Goal: Transaction & Acquisition: Book appointment/travel/reservation

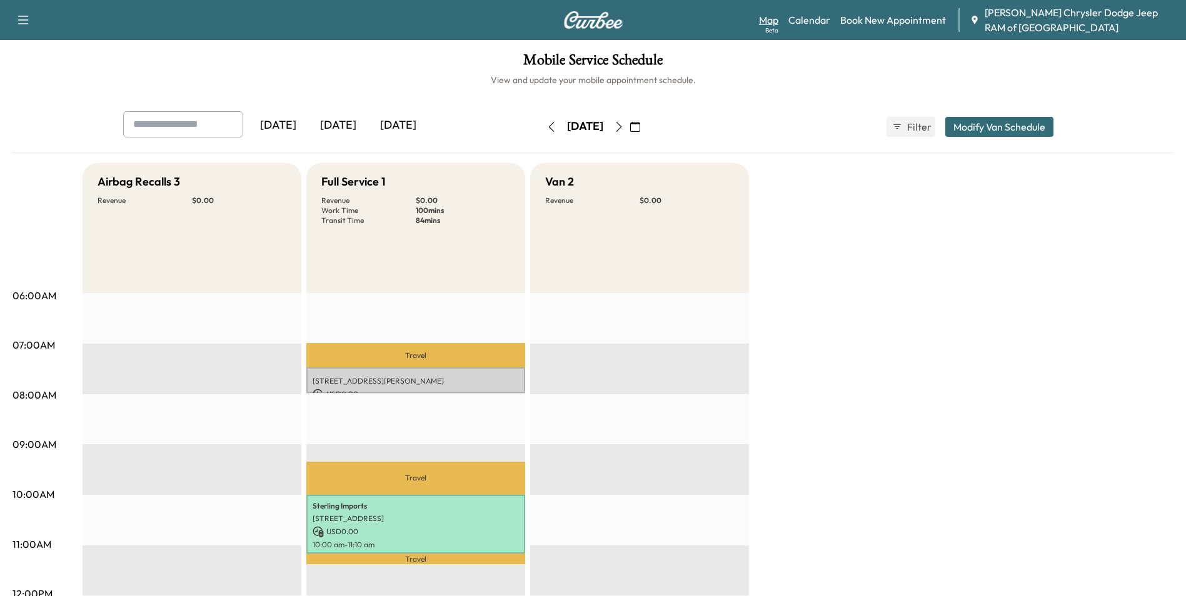
click at [763, 16] on link "Map Beta" at bounding box center [768, 20] width 19 height 15
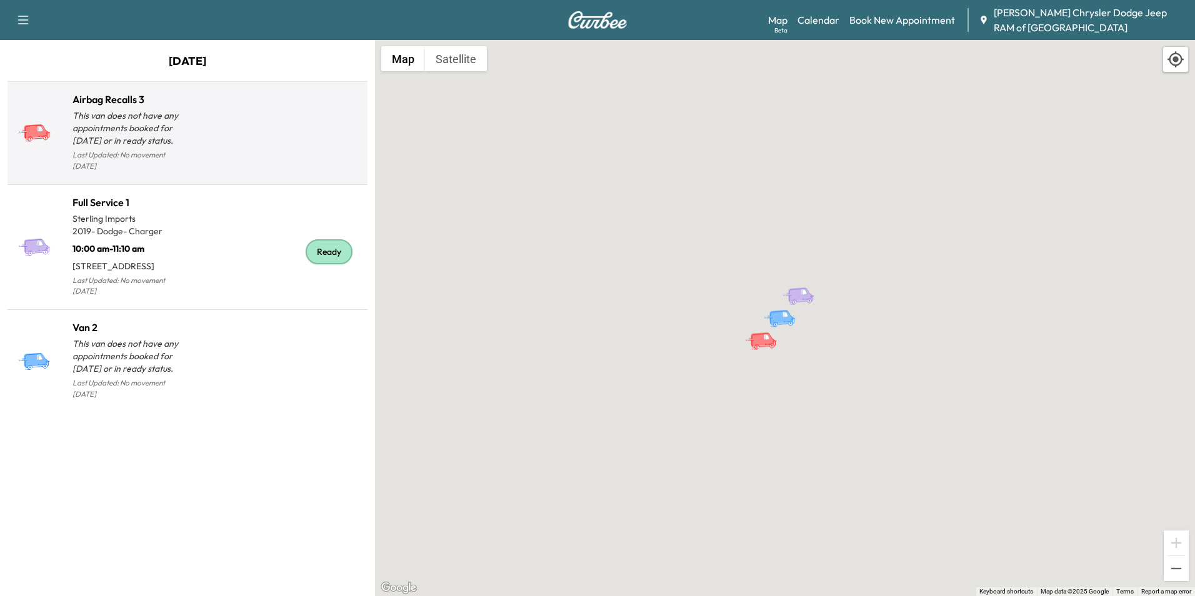
click at [161, 124] on p "This van does not have any appointments booked for [DATE] or in ready status." at bounding box center [130, 128] width 115 height 38
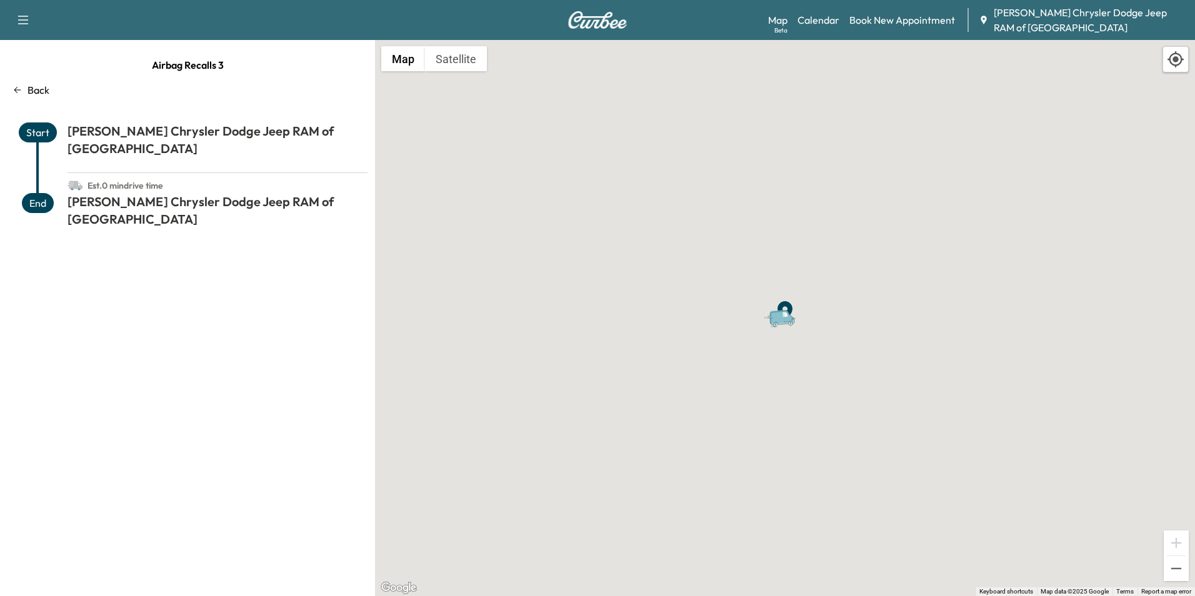
click at [17, 98] on div "Airbag Recalls 3 Back Start [PERSON_NAME] Chrysler Dodge Jeep RAM of Anaheim Es…" at bounding box center [187, 318] width 375 height 556
click at [24, 91] on div "Back" at bounding box center [188, 90] width 360 height 15
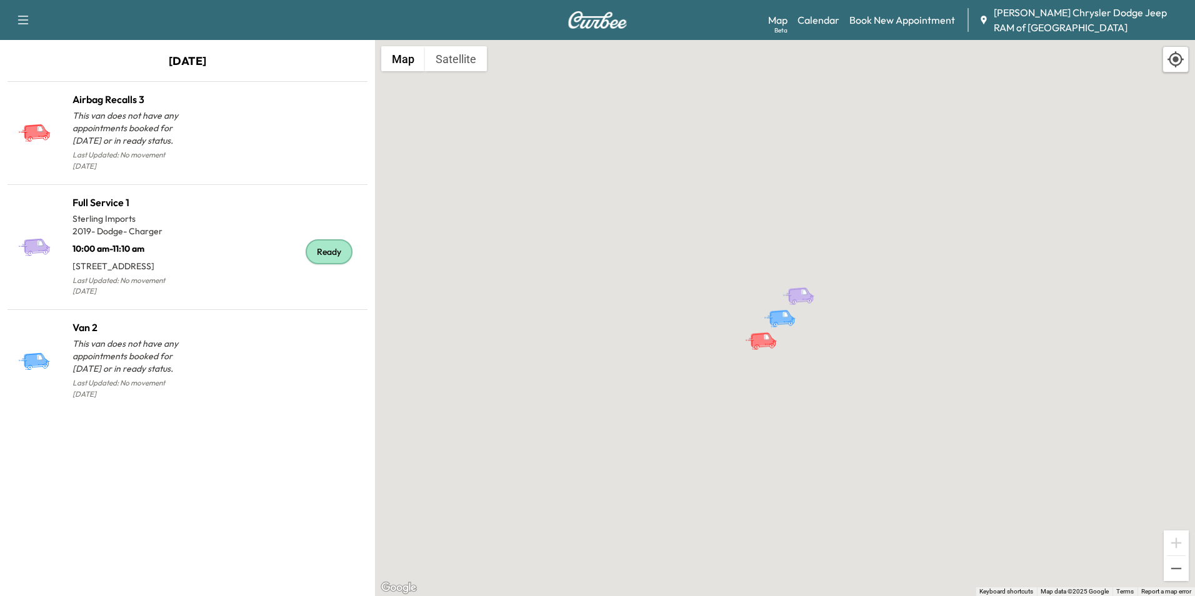
click at [11, 16] on button "button" at bounding box center [23, 20] width 26 height 20
click at [18, 14] on icon "button" at bounding box center [23, 20] width 15 height 15
click at [810, 15] on link "Calendar" at bounding box center [819, 20] width 42 height 15
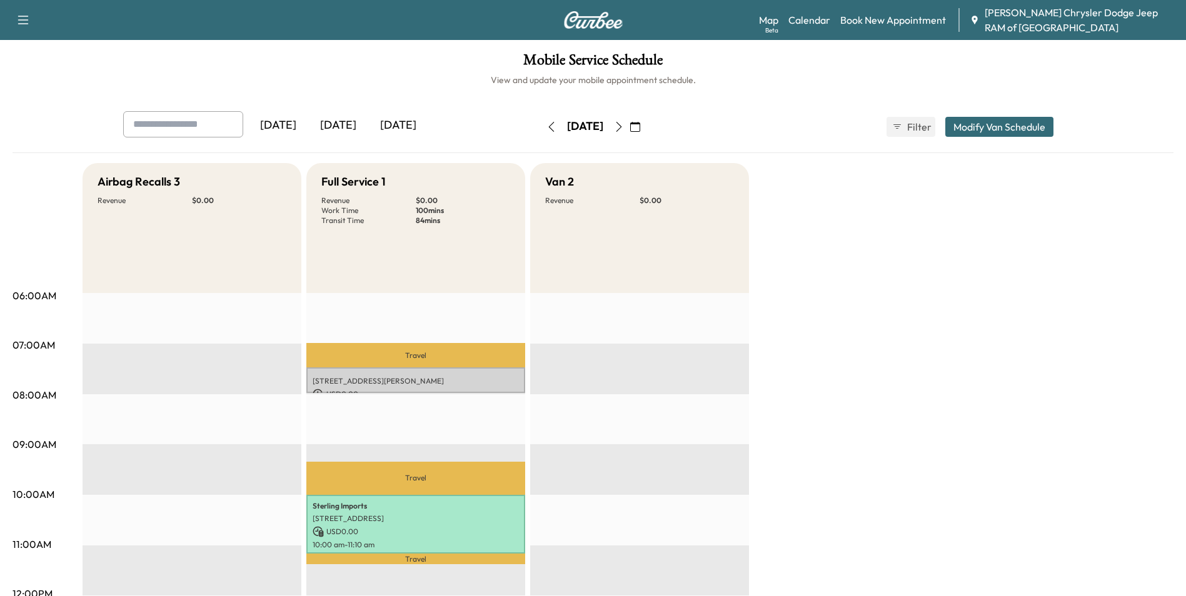
click at [546, 123] on icon "button" at bounding box center [551, 127] width 10 height 10
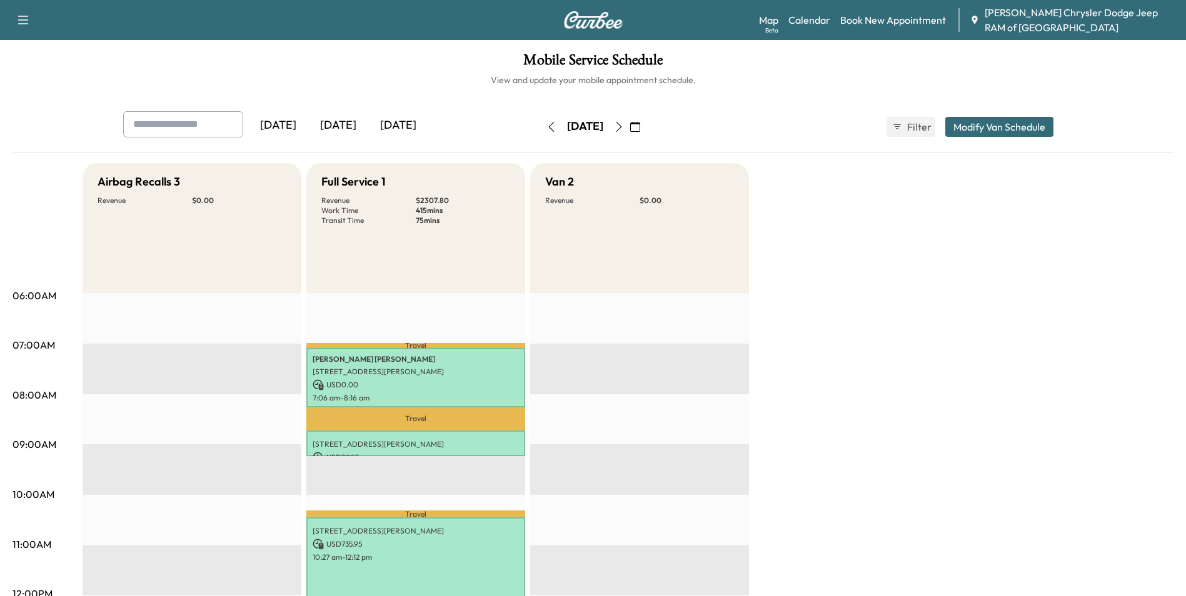
click at [630, 129] on button "button" at bounding box center [618, 127] width 21 height 20
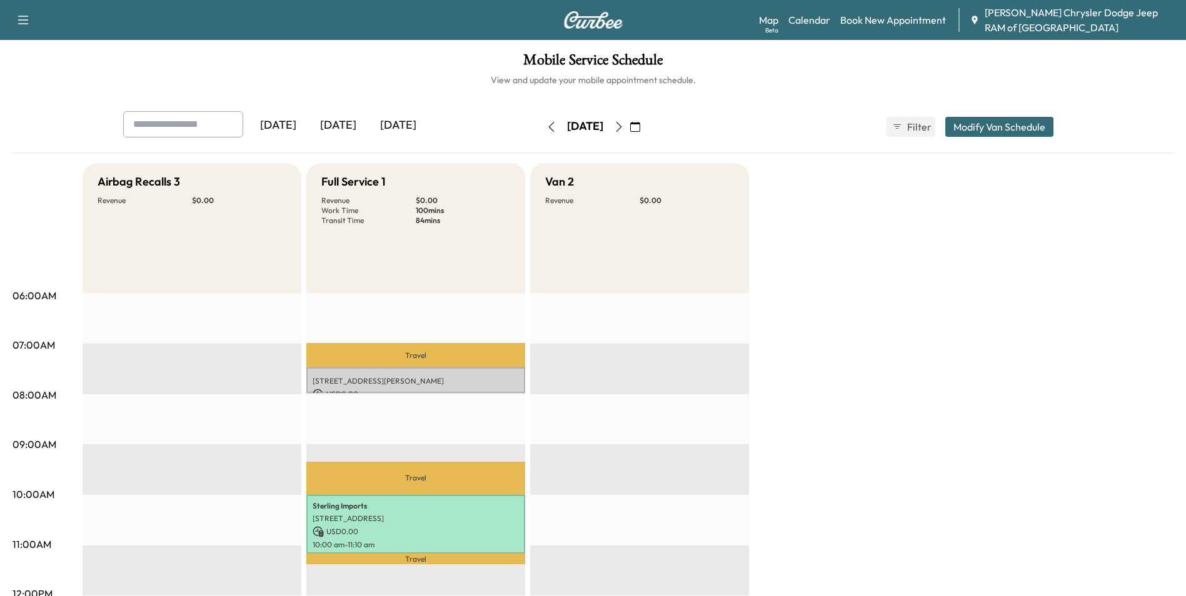
click at [276, 126] on div "[DATE]" at bounding box center [278, 125] width 60 height 29
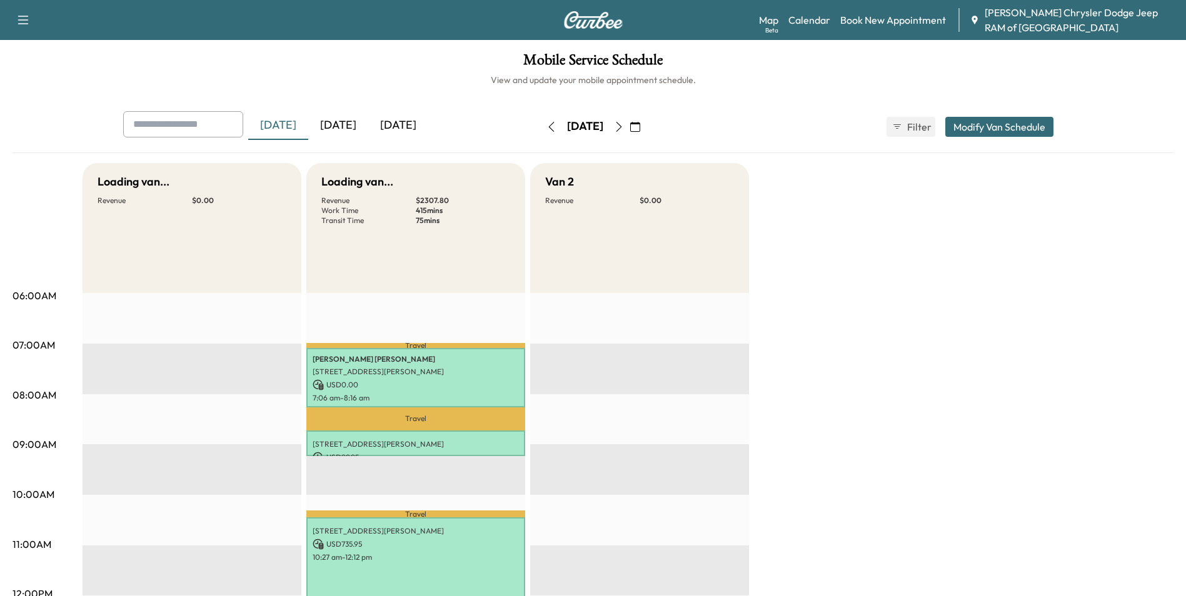
click at [354, 126] on div "[DATE]" at bounding box center [338, 125] width 60 height 29
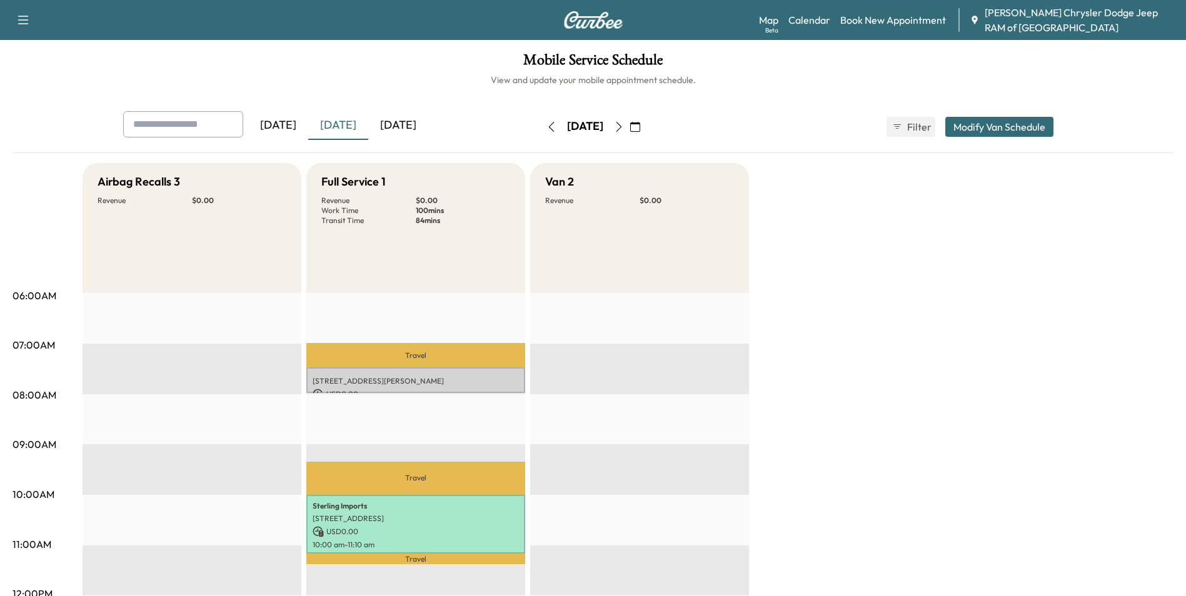
click at [409, 121] on div "[DATE]" at bounding box center [398, 125] width 60 height 29
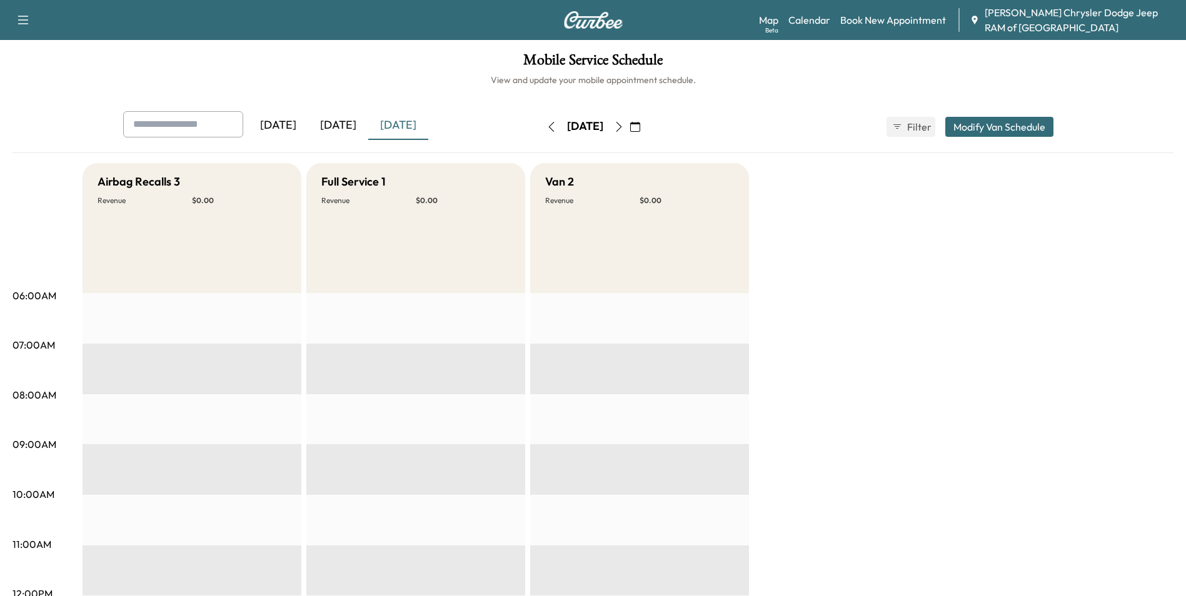
click at [285, 124] on div "[DATE]" at bounding box center [278, 125] width 60 height 29
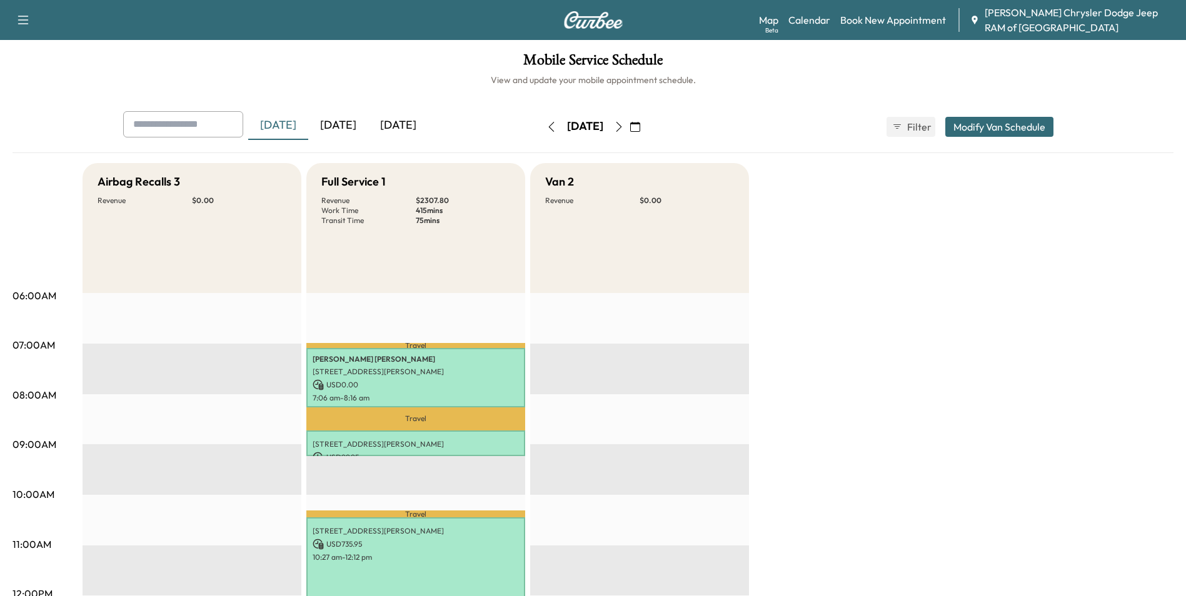
click at [640, 128] on icon "button" at bounding box center [635, 127] width 10 height 10
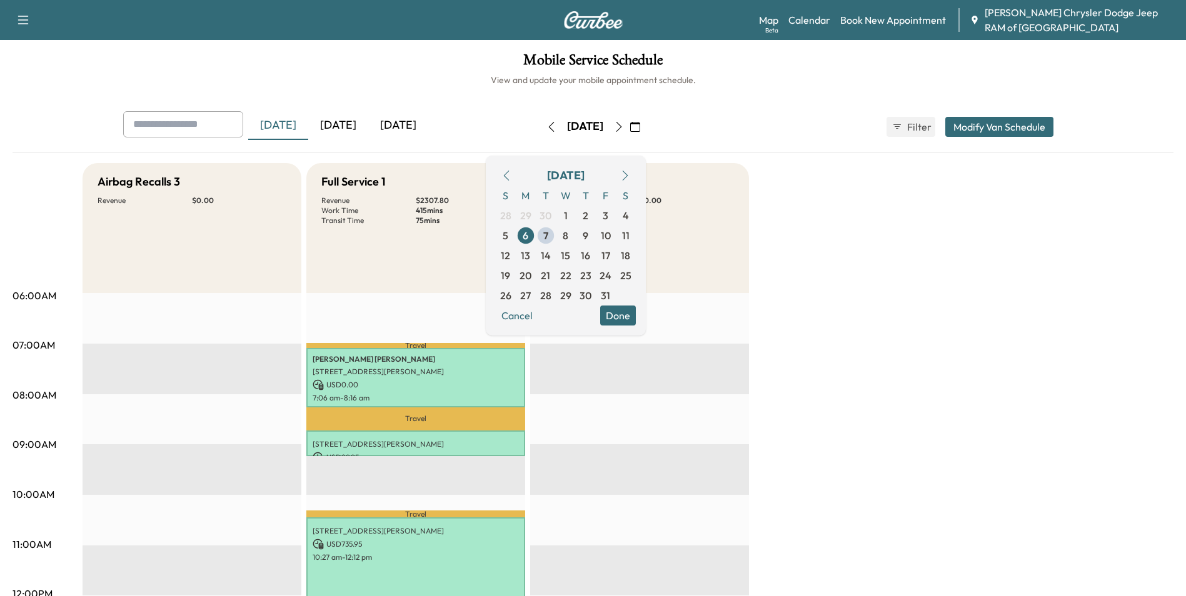
click at [640, 128] on icon "button" at bounding box center [635, 127] width 10 height 10
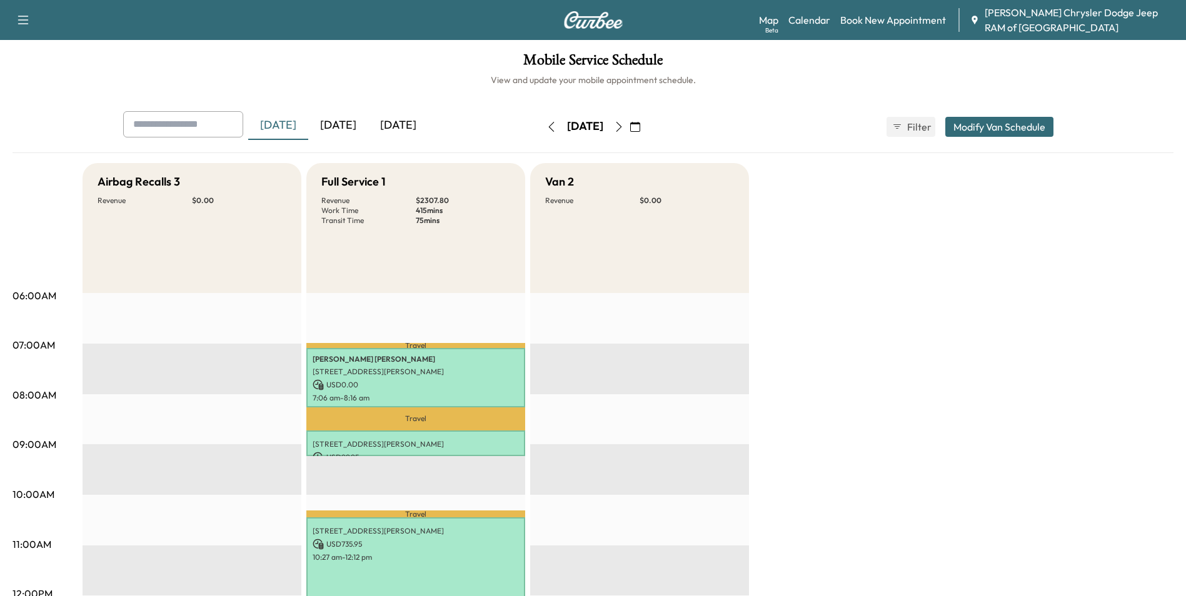
click at [766, 135] on div "[DATE] [DATE] [DATE] [DATE] October 2025 S M T W T F S 28 29 30 1 2 3 4 5 6 7 8…" at bounding box center [593, 126] width 960 height 31
click at [987, 120] on button "Modify Van Schedule" at bounding box center [999, 127] width 108 height 20
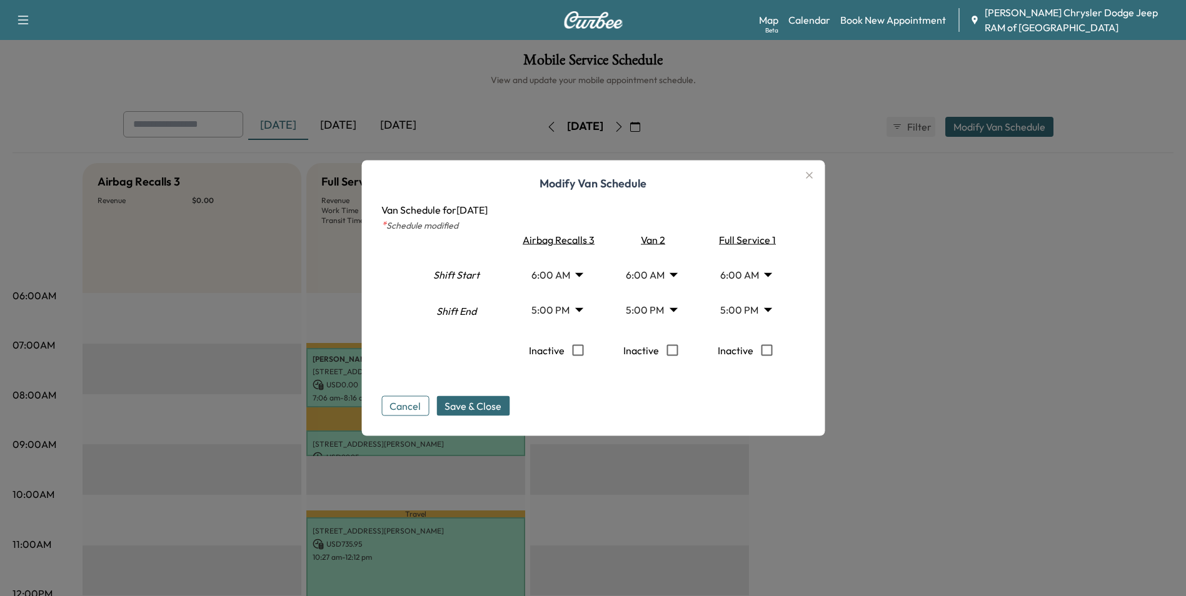
click at [418, 402] on button "Cancel" at bounding box center [405, 406] width 48 height 20
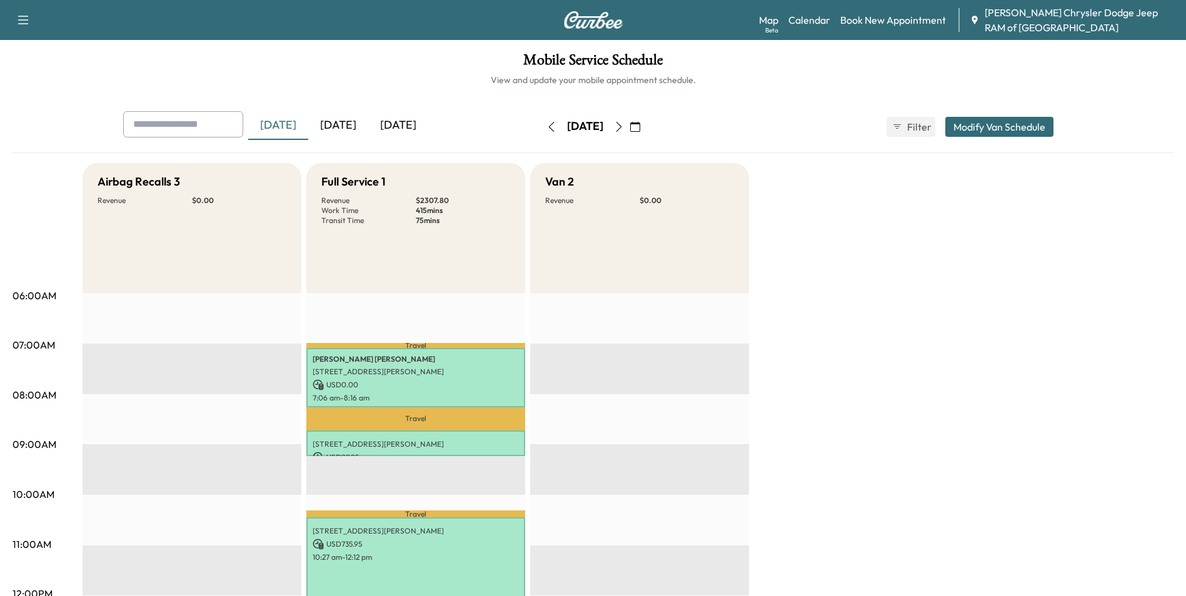
drag, startPoint x: 178, startPoint y: 331, endPoint x: 169, endPoint y: 323, distance: 11.5
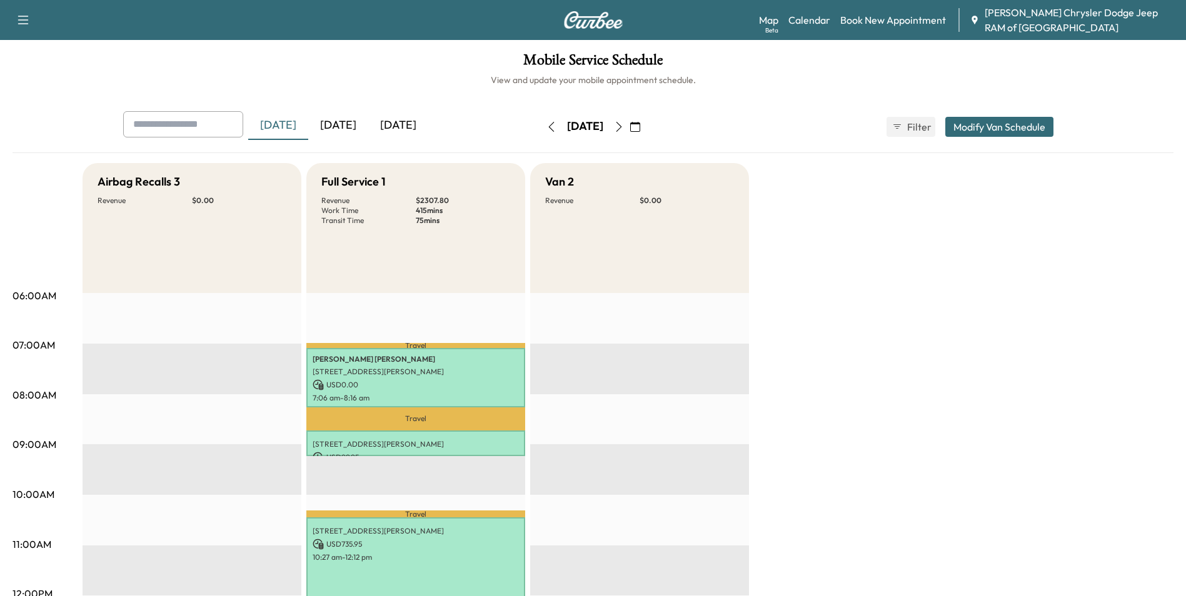
click at [1012, 130] on button "Modify Van Schedule" at bounding box center [999, 127] width 108 height 20
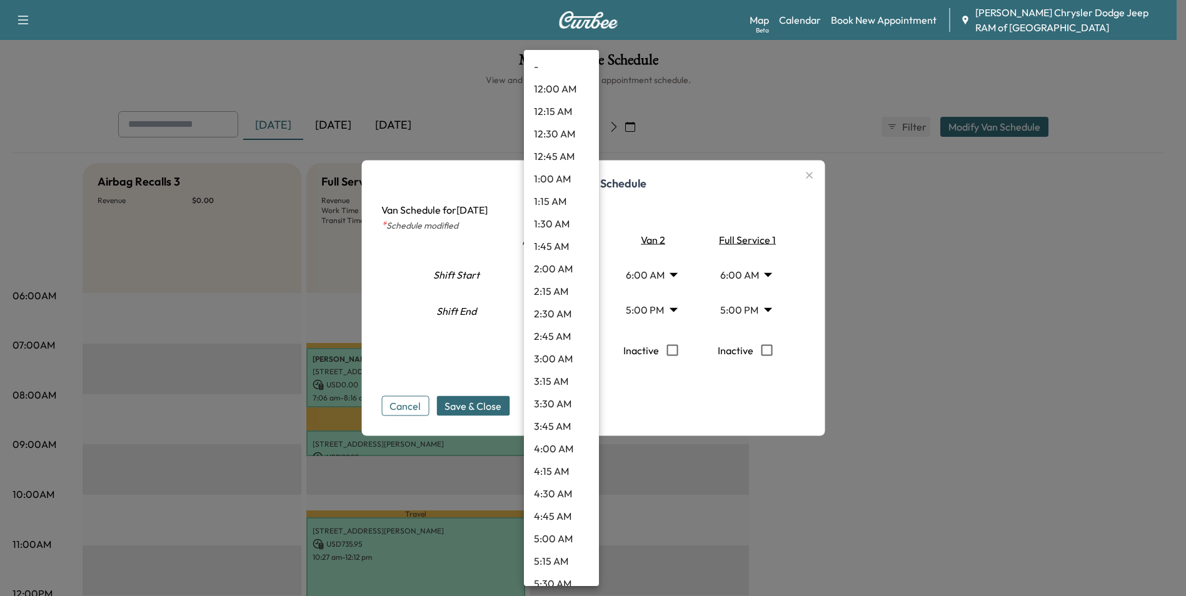
click at [581, 309] on body "Support Log Out Map Beta Calendar Book New Appointment [PERSON_NAME] Chrysler D…" at bounding box center [593, 298] width 1186 height 596
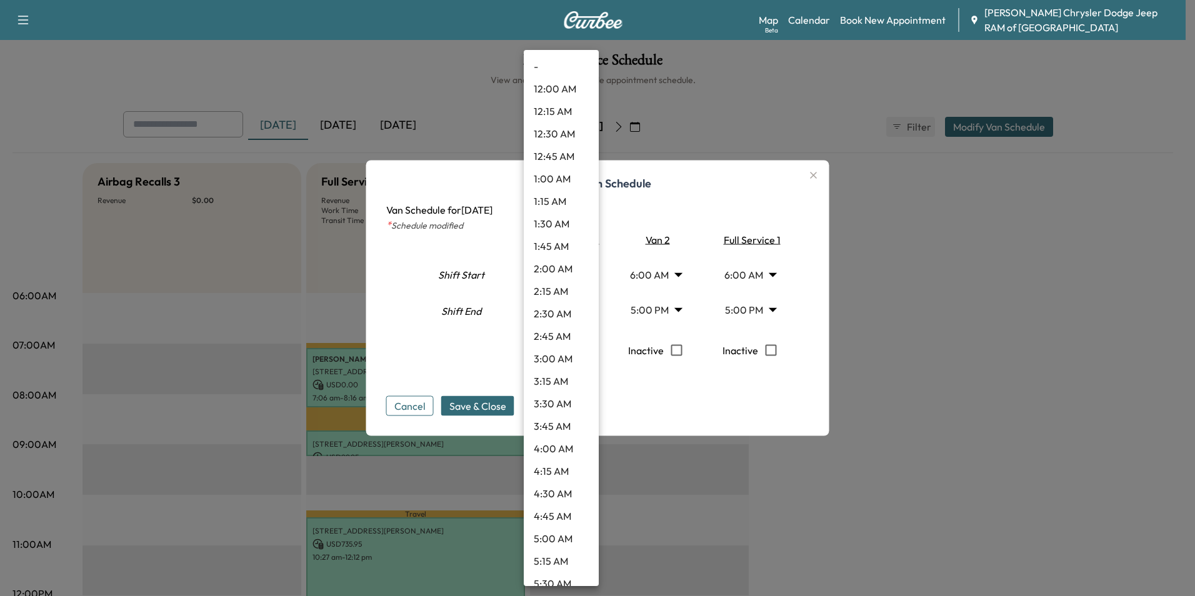
scroll to position [1301, 0]
click at [985, 401] on div at bounding box center [597, 298] width 1195 height 596
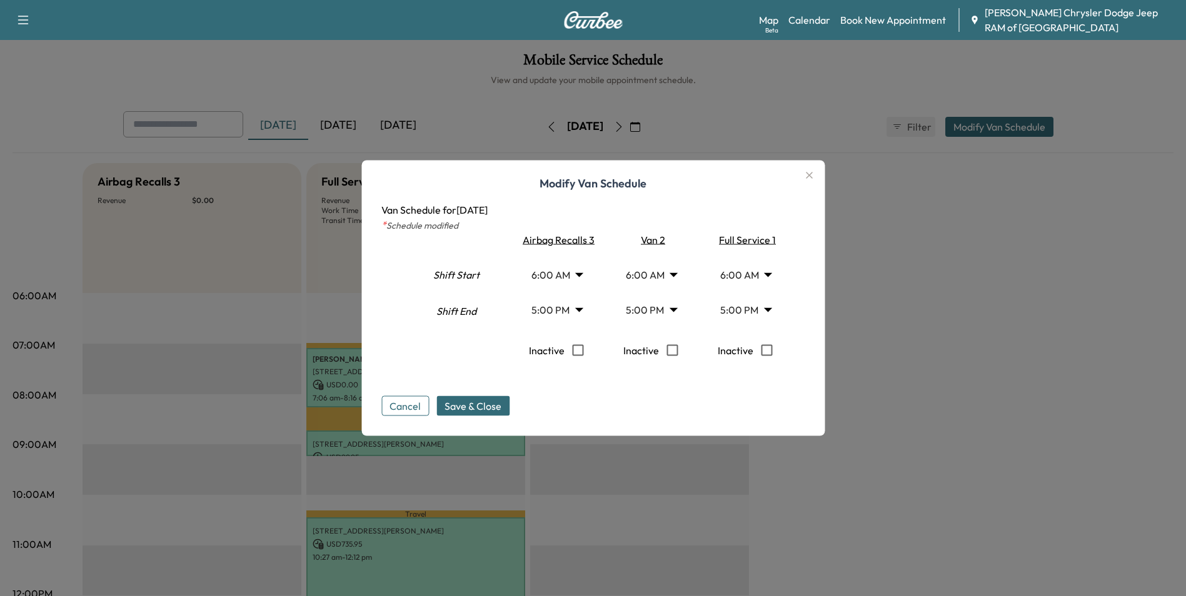
click at [576, 272] on body "Support Log Out Map Beta Calendar Book New Appointment [PERSON_NAME] Chrysler D…" at bounding box center [593, 298] width 1186 height 596
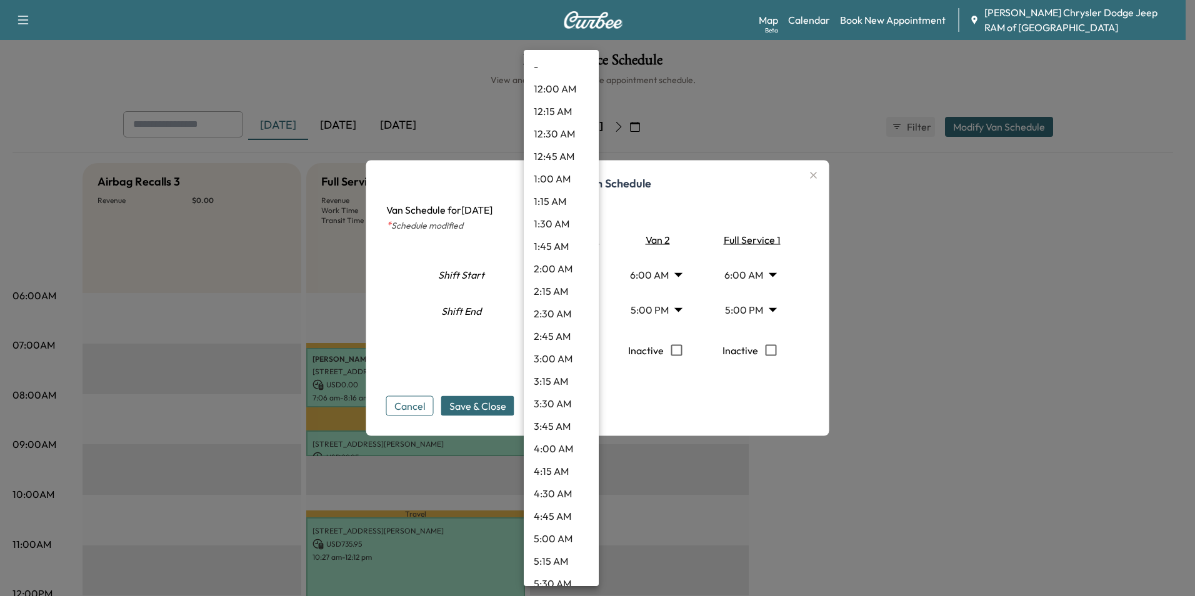
scroll to position [311, 0]
click at [1035, 321] on div at bounding box center [597, 298] width 1195 height 596
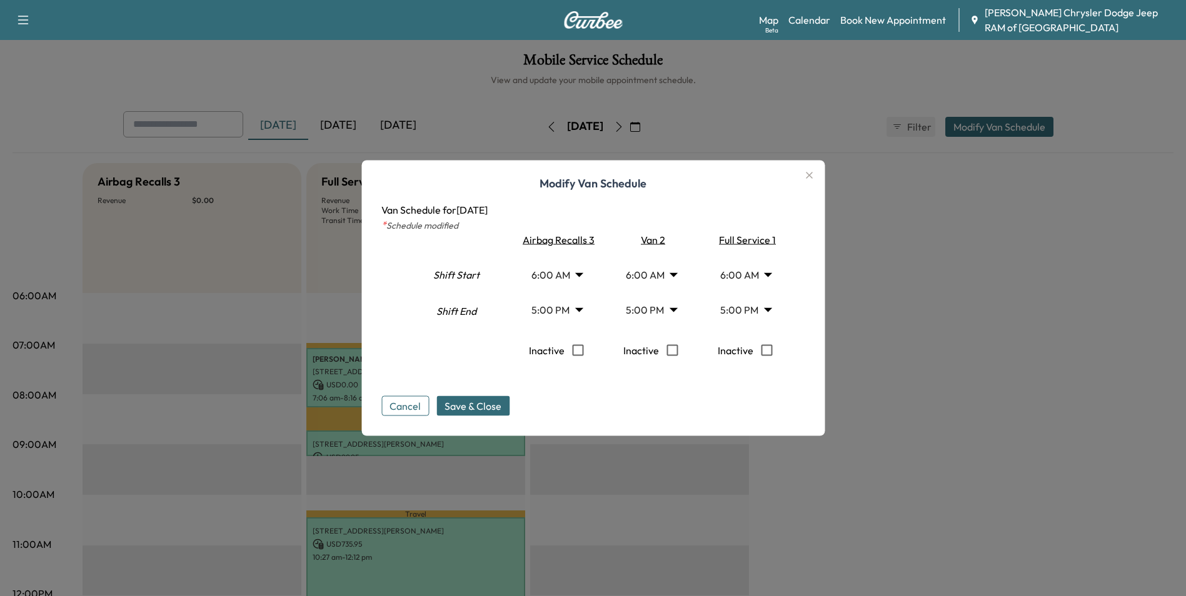
click at [572, 241] on div "Airbag Recalls 3" at bounding box center [555, 240] width 89 height 15
click at [475, 278] on div "Shift Start" at bounding box center [456, 278] width 90 height 38
click at [461, 306] on div "Shift End" at bounding box center [456, 318] width 90 height 38
drag, startPoint x: 444, startPoint y: 316, endPoint x: 501, endPoint y: 251, distance: 85.9
click at [501, 251] on div "Shift Start Shift End" at bounding box center [456, 305] width 90 height 144
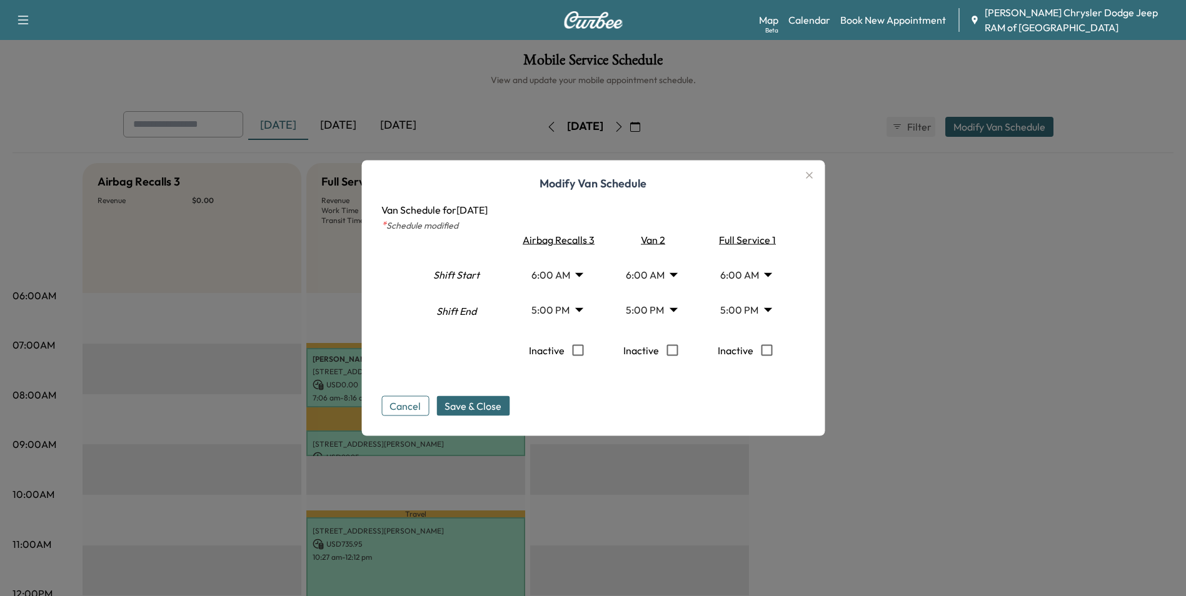
drag, startPoint x: 501, startPoint y: 251, endPoint x: 490, endPoint y: 321, distance: 70.3
click at [490, 321] on div "Shift End" at bounding box center [456, 318] width 90 height 38
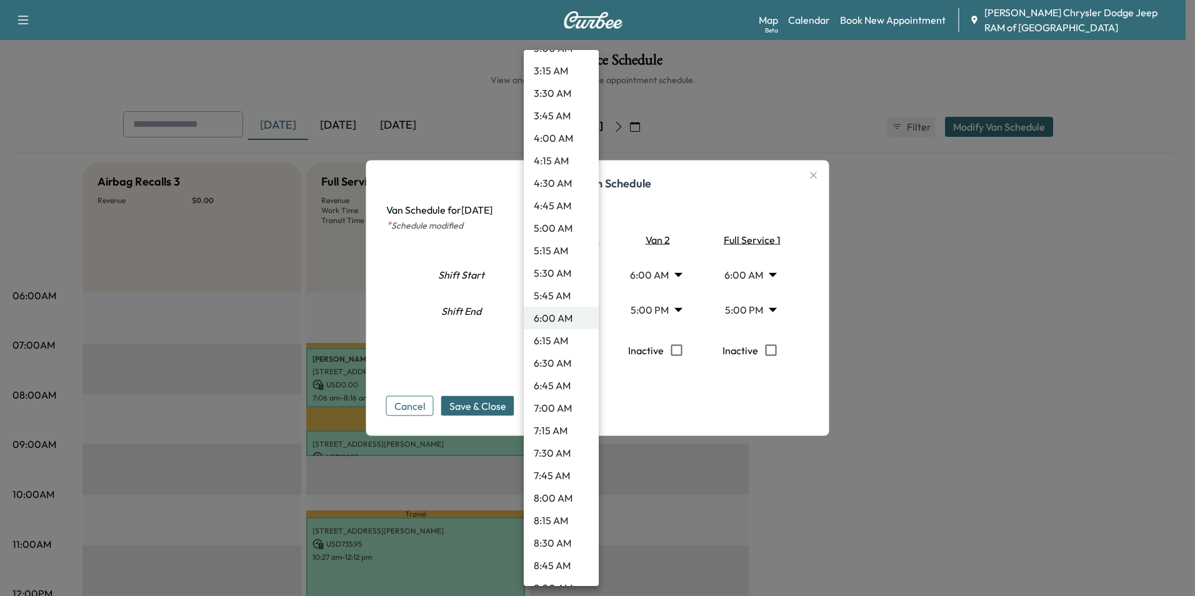
click at [582, 273] on body "Support Log Out Map Beta Calendar Book New Appointment [PERSON_NAME] Chrysler D…" at bounding box center [597, 298] width 1195 height 596
click at [416, 349] on div at bounding box center [597, 298] width 1195 height 596
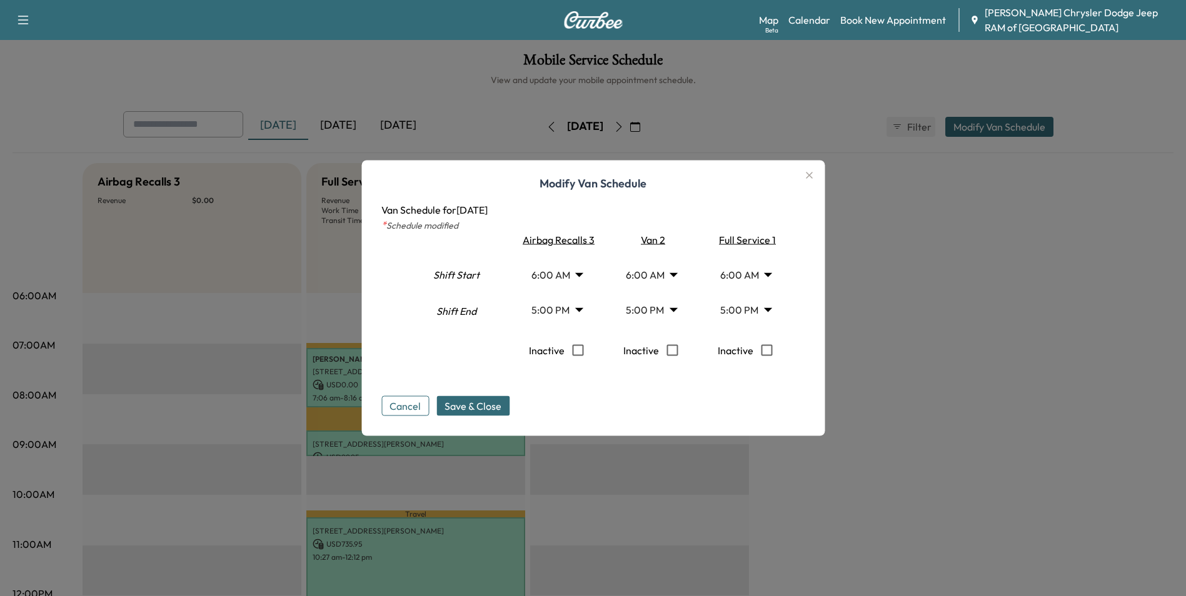
click at [580, 310] on body "Support Log Out Map Beta Calendar Book New Appointment [PERSON_NAME] Chrysler D…" at bounding box center [593, 298] width 1186 height 596
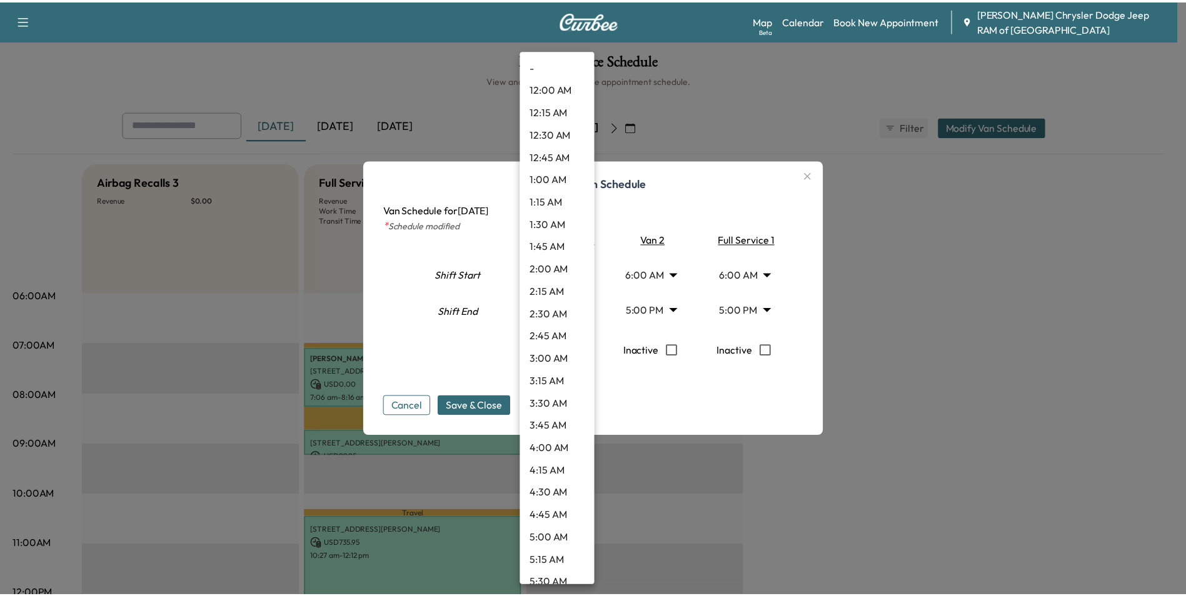
scroll to position [1301, 0]
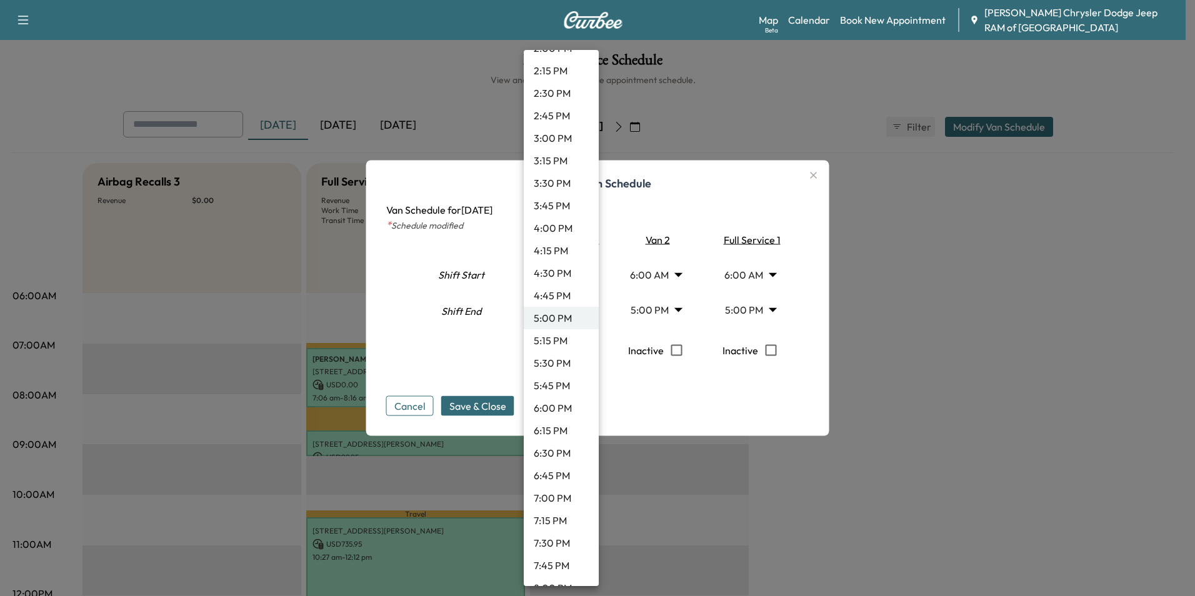
click at [438, 319] on div at bounding box center [597, 298] width 1195 height 596
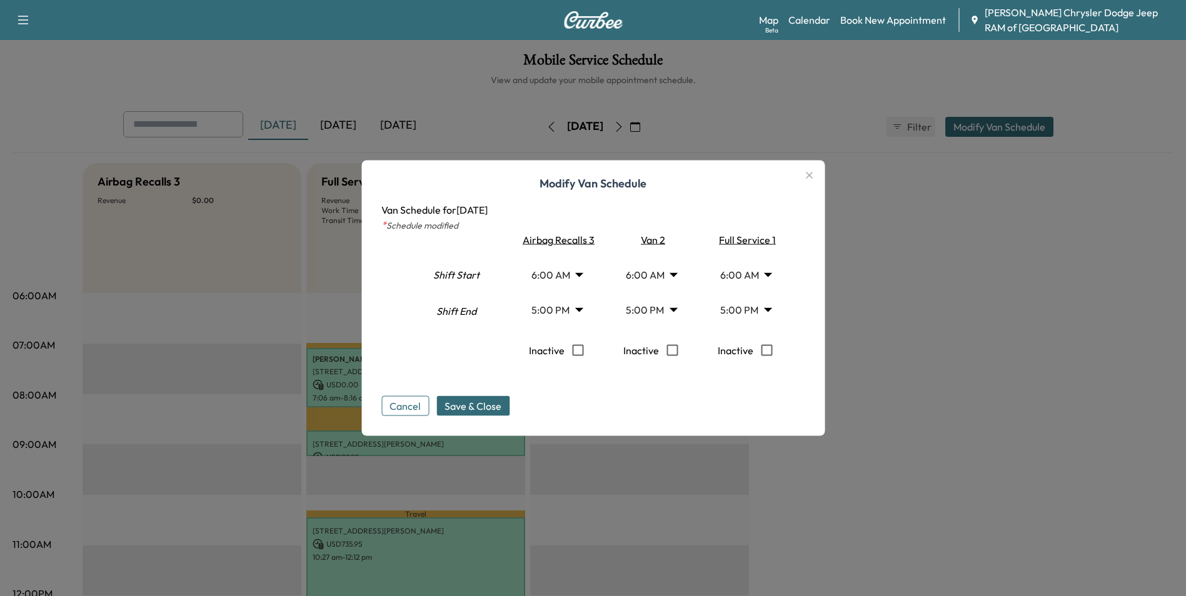
click at [418, 399] on button "Cancel" at bounding box center [405, 406] width 48 height 20
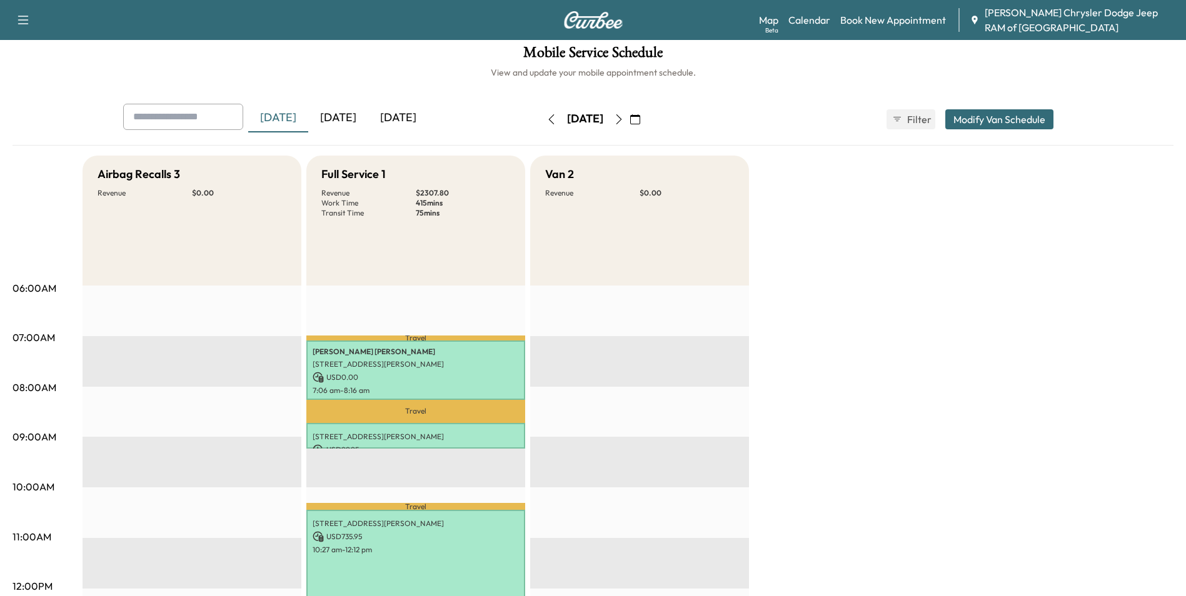
scroll to position [0, 0]
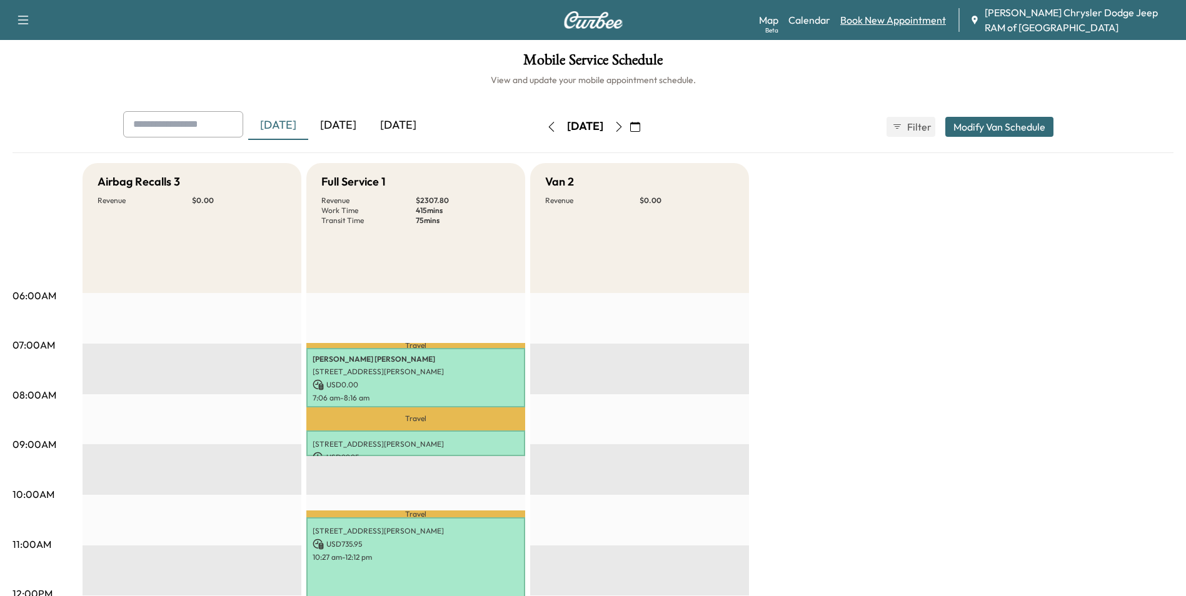
click at [892, 21] on link "Book New Appointment" at bounding box center [893, 20] width 106 height 15
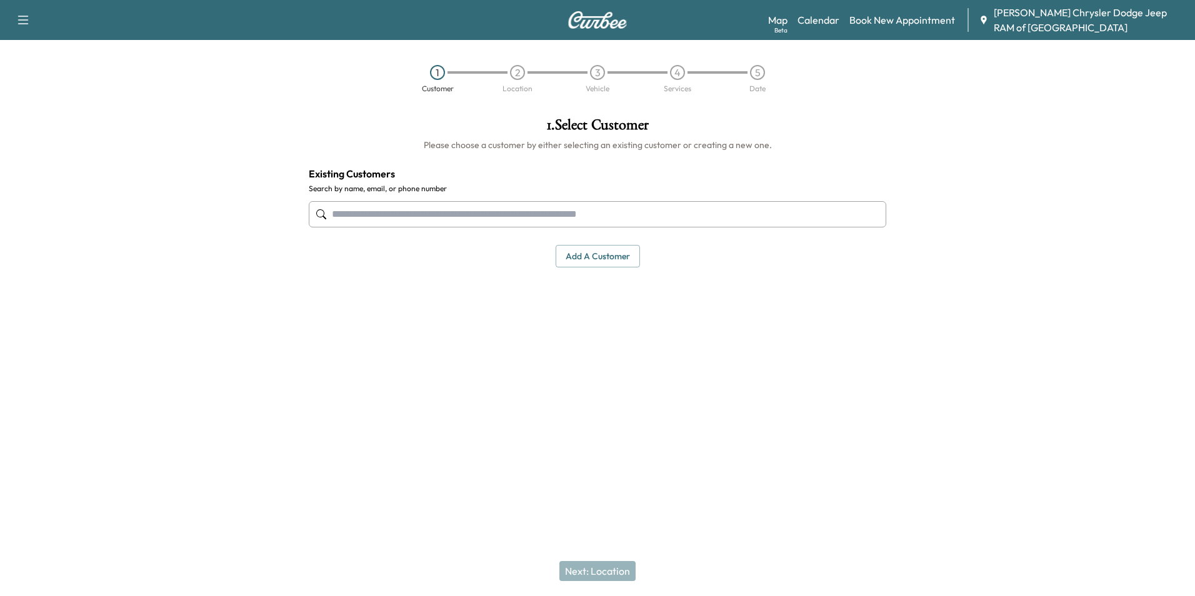
click at [608, 210] on input "text" at bounding box center [598, 214] width 578 height 26
type input "*"
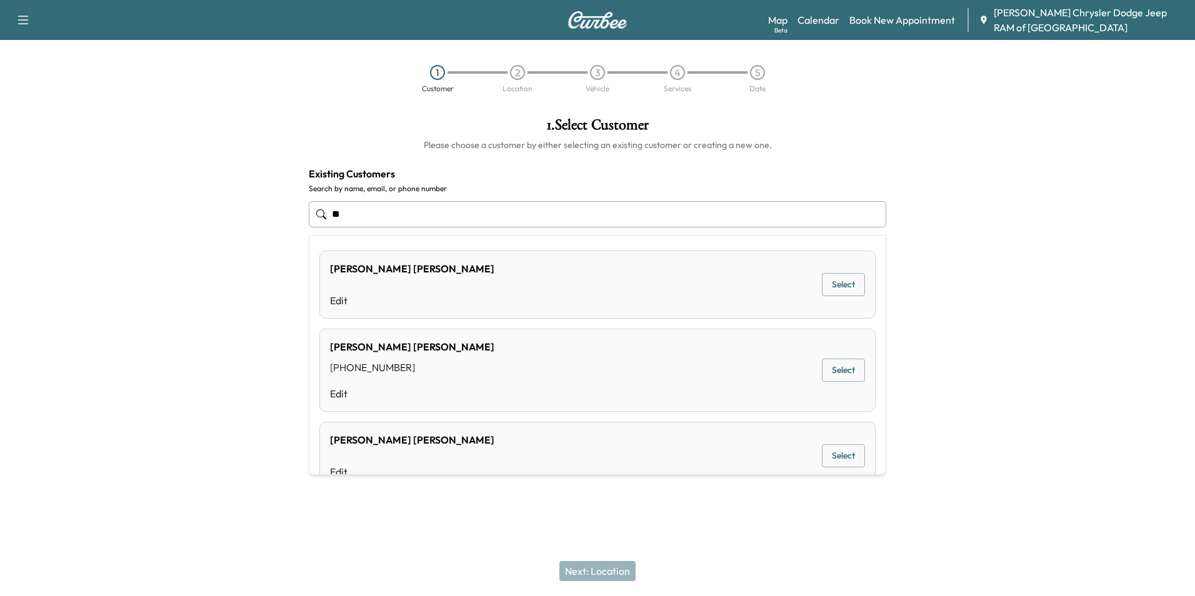
type input "*"
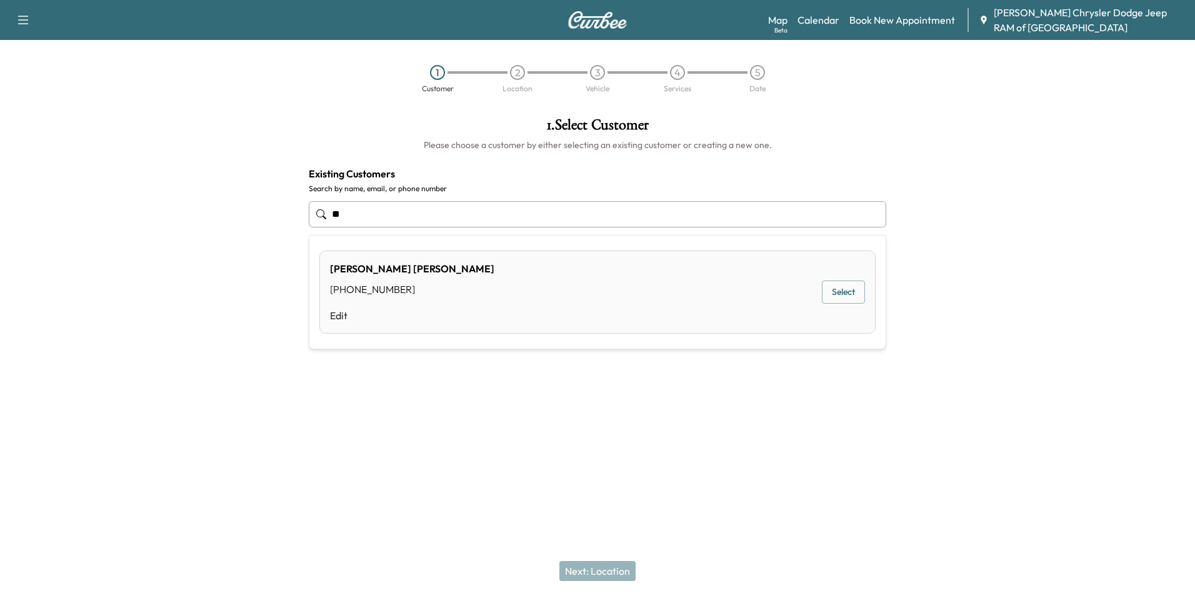
type input "*"
click at [843, 288] on div "[PERSON_NAME] [PHONE_NUMBER] [EMAIL_ADDRESS][DOMAIN_NAME] Edit Select" at bounding box center [597, 300] width 556 height 98
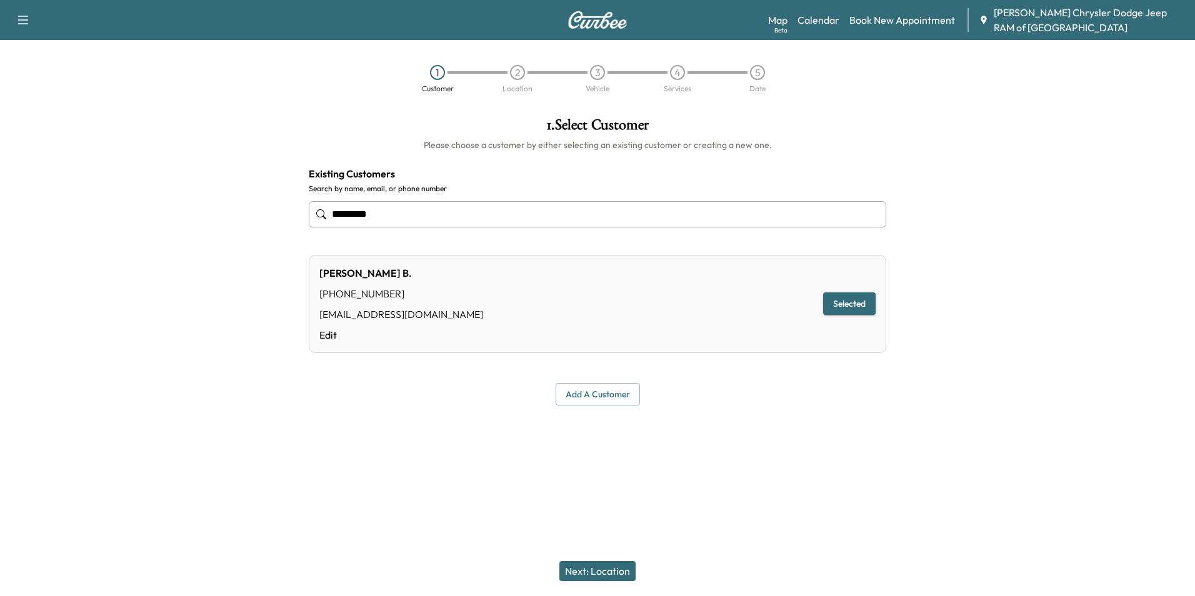
type input "*********"
click at [612, 573] on button "Next: Location" at bounding box center [598, 571] width 76 height 20
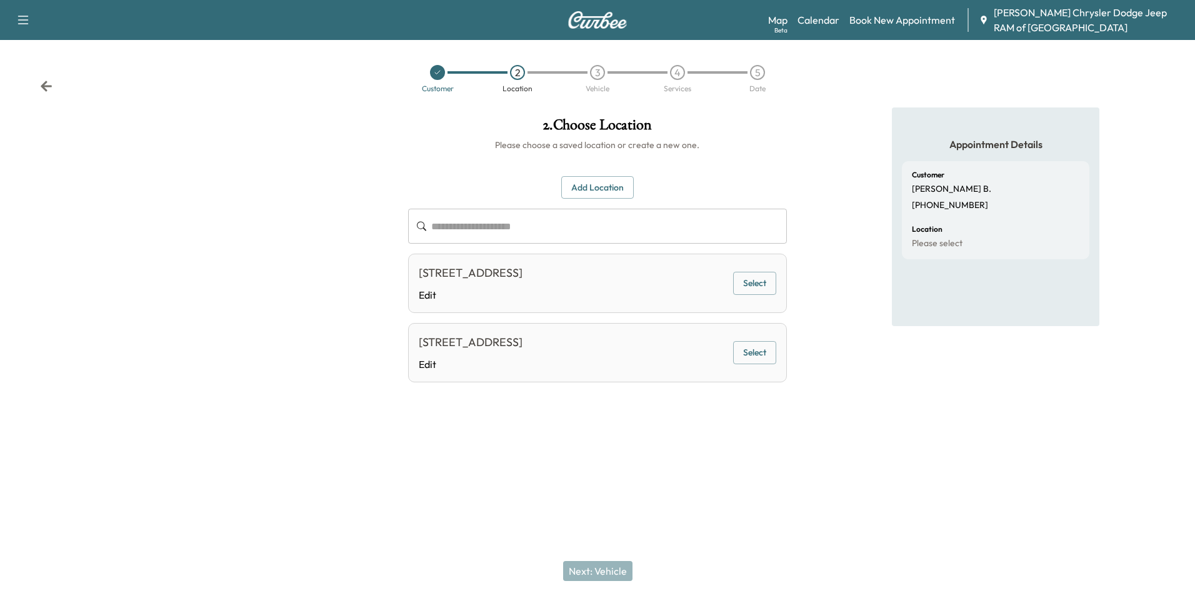
click at [756, 291] on button "Select" at bounding box center [754, 283] width 43 height 23
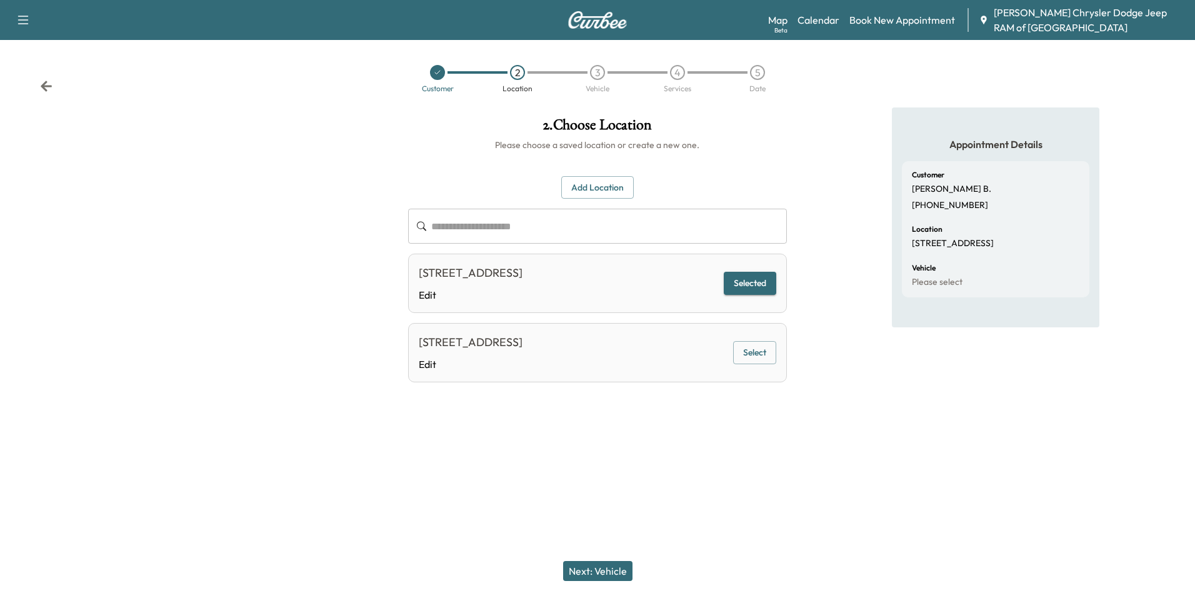
click at [606, 570] on button "Next: Vehicle" at bounding box center [597, 571] width 69 height 20
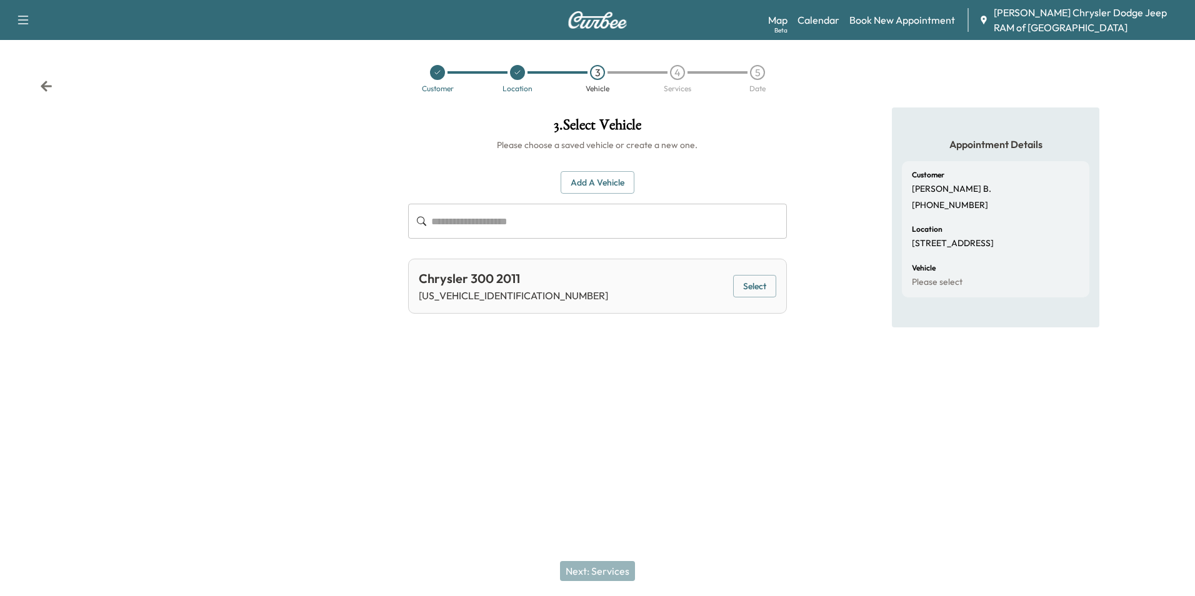
click at [540, 282] on div "Chrysler 300 2011 [US_VEHICLE_IDENTIFICATION_NUMBER] Select" at bounding box center [597, 286] width 378 height 55
click at [746, 284] on button "Select" at bounding box center [754, 286] width 43 height 23
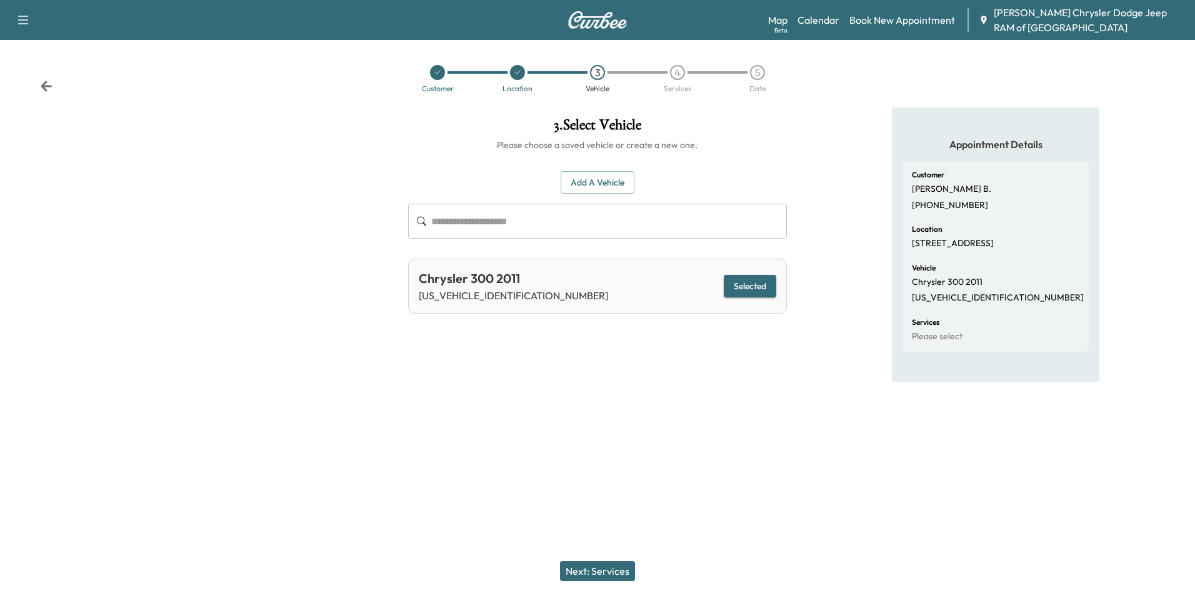
click at [612, 568] on button "Next: Services" at bounding box center [597, 571] width 75 height 20
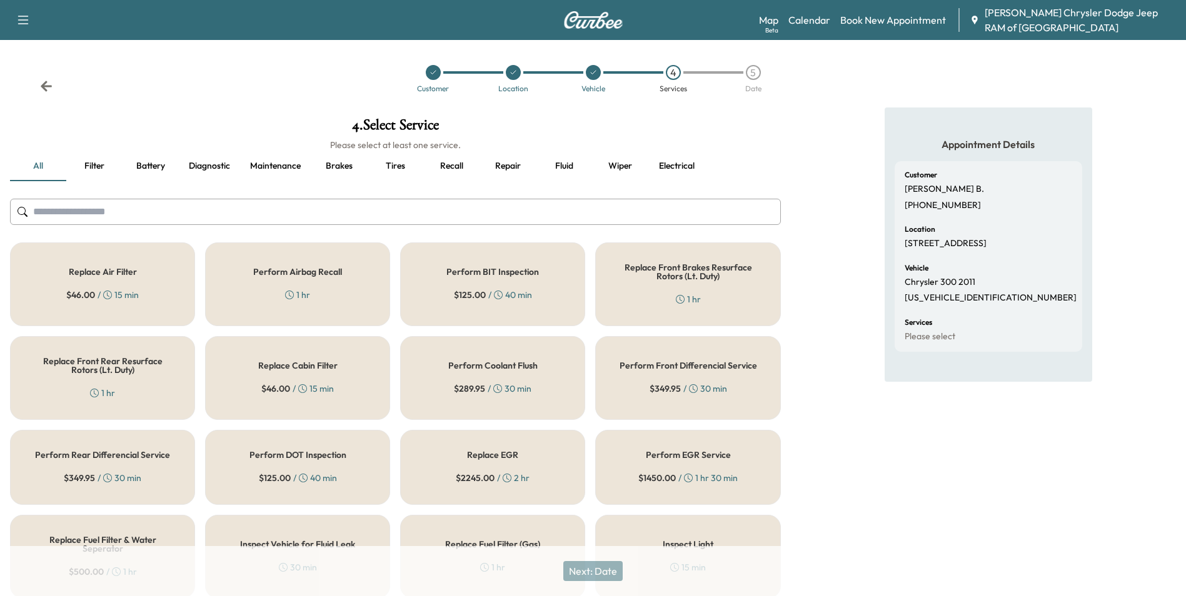
click at [449, 167] on button "Recall" at bounding box center [451, 166] width 56 height 30
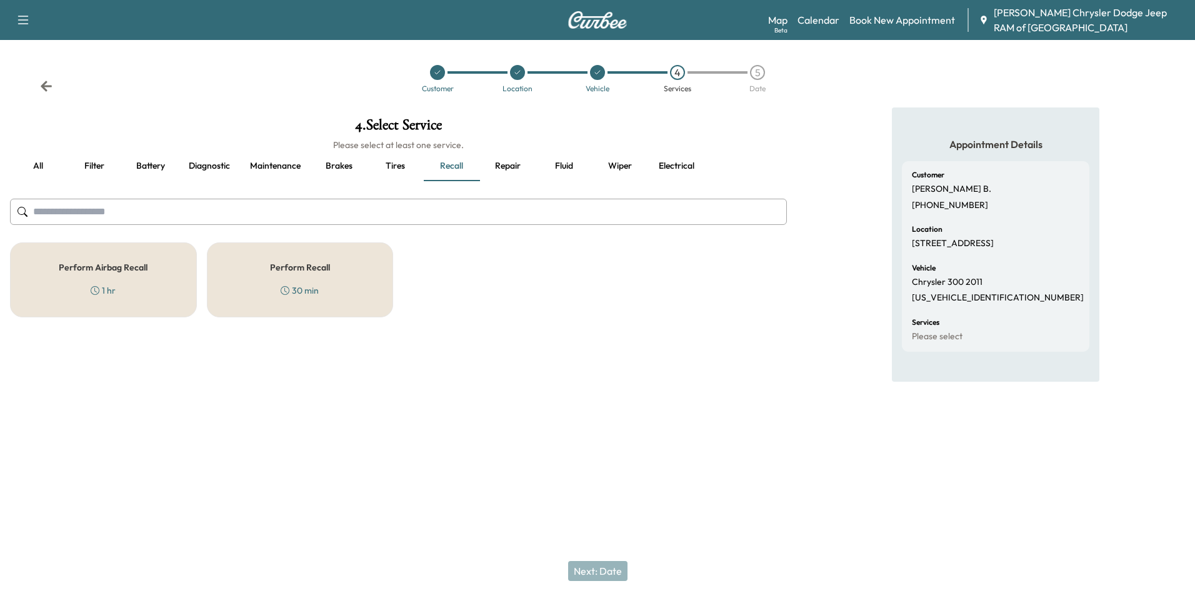
click at [151, 271] on div "Perform Airbag Recall 1 hr" at bounding box center [103, 280] width 187 height 75
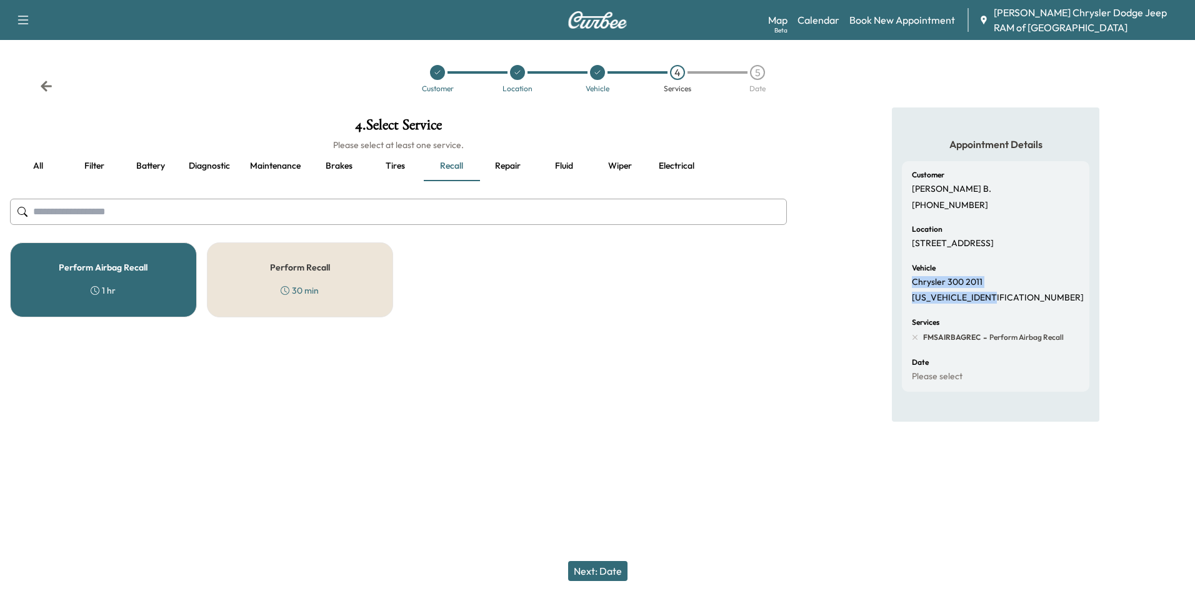
drag, startPoint x: 997, startPoint y: 293, endPoint x: 913, endPoint y: 294, distance: 84.4
click at [913, 294] on div "Vehicle Chrysler 300 2011 [US_VEHICLE_IDENTIFICATION_NUMBER]" at bounding box center [996, 283] width 168 height 39
drag, startPoint x: 913, startPoint y: 294, endPoint x: 792, endPoint y: 326, distance: 124.8
click at [793, 326] on div "4 . Select Service Please select at least one service. all Filter Battery Diagn…" at bounding box center [398, 218] width 797 height 220
click at [600, 576] on button "Next: Date" at bounding box center [597, 571] width 59 height 20
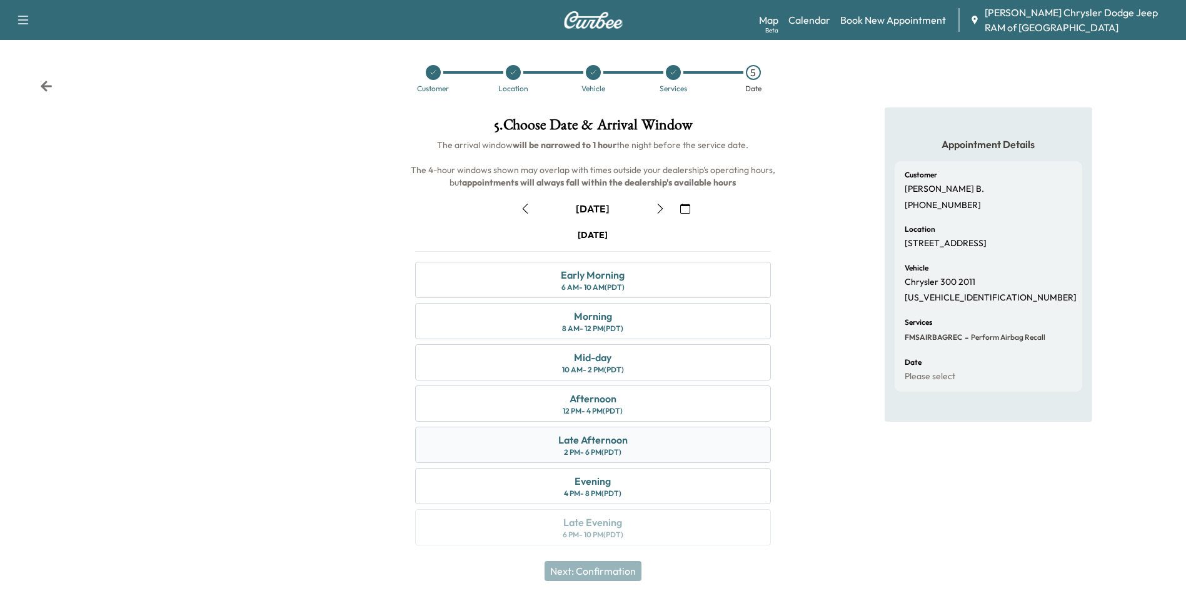
click at [670, 434] on div "Late Afternoon 2 PM - 6 PM (PDT)" at bounding box center [592, 445] width 355 height 36
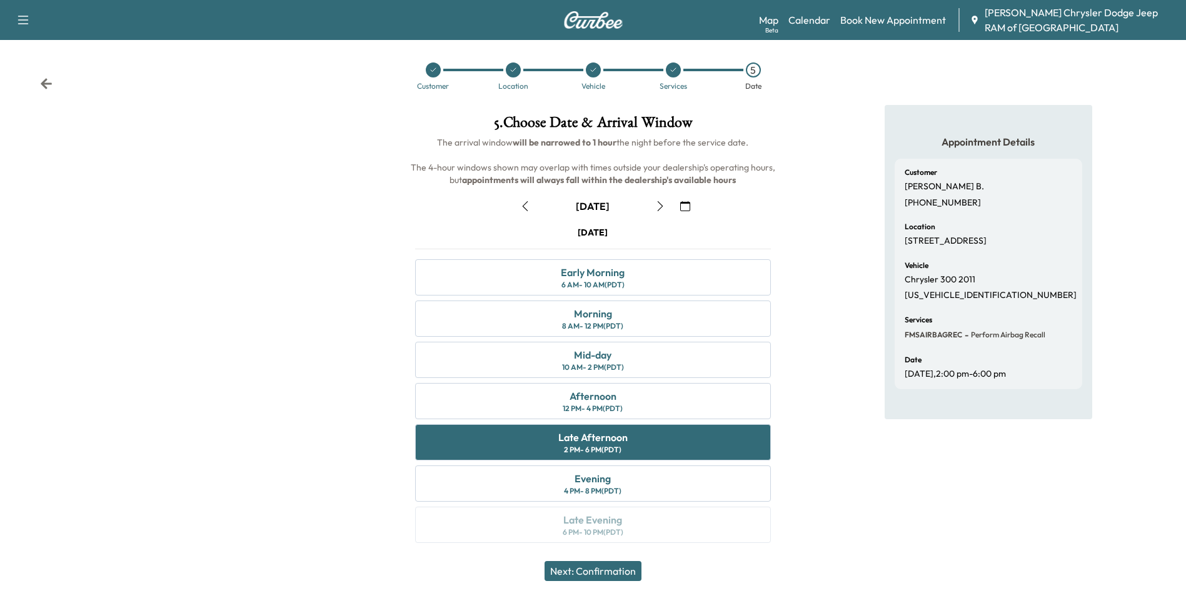
scroll to position [4, 0]
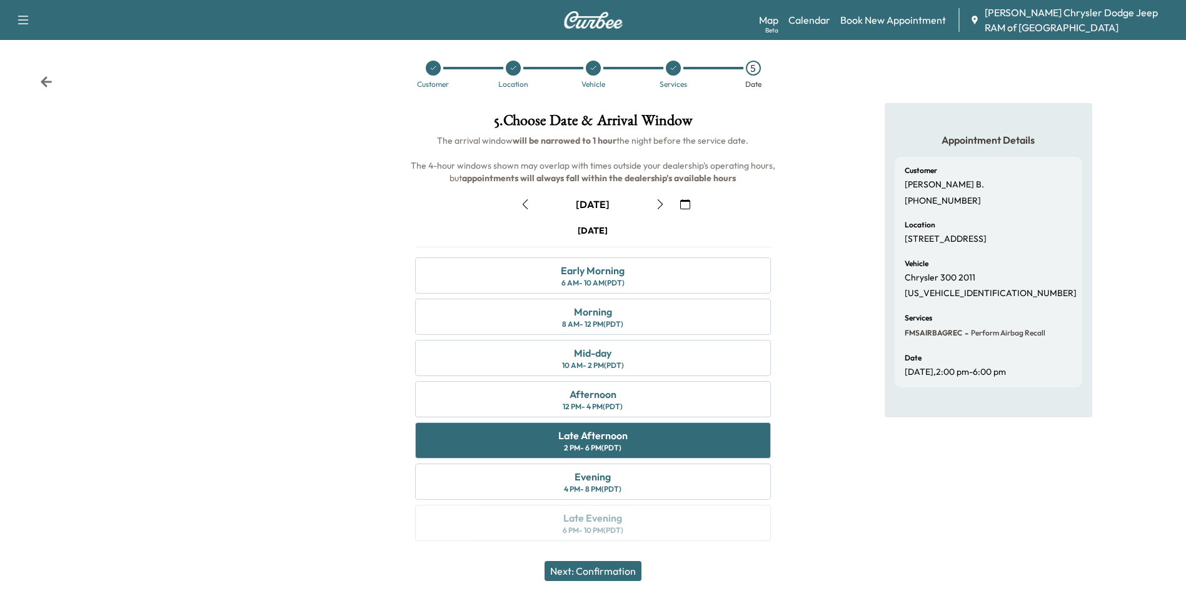
click at [640, 572] on button "Next: Confirmation" at bounding box center [593, 571] width 97 height 20
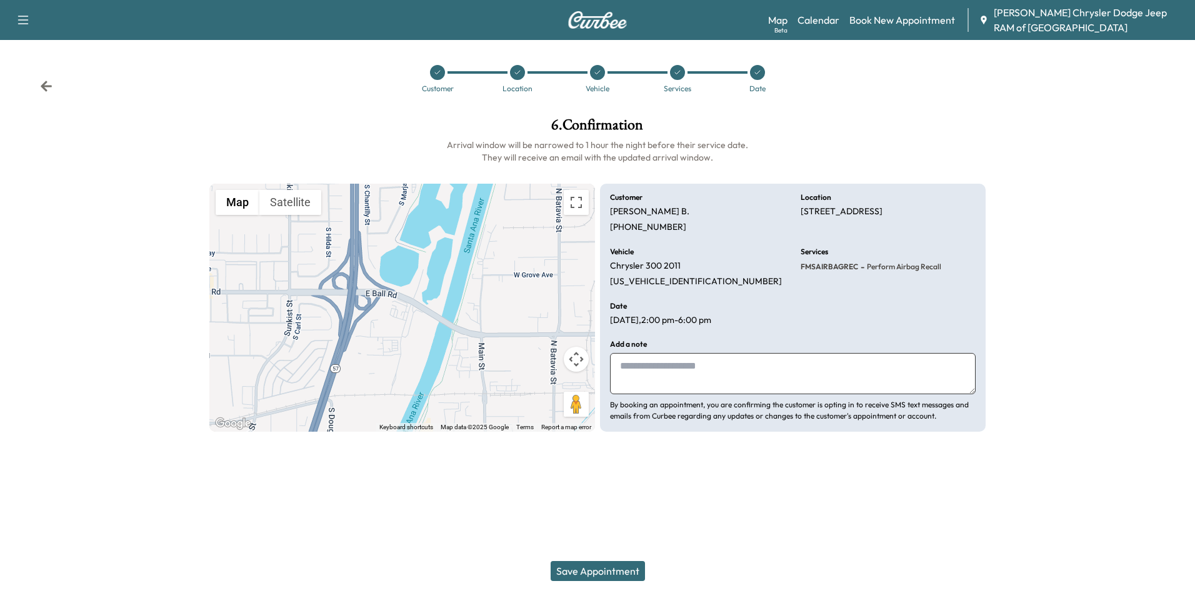
click at [604, 577] on button "Save Appointment" at bounding box center [598, 571] width 94 height 20
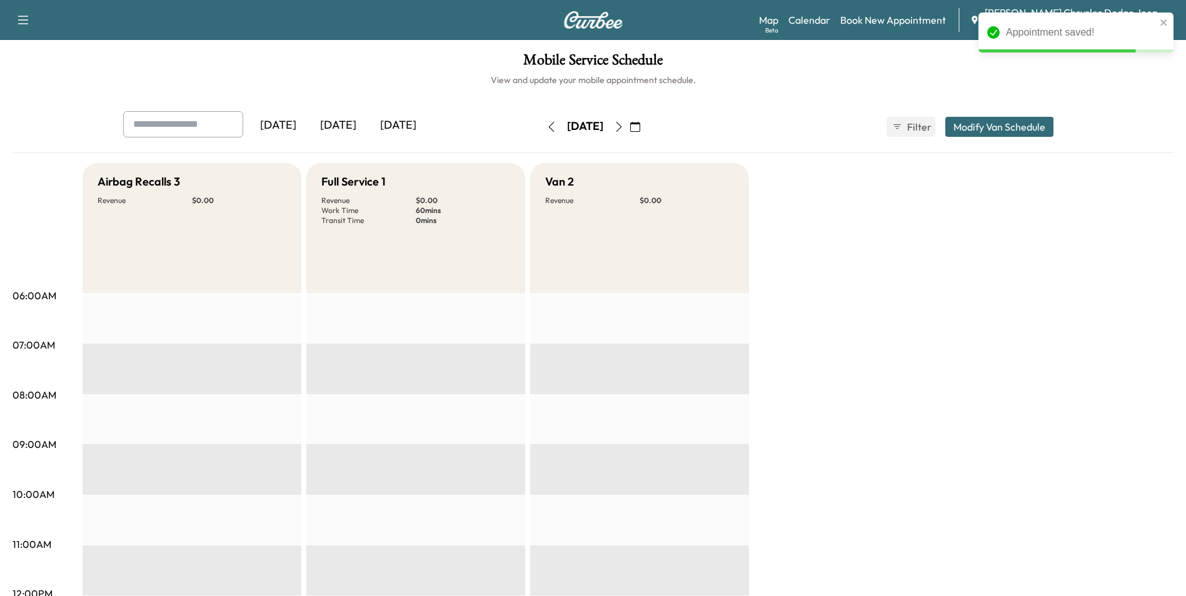
click at [182, 239] on div "Airbag Recalls 3 Revenue $ 0.00" at bounding box center [192, 228] width 219 height 130
drag, startPoint x: 196, startPoint y: 207, endPoint x: 188, endPoint y: 338, distance: 130.9
click at [196, 213] on div "Airbag Recalls 3 Revenue $ 0.00" at bounding box center [192, 228] width 219 height 130
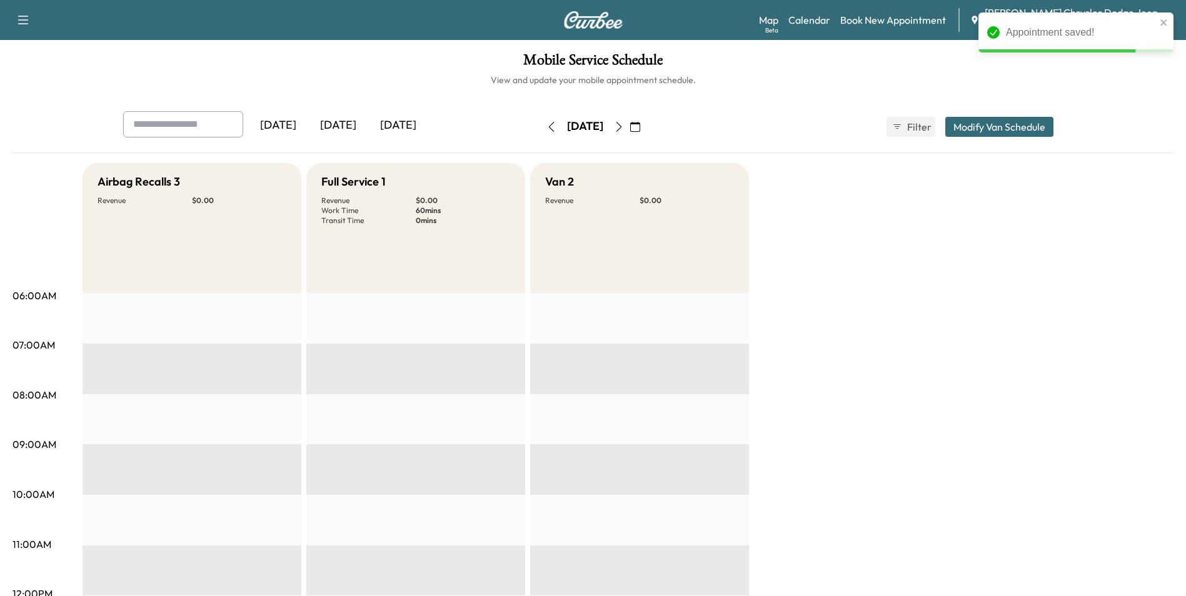
drag, startPoint x: 190, startPoint y: 405, endPoint x: 194, endPoint y: 357, distance: 48.3
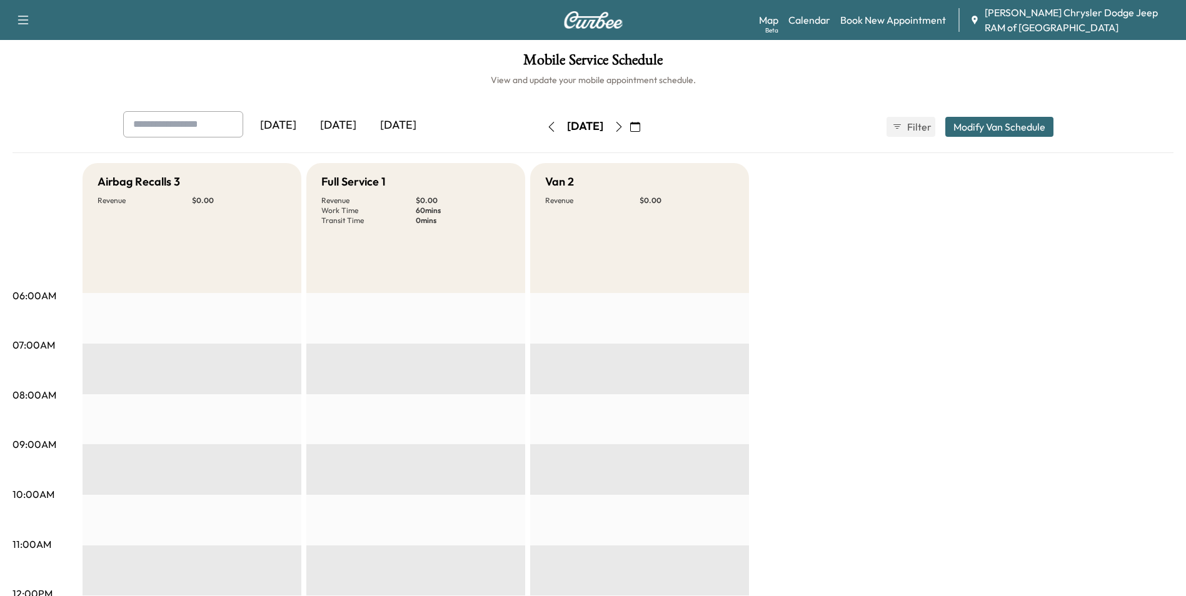
drag, startPoint x: 418, startPoint y: 337, endPoint x: 418, endPoint y: 345, distance: 8.1
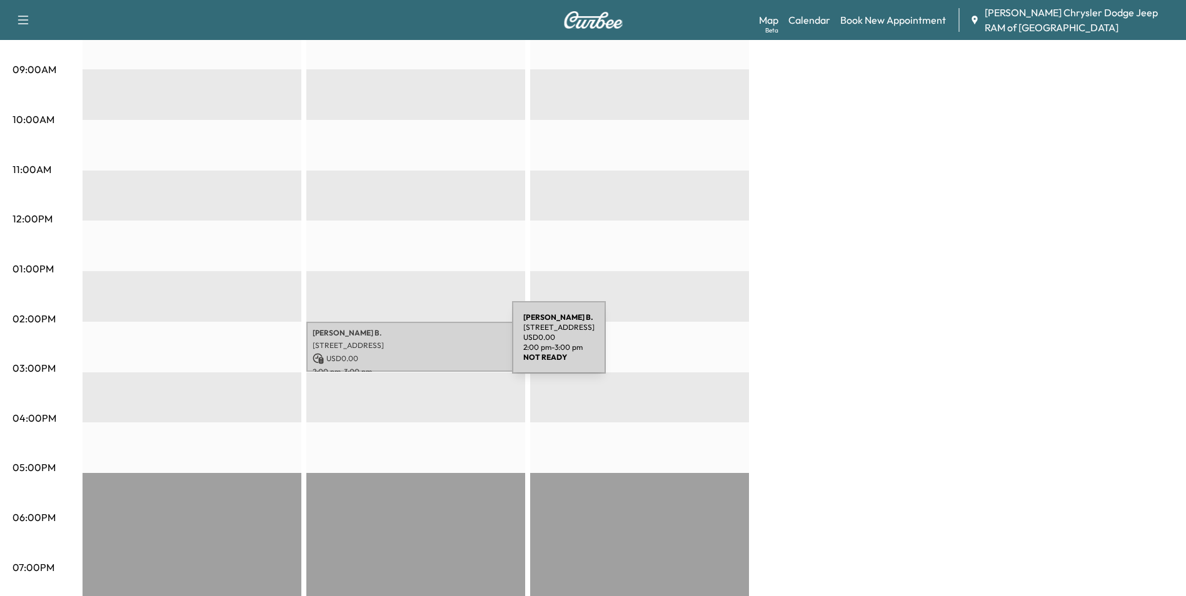
click at [418, 345] on p "[STREET_ADDRESS]" at bounding box center [416, 346] width 206 height 10
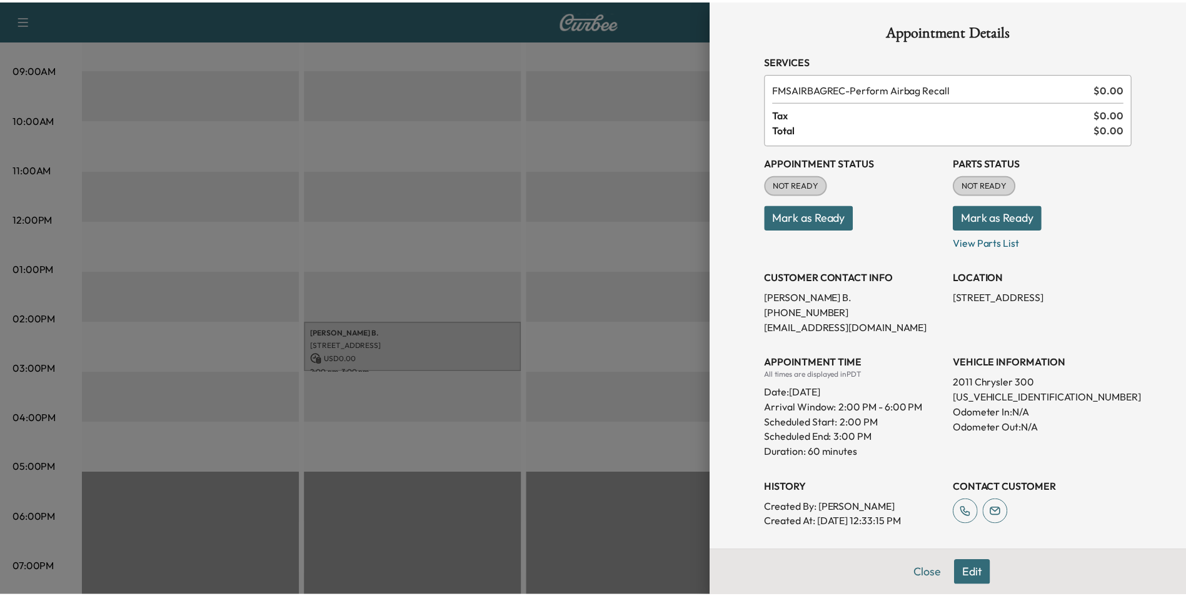
scroll to position [0, 0]
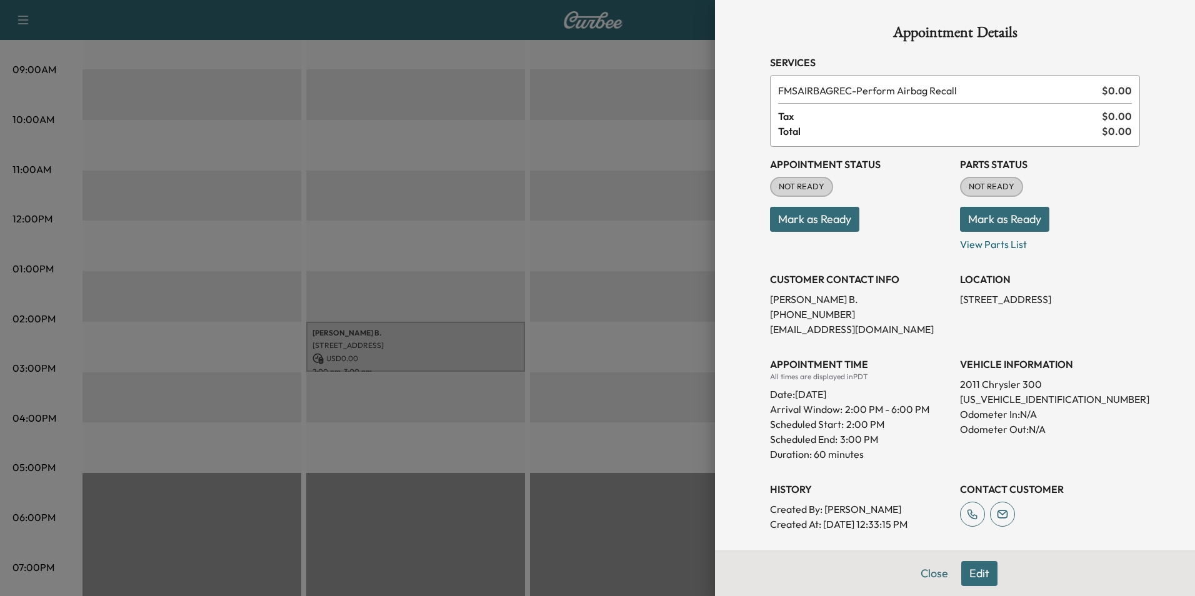
click at [611, 298] on div at bounding box center [597, 298] width 1195 height 596
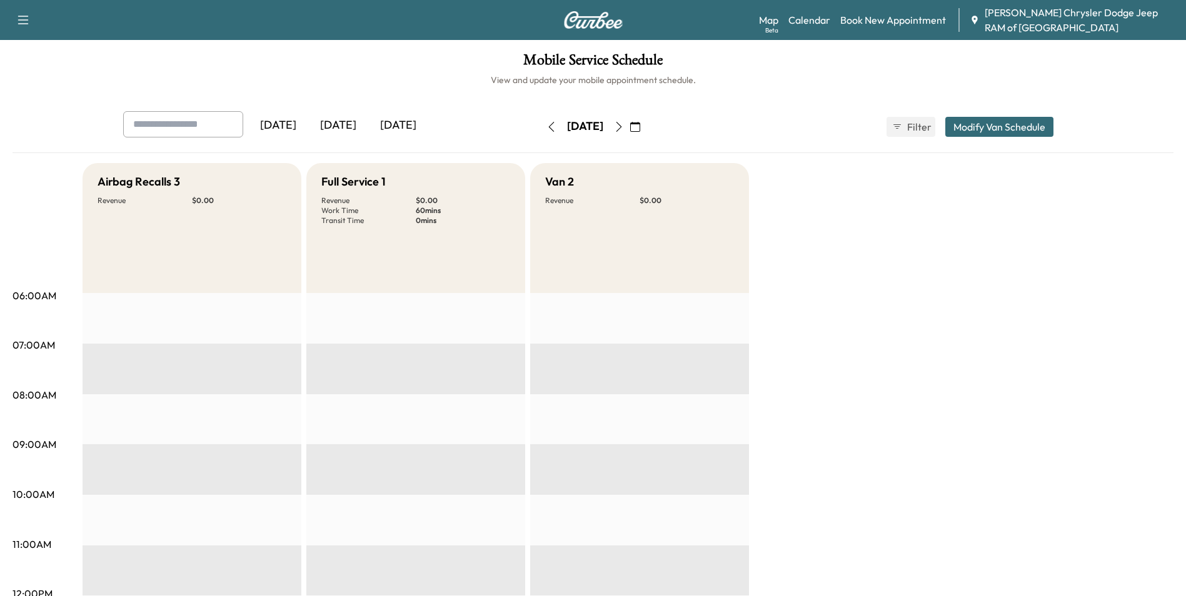
click at [786, 89] on div "Mobile Service Schedule View and update your mobile appointment schedule. [DATE…" at bounding box center [593, 576] width 1186 height 1073
click at [982, 126] on button "Modify Van Schedule" at bounding box center [999, 127] width 108 height 20
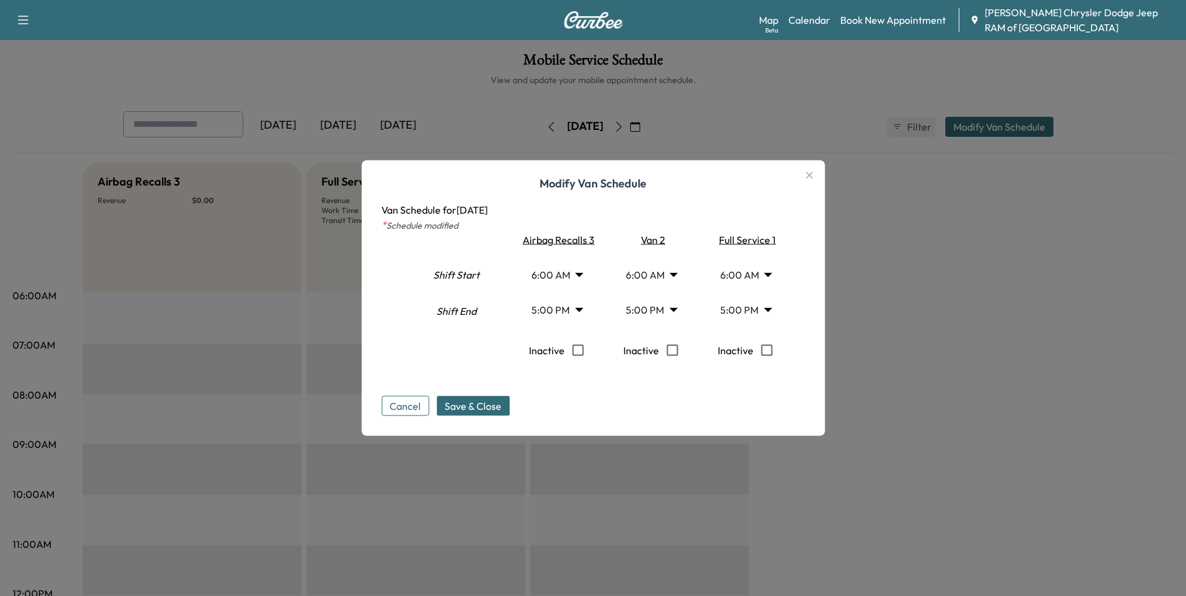
click at [656, 243] on div "Van 2" at bounding box center [650, 240] width 89 height 15
drag, startPoint x: 656, startPoint y: 243, endPoint x: 579, endPoint y: 239, distance: 77.0
click at [598, 236] on div "Airbag Recalls 3" at bounding box center [555, 240] width 89 height 15
click at [573, 240] on div "Airbag Recalls 3" at bounding box center [555, 240] width 89 height 15
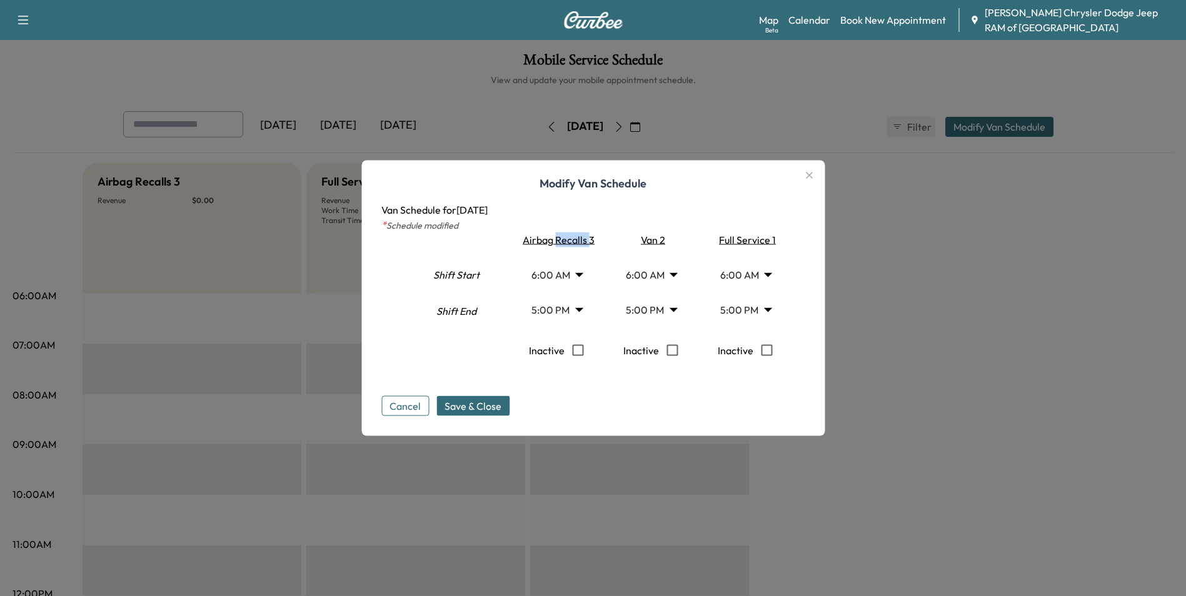
click at [573, 240] on div "Airbag Recalls 3" at bounding box center [555, 240] width 89 height 15
drag, startPoint x: 573, startPoint y: 240, endPoint x: 486, endPoint y: 237, distance: 87.6
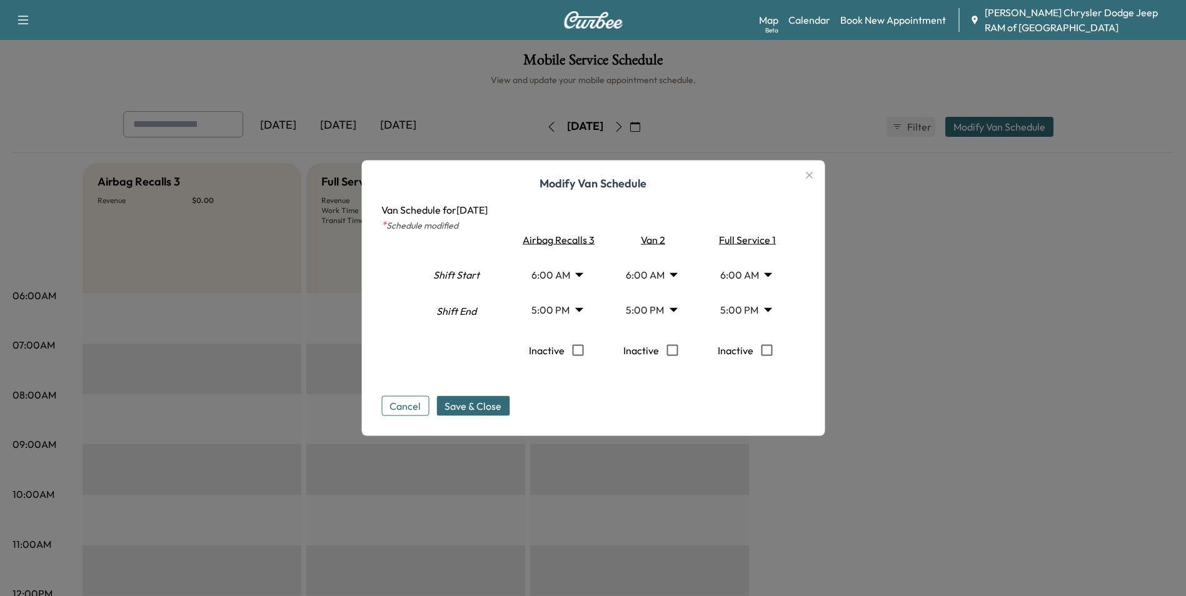
click at [486, 238] on div at bounding box center [456, 247] width 90 height 19
click at [408, 413] on button "Cancel" at bounding box center [405, 406] width 48 height 20
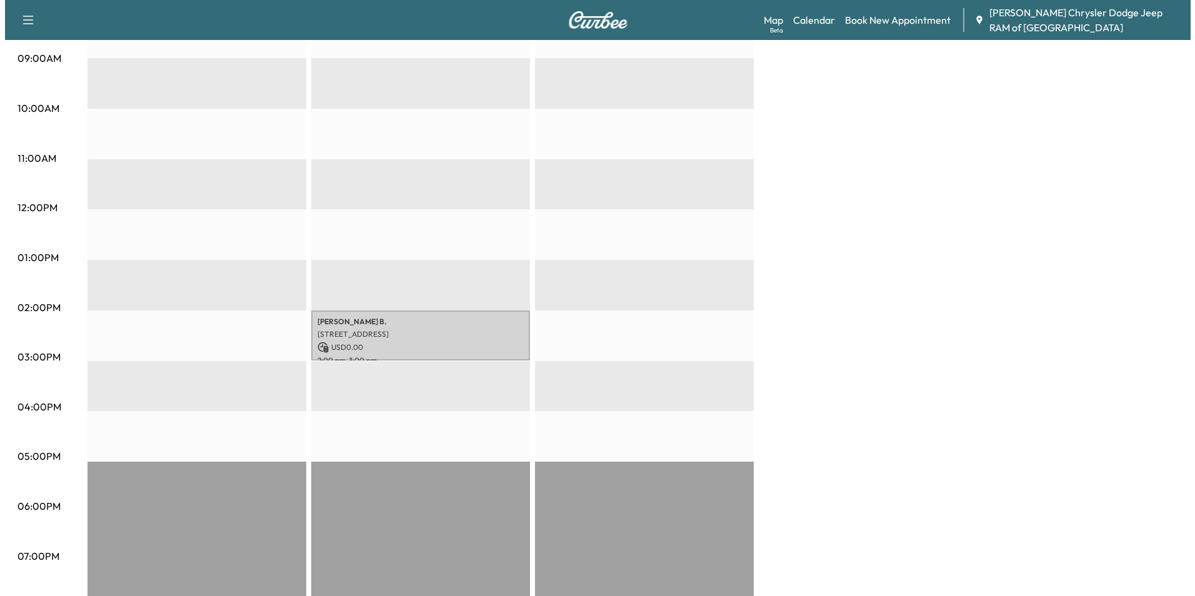
scroll to position [517, 0]
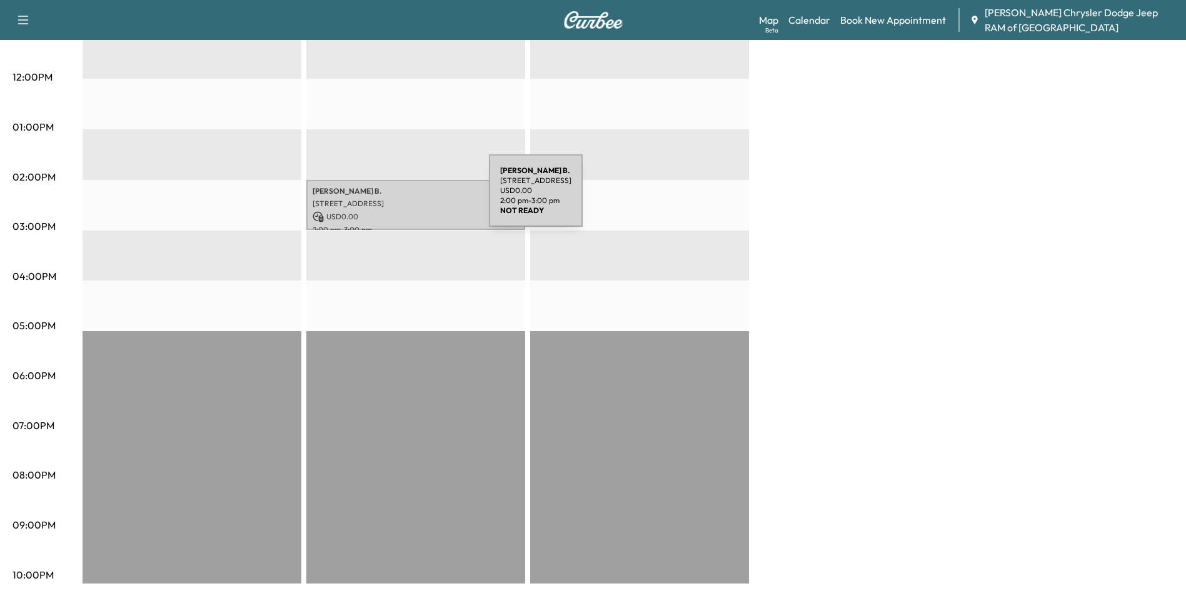
click at [395, 199] on p "[STREET_ADDRESS]" at bounding box center [416, 204] width 206 height 10
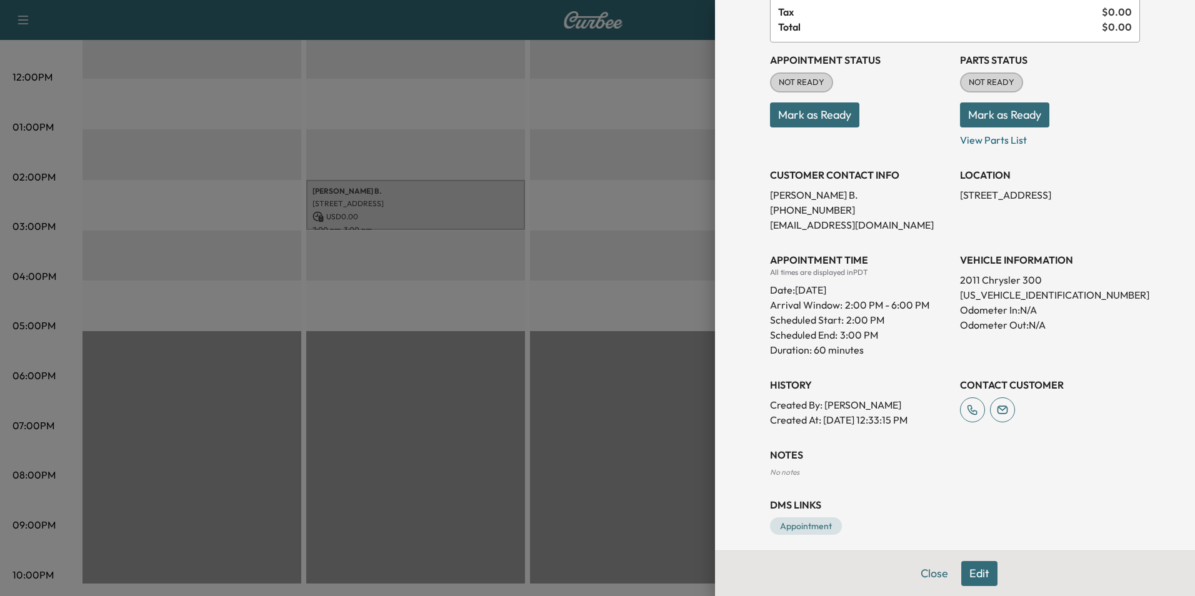
scroll to position [114, 0]
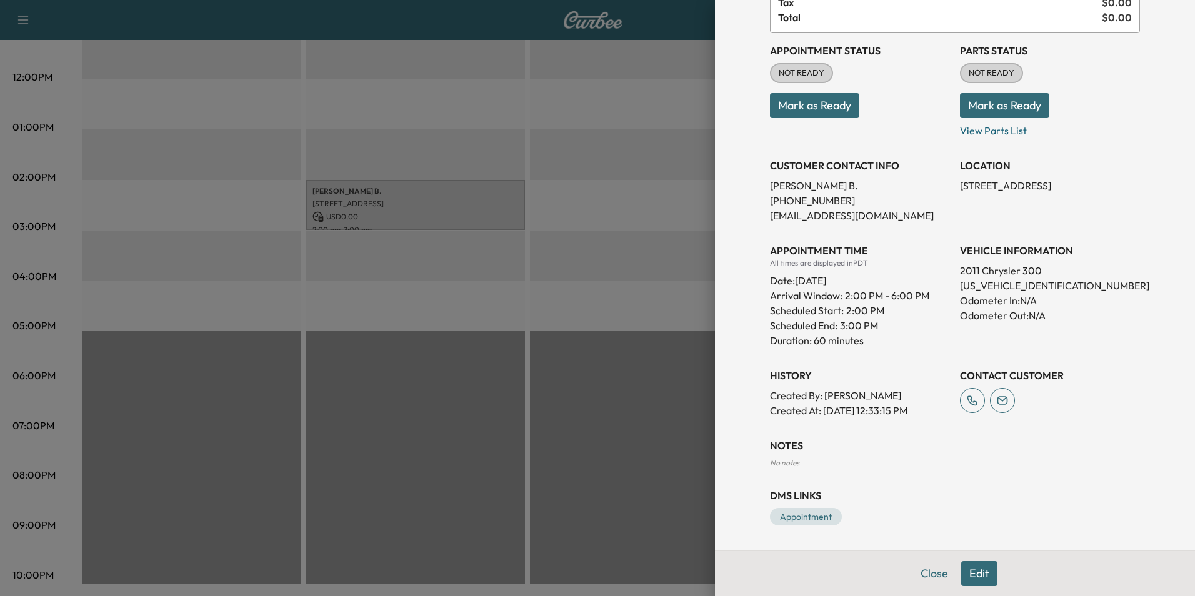
click at [973, 569] on button "Edit" at bounding box center [980, 573] width 36 height 25
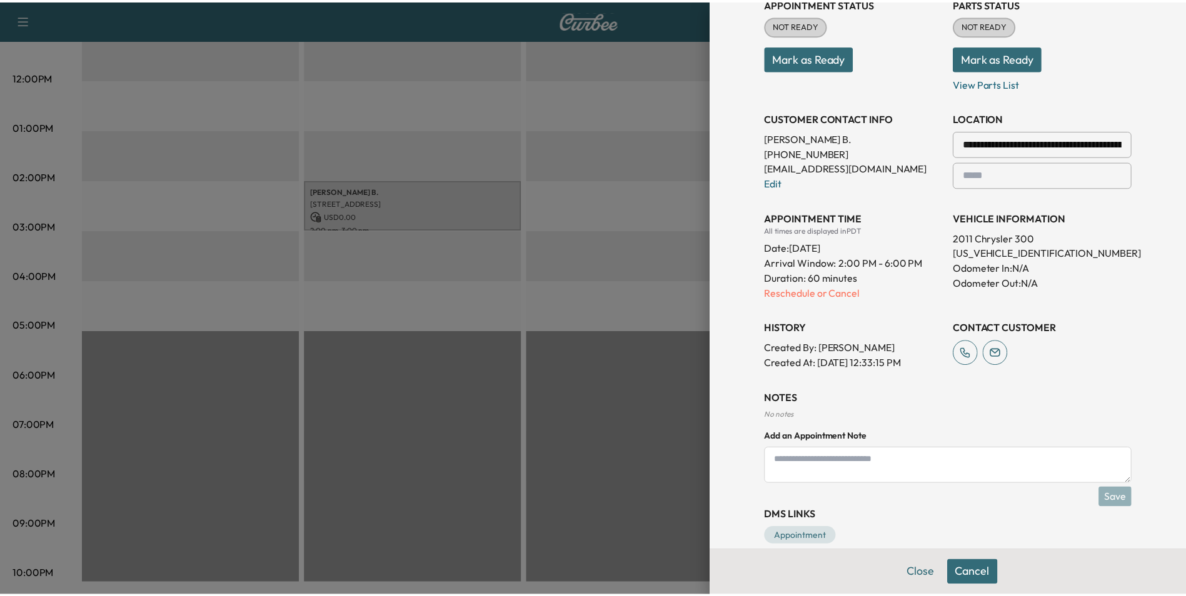
scroll to position [208, 0]
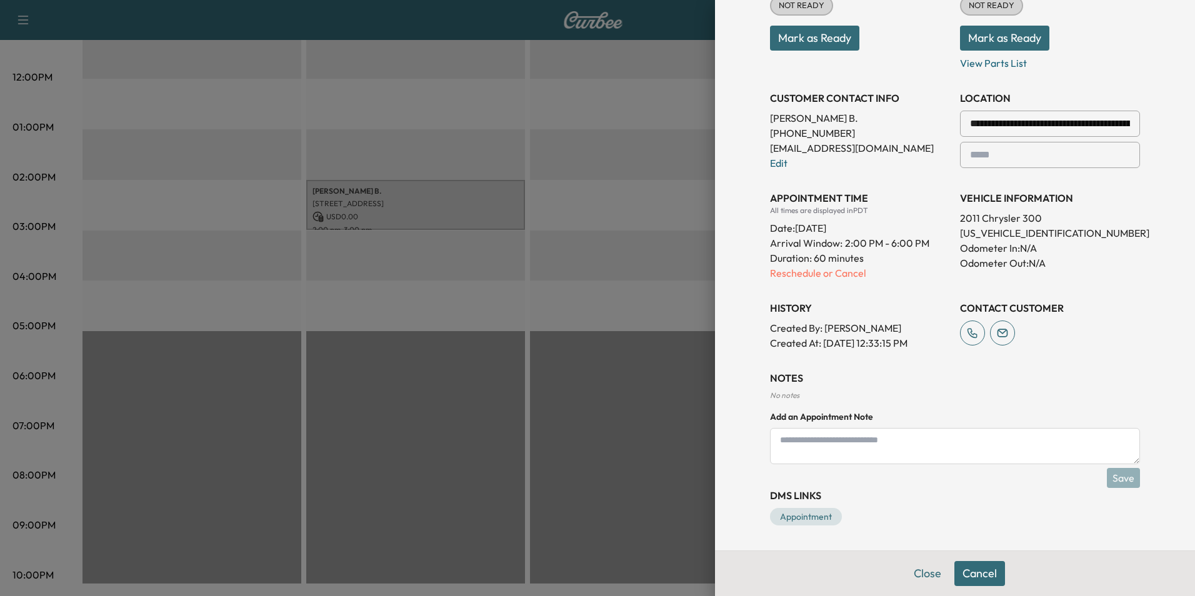
click at [906, 571] on button "Close" at bounding box center [928, 573] width 44 height 25
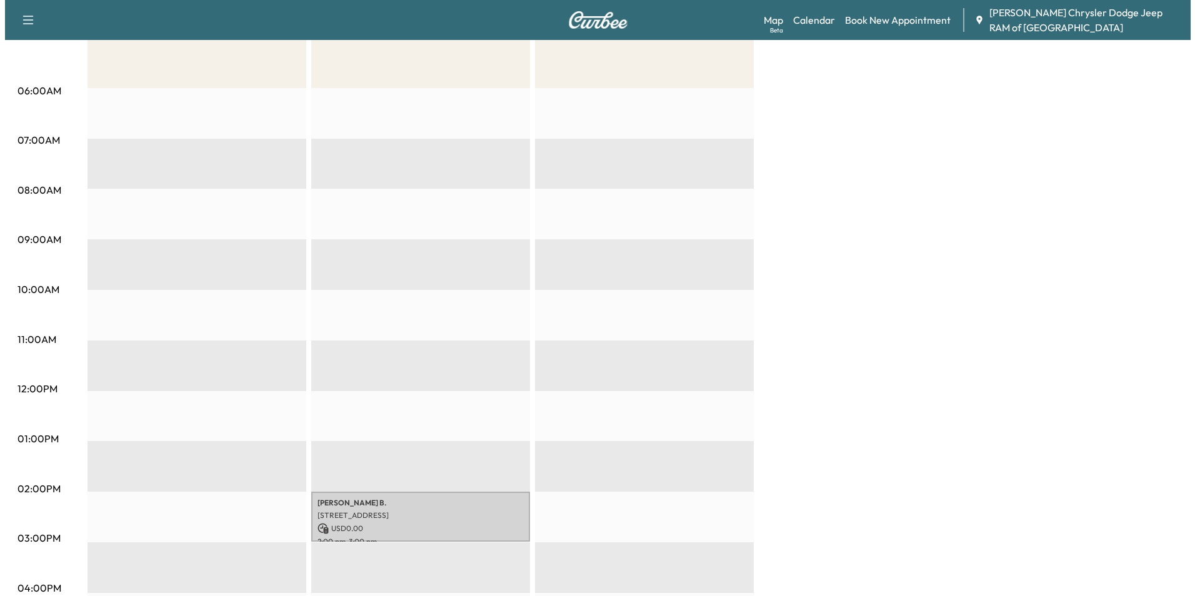
scroll to position [250, 0]
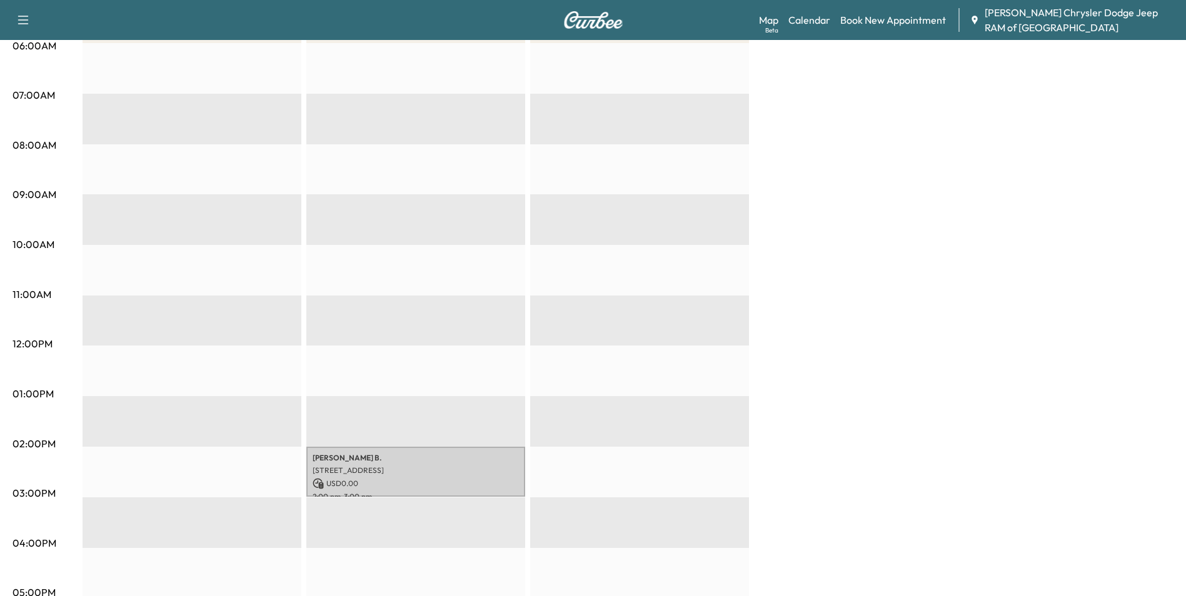
click at [220, 483] on div at bounding box center [192, 447] width 219 height 808
click at [220, 482] on div at bounding box center [192, 447] width 219 height 808
click at [220, 481] on div at bounding box center [192, 447] width 219 height 808
click at [359, 478] on p "USD 0.00" at bounding box center [416, 483] width 206 height 11
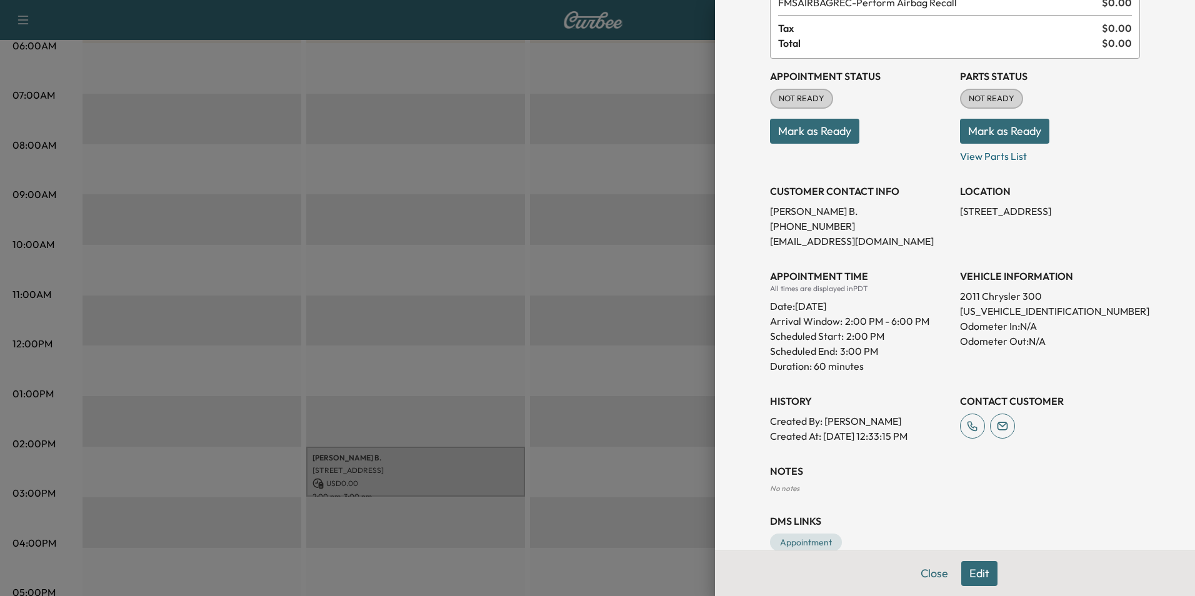
scroll to position [114, 0]
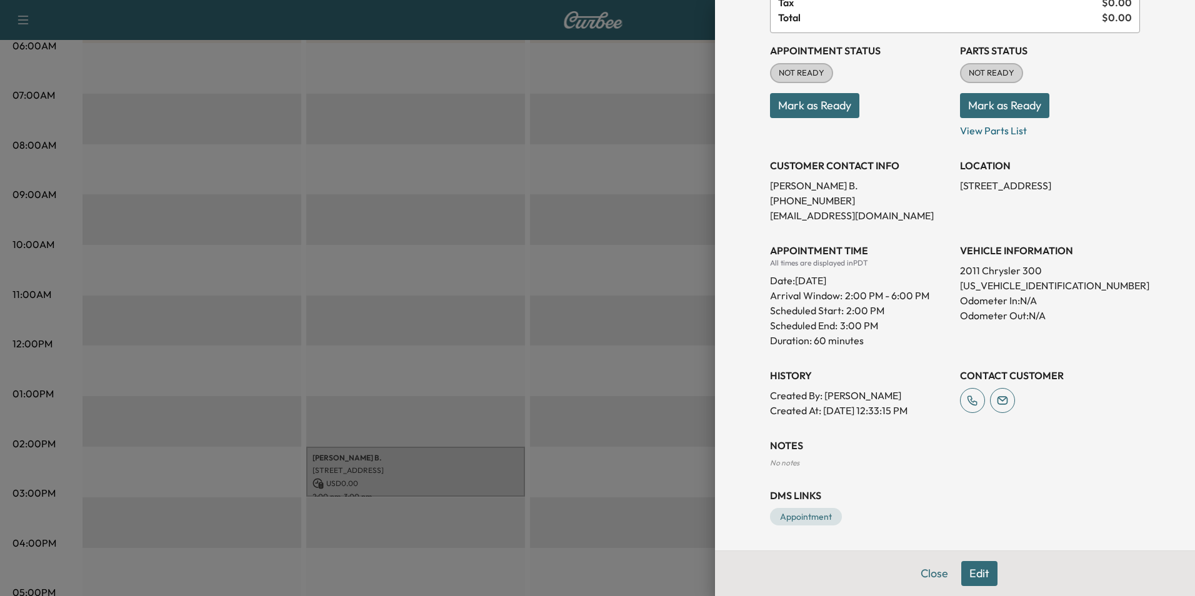
click at [990, 568] on div "Close Edit" at bounding box center [955, 574] width 480 height 46
click at [982, 568] on button "Edit" at bounding box center [980, 573] width 36 height 25
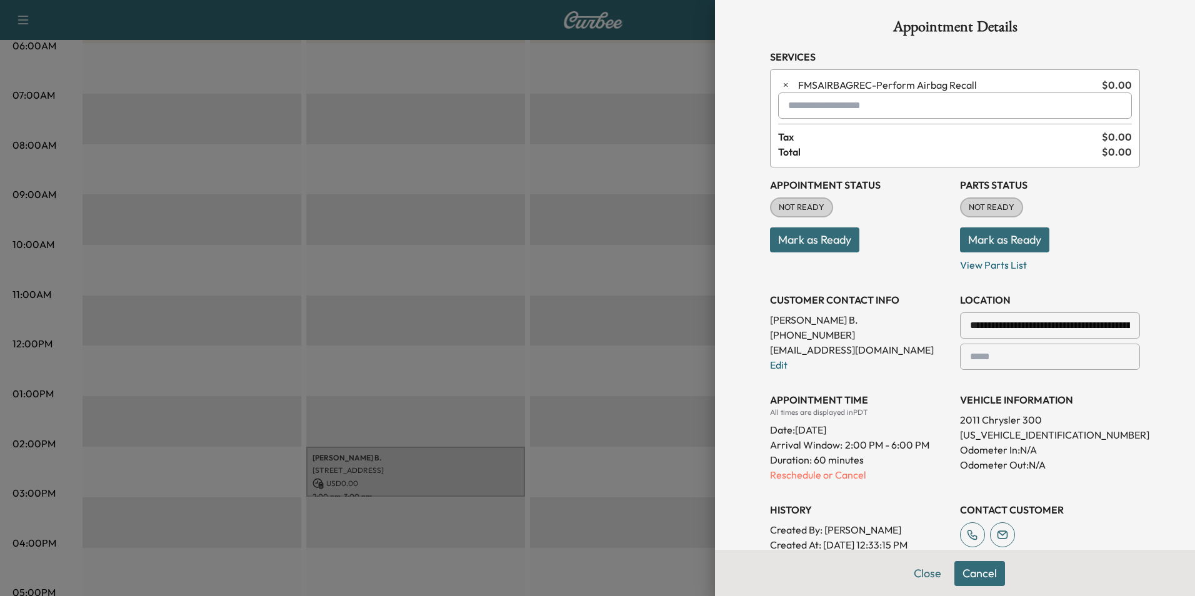
scroll to position [0, 0]
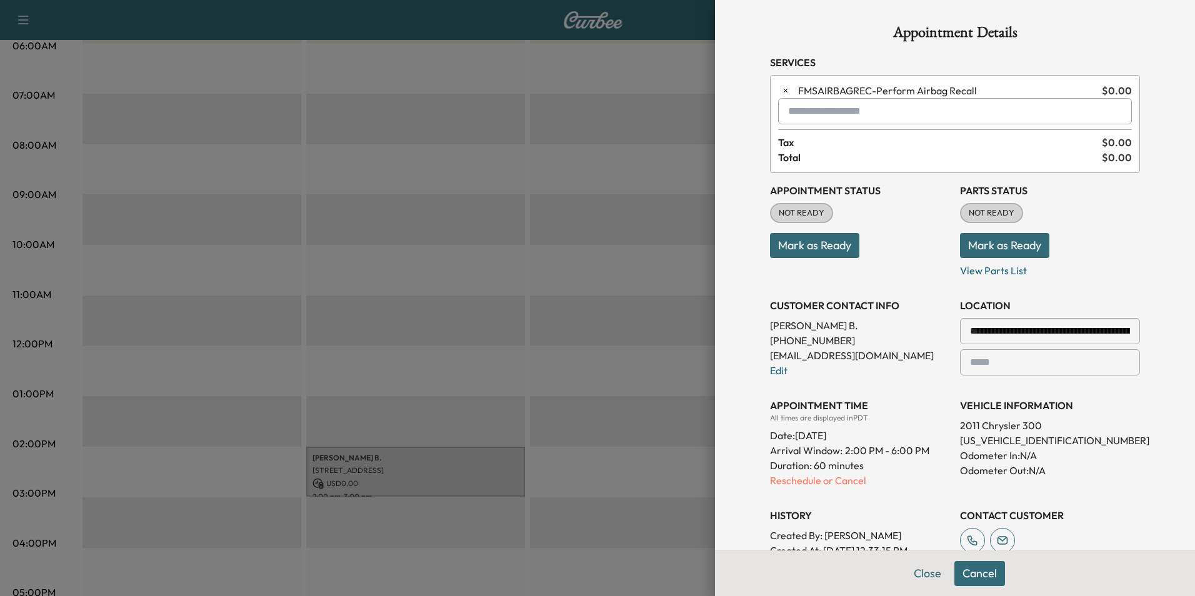
click at [869, 90] on span "FMSAIRBAGREC - Perform Airbag Recall" at bounding box center [947, 90] width 299 height 15
click at [859, 109] on input "text" at bounding box center [955, 111] width 354 height 26
type input "*"
click at [1150, 249] on div "**********" at bounding box center [955, 298] width 480 height 596
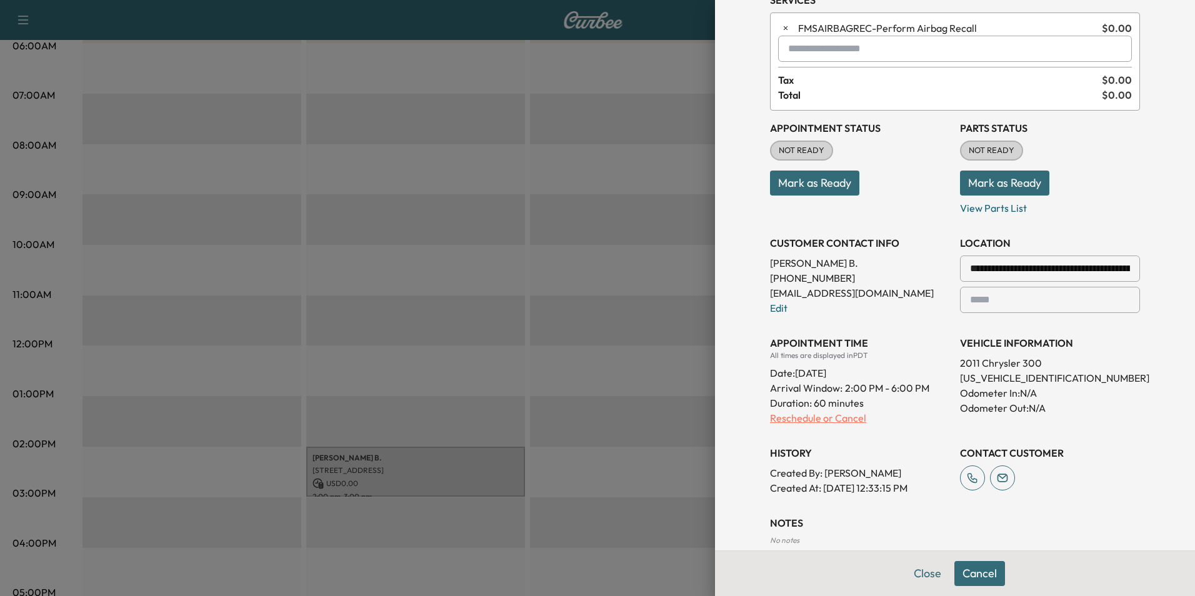
click at [837, 419] on p "Reschedule or Cancel" at bounding box center [860, 418] width 180 height 15
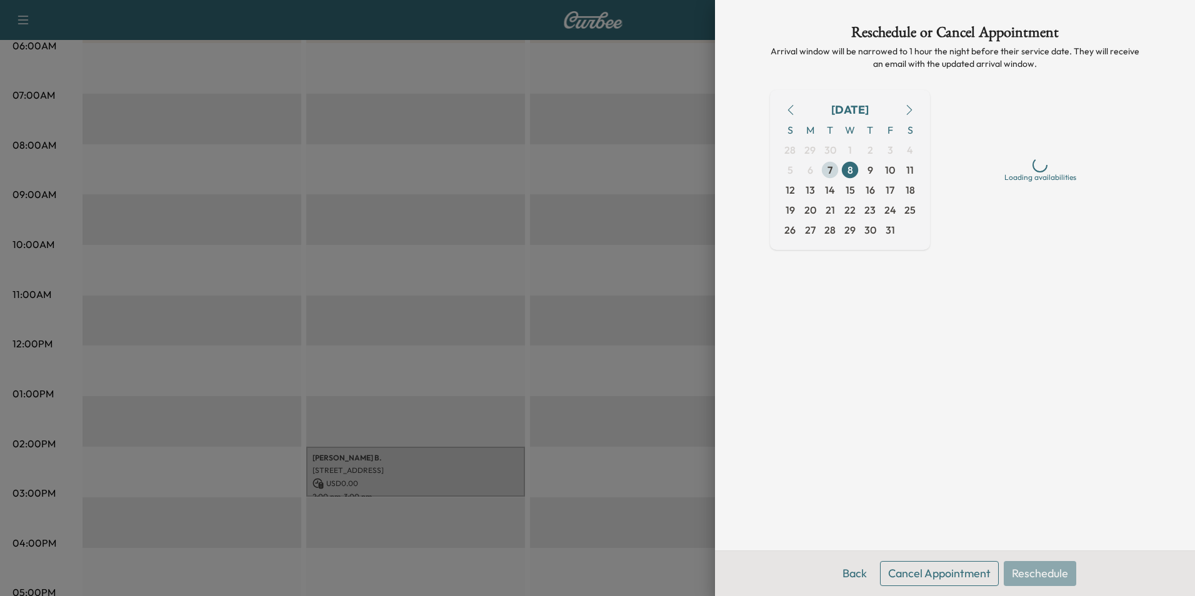
click at [829, 170] on span "7" at bounding box center [830, 170] width 5 height 15
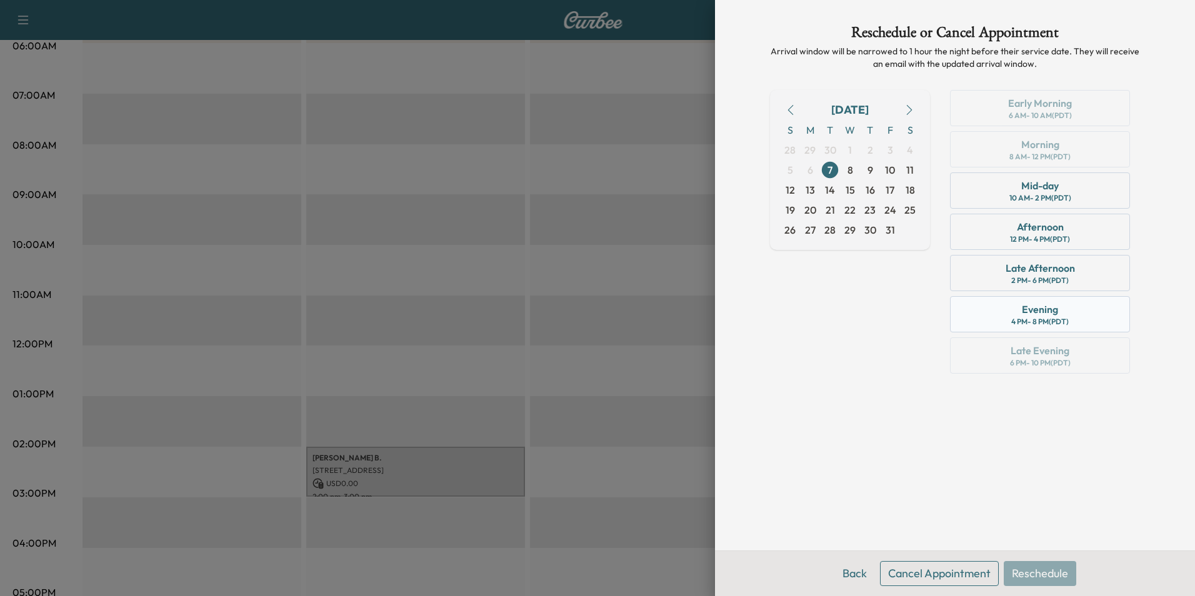
click at [1068, 318] on div "4 PM - 8 PM (PDT)" at bounding box center [1041, 322] width 58 height 10
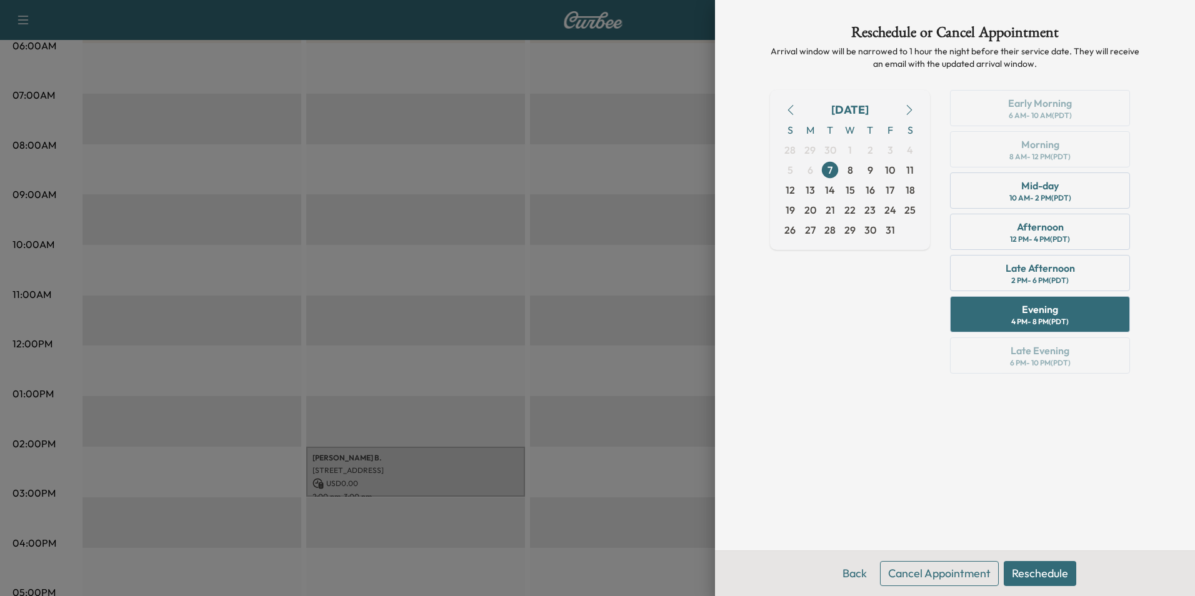
click at [1030, 560] on div "Back Cancel Appointment Reschedule" at bounding box center [955, 574] width 480 height 46
click at [1030, 570] on button "Reschedule" at bounding box center [1040, 573] width 73 height 25
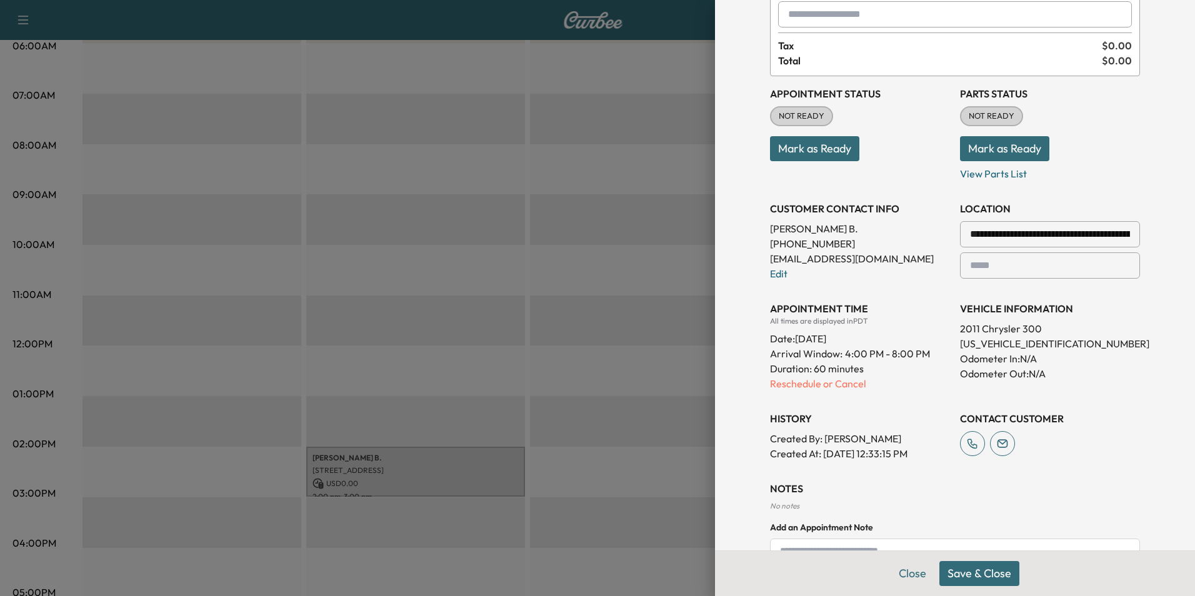
scroll to position [208, 0]
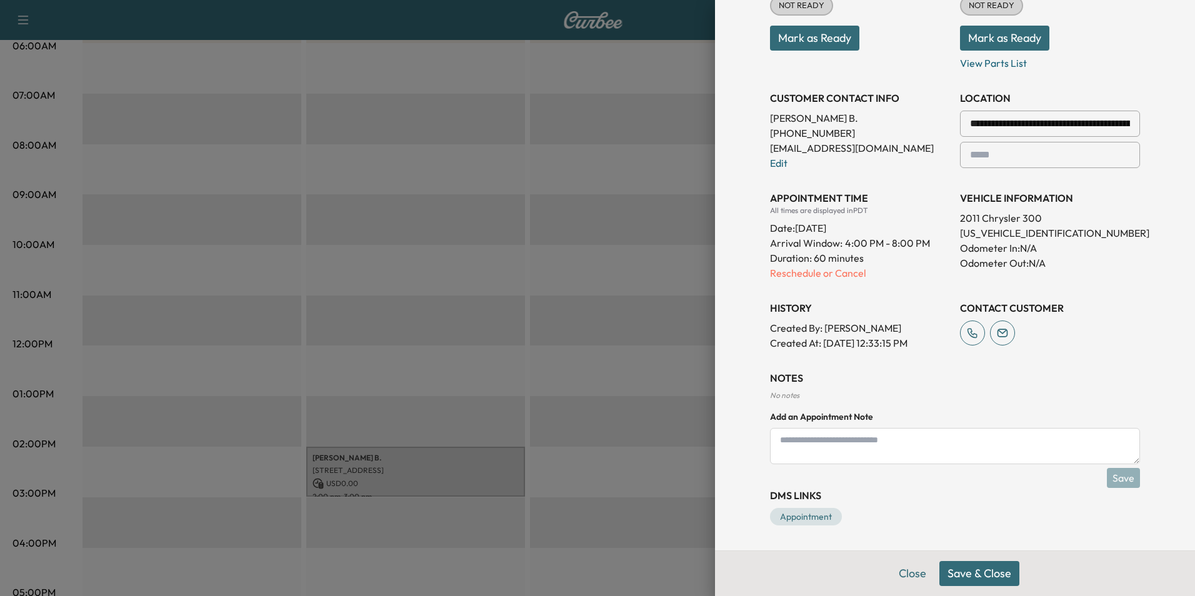
click at [981, 570] on button "Save & Close" at bounding box center [980, 573] width 80 height 25
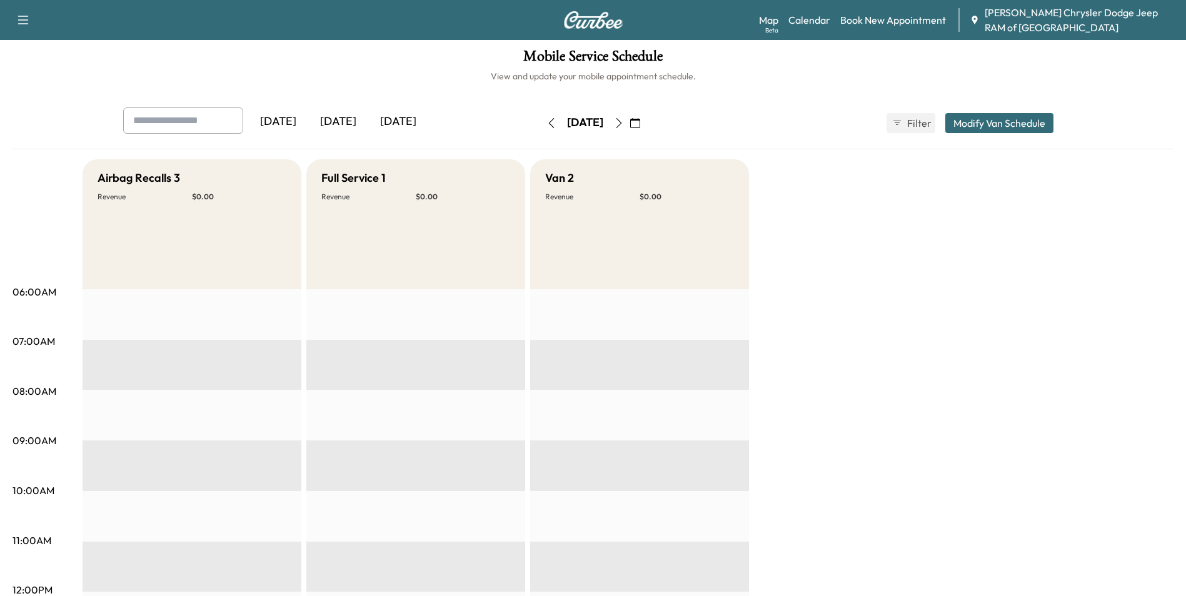
scroll to position [0, 0]
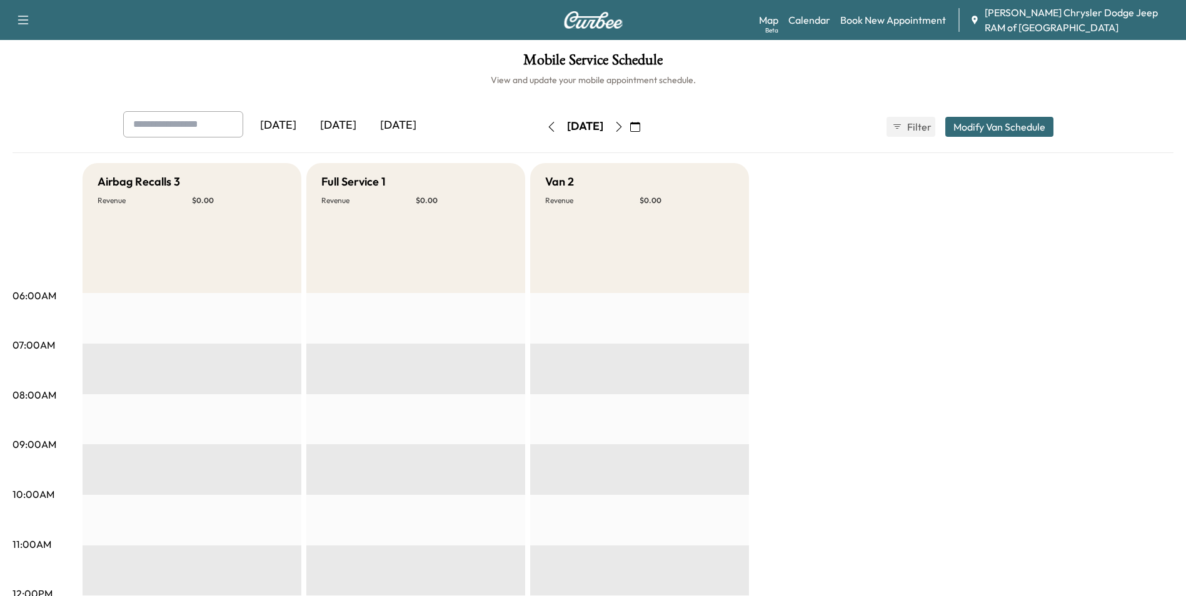
click at [541, 127] on button "button" at bounding box center [551, 127] width 21 height 20
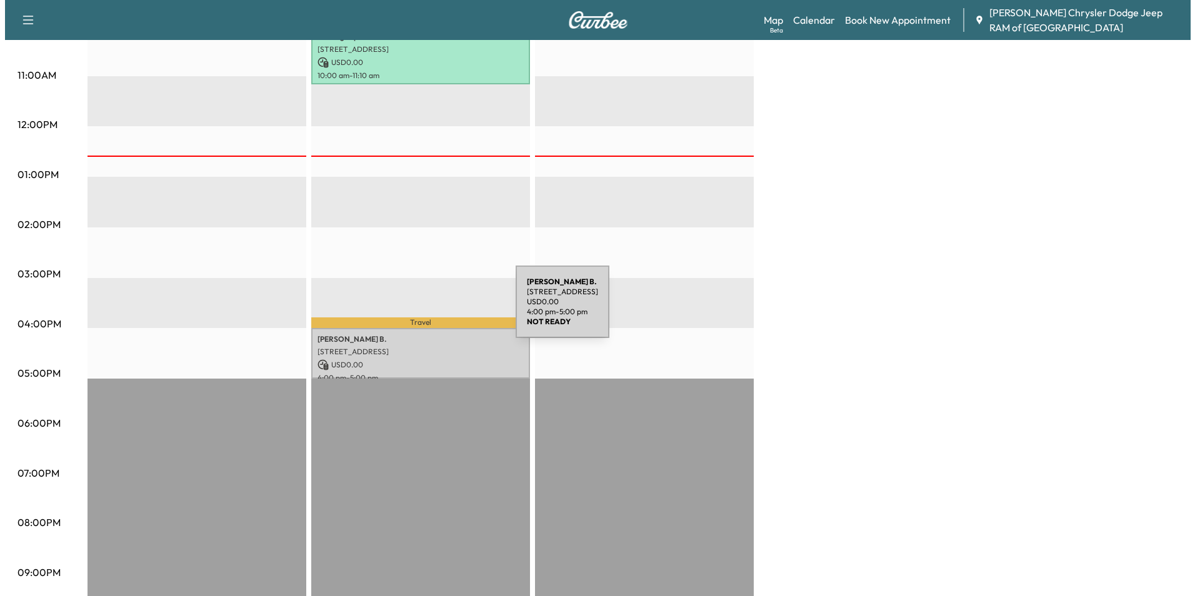
scroll to position [392, 0]
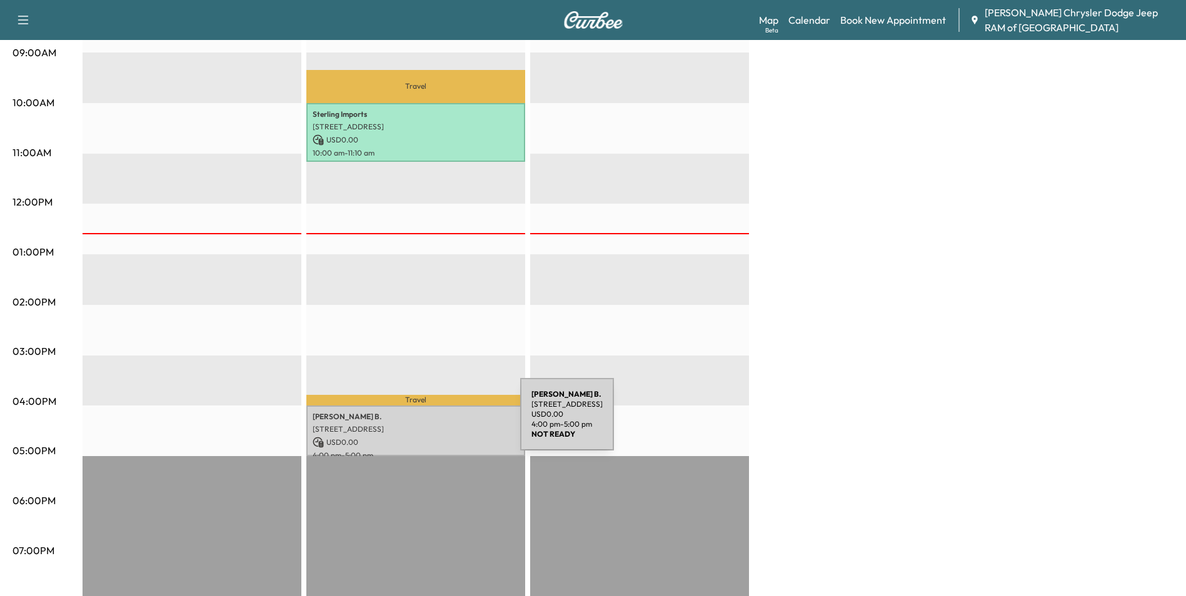
click at [426, 424] on p "[STREET_ADDRESS]" at bounding box center [416, 429] width 206 height 10
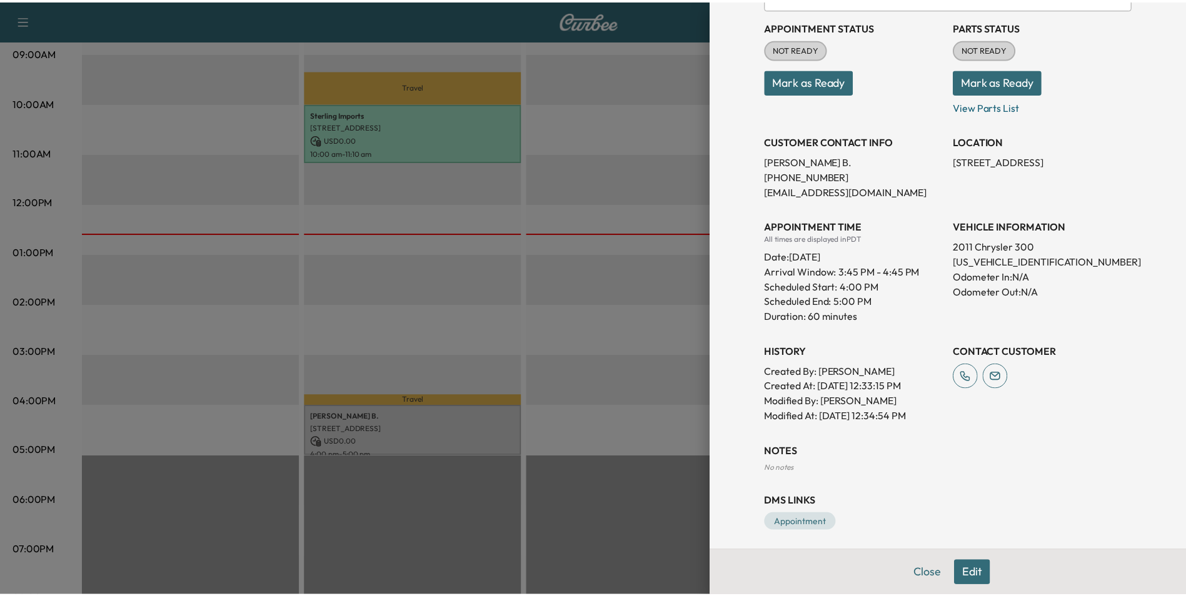
scroll to position [144, 0]
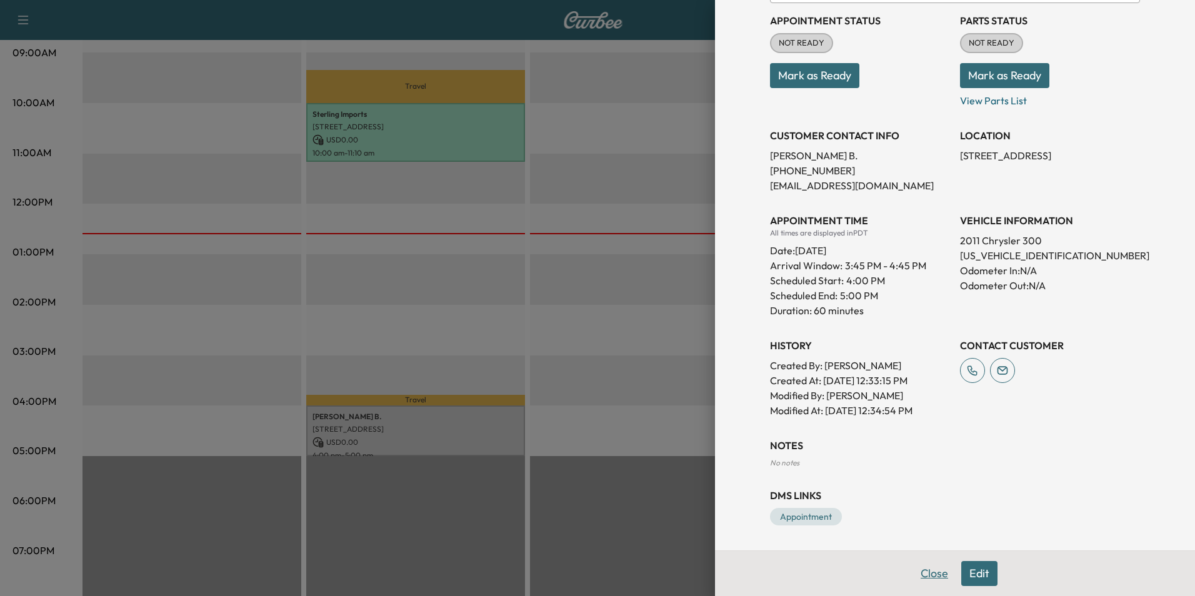
click at [916, 573] on button "Close" at bounding box center [935, 573] width 44 height 25
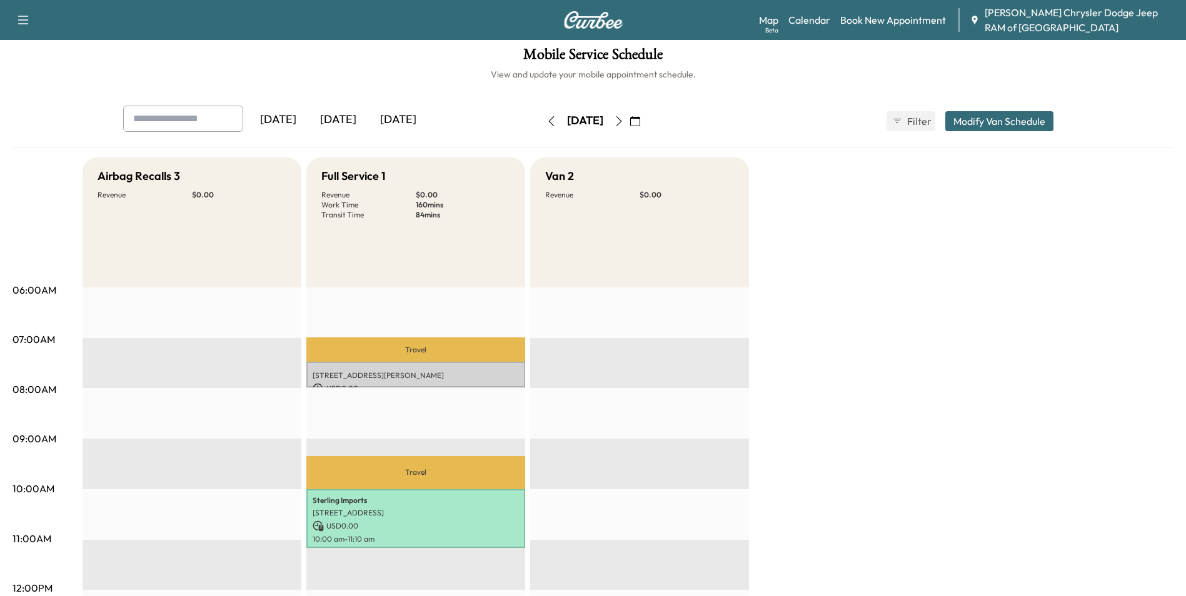
scroll to position [0, 0]
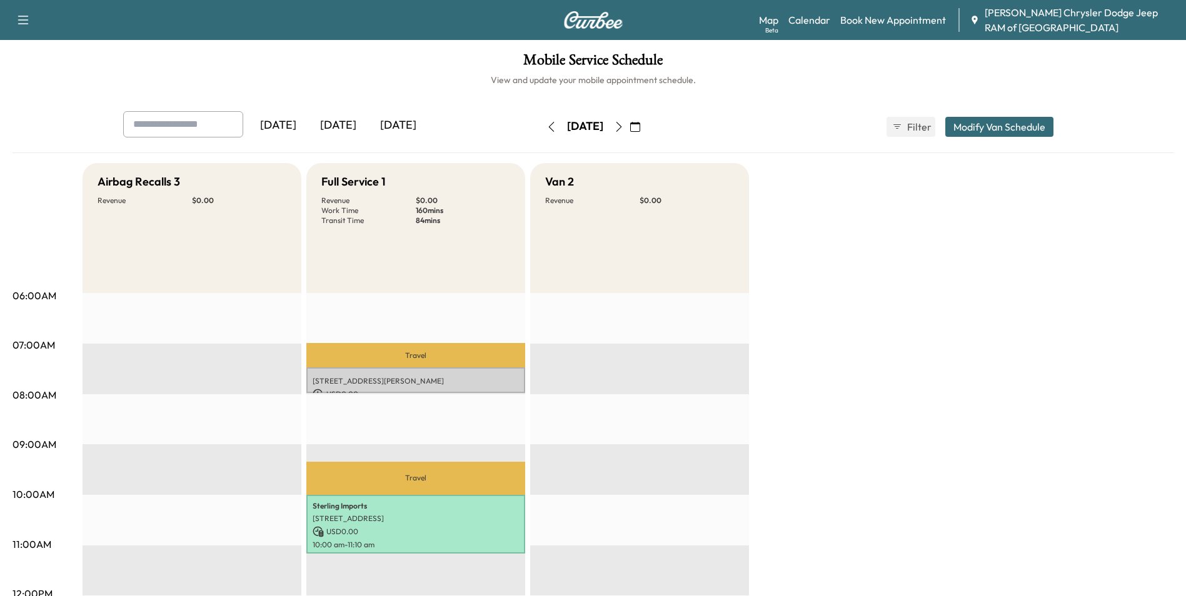
click at [985, 121] on button "Modify Van Schedule" at bounding box center [999, 127] width 108 height 20
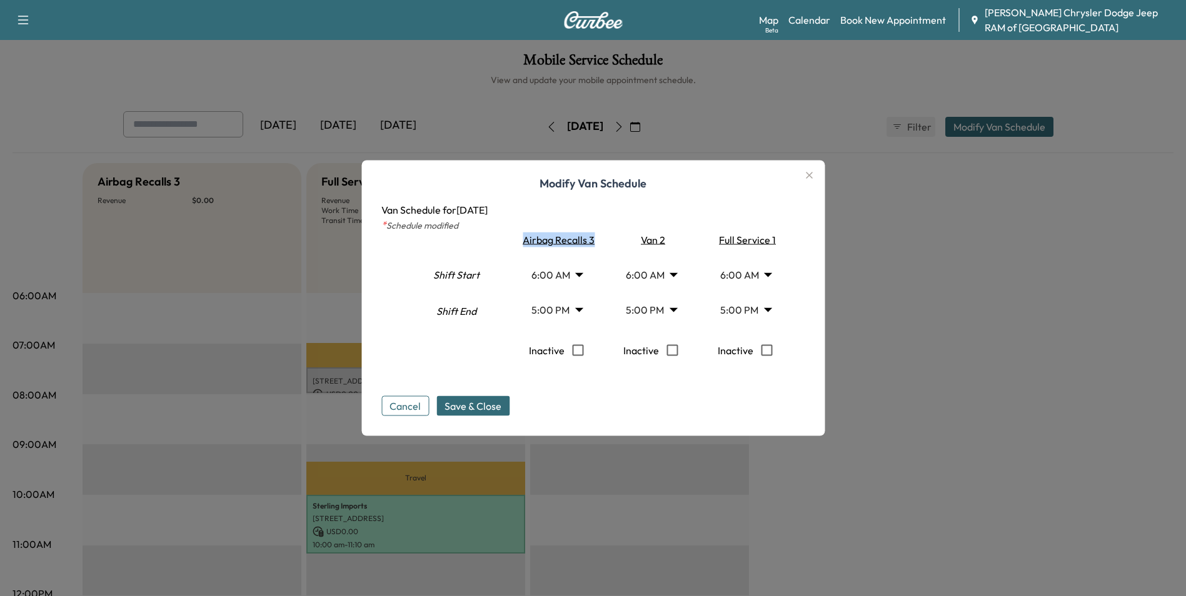
drag, startPoint x: 531, startPoint y: 245, endPoint x: 601, endPoint y: 247, distance: 70.0
click at [601, 247] on div "Airbag Recalls 3 6:00 AM * Start 5:00 PM ** Start Inactive" at bounding box center [555, 305] width 89 height 144
drag, startPoint x: 601, startPoint y: 247, endPoint x: 583, endPoint y: 251, distance: 18.7
click at [583, 251] on div at bounding box center [555, 253] width 89 height 10
type input "*"
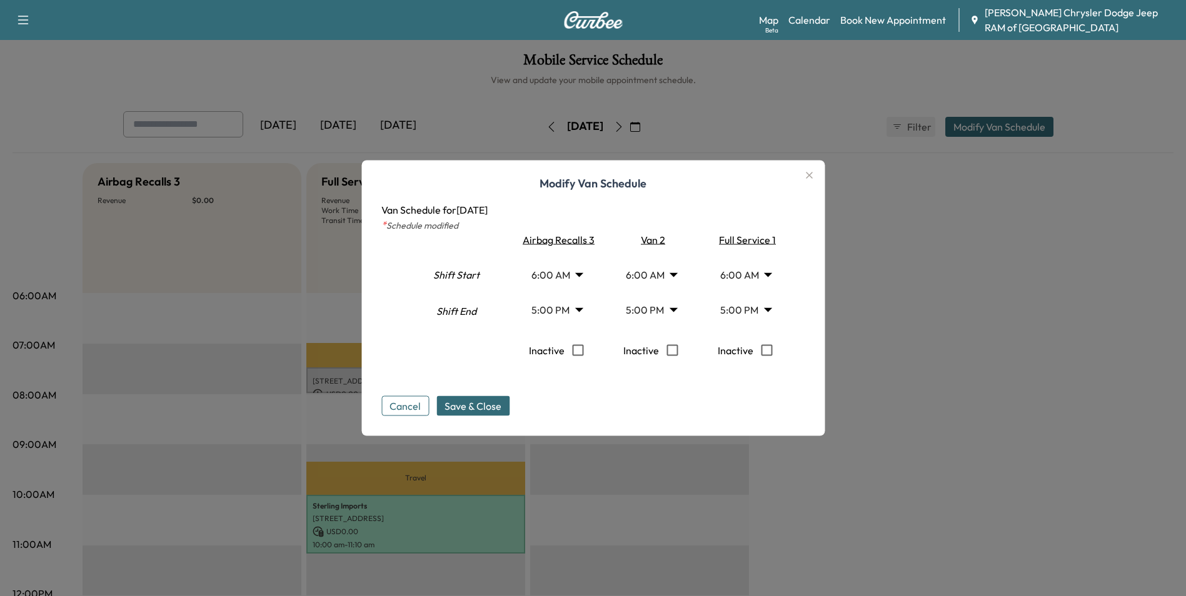
type input "**"
click at [487, 403] on span "Save & Close" at bounding box center [473, 406] width 57 height 15
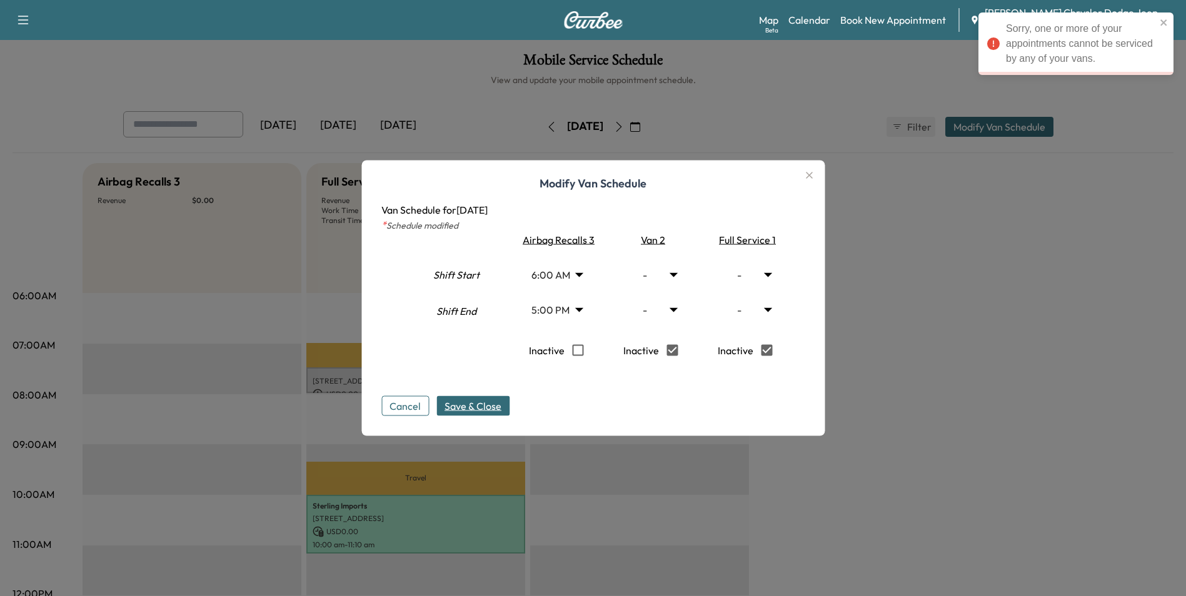
click at [915, 293] on div at bounding box center [593, 298] width 1186 height 596
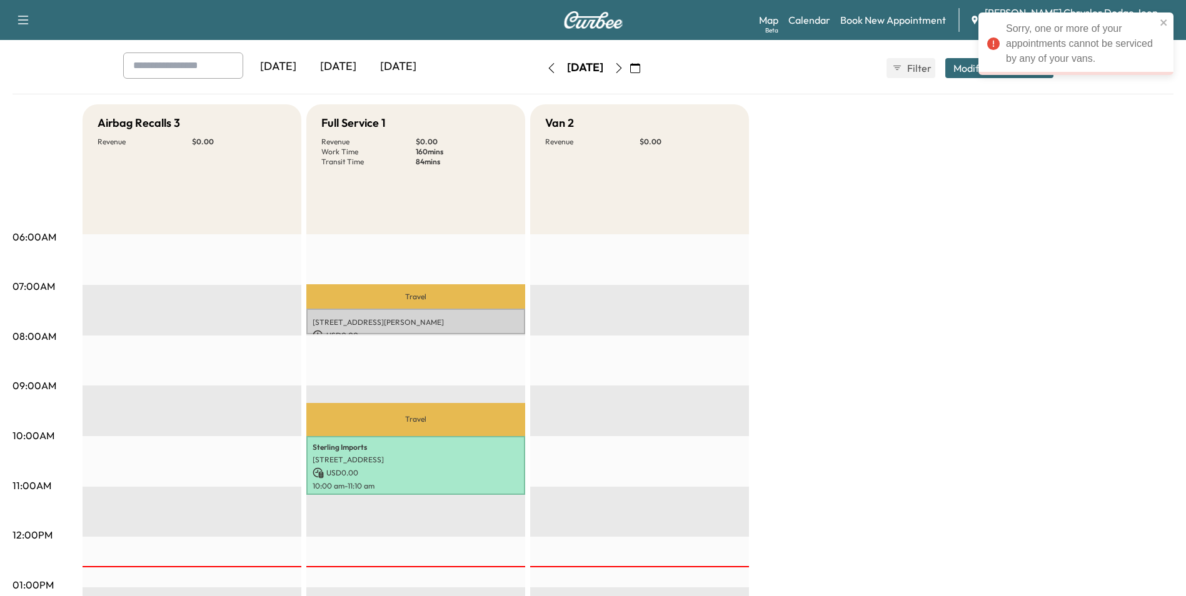
scroll to position [125, 0]
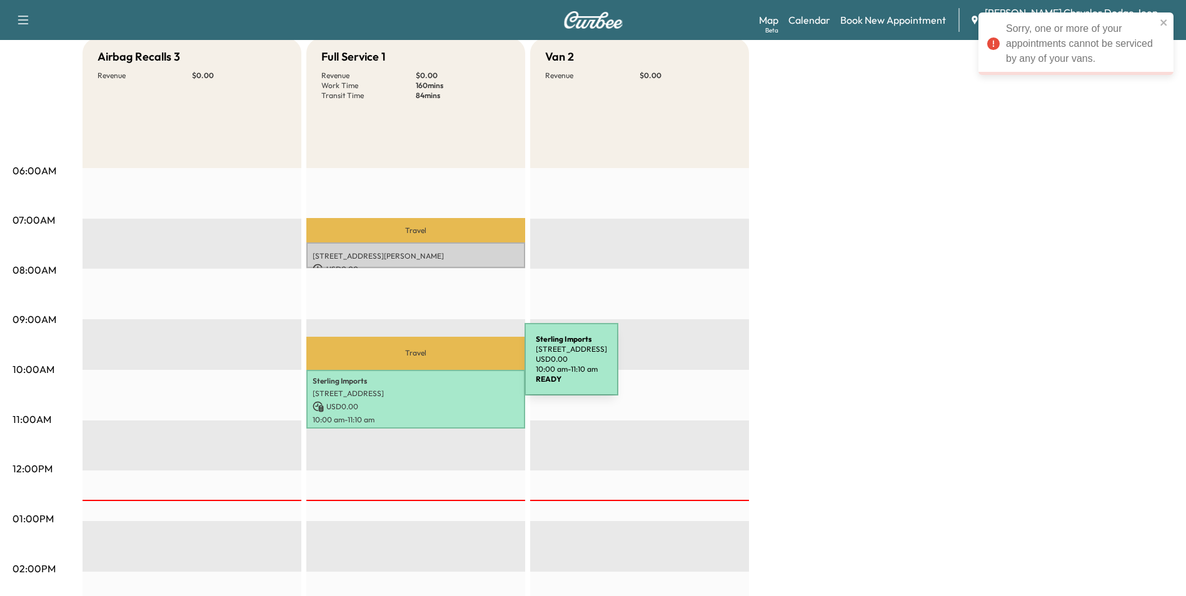
click at [431, 370] on div "Sterling Imports [STREET_ADDRESS] USD 0.00 10:00 am - 11:10 am" at bounding box center [415, 399] width 219 height 59
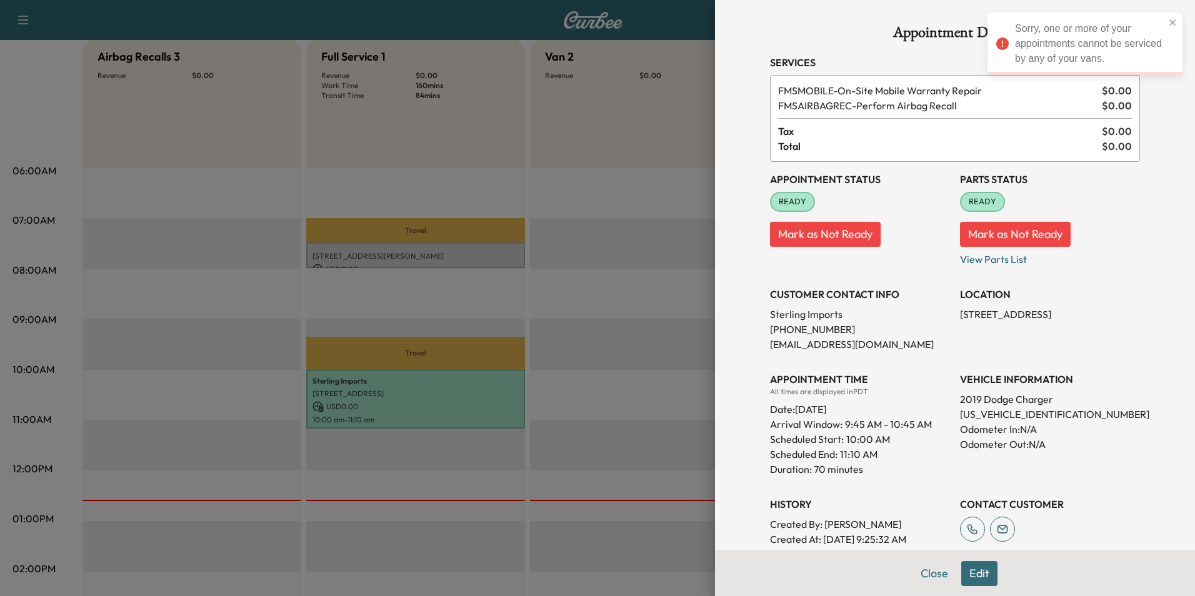
click at [624, 128] on div at bounding box center [597, 298] width 1195 height 596
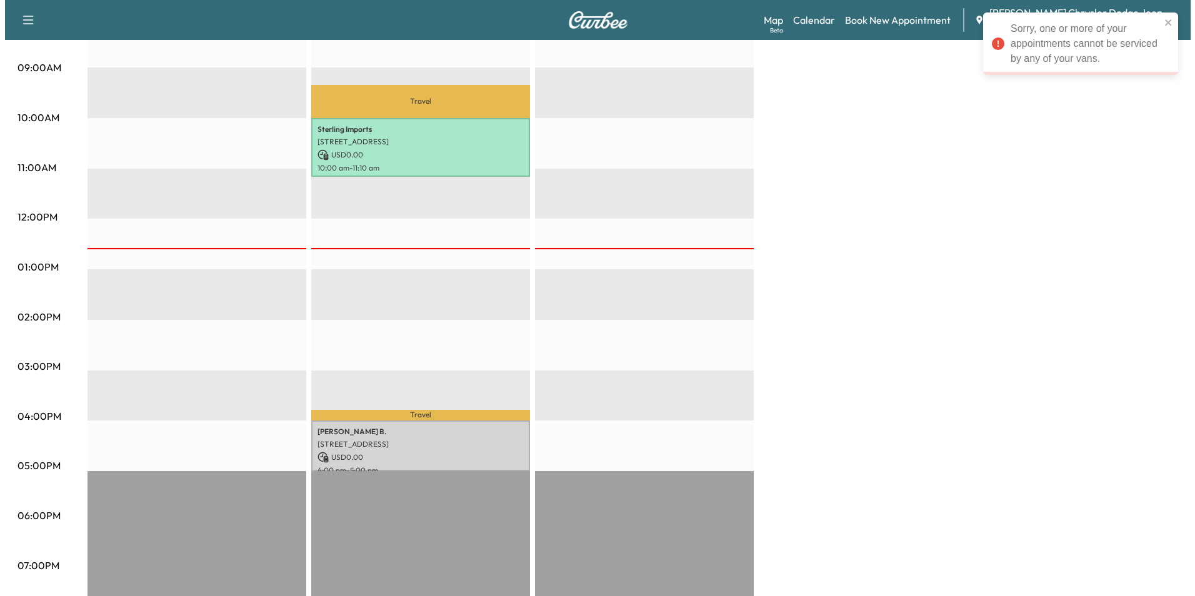
scroll to position [517, 0]
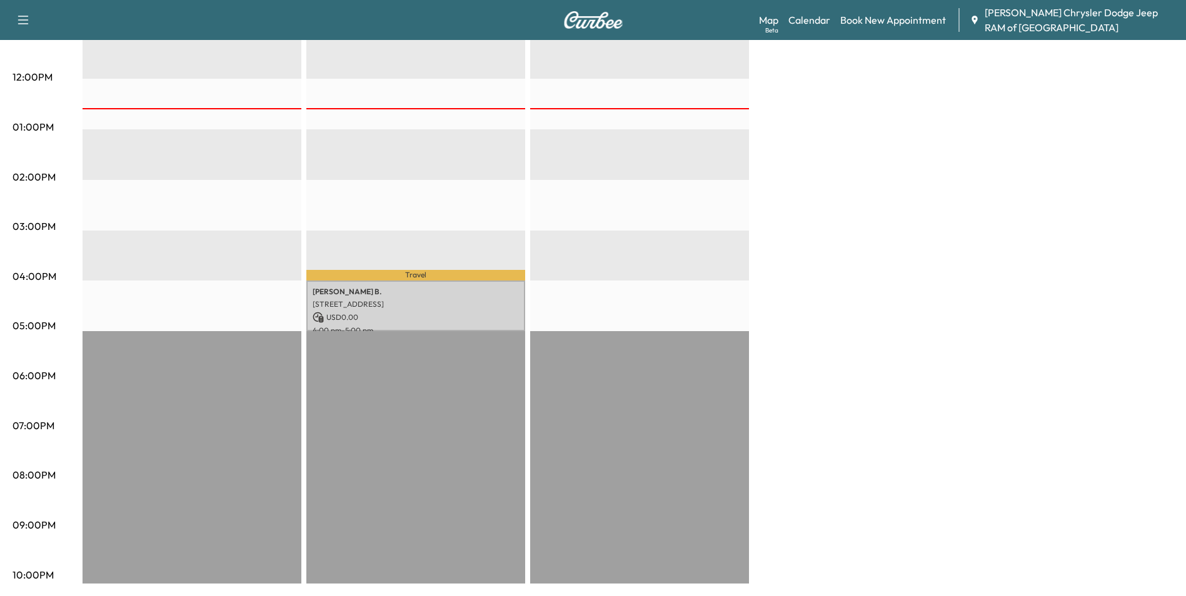
click at [360, 288] on p "[PERSON_NAME]" at bounding box center [416, 292] width 206 height 10
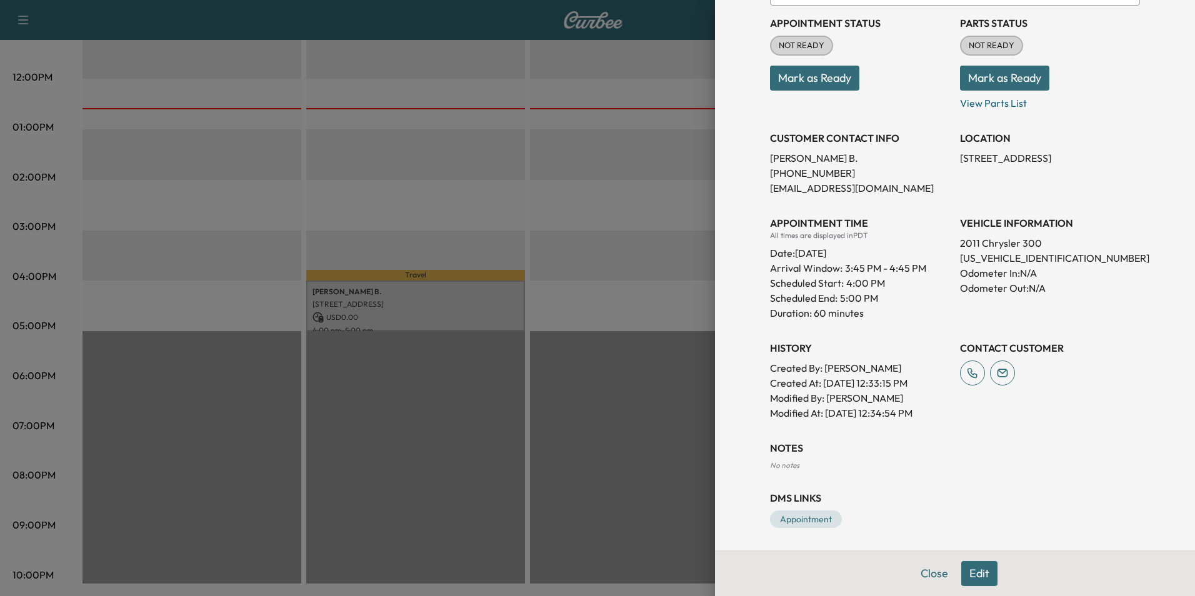
scroll to position [144, 0]
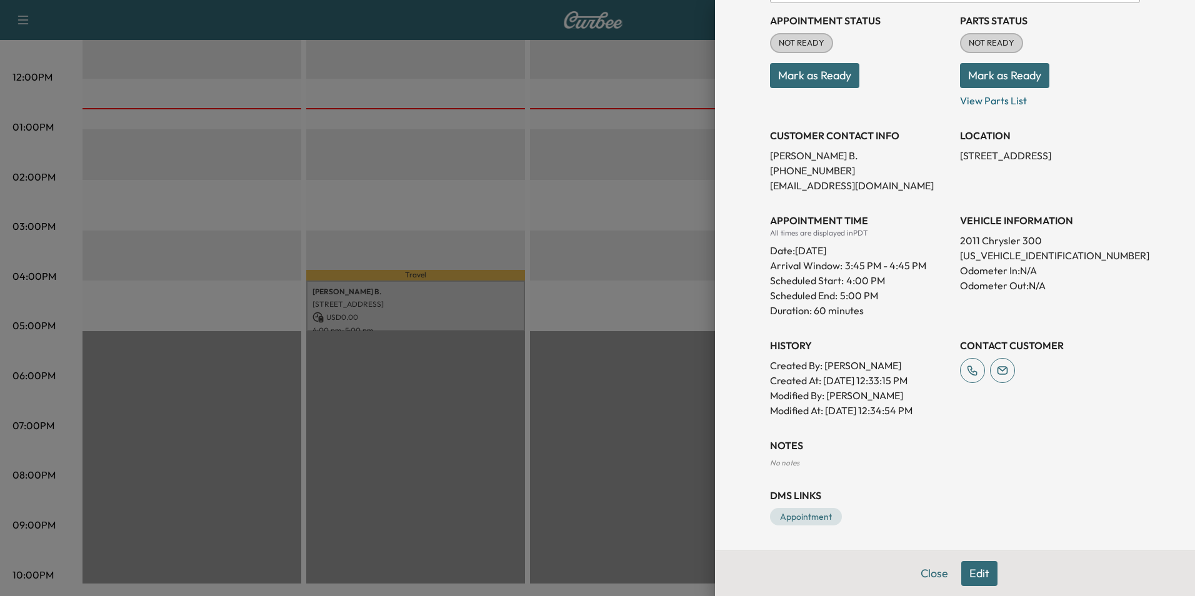
click at [993, 583] on div "Close Edit" at bounding box center [955, 574] width 480 height 46
click at [975, 568] on button "Edit" at bounding box center [980, 573] width 36 height 25
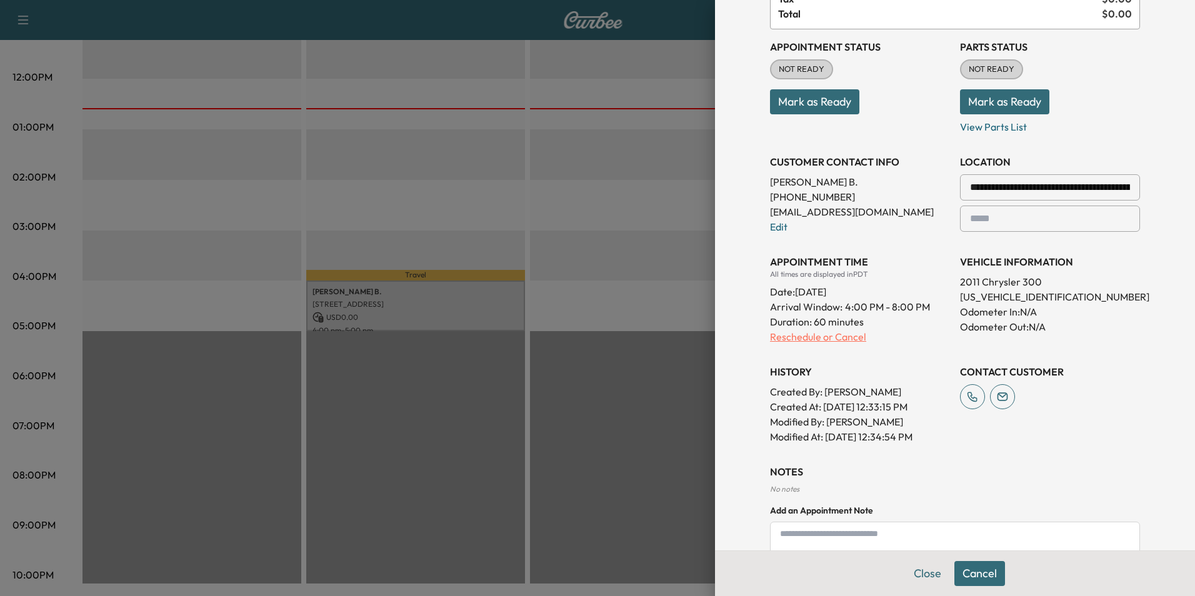
click at [853, 340] on p "Reschedule or Cancel" at bounding box center [860, 336] width 180 height 15
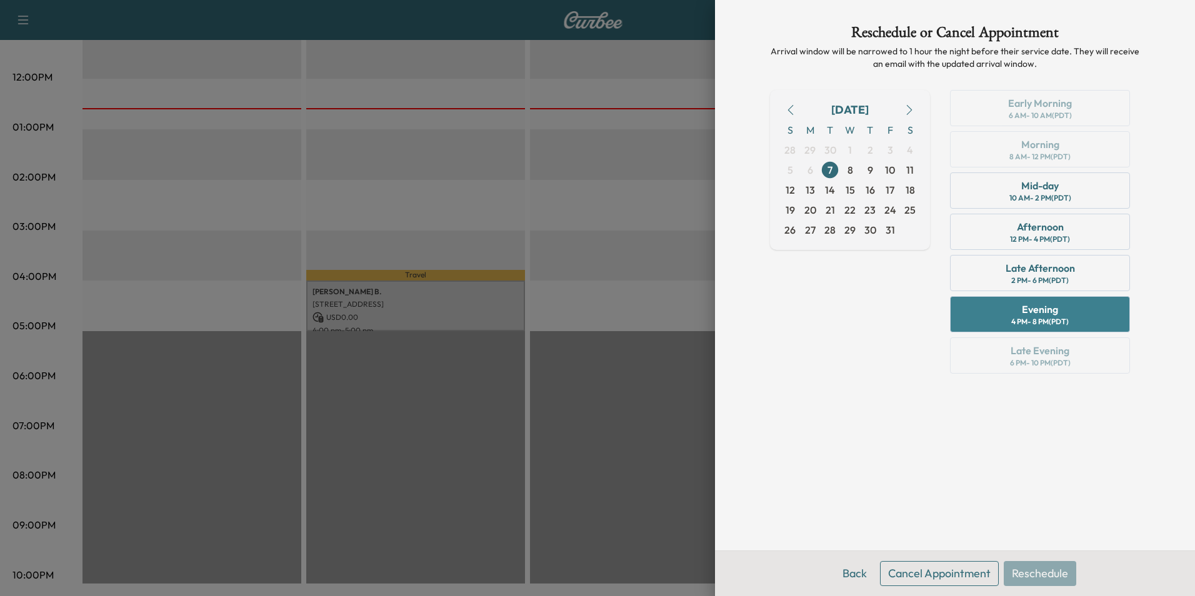
click at [1068, 303] on div "Evening 4 PM - 8 PM (PDT)" at bounding box center [1040, 314] width 180 height 36
click at [1030, 571] on div "Back Cancel Appointment Reschedule" at bounding box center [955, 574] width 480 height 46
click at [856, 573] on button "Back" at bounding box center [855, 573] width 41 height 25
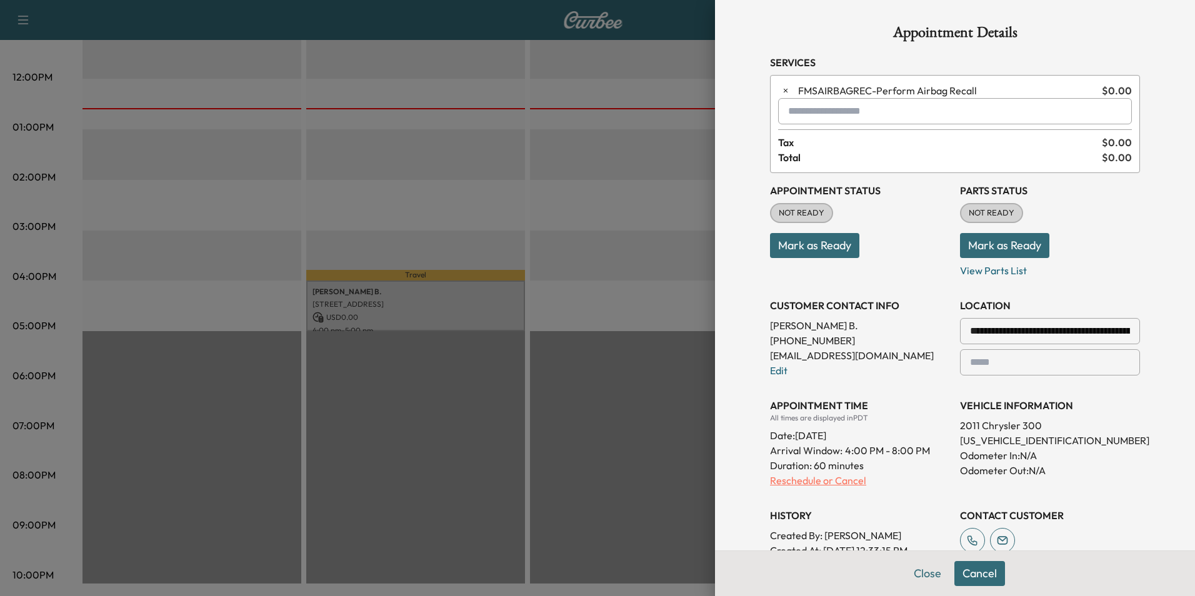
click at [846, 478] on p "Reschedule or Cancel" at bounding box center [860, 480] width 180 height 15
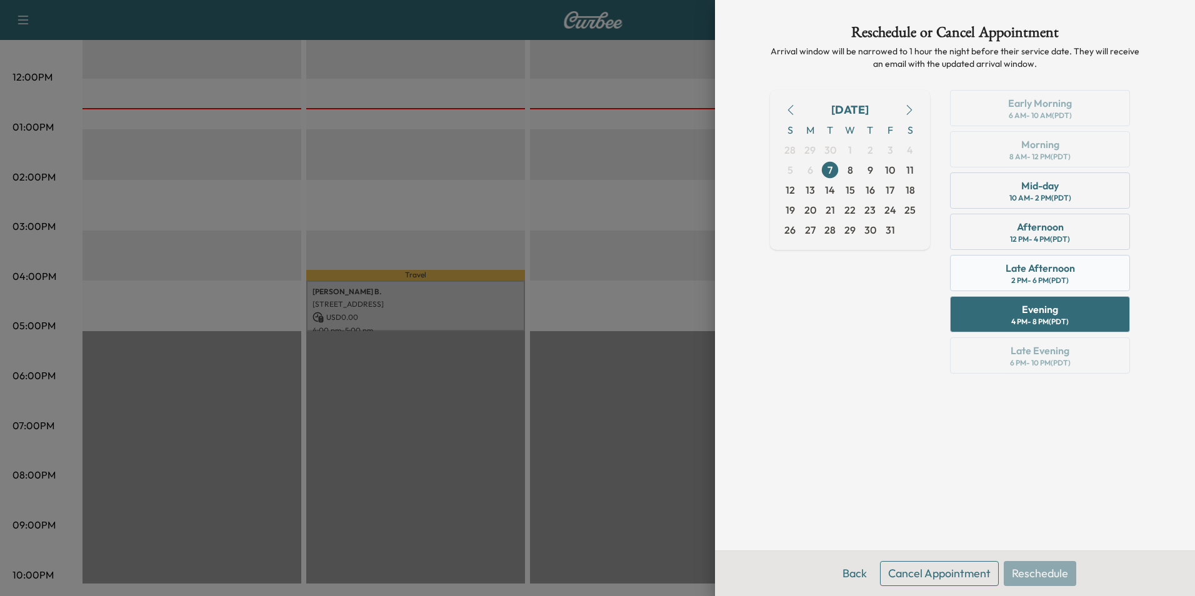
click at [1006, 276] on div "Late Afternoon 2 PM - 6 PM (PDT)" at bounding box center [1040, 273] width 180 height 36
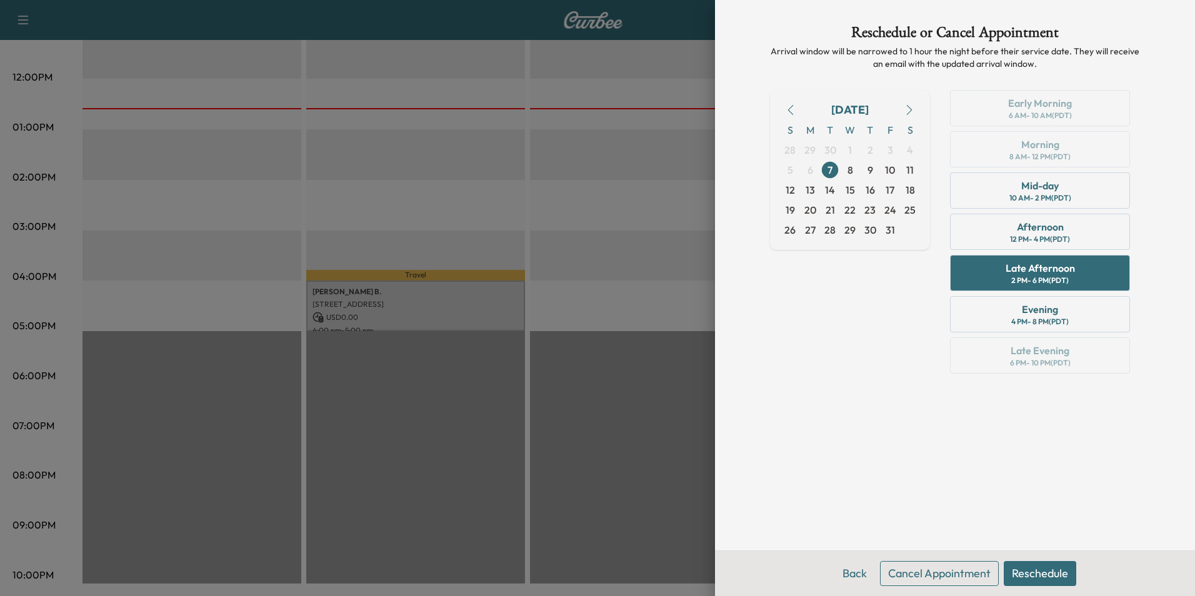
click at [1035, 582] on button "Reschedule" at bounding box center [1040, 573] width 73 height 25
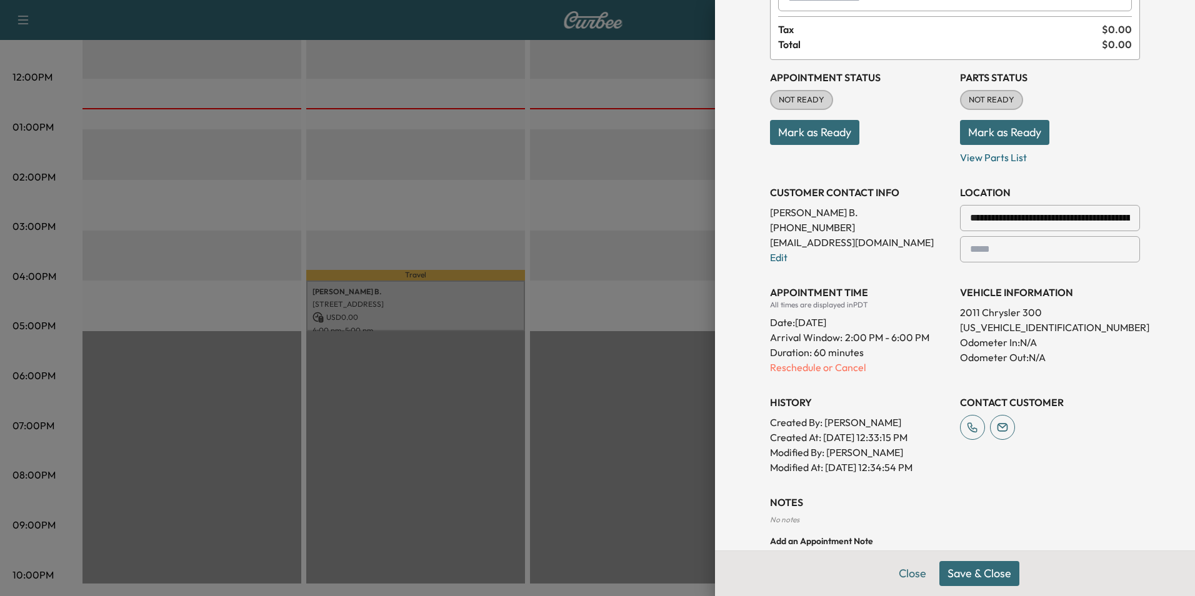
scroll to position [238, 0]
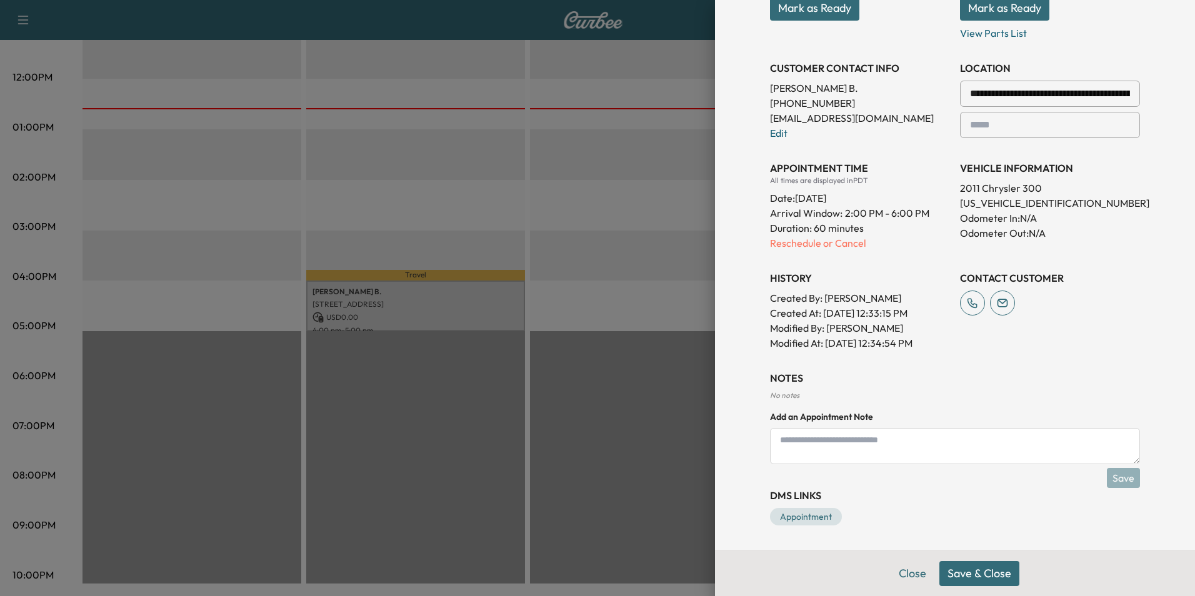
click at [964, 583] on button "Save & Close" at bounding box center [980, 573] width 80 height 25
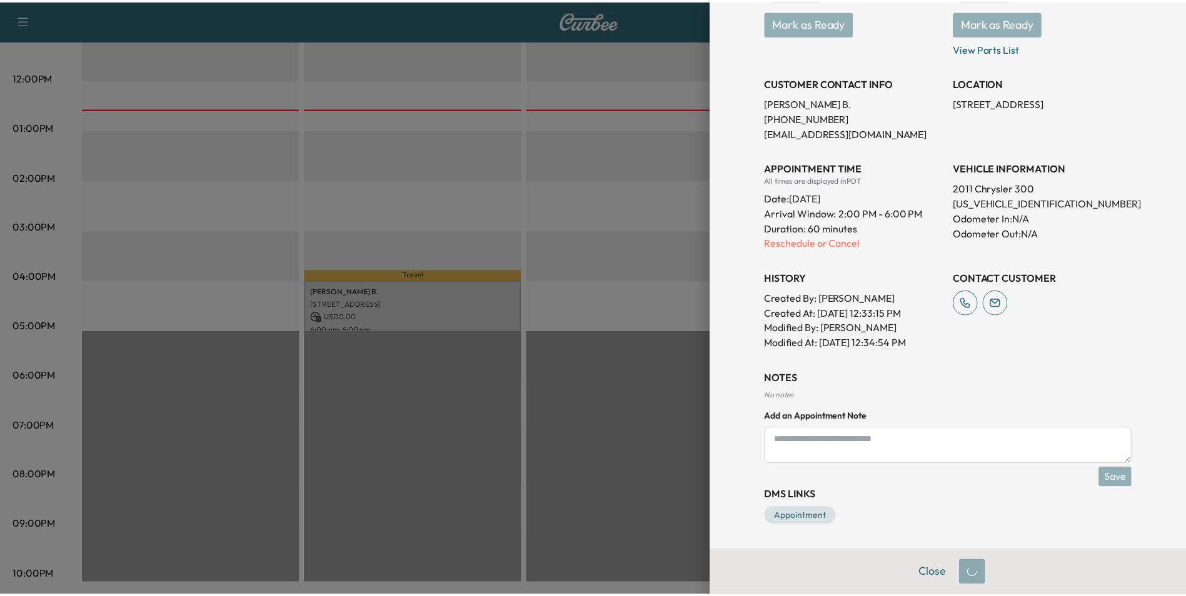
scroll to position [196, 0]
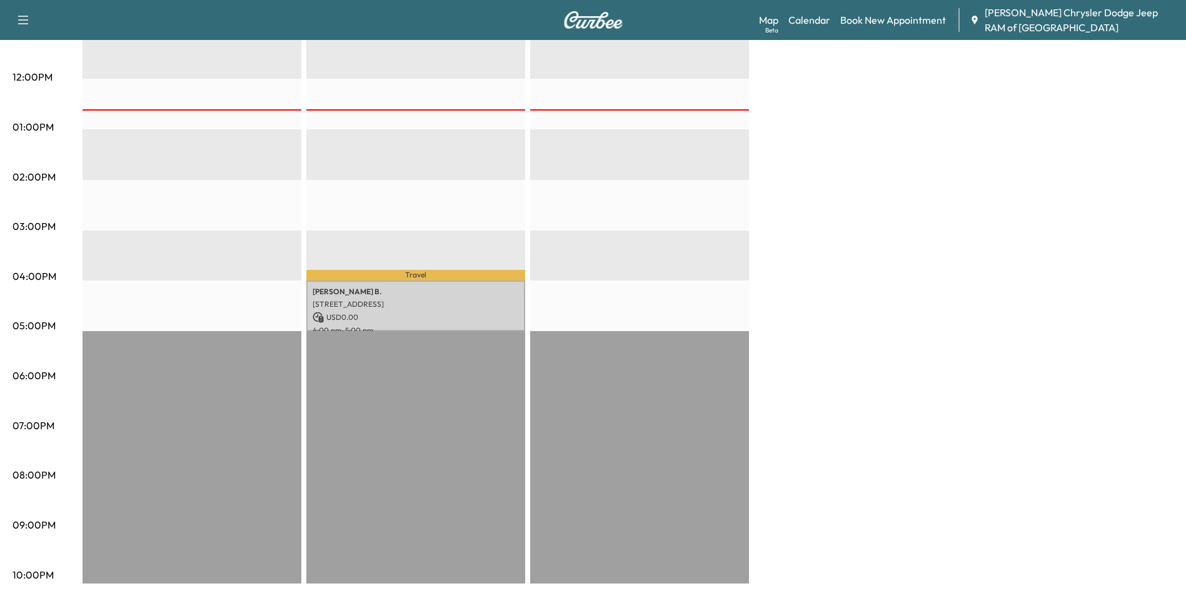
click at [844, 266] on div "Airbag Recalls 3 Revenue $ 0.00 Full Service 1 Revenue $ 0.00 Work Time 160 min…" at bounding box center [628, 115] width 1091 height 938
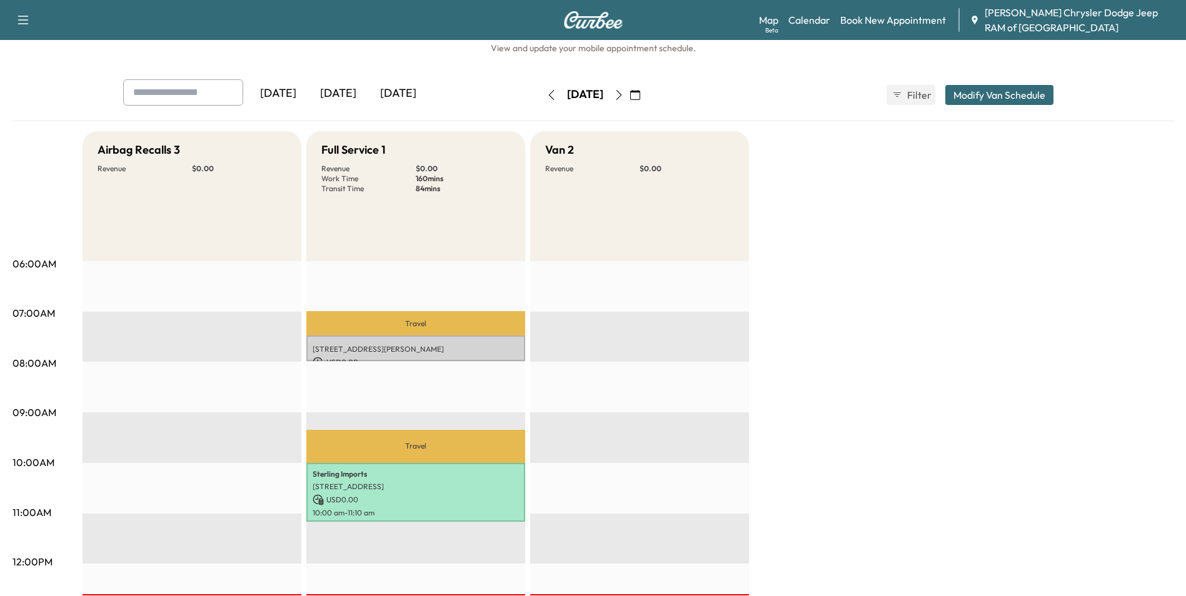
scroll to position [0, 0]
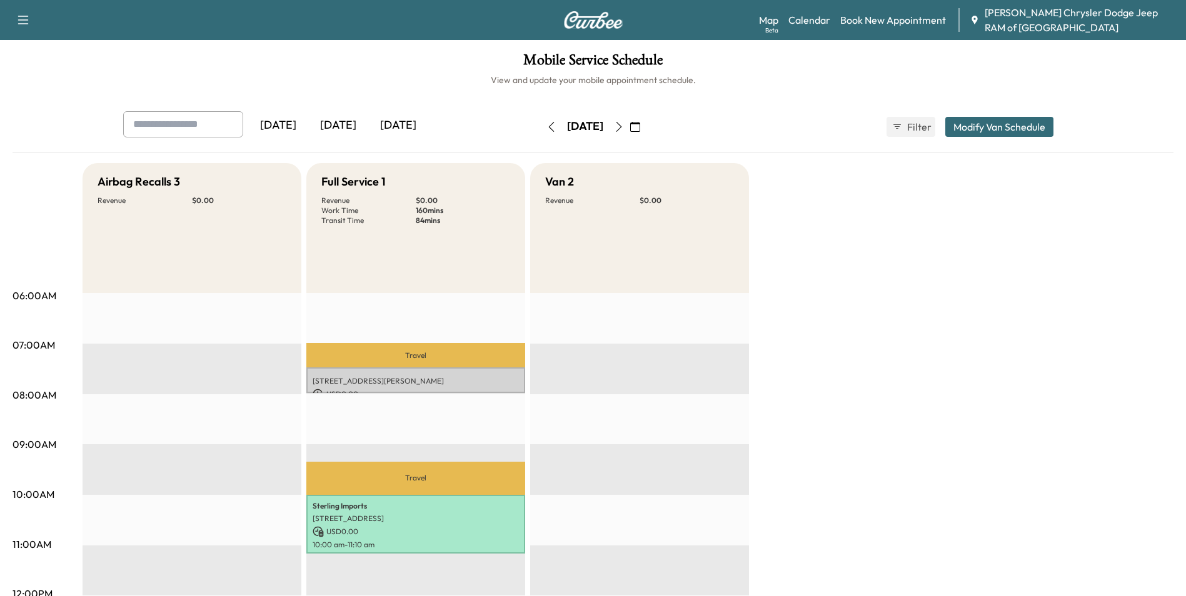
click at [986, 133] on button "Modify Van Schedule" at bounding box center [999, 127] width 108 height 20
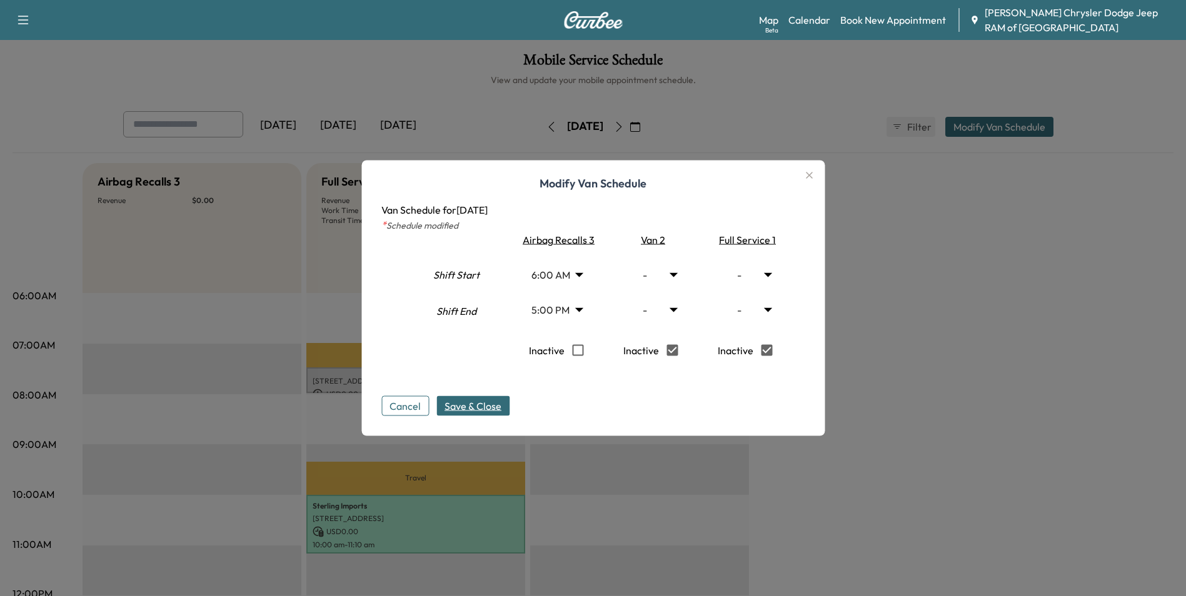
type input "*"
type input "**"
type input "*"
type input "**"
click at [464, 404] on span "Save & Close" at bounding box center [473, 406] width 57 height 15
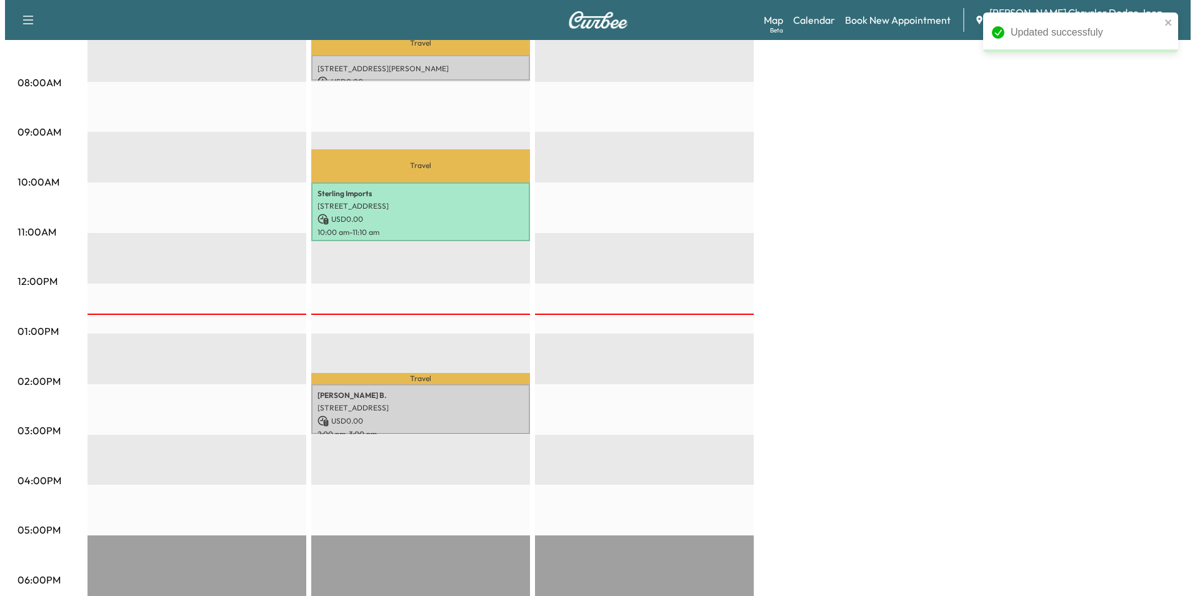
scroll to position [375, 0]
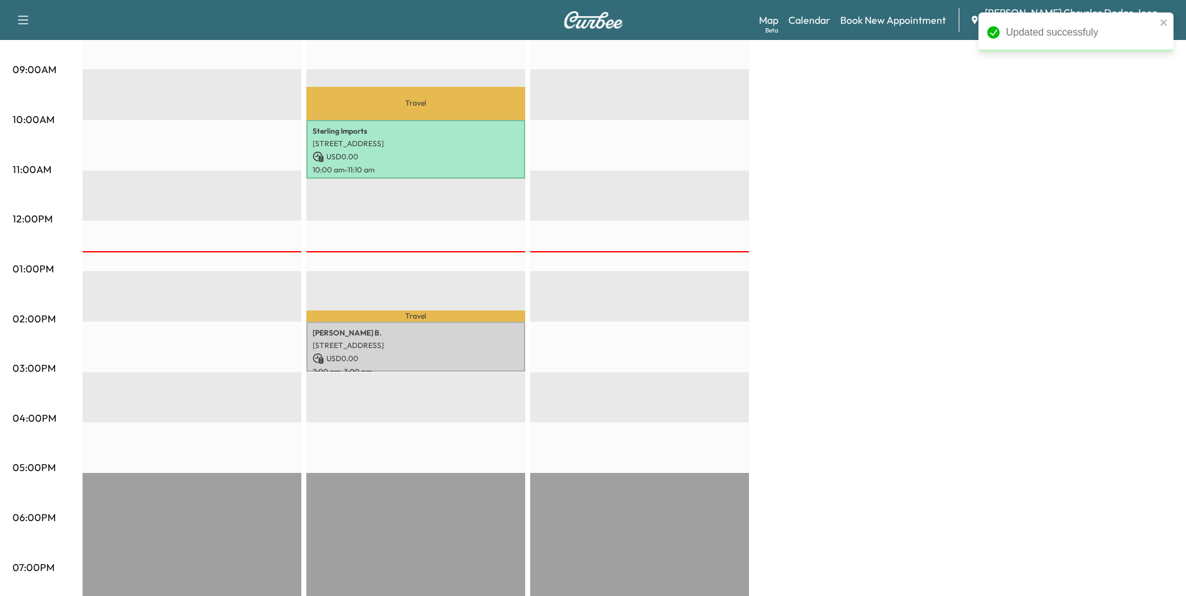
click at [374, 353] on p "USD 0.00" at bounding box center [416, 358] width 206 height 11
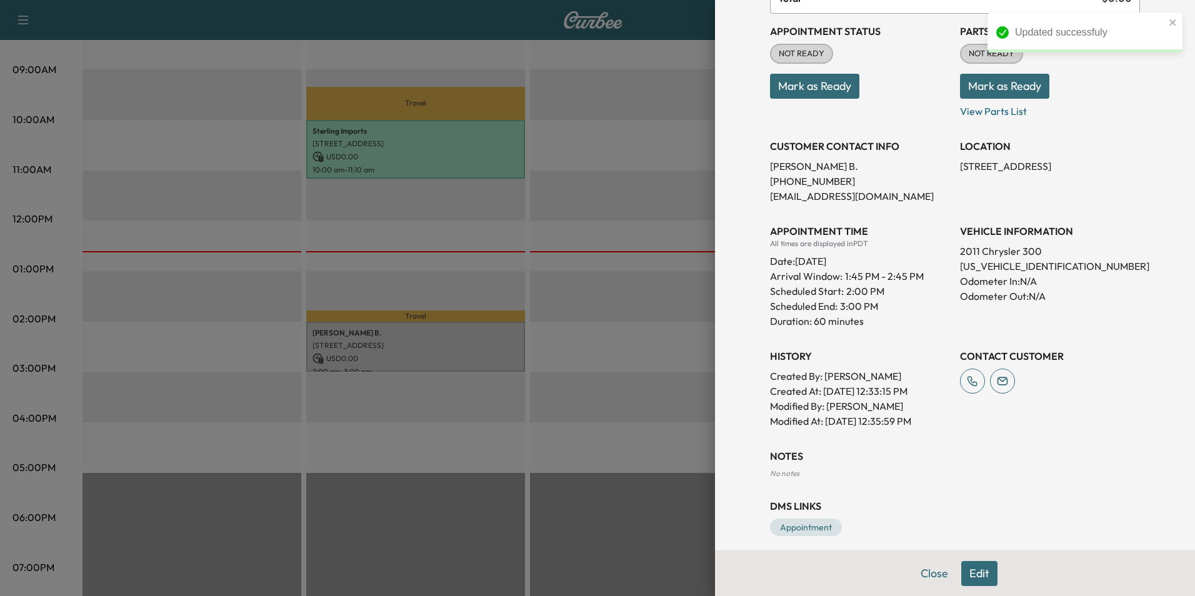
scroll to position [144, 0]
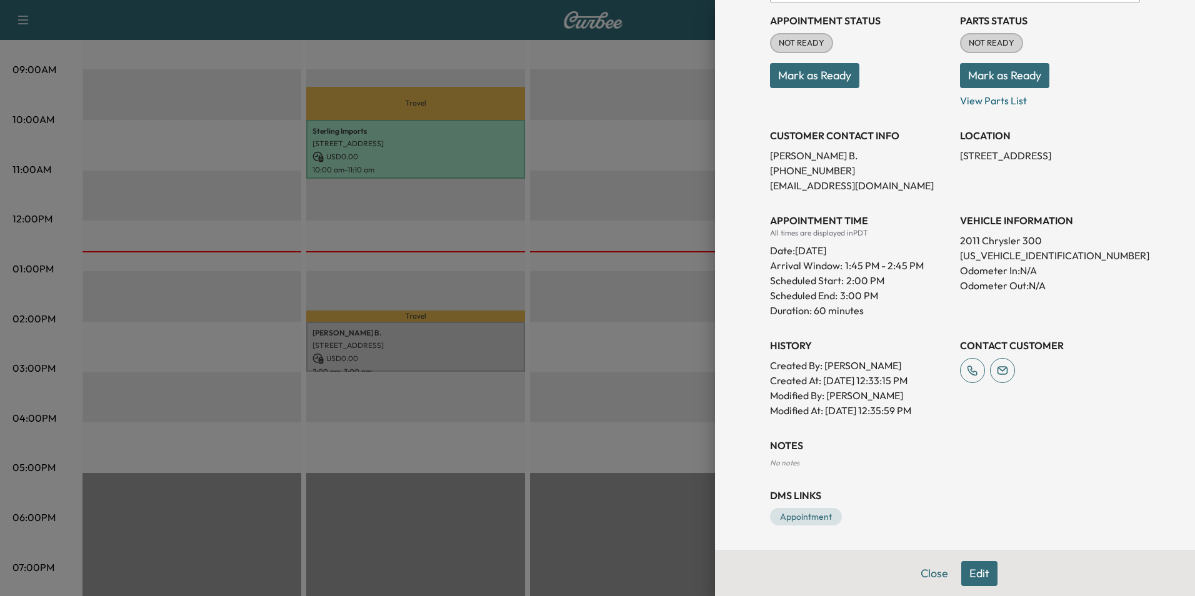
click at [448, 323] on div at bounding box center [597, 298] width 1195 height 596
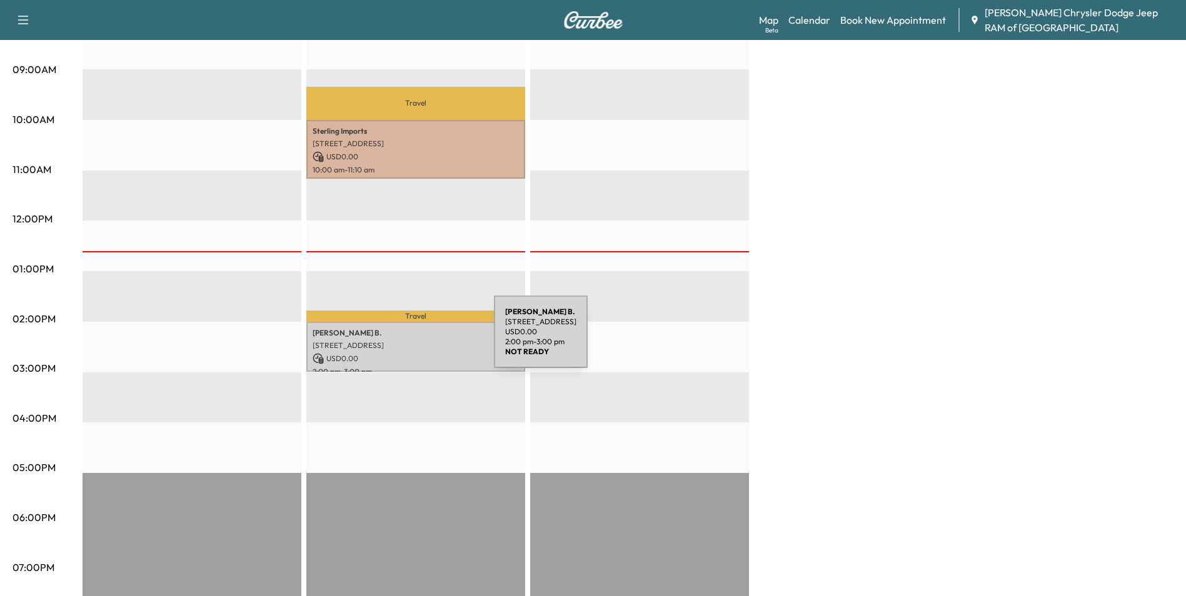
click at [400, 341] on p "[STREET_ADDRESS]" at bounding box center [416, 346] width 206 height 10
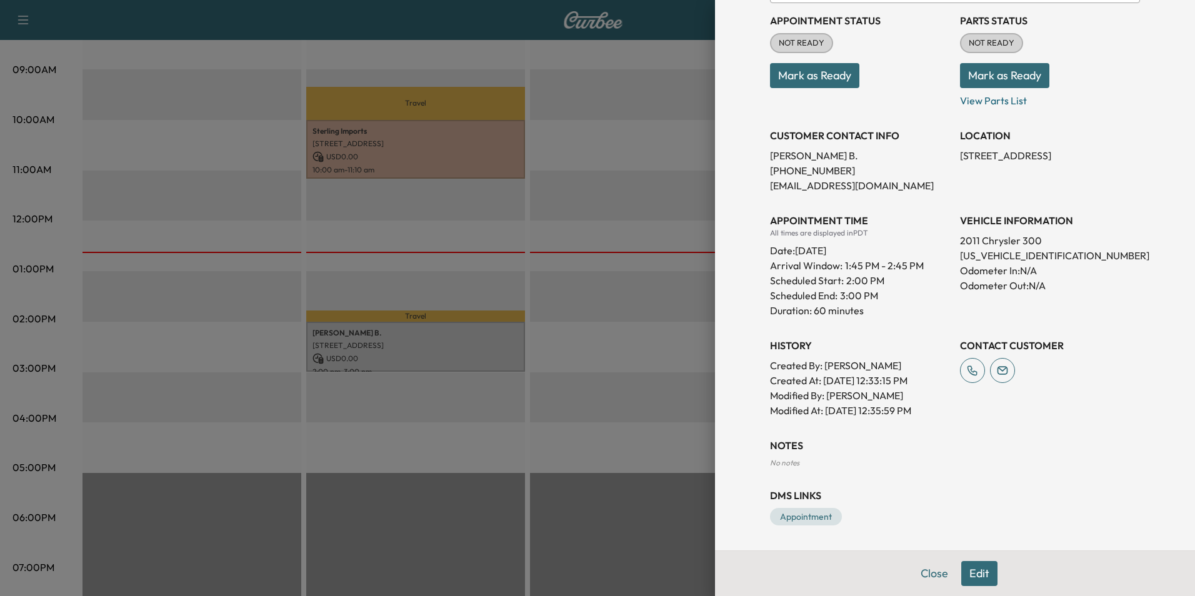
scroll to position [0, 0]
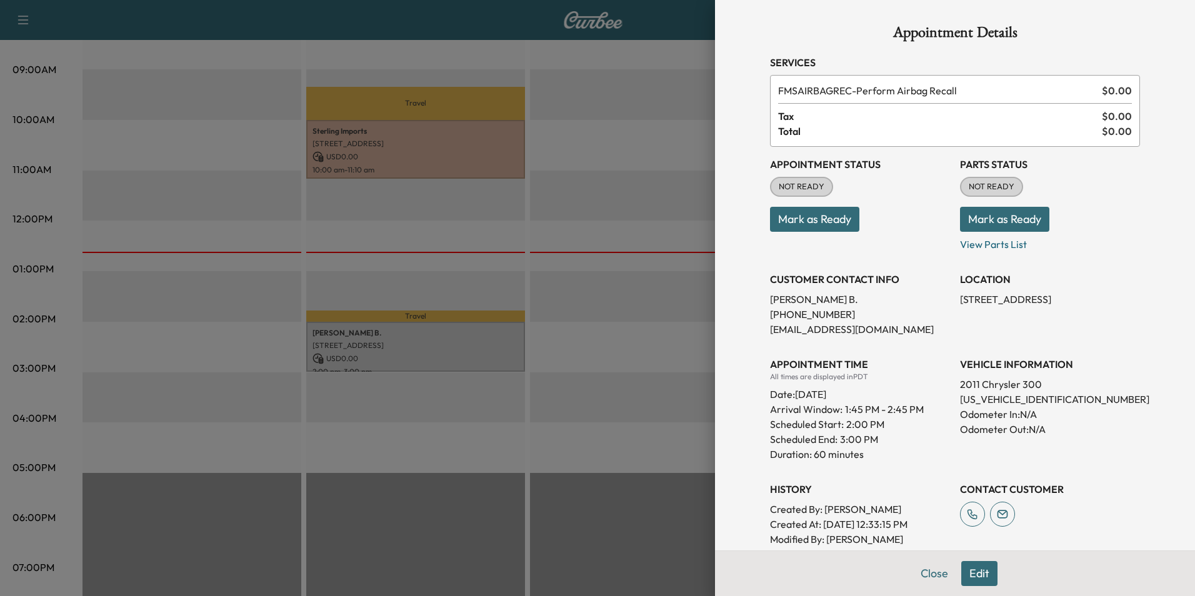
click at [973, 567] on button "Edit" at bounding box center [980, 573] width 36 height 25
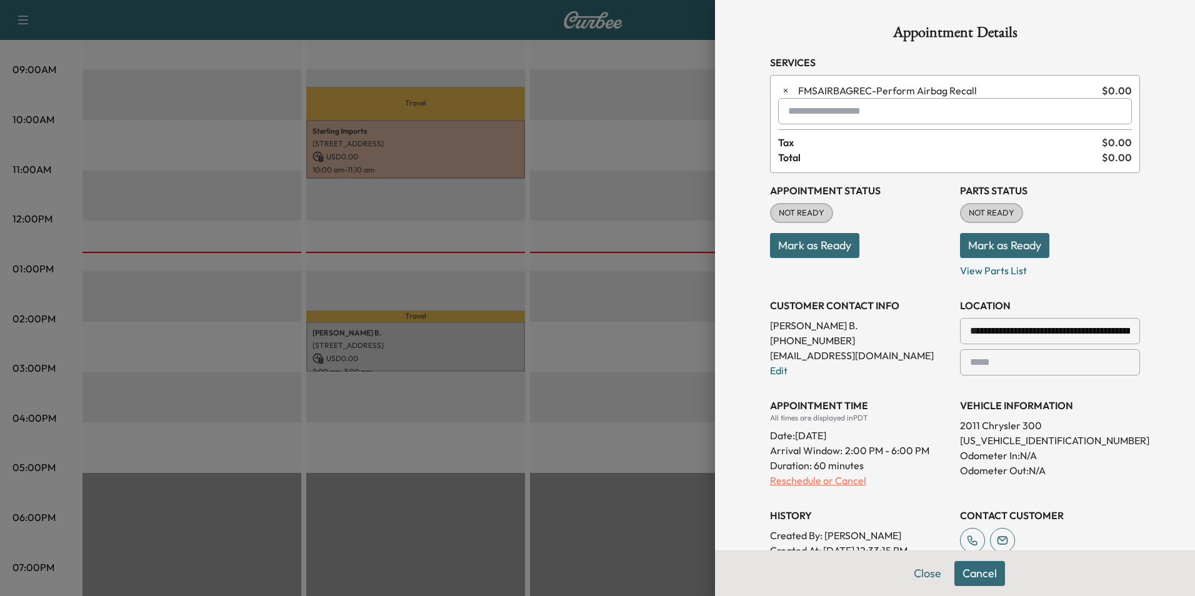
scroll to position [238, 0]
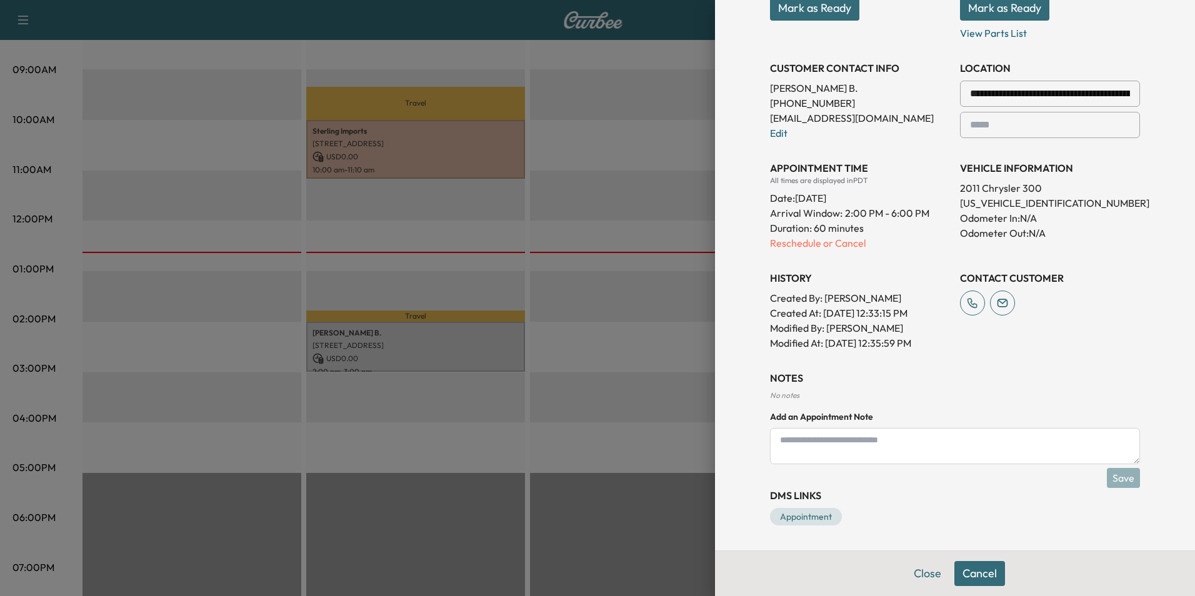
click at [833, 252] on div "**********" at bounding box center [955, 143] width 370 height 415
click at [833, 238] on p "Reschedule or Cancel" at bounding box center [860, 243] width 180 height 15
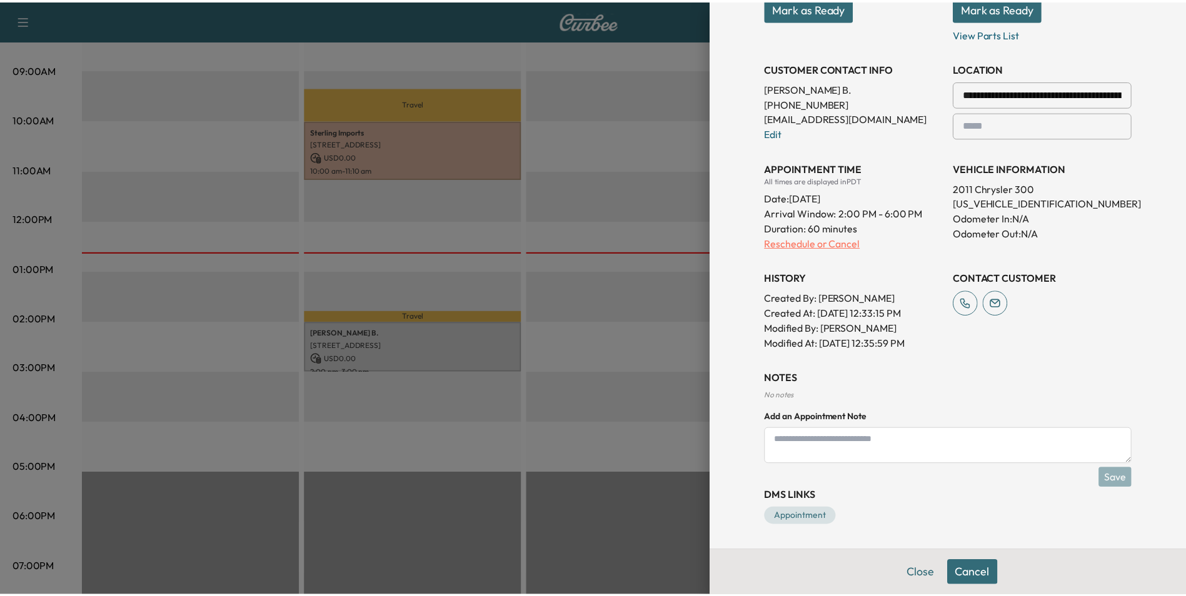
scroll to position [0, 0]
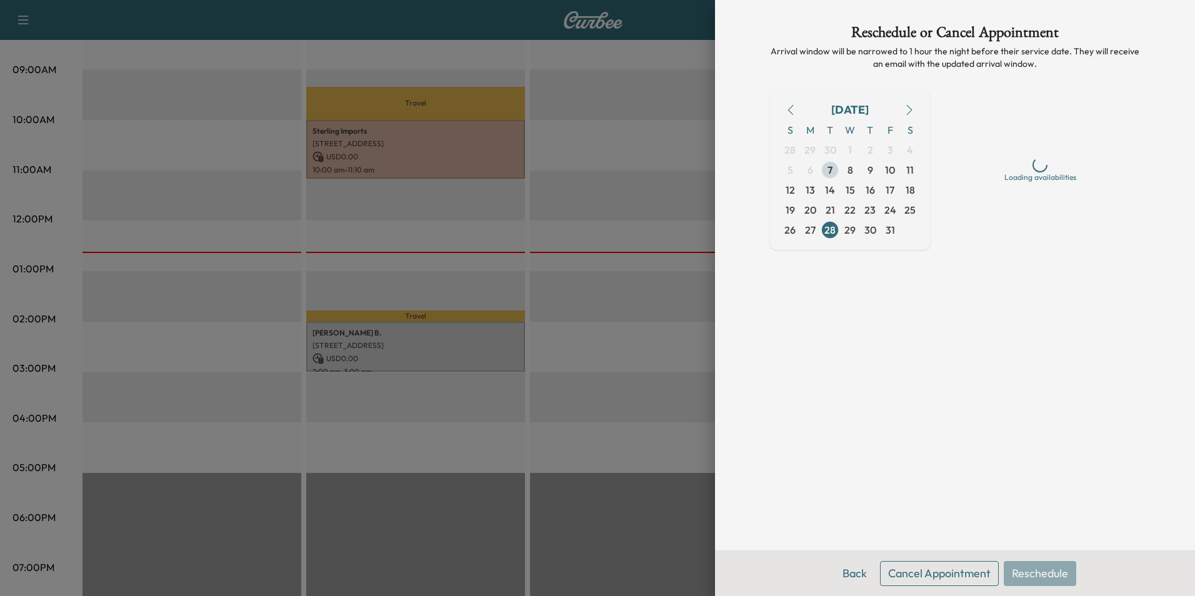
click at [828, 168] on span "7" at bounding box center [830, 170] width 5 height 15
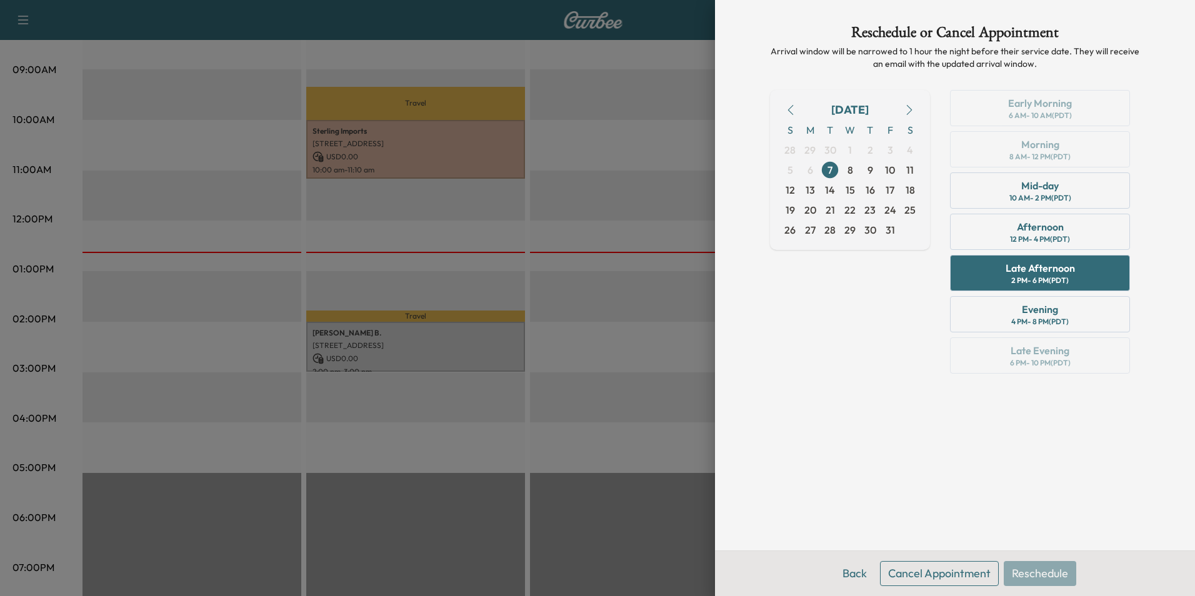
click at [966, 573] on button "Cancel Appointment" at bounding box center [939, 573] width 119 height 25
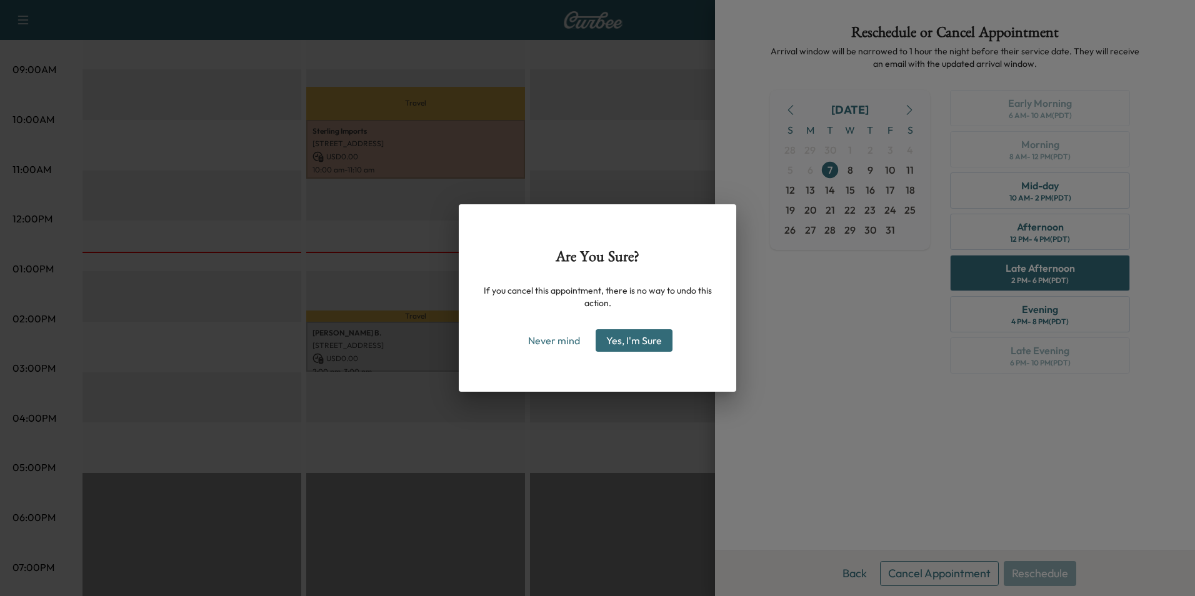
click at [670, 331] on div "Never mind Yes, I'm Sure" at bounding box center [598, 340] width 238 height 23
click at [662, 337] on button "Yes, I'm Sure" at bounding box center [634, 340] width 77 height 23
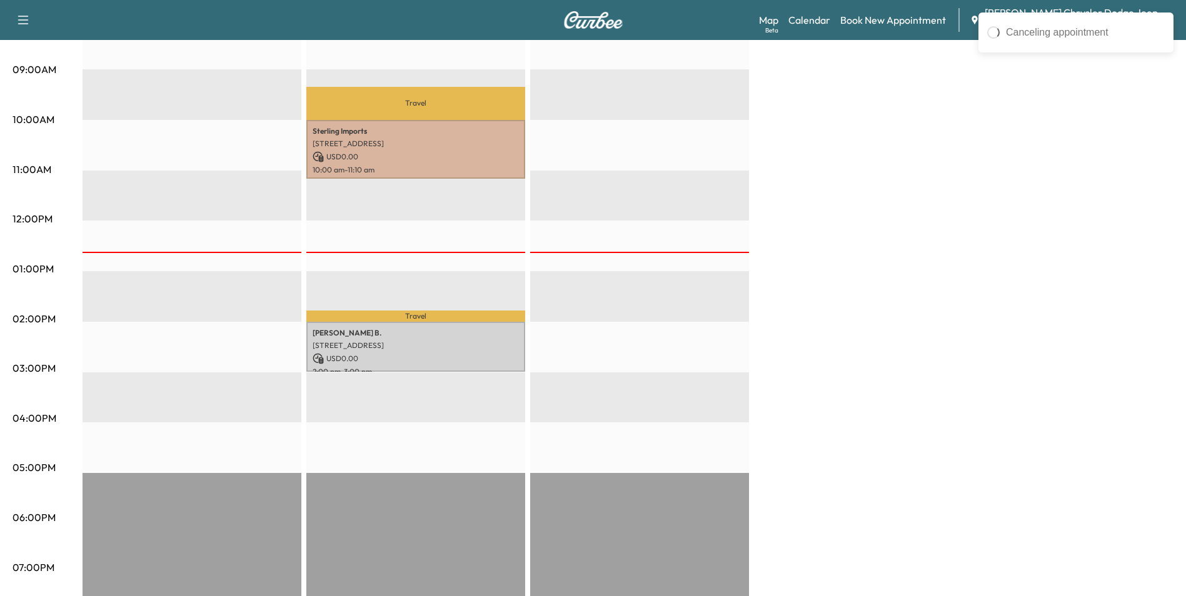
click at [893, 295] on div "Airbag Recalls 3 Revenue $ 0.00 Full Service 1 Revenue $ 0.00 Work Time 160 min…" at bounding box center [628, 257] width 1091 height 938
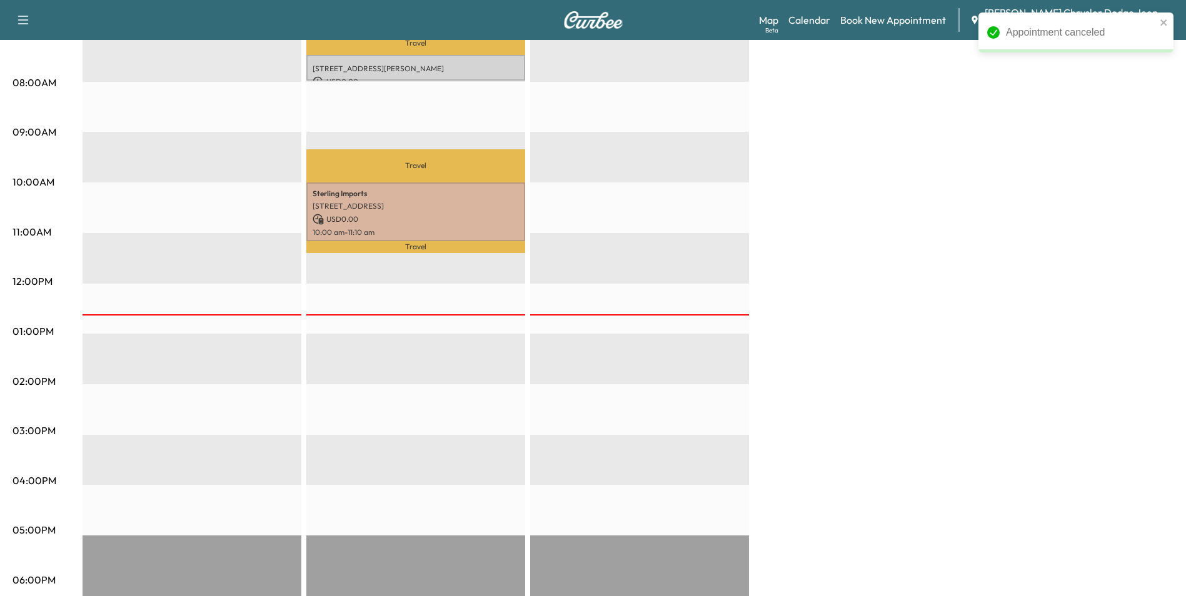
scroll to position [63, 0]
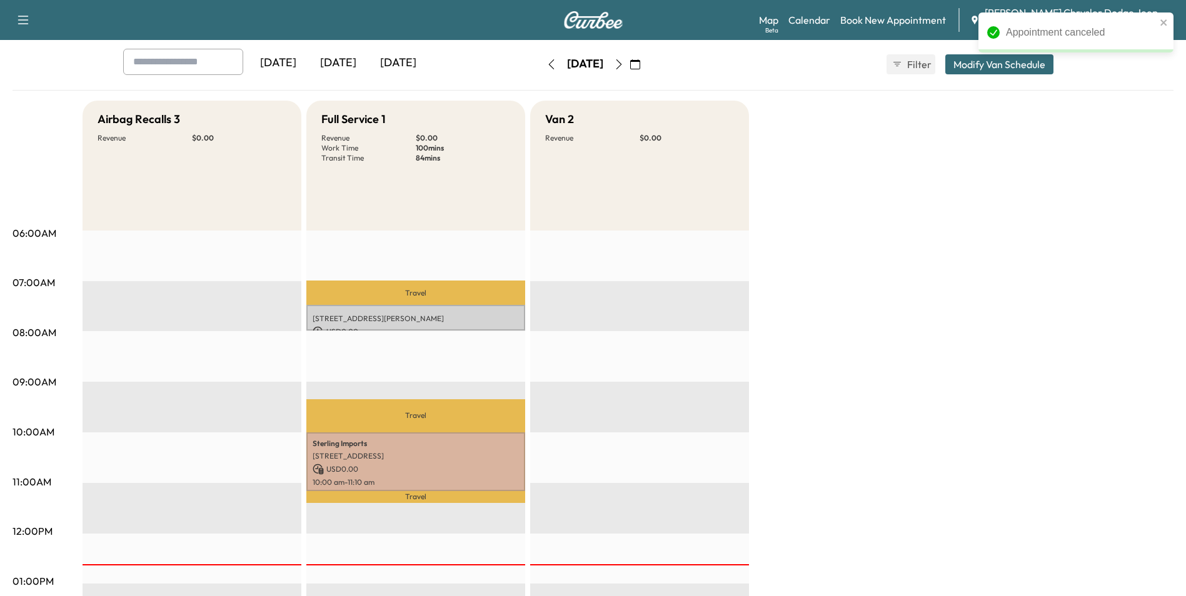
click at [996, 64] on div "Appointment canceled" at bounding box center [1076, 37] width 200 height 55
click at [987, 66] on button "Modify Van Schedule" at bounding box center [999, 64] width 108 height 20
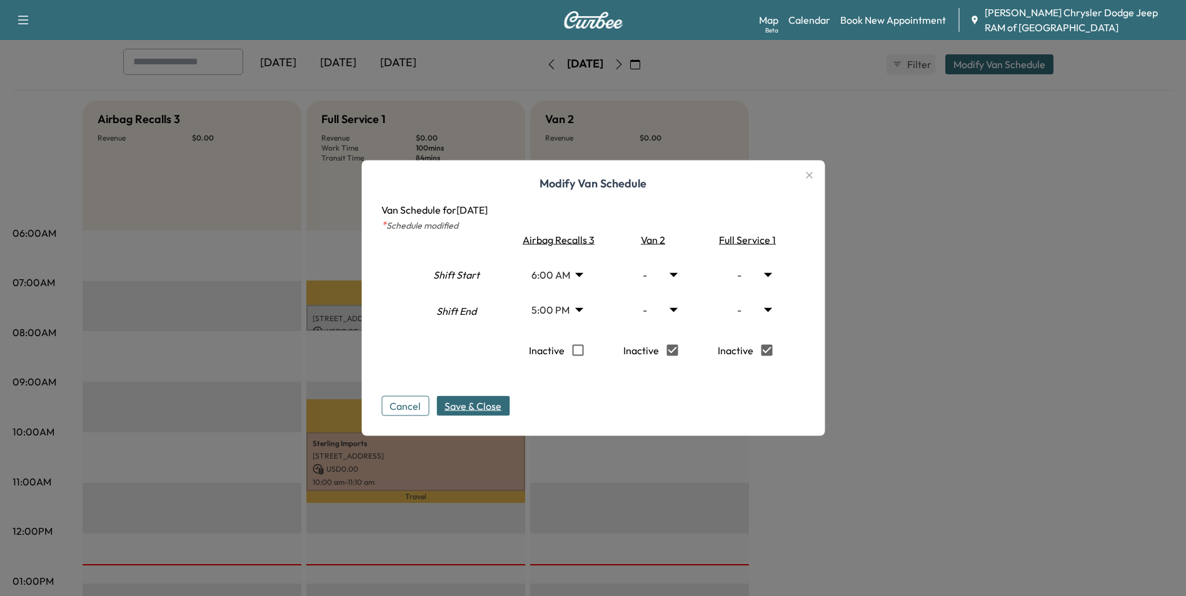
click at [493, 405] on span "Save & Close" at bounding box center [473, 406] width 57 height 15
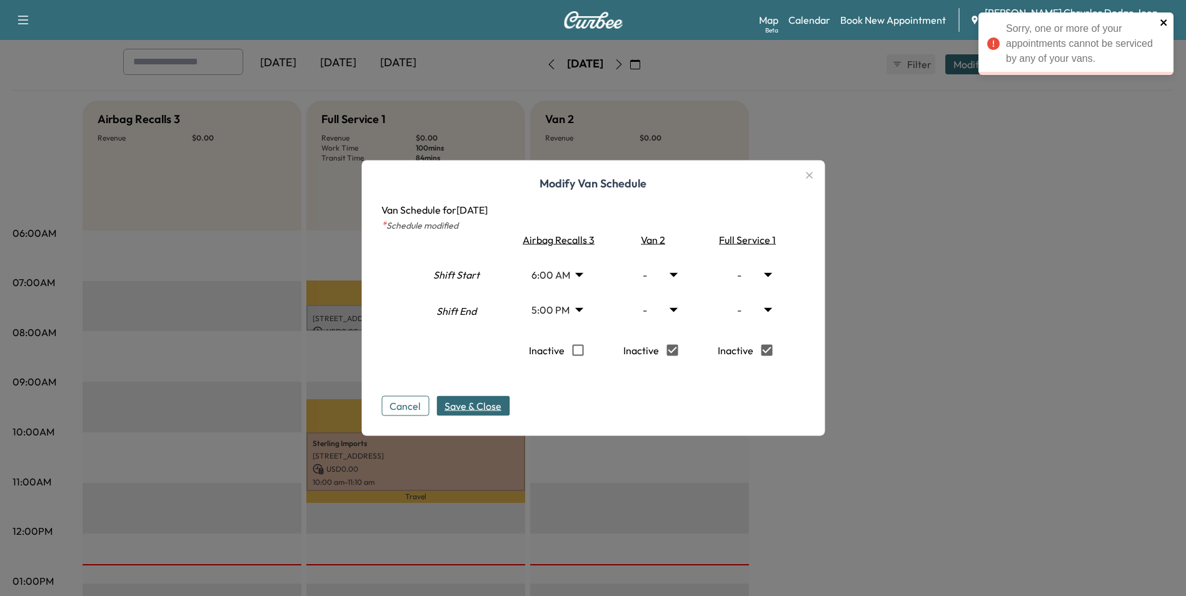
click at [1164, 25] on icon "close" at bounding box center [1164, 23] width 9 height 10
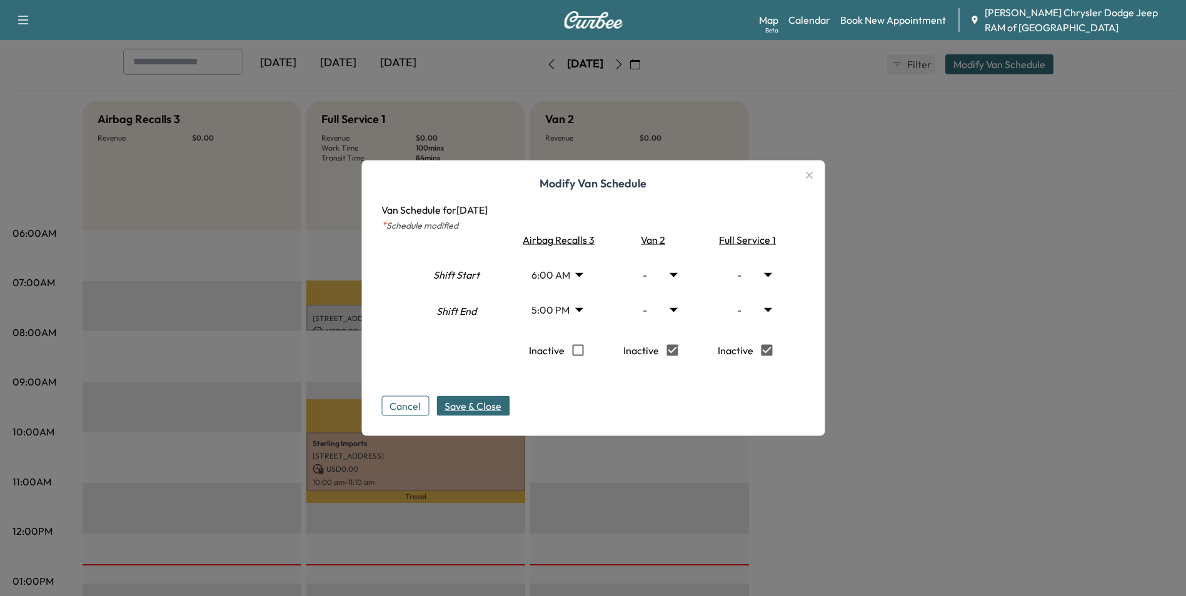
drag, startPoint x: 1028, startPoint y: 283, endPoint x: 925, endPoint y: 231, distance: 116.0
click at [1018, 277] on div at bounding box center [593, 298] width 1186 height 596
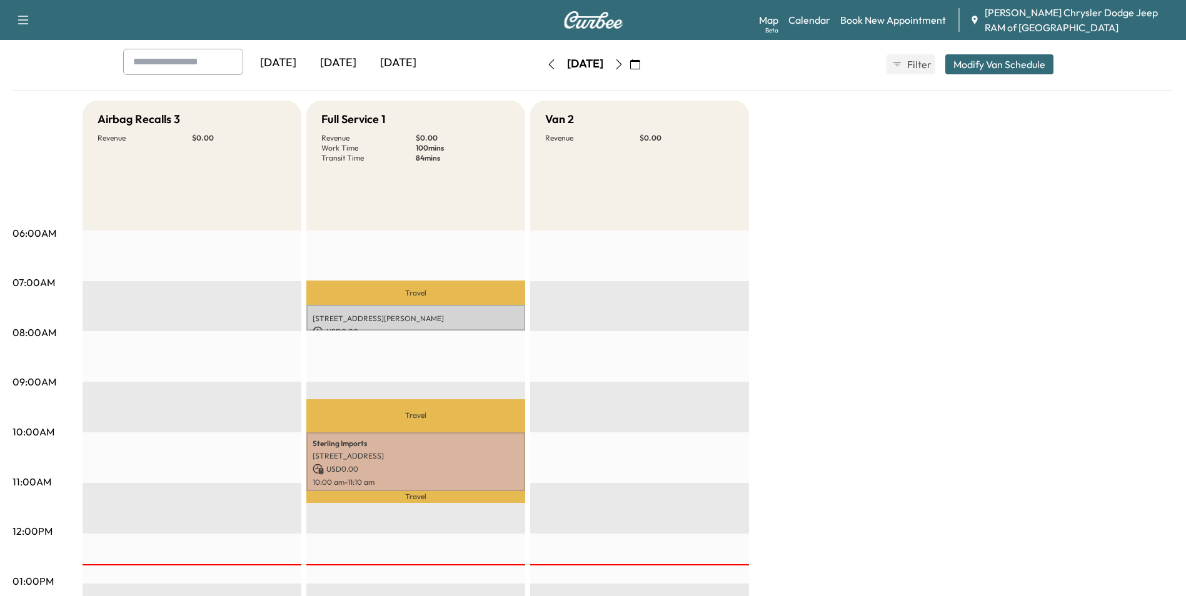
click at [624, 63] on icon "button" at bounding box center [619, 64] width 10 height 10
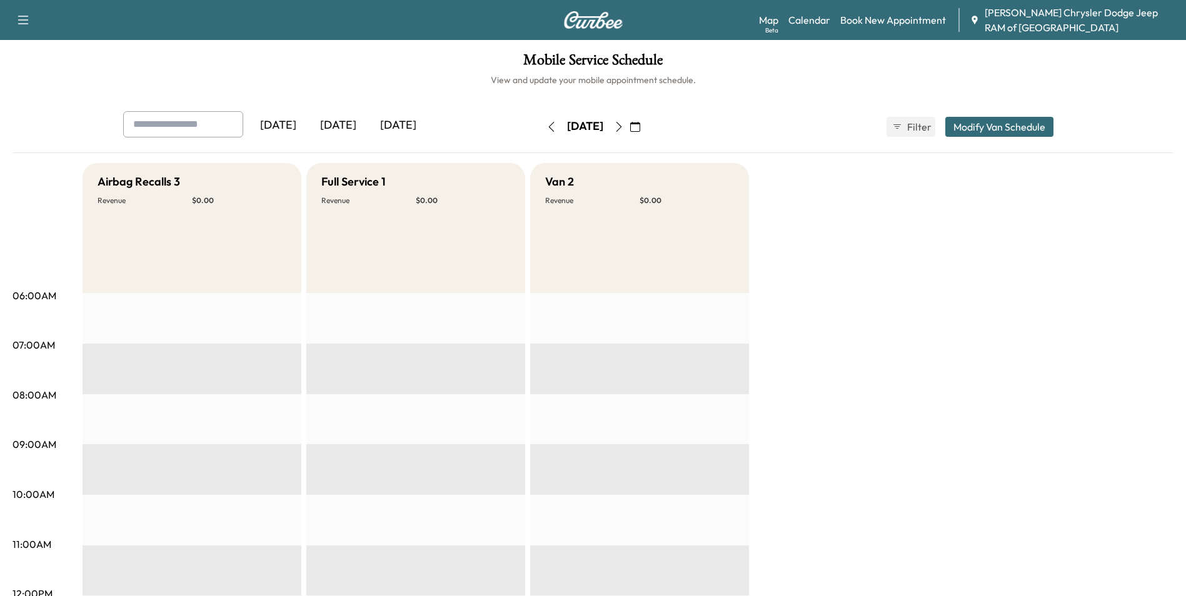
click at [1018, 132] on button "Modify Van Schedule" at bounding box center [999, 127] width 108 height 20
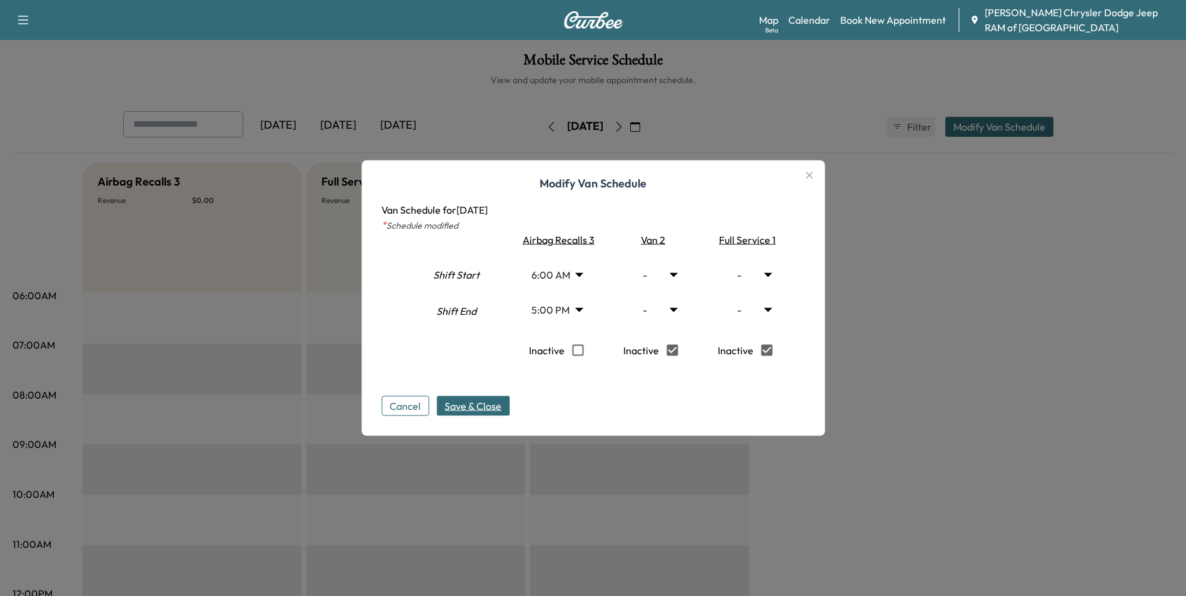
click at [487, 408] on span "Save & Close" at bounding box center [473, 406] width 57 height 15
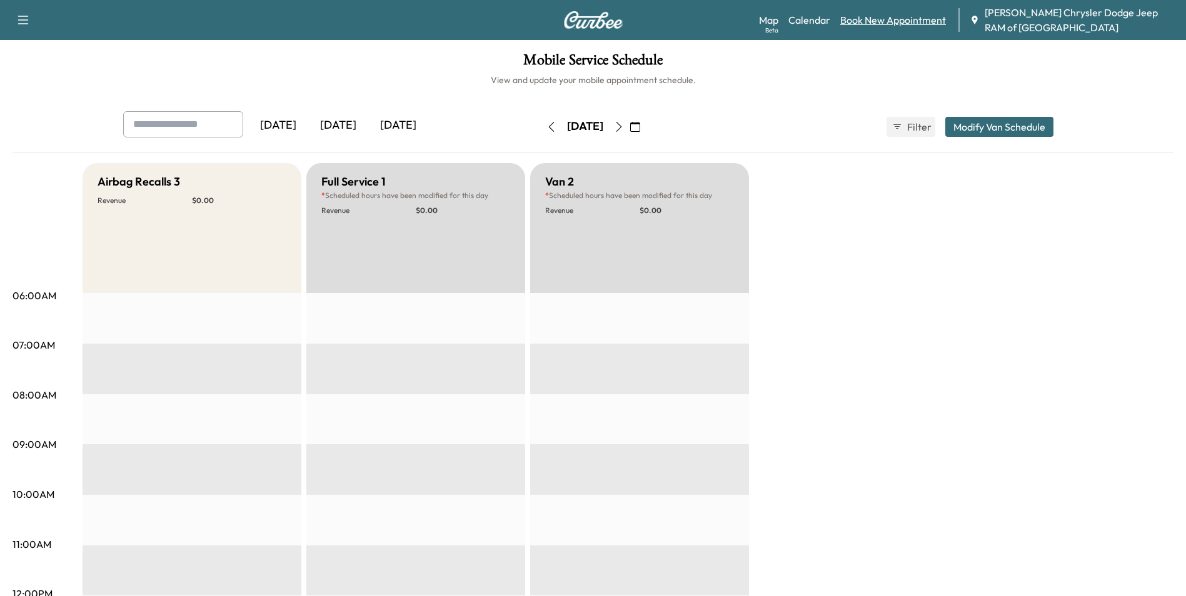
click at [890, 19] on link "Book New Appointment" at bounding box center [893, 20] width 106 height 15
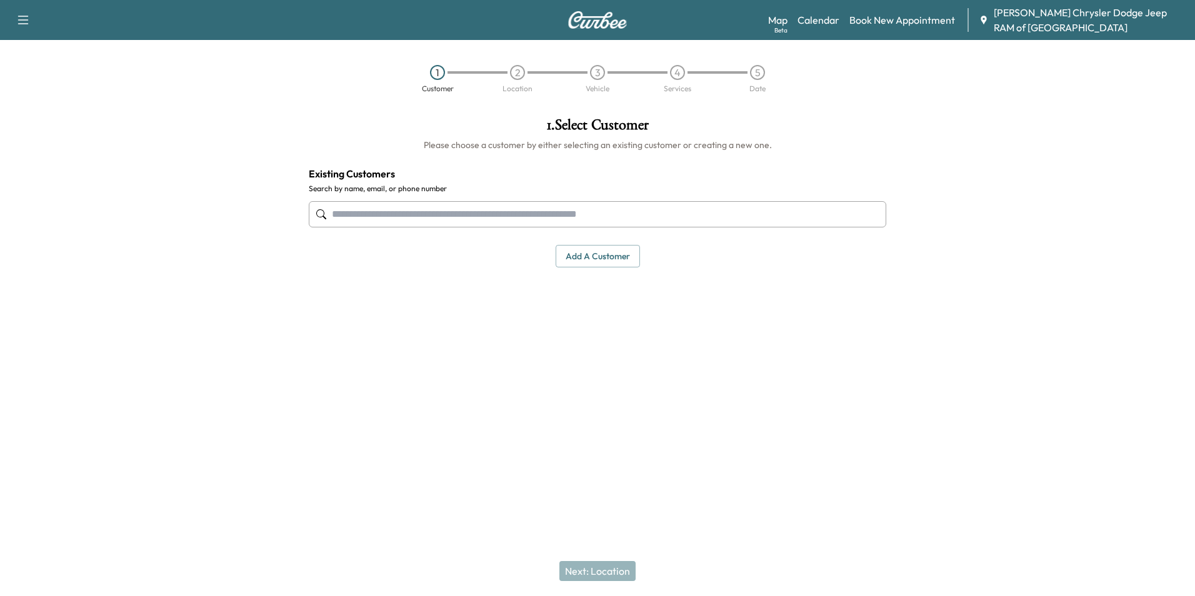
click at [429, 221] on input "text" at bounding box center [598, 214] width 578 height 26
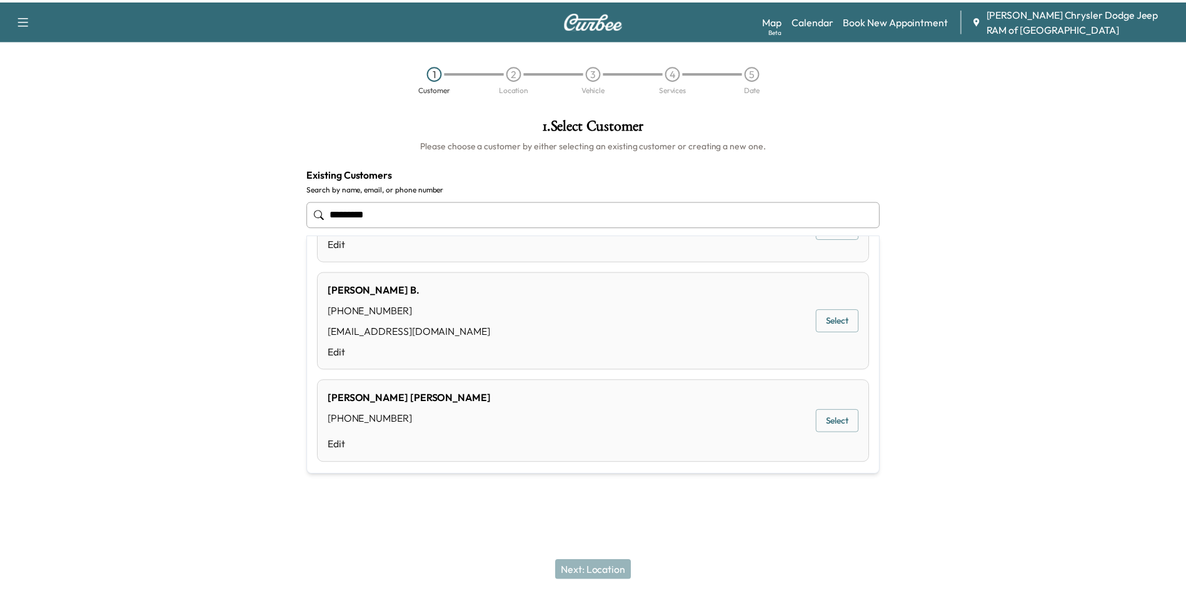
scroll to position [154, 0]
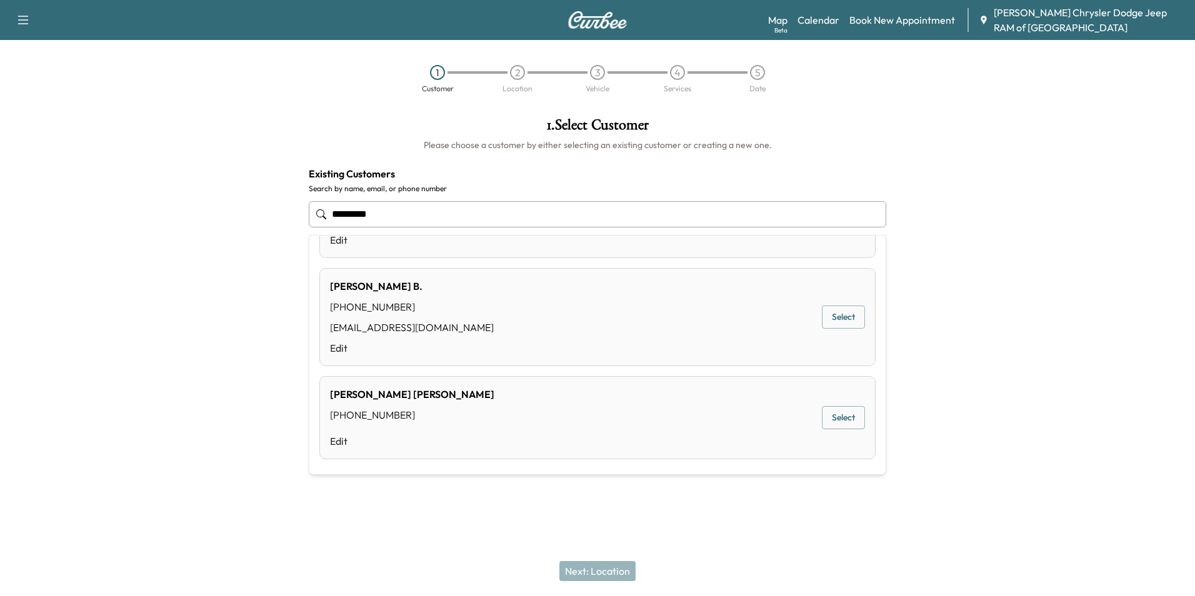
click at [524, 334] on div "[PERSON_NAME] [PHONE_NUMBER] [EMAIL_ADDRESS][DOMAIN_NAME] Edit Select" at bounding box center [597, 317] width 556 height 98
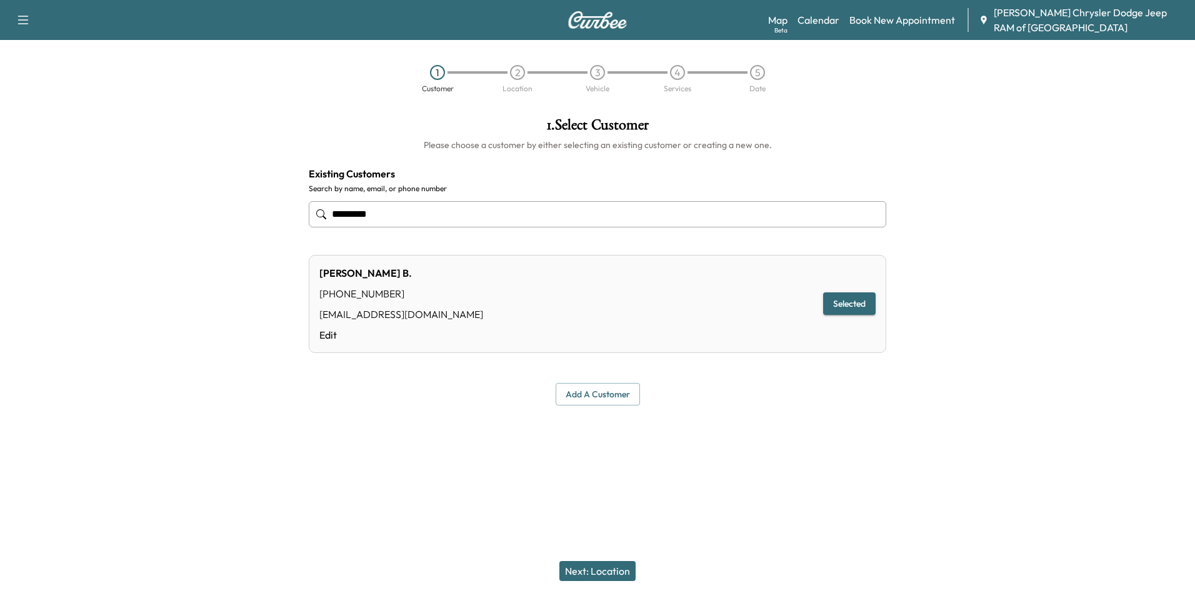
type input "*********"
click at [630, 574] on button "Next: Location" at bounding box center [598, 571] width 76 height 20
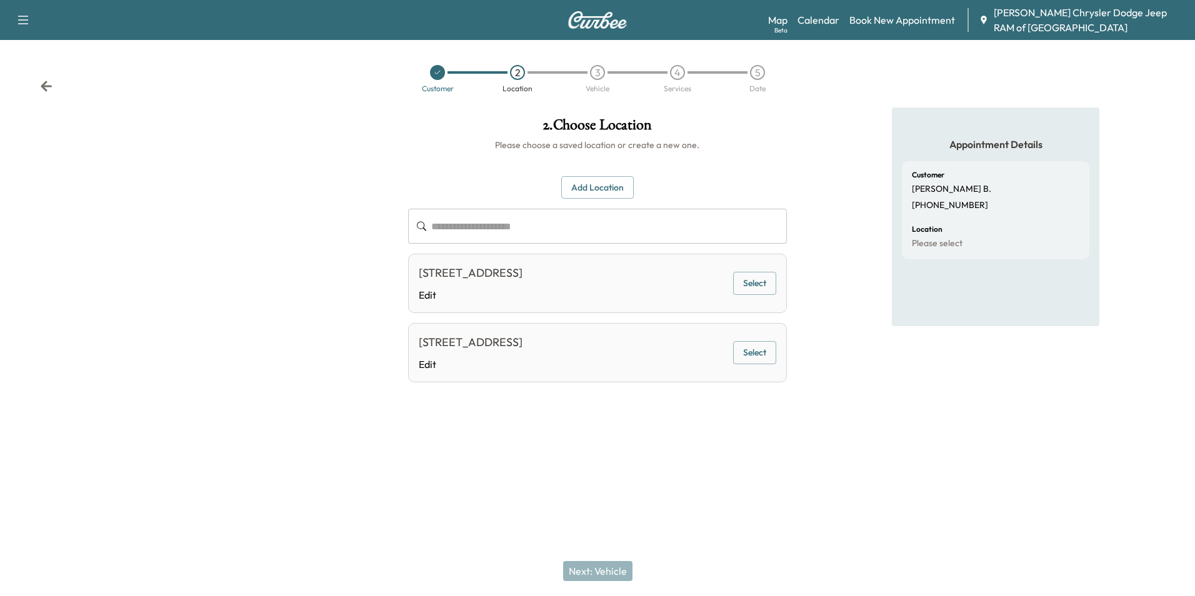
click at [761, 295] on button "Select" at bounding box center [754, 283] width 43 height 23
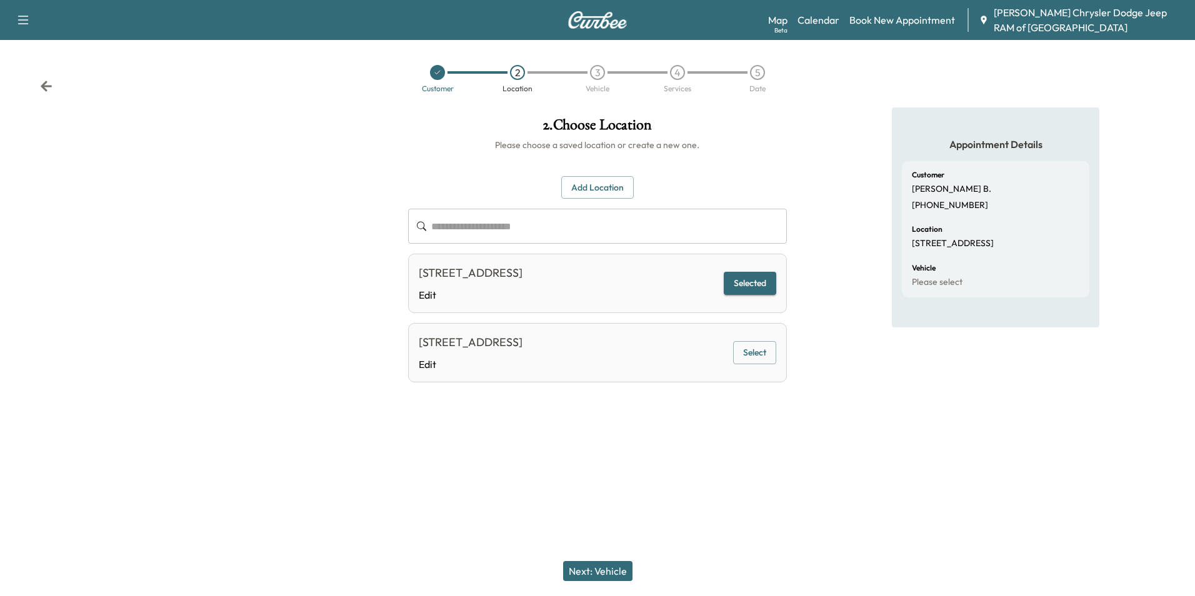
click at [605, 578] on button "Next: Vehicle" at bounding box center [597, 571] width 69 height 20
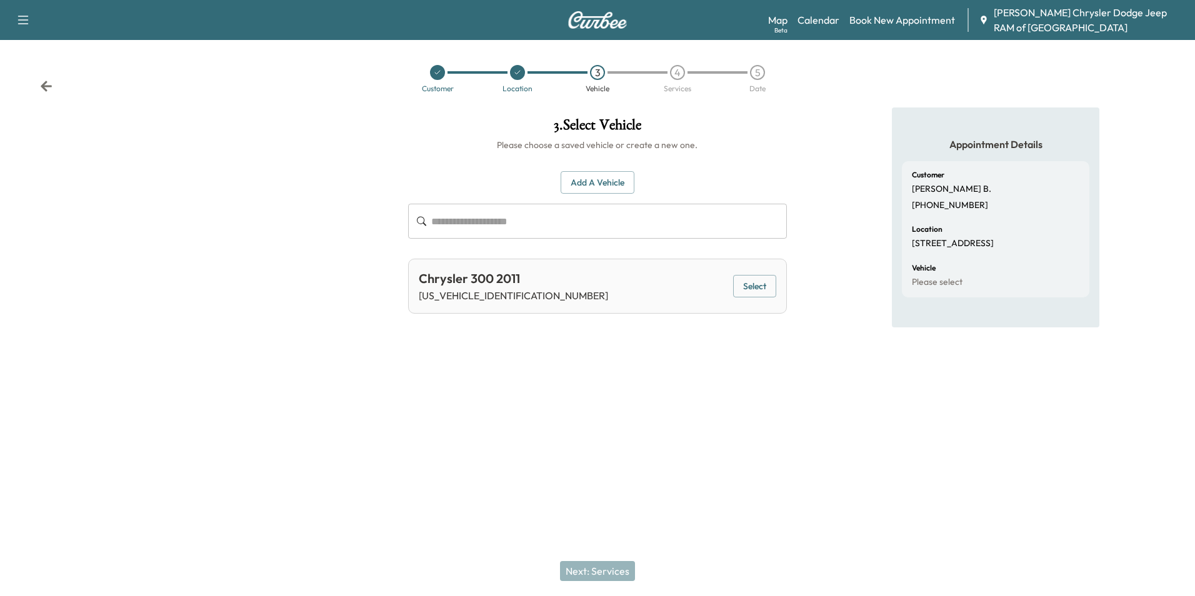
click at [605, 578] on div "Next: Services" at bounding box center [597, 571] width 1195 height 50
click at [770, 279] on button "Select" at bounding box center [754, 286] width 43 height 23
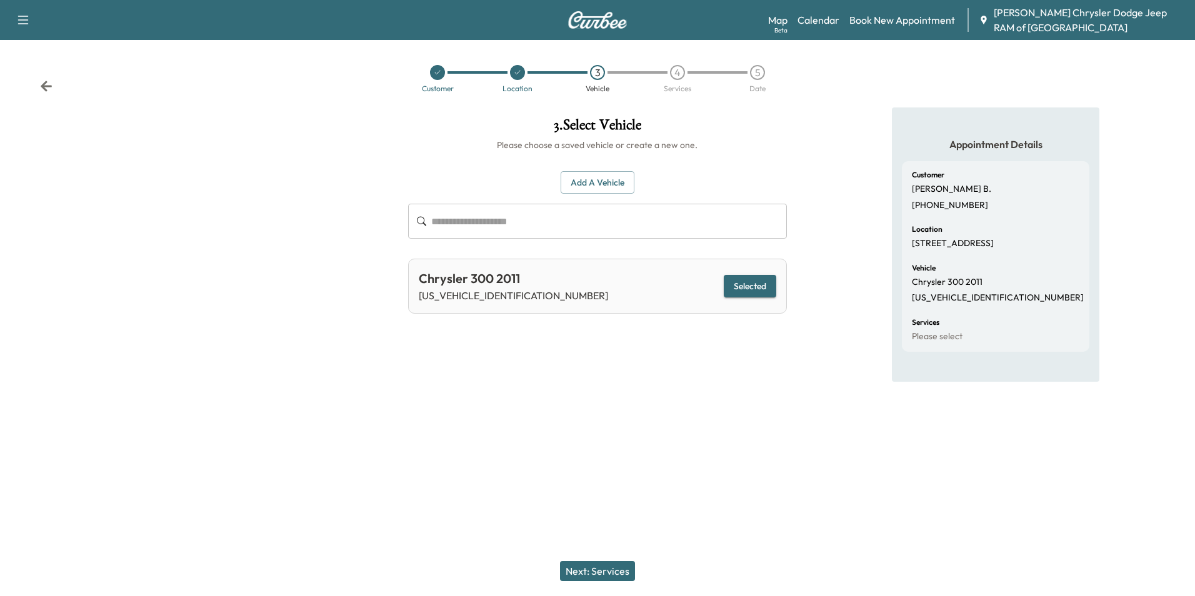
click at [621, 568] on button "Next: Services" at bounding box center [597, 571] width 75 height 20
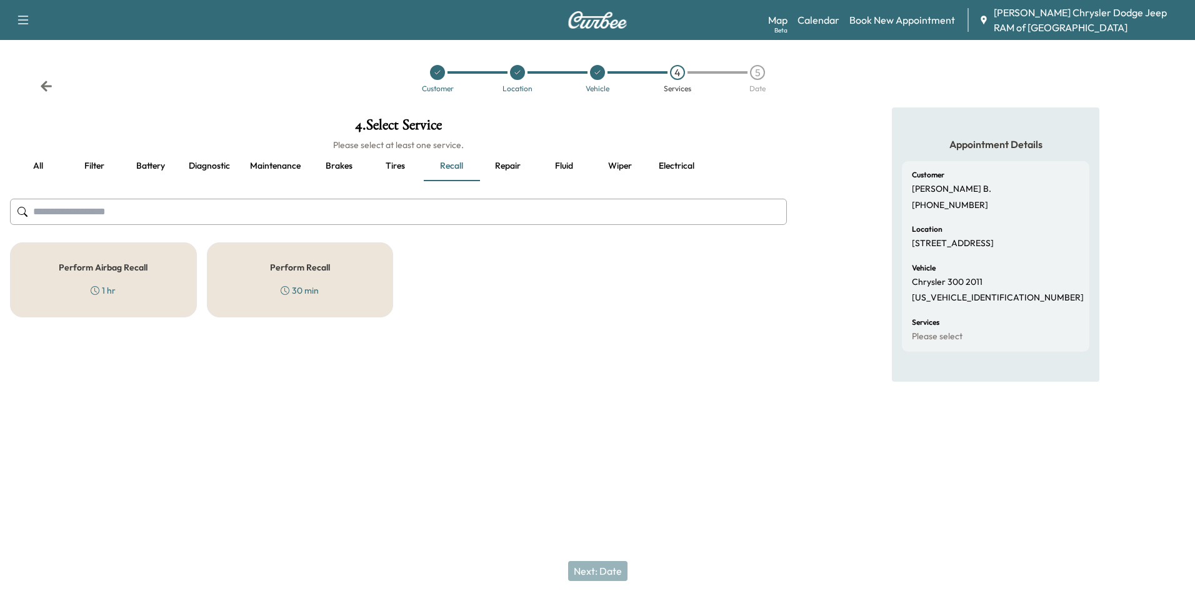
click at [83, 268] on h5 "Perform Airbag Recall" at bounding box center [103, 267] width 89 height 9
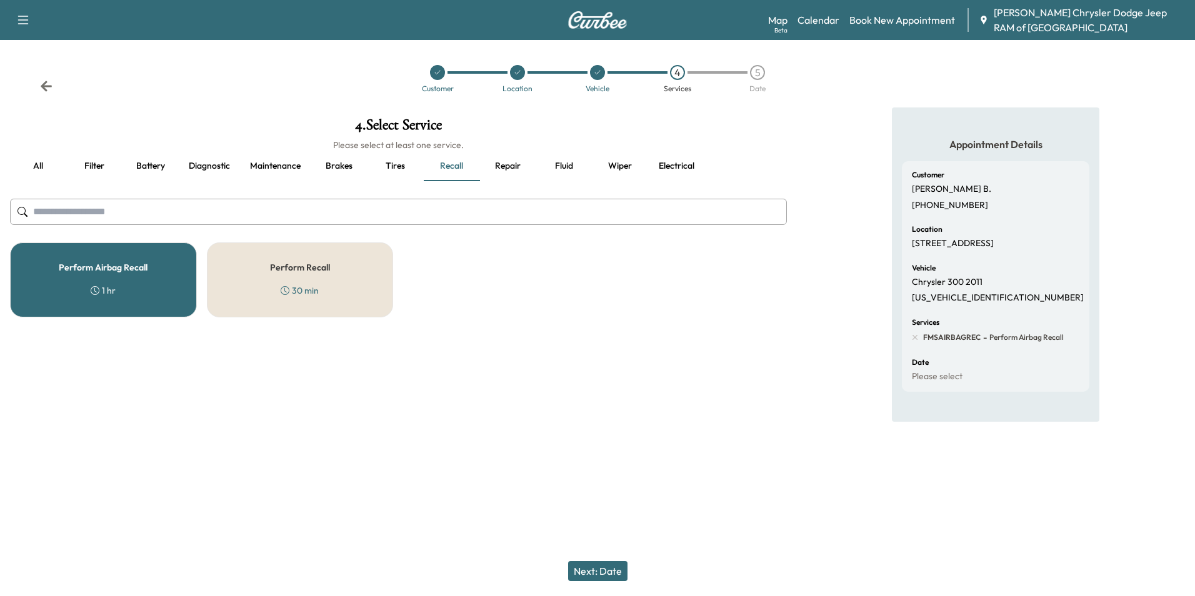
click at [616, 570] on button "Next: Date" at bounding box center [597, 571] width 59 height 20
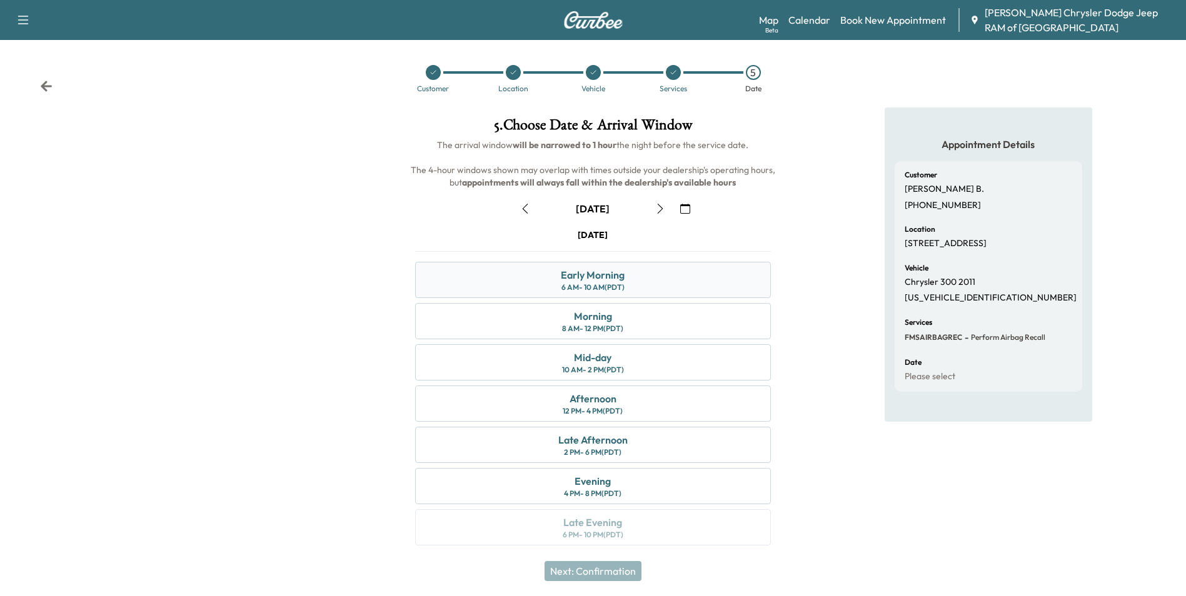
scroll to position [4, 0]
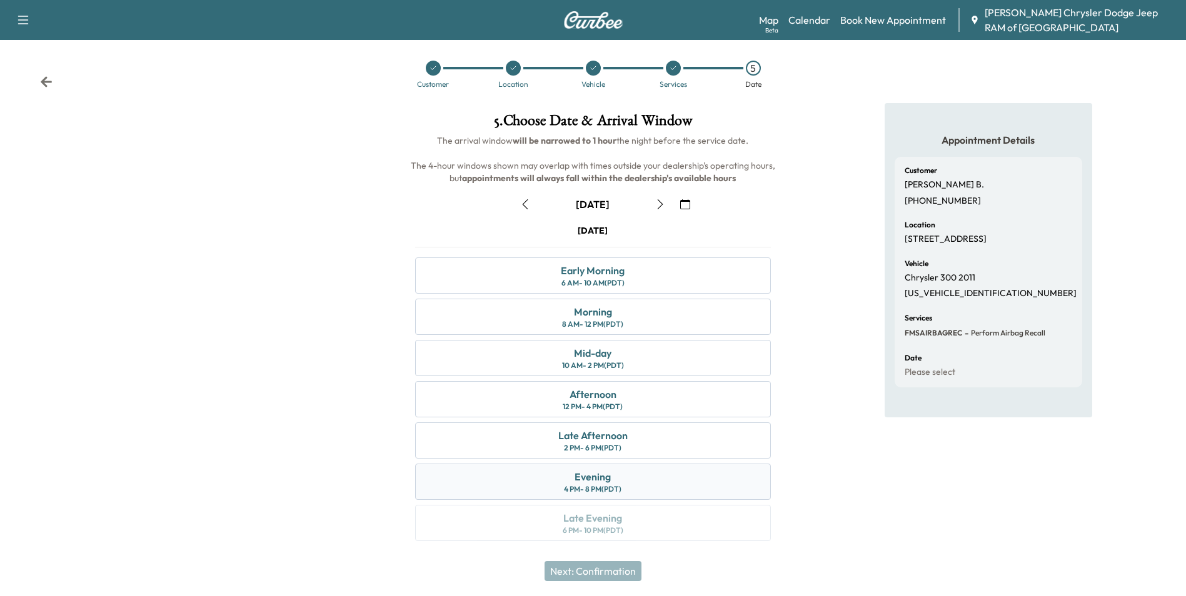
click at [623, 470] on div "Evening 4 PM - 8 PM (PDT)" at bounding box center [592, 482] width 355 height 36
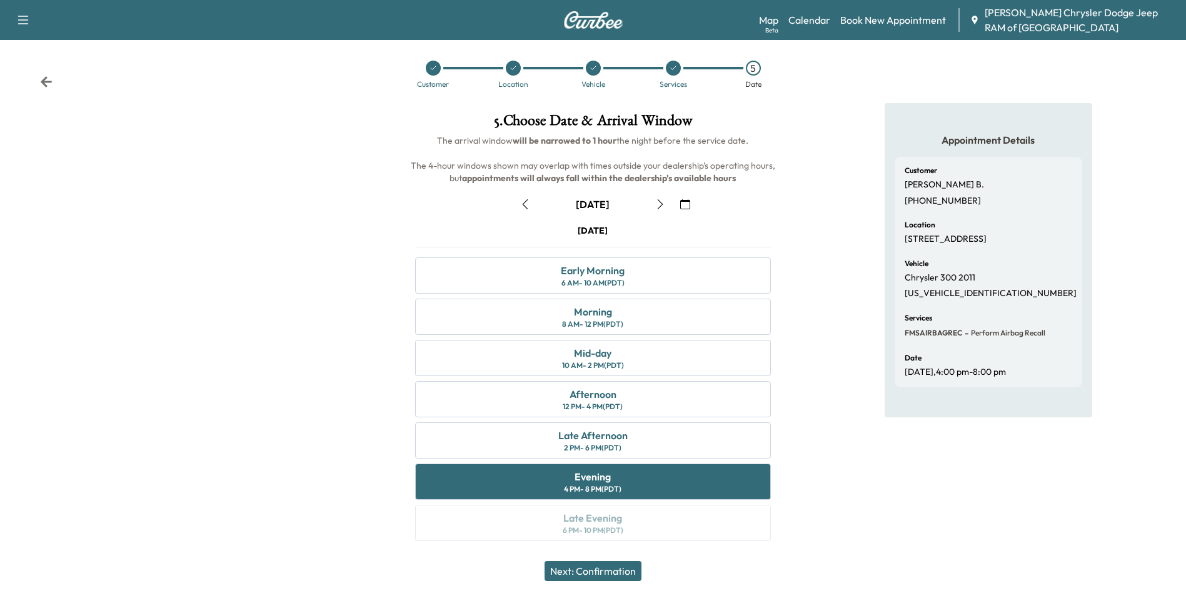
click at [626, 570] on button "Next: Confirmation" at bounding box center [593, 571] width 97 height 20
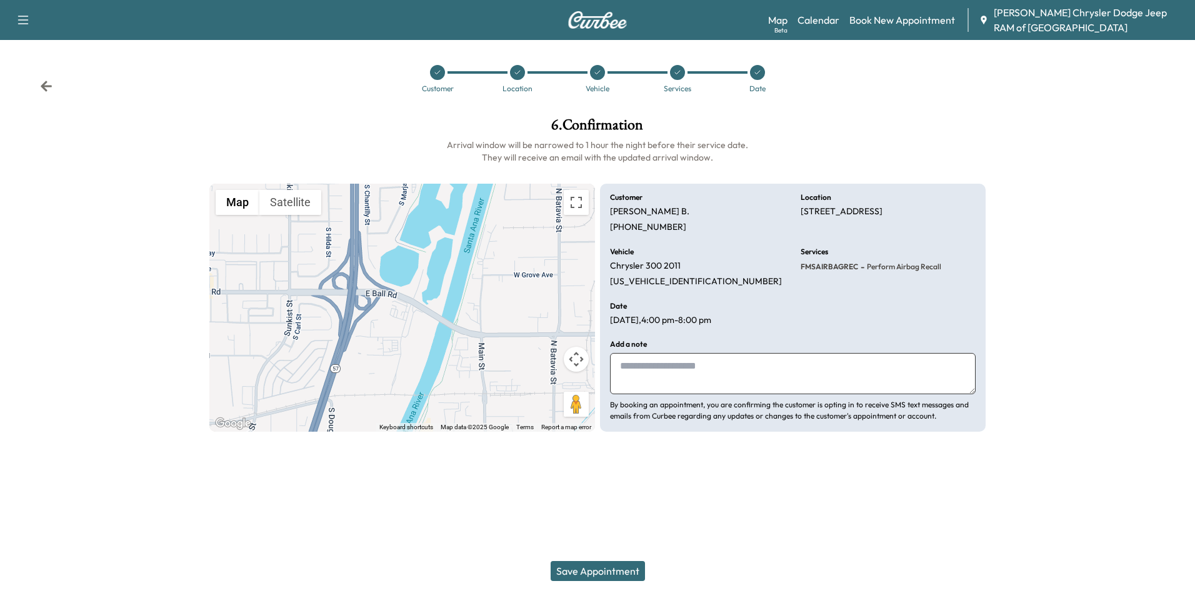
click at [623, 565] on button "Save Appointment" at bounding box center [598, 571] width 94 height 20
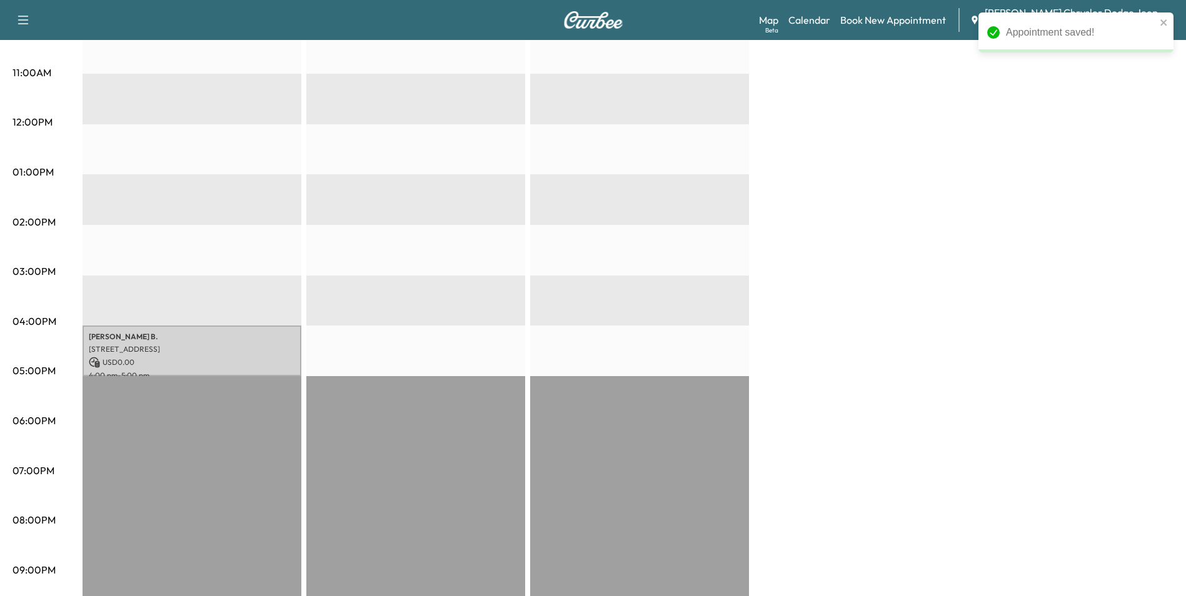
scroll to position [517, 0]
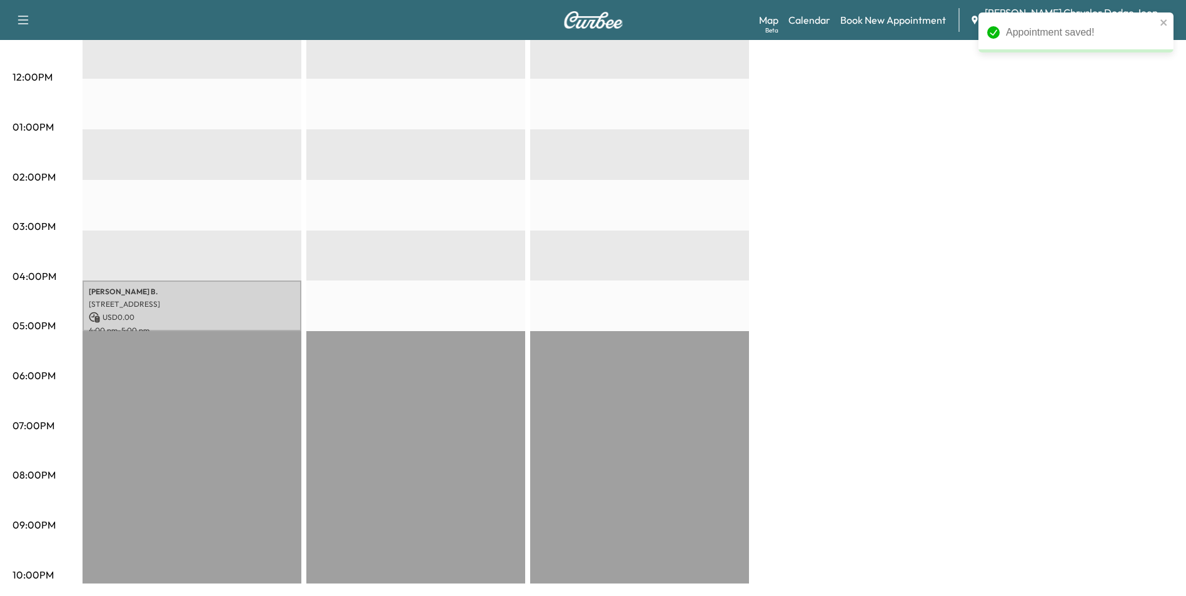
click at [148, 388] on div "[PERSON_NAME] [STREET_ADDRESS] USD 0.00 4:00 pm - 5:00 pm" at bounding box center [192, 180] width 219 height 808
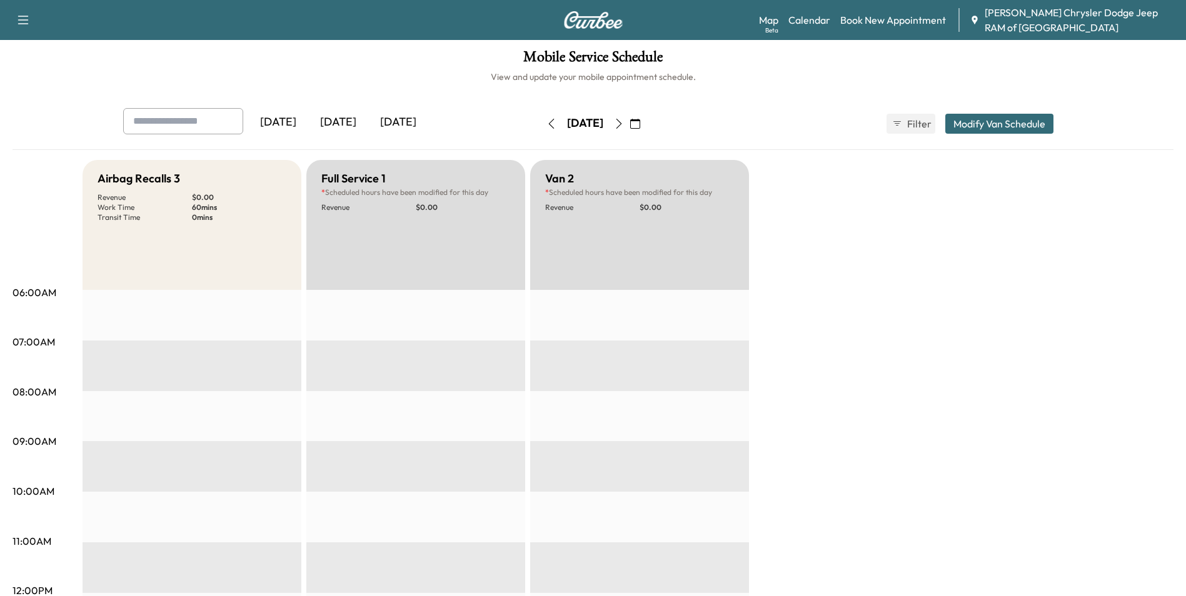
scroll to position [0, 0]
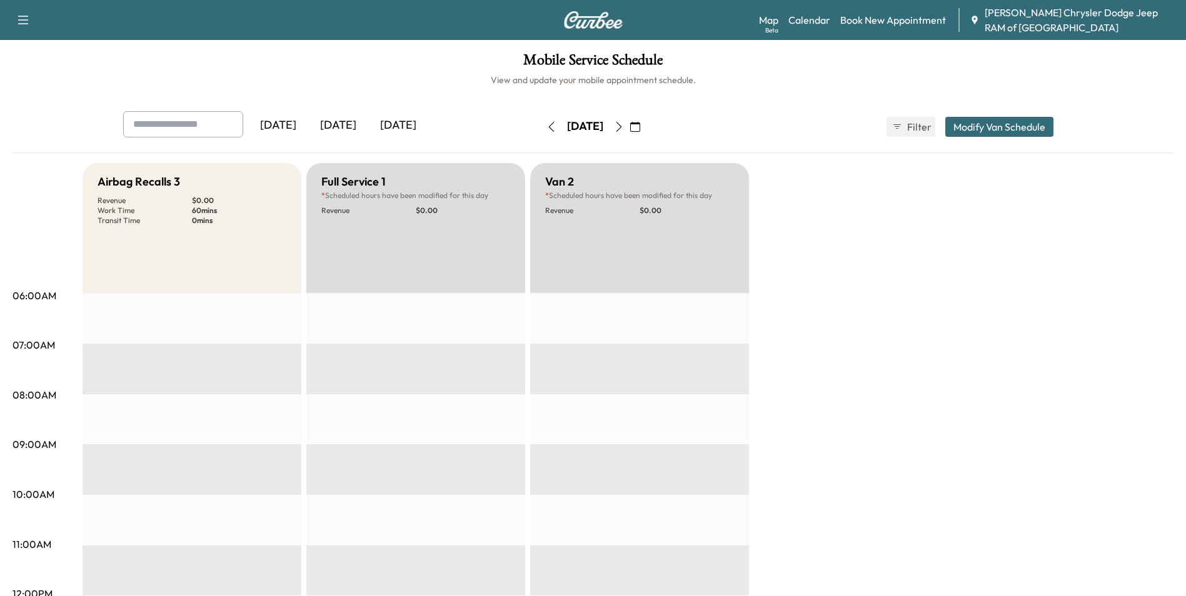
click at [1010, 123] on button "Modify Van Schedule" at bounding box center [999, 127] width 108 height 20
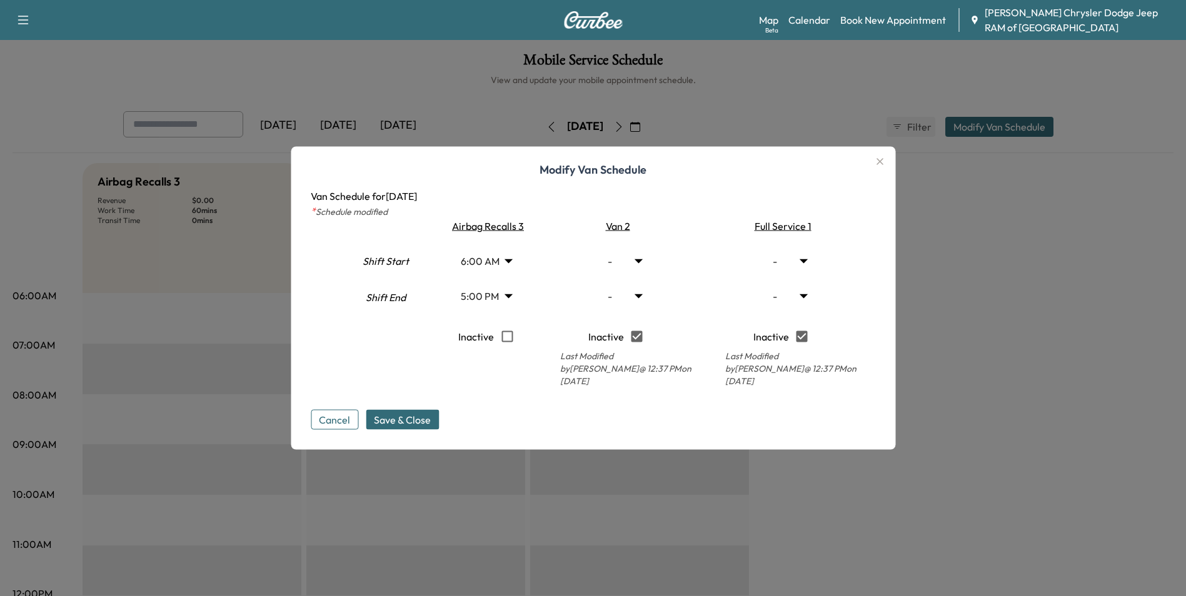
type input "*"
type input "**"
type input "*"
type input "**"
click at [403, 414] on span "Save & Close" at bounding box center [402, 420] width 57 height 15
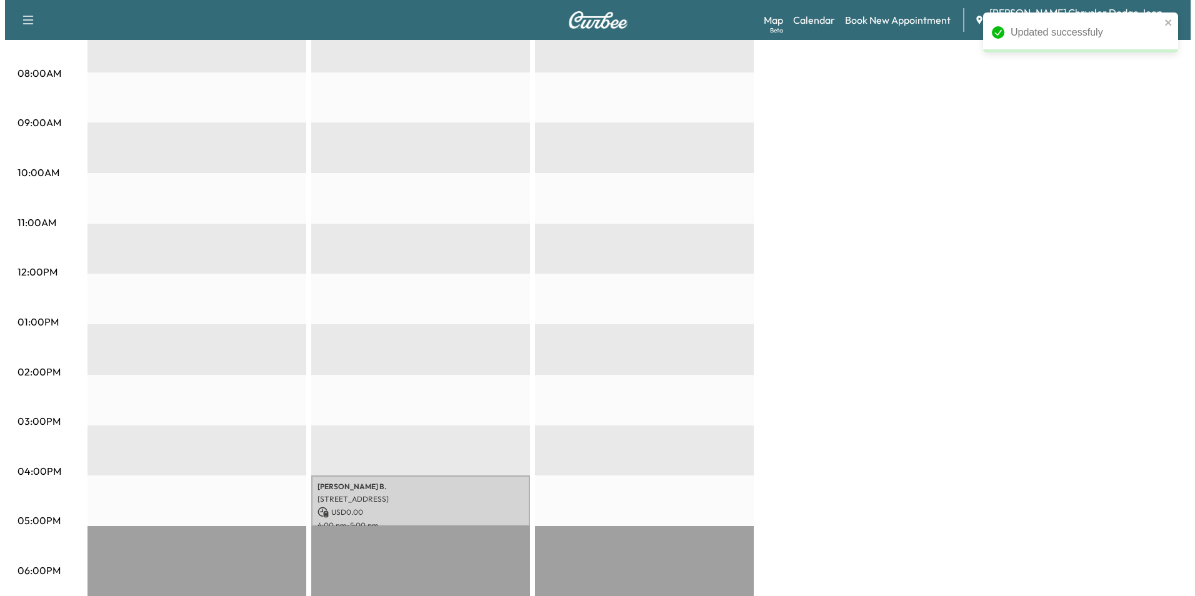
scroll to position [375, 0]
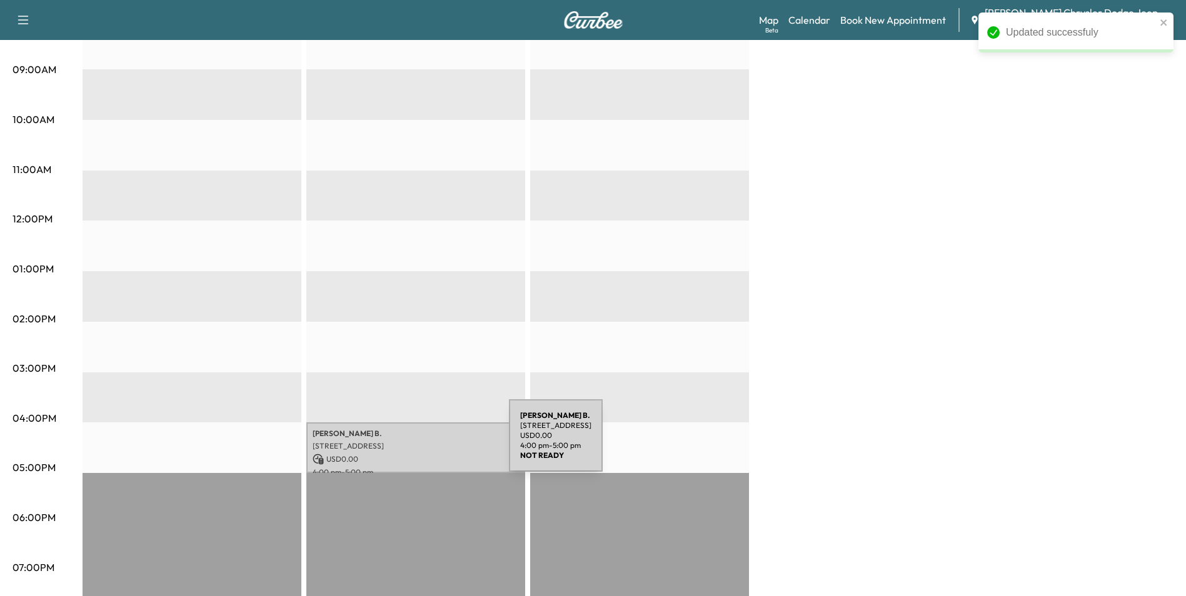
click at [415, 443] on p "[STREET_ADDRESS]" at bounding box center [416, 446] width 206 height 10
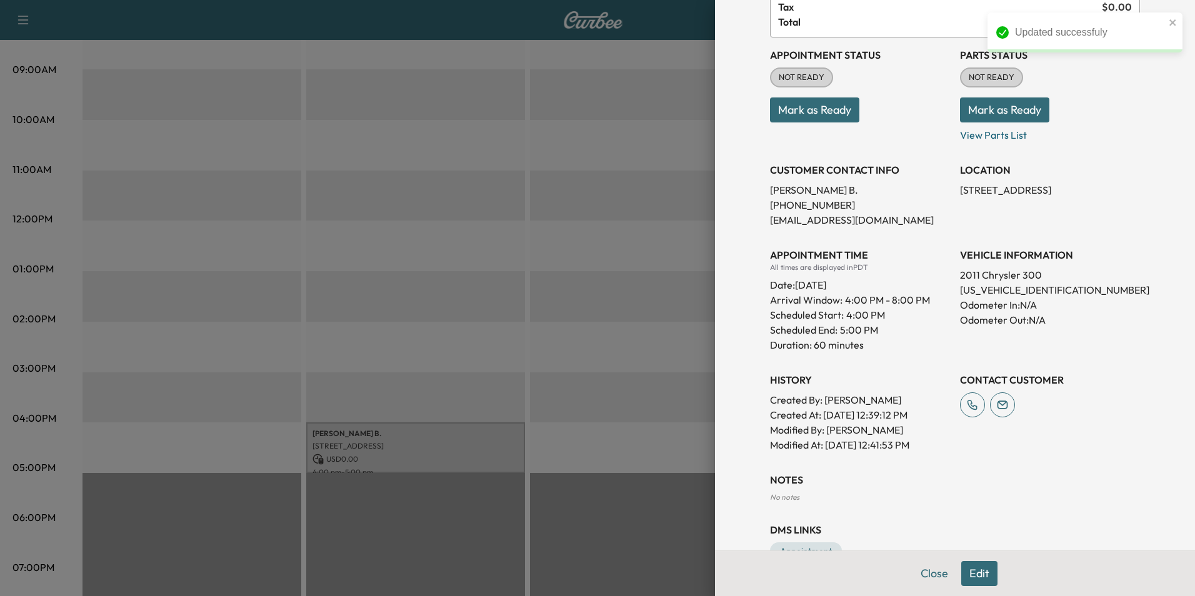
scroll to position [144, 0]
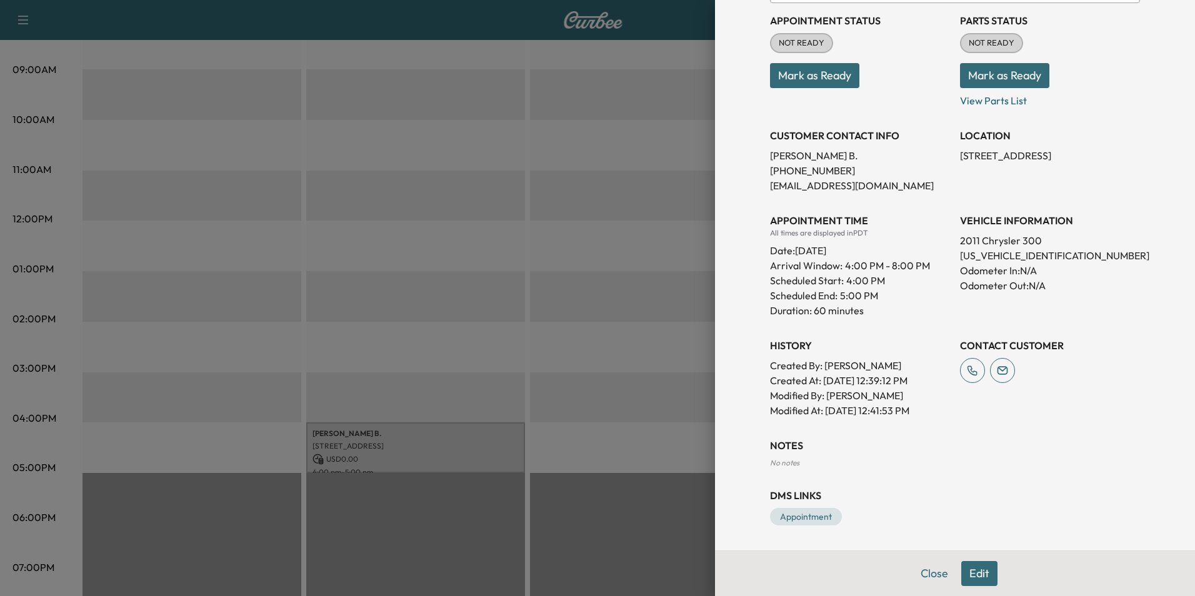
click at [980, 575] on button "Edit" at bounding box center [980, 573] width 36 height 25
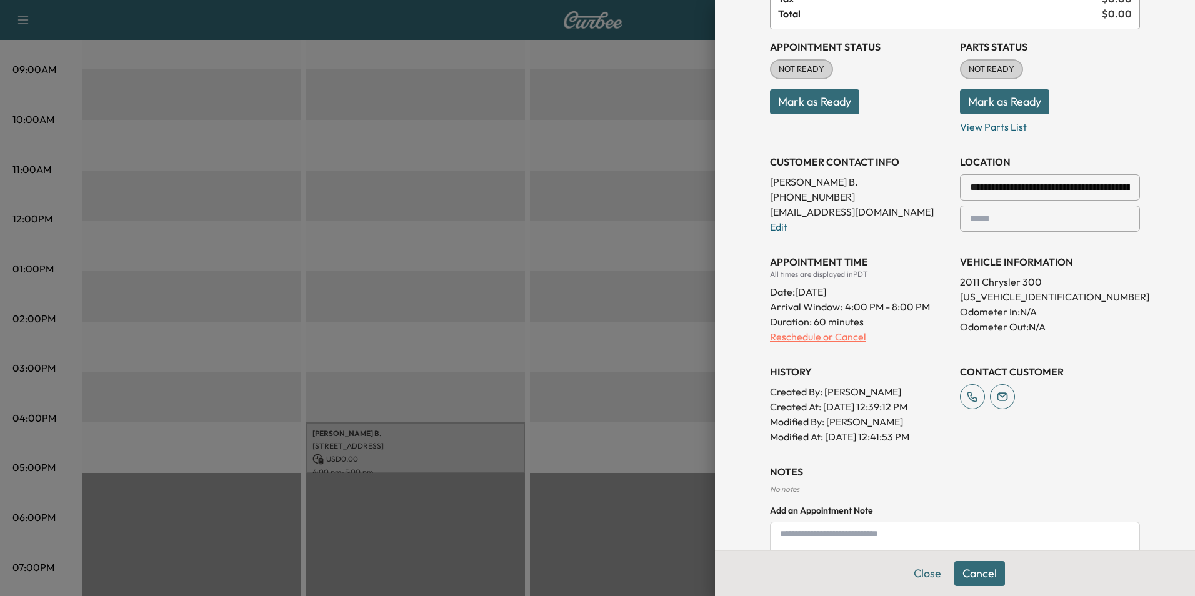
click at [811, 333] on p "Reschedule or Cancel" at bounding box center [860, 336] width 180 height 15
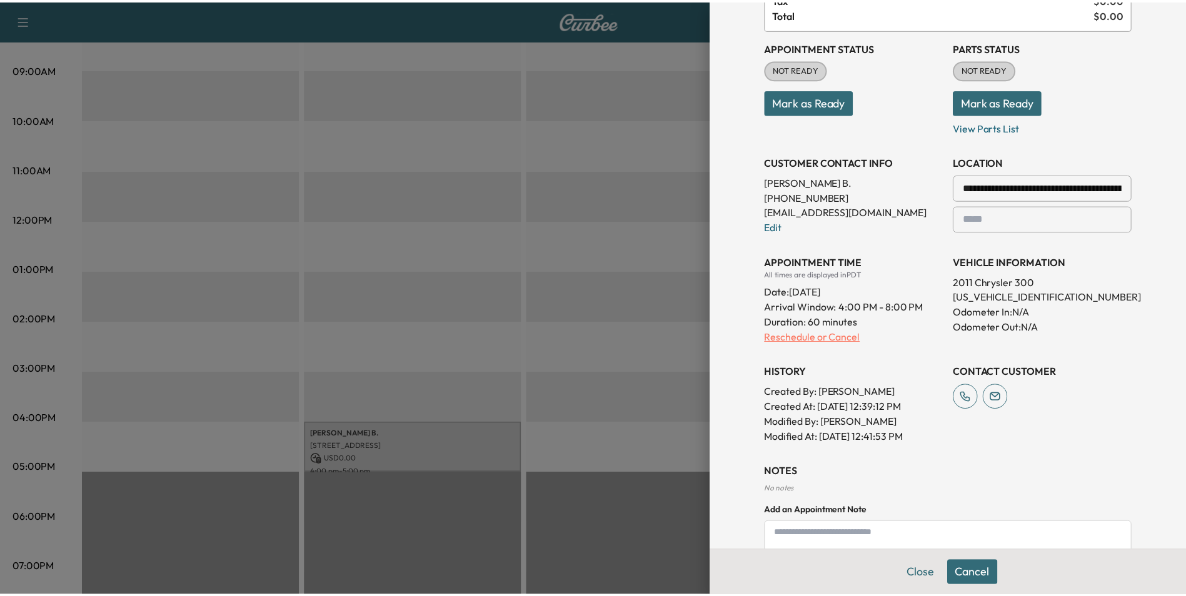
scroll to position [0, 0]
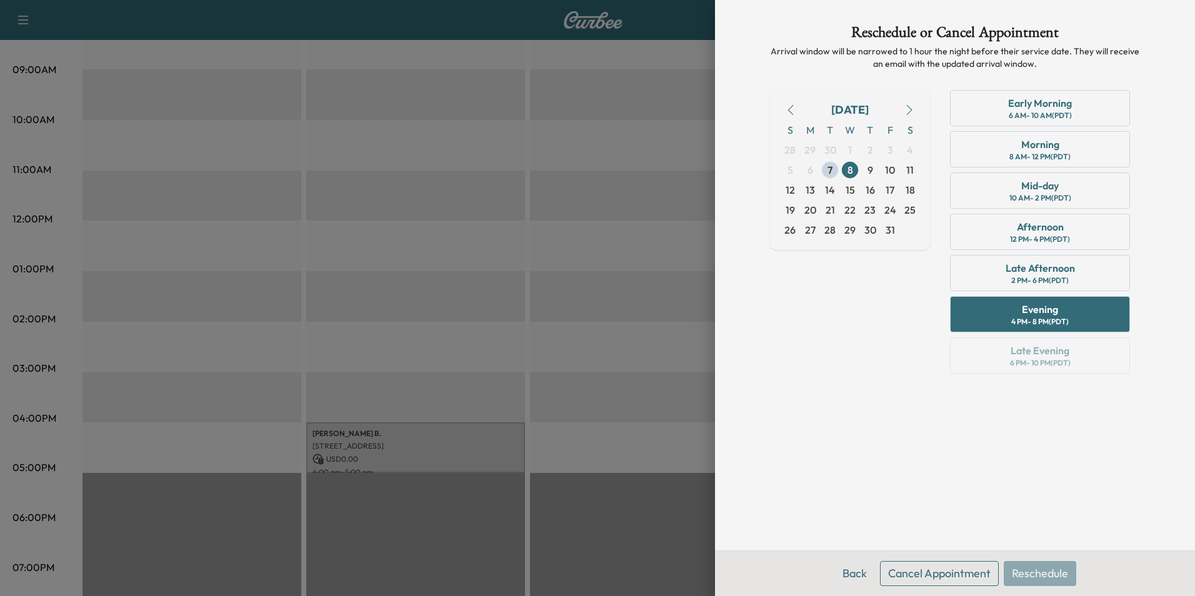
click at [937, 570] on button "Cancel Appointment" at bounding box center [939, 573] width 119 height 25
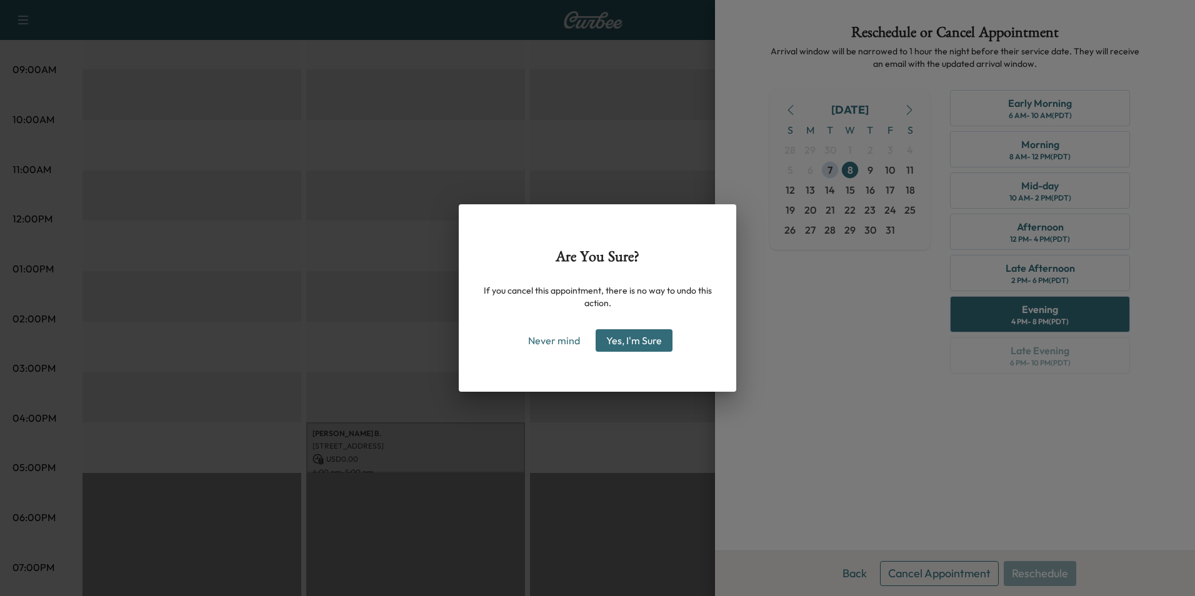
click at [647, 346] on button "Yes, I'm Sure" at bounding box center [634, 340] width 77 height 23
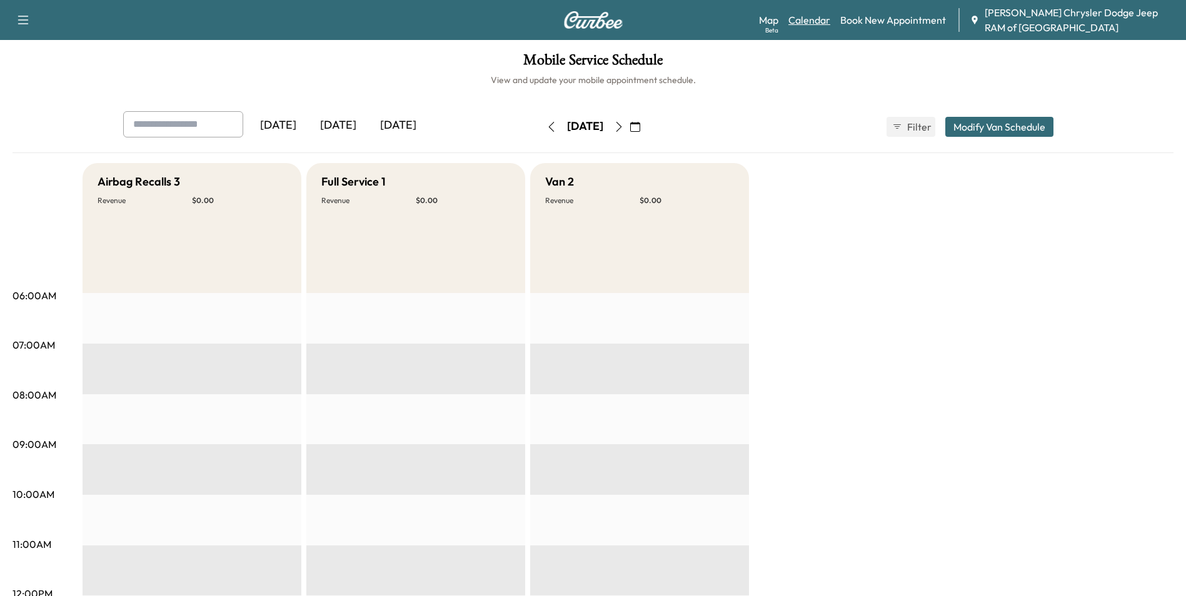
click at [821, 16] on link "Calendar" at bounding box center [809, 20] width 42 height 15
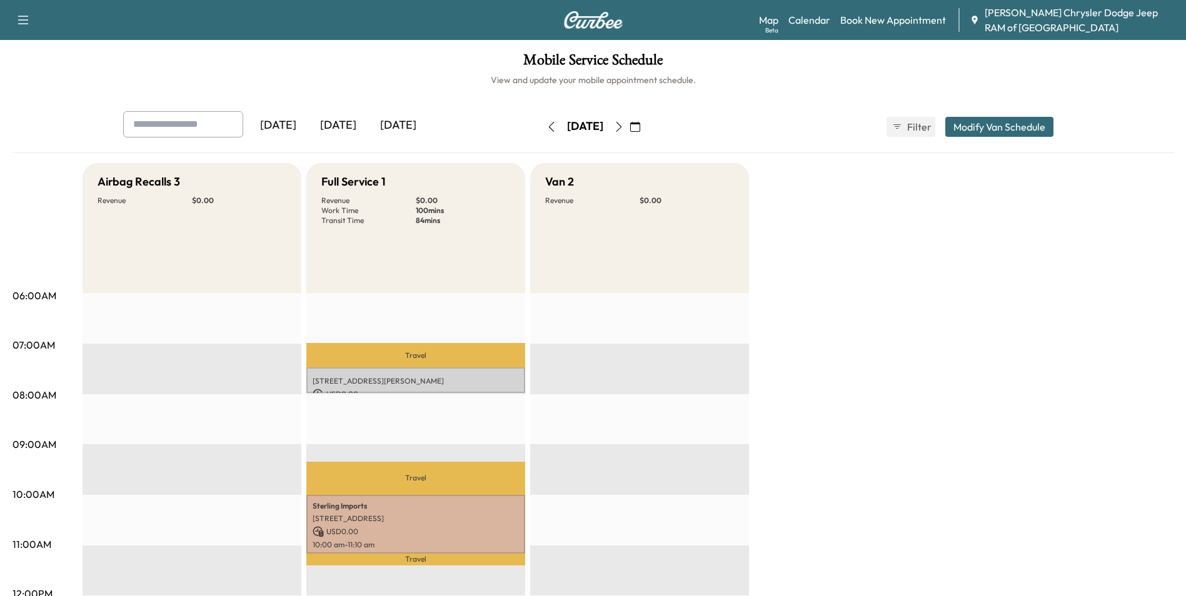
click at [640, 122] on icon "button" at bounding box center [635, 127] width 10 height 10
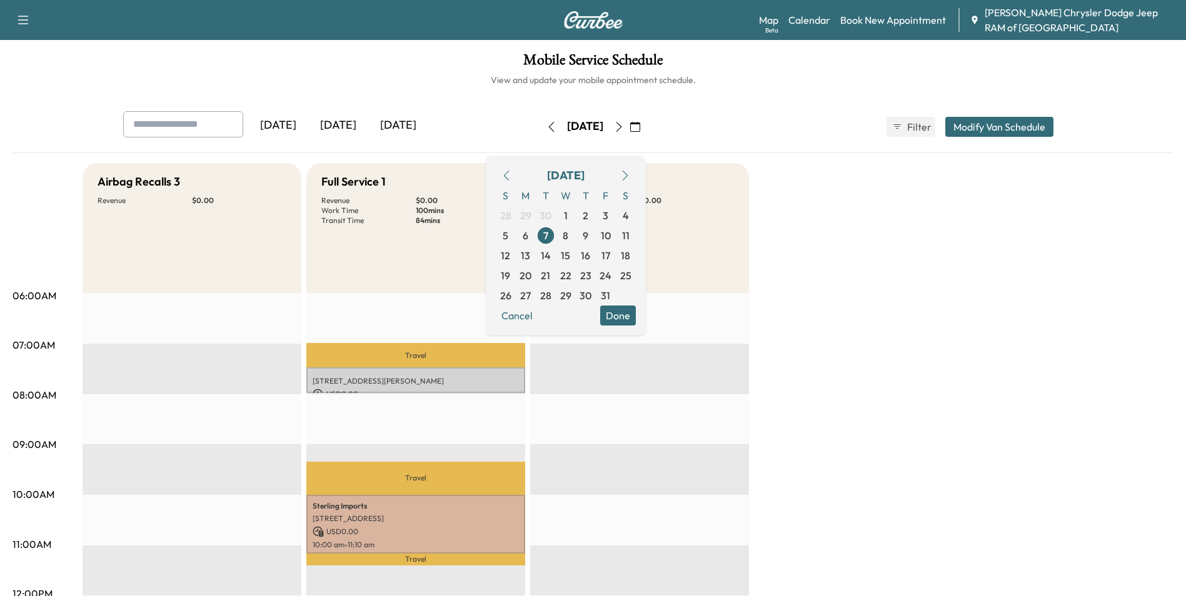
click at [795, 159] on div "[DATE] [DATE] [DATE] [DATE] October 2025 S M T W T F S 28 29 30 1 2 3 4 5 6 7 8…" at bounding box center [593, 606] width 1161 height 990
click at [486, 240] on div "Full Service 1 Revenue $ 0.00 Work Time 100 mins Transit Time 84 mins" at bounding box center [415, 228] width 219 height 130
click at [556, 233] on span "7" at bounding box center [546, 236] width 20 height 20
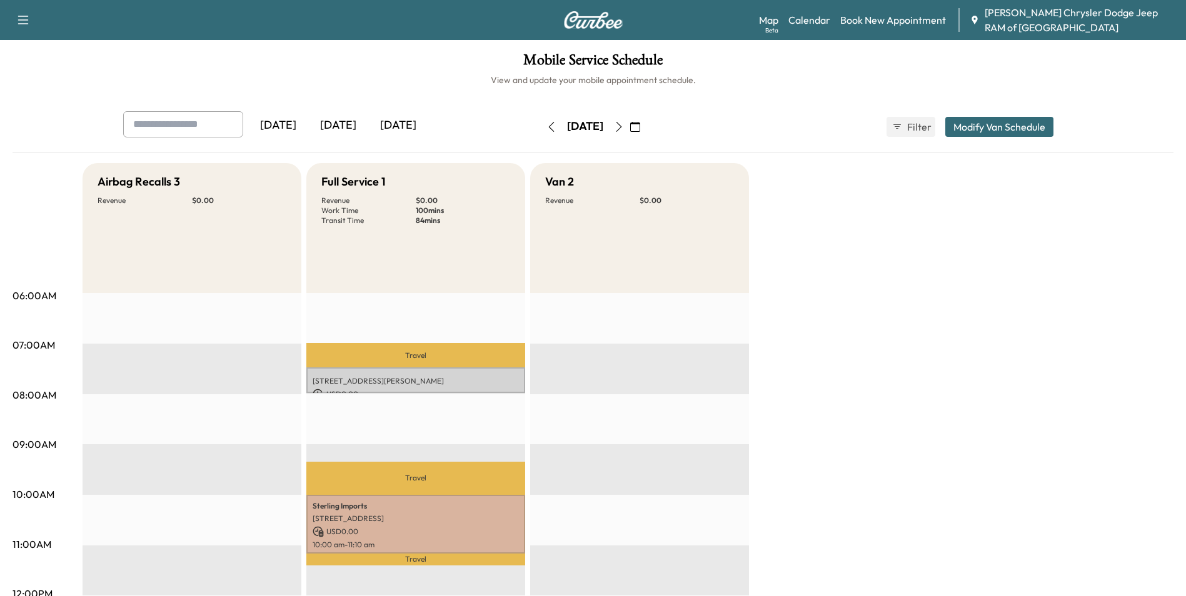
click at [1007, 121] on button "Modify Van Schedule" at bounding box center [999, 127] width 108 height 20
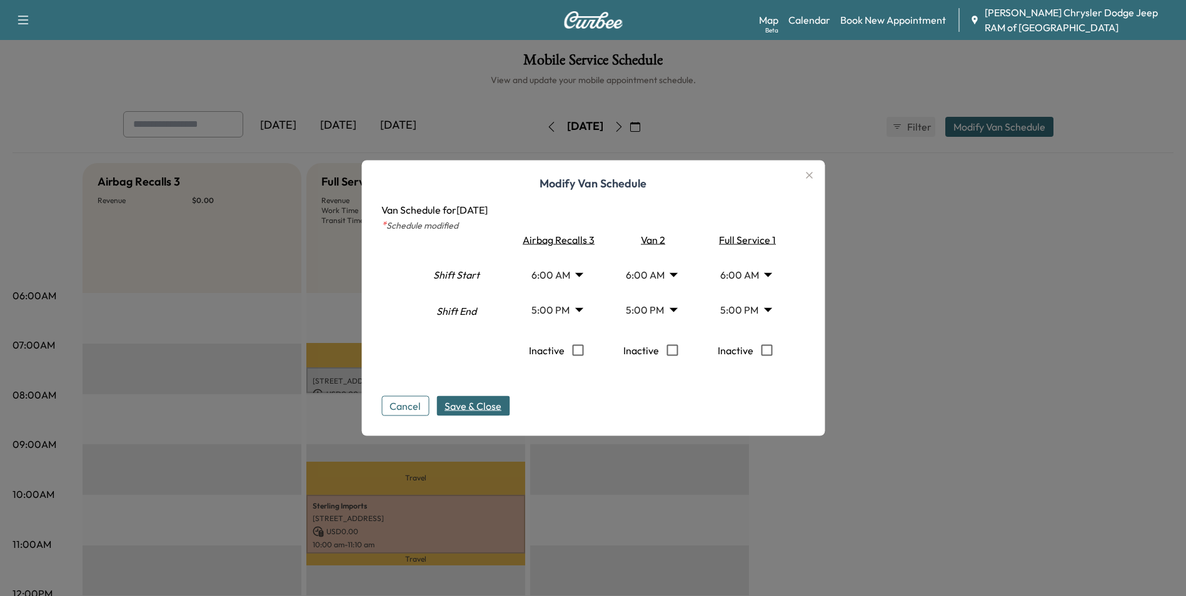
click at [415, 401] on button "Cancel" at bounding box center [405, 406] width 48 height 20
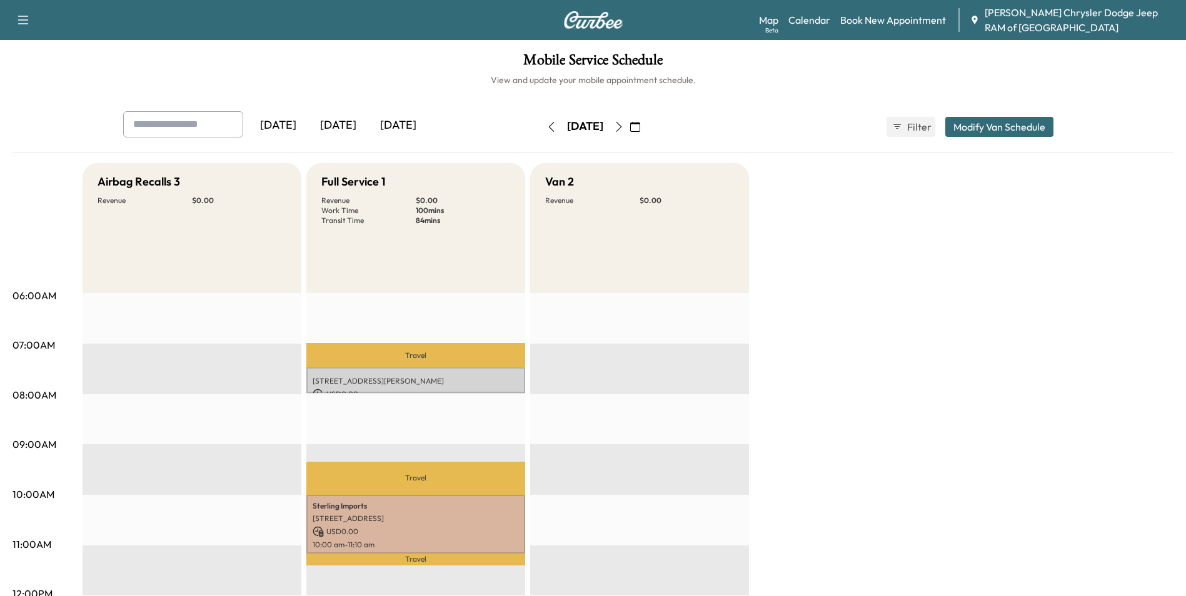
click at [888, 117] on button "Filter" at bounding box center [910, 127] width 49 height 20
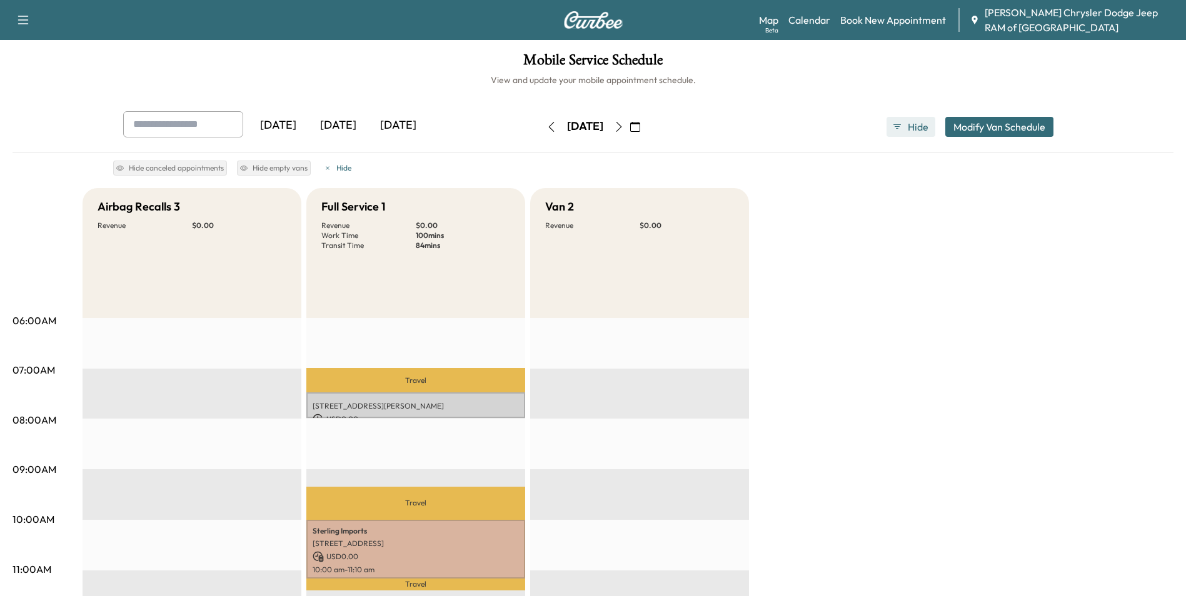
click at [894, 117] on button "Hide" at bounding box center [910, 127] width 49 height 20
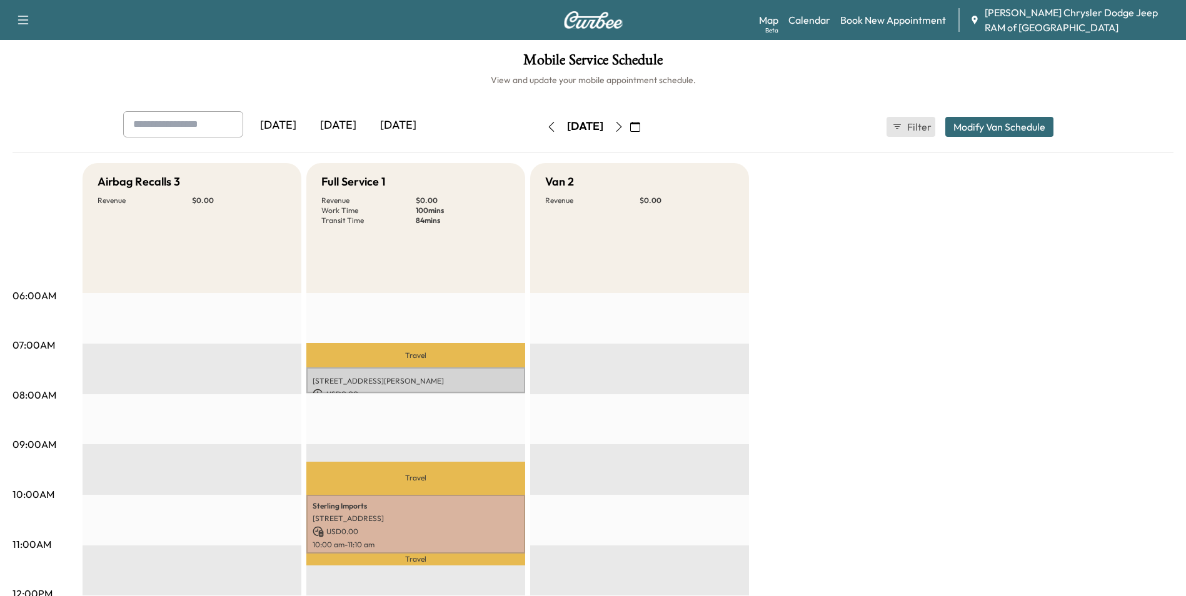
click at [894, 117] on button "Filter" at bounding box center [910, 127] width 49 height 20
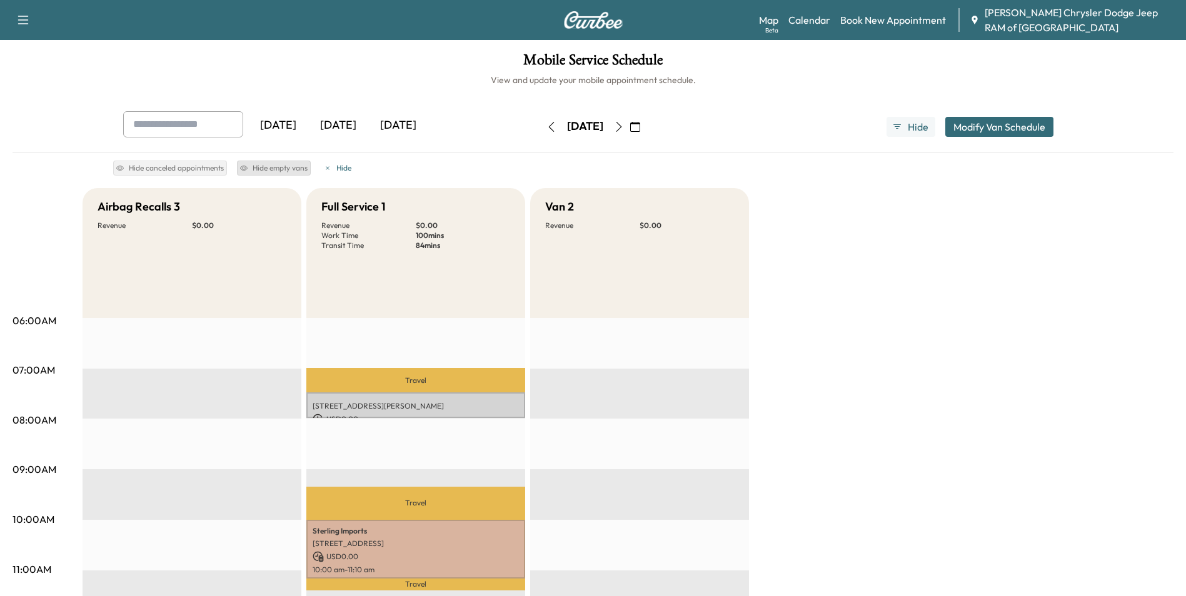
click at [294, 174] on button "Hide empty vans" at bounding box center [274, 168] width 74 height 15
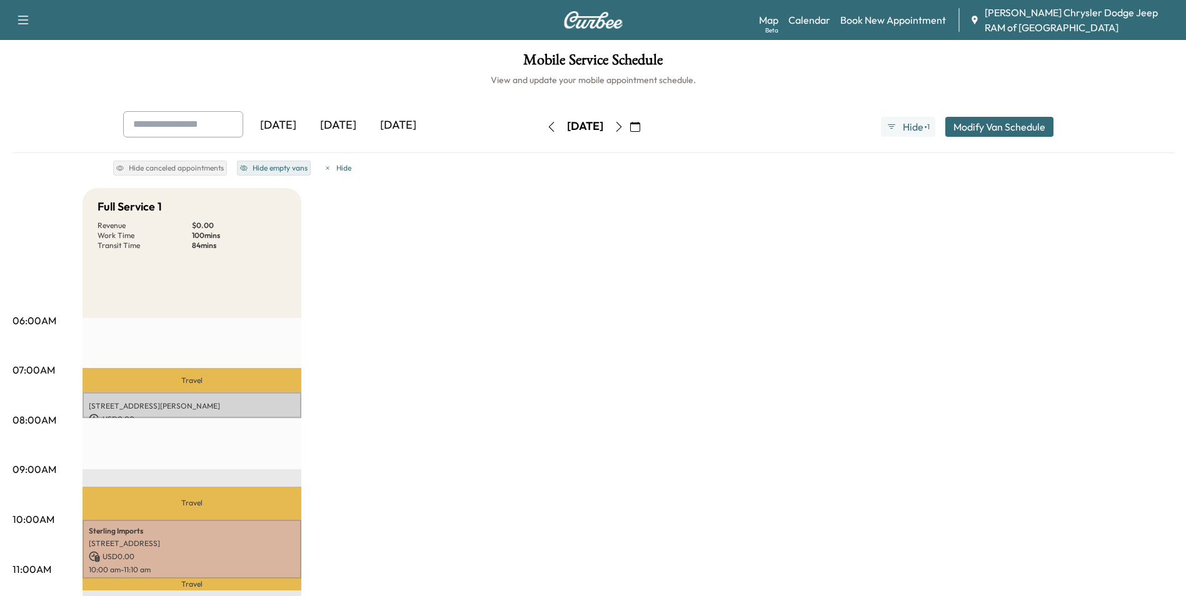
click at [294, 173] on button "Hide empty vans" at bounding box center [274, 168] width 74 height 15
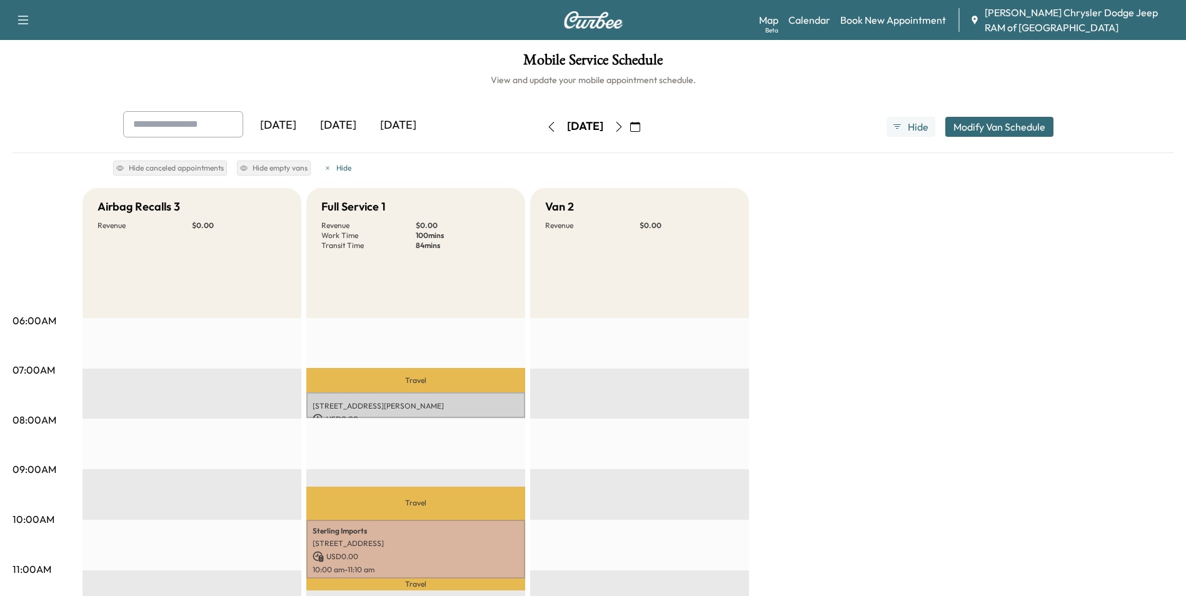
click at [902, 138] on div "[DATE] [DATE] [DATE] [DATE] October 2025 S M T W T F S 28 29 30 1 2 3 4 5 6 7 8…" at bounding box center [593, 126] width 960 height 31
click at [902, 130] on button "Hide" at bounding box center [910, 127] width 49 height 20
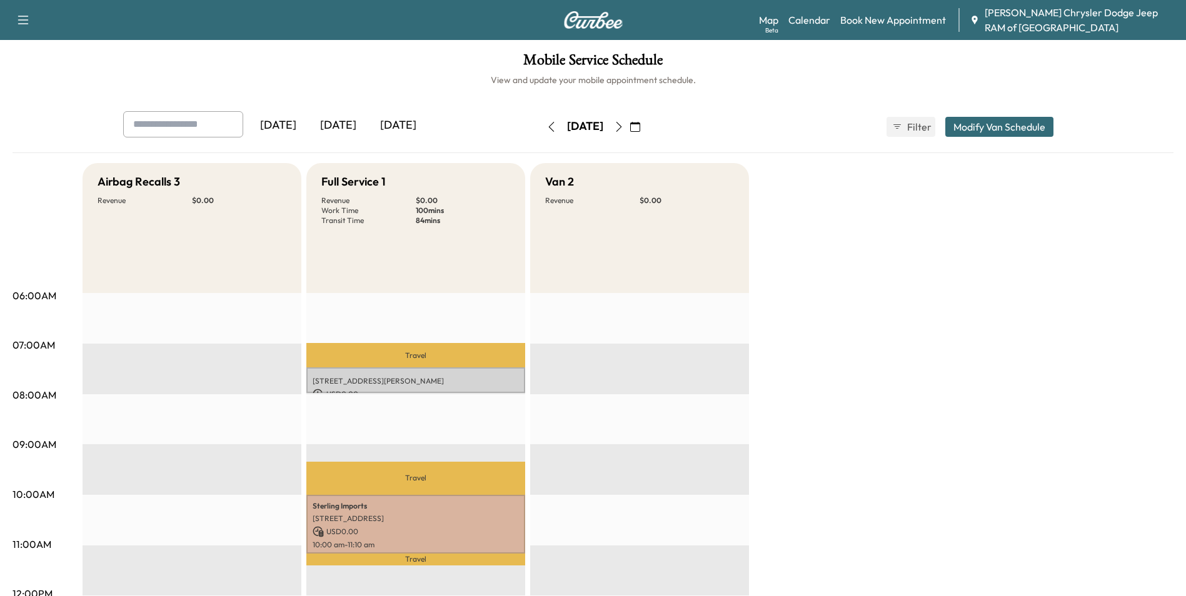
click at [285, 122] on div "[DATE]" at bounding box center [278, 125] width 60 height 29
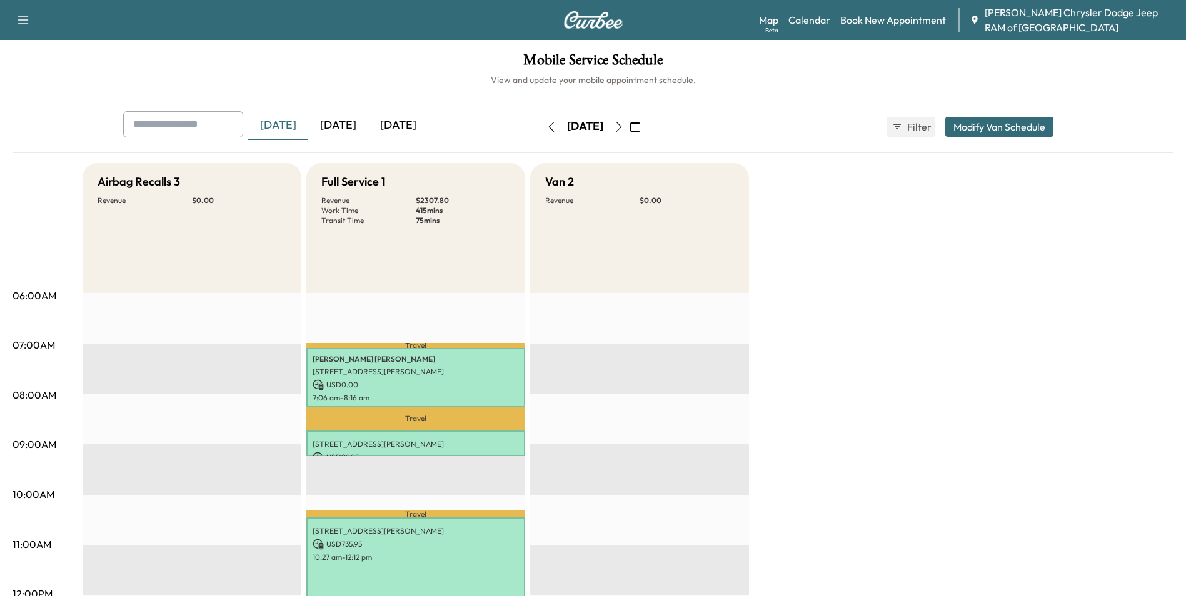
click at [353, 123] on div "[DATE]" at bounding box center [338, 125] width 60 height 29
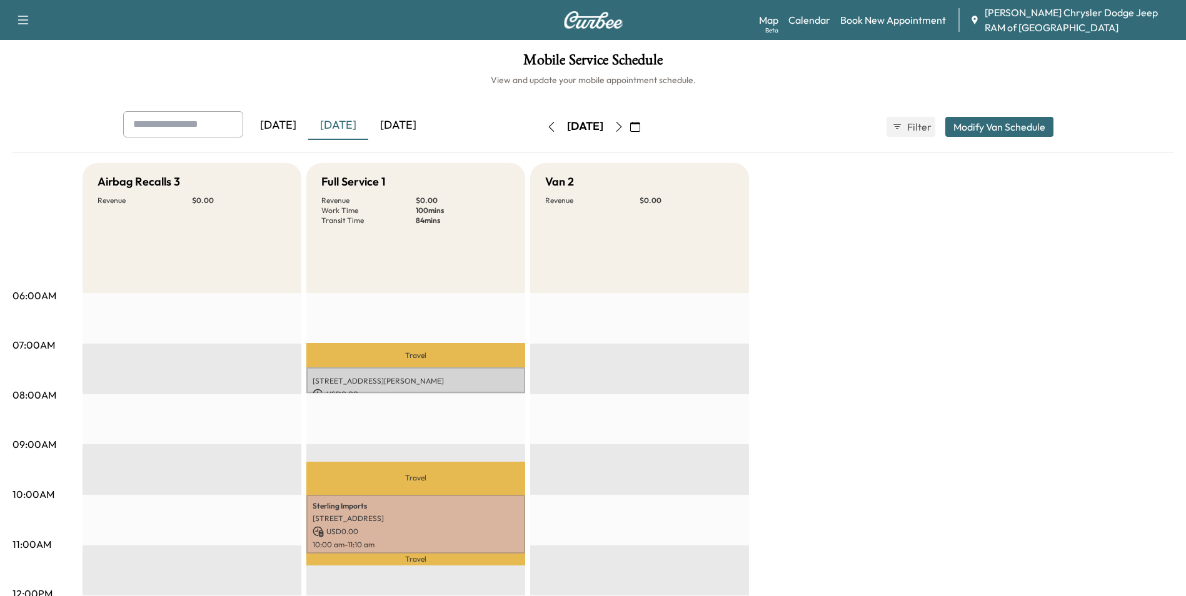
click at [414, 122] on div "[DATE]" at bounding box center [398, 125] width 60 height 29
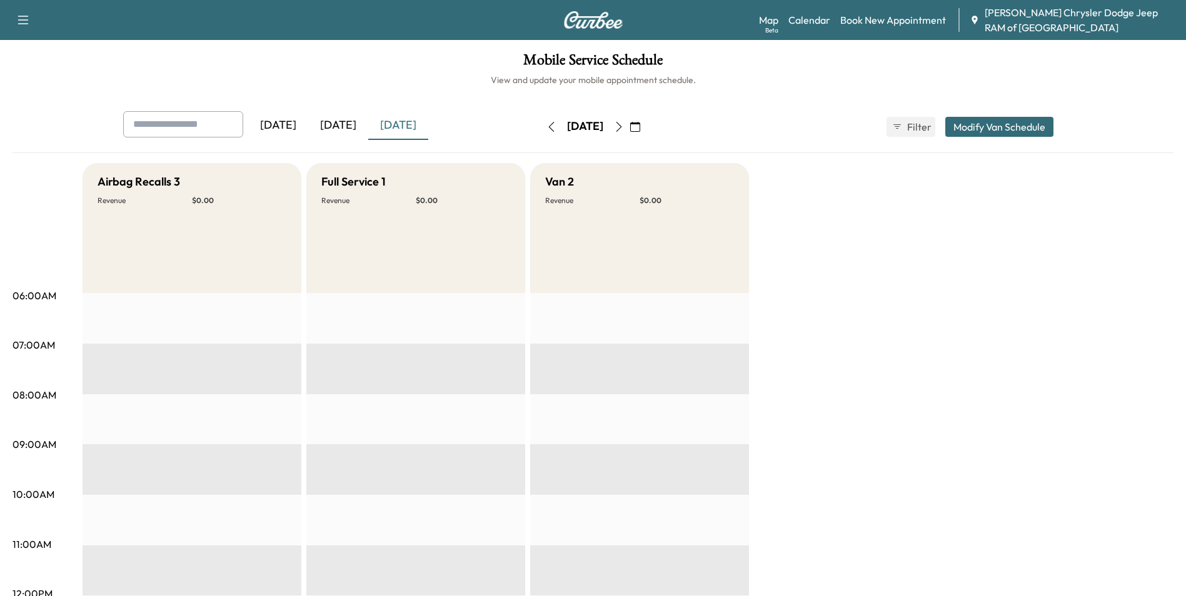
click at [289, 128] on div "[DATE]" at bounding box center [278, 125] width 60 height 29
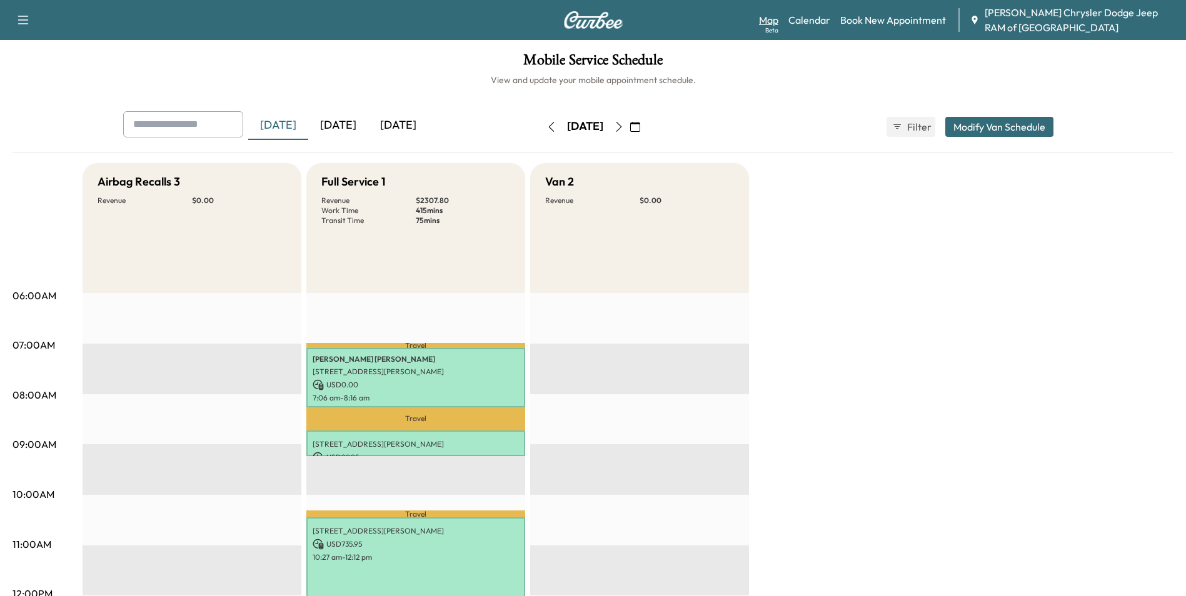
click at [770, 31] on div "Beta" at bounding box center [771, 30] width 13 height 9
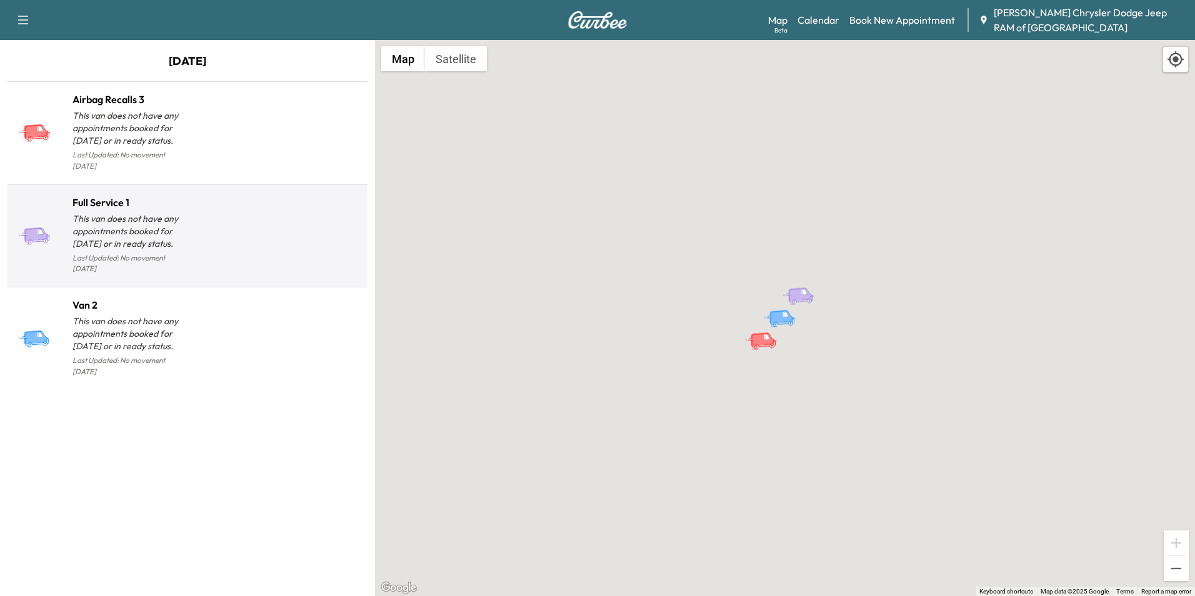
click at [144, 222] on p "This van does not have any appointments booked for [DATE] or in ready status." at bounding box center [130, 232] width 115 height 38
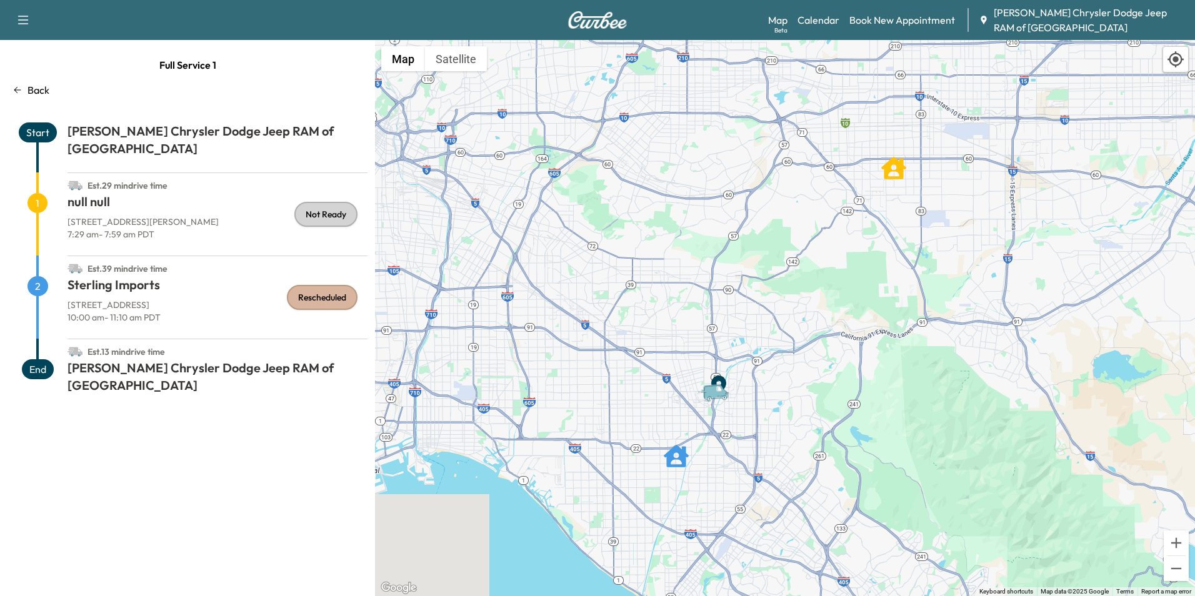
click at [36, 87] on p "Back" at bounding box center [39, 90] width 22 height 15
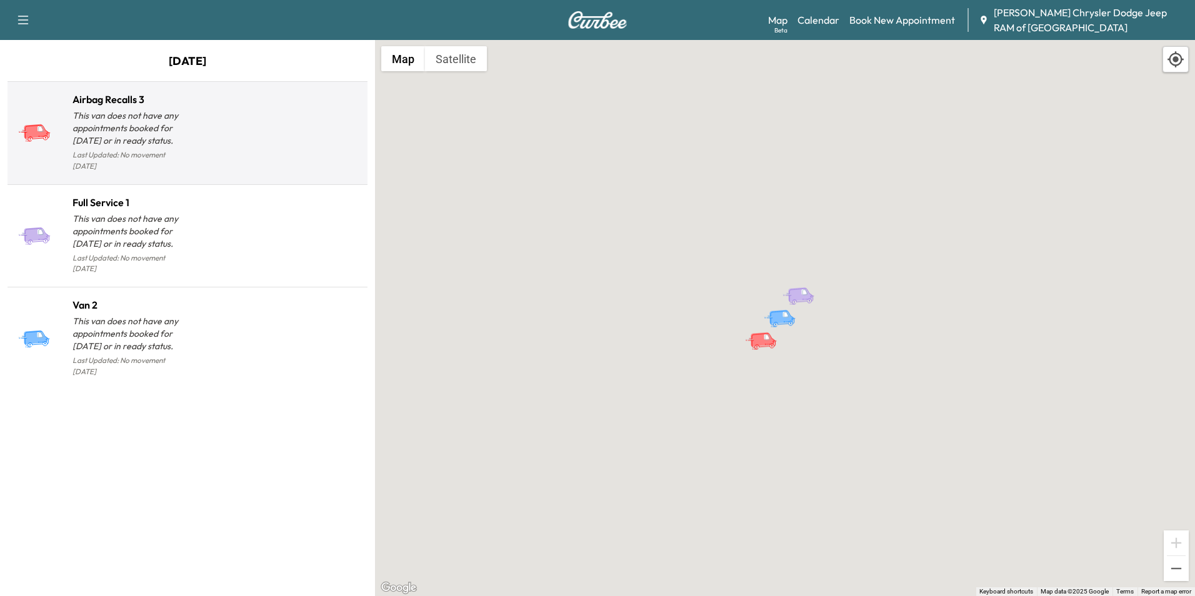
click at [164, 118] on p "This van does not have any appointments booked for [DATE] or in ready status." at bounding box center [130, 128] width 115 height 38
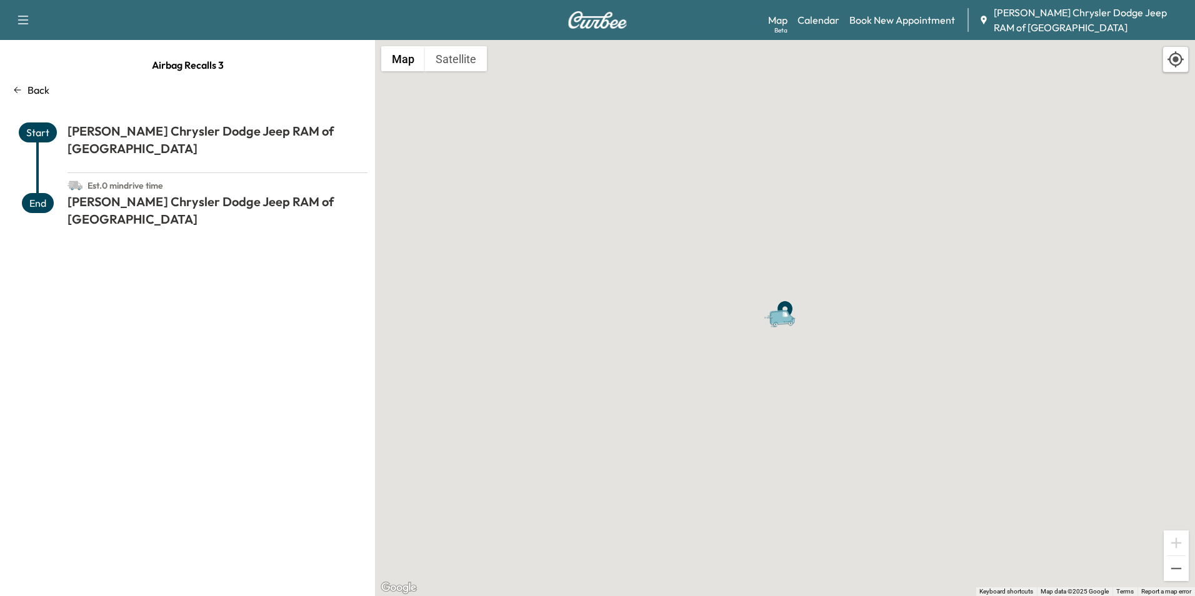
click at [34, 137] on span "Start" at bounding box center [38, 133] width 38 height 20
click at [37, 193] on span "End" at bounding box center [38, 203] width 32 height 20
drag, startPoint x: 53, startPoint y: 191, endPoint x: 163, endPoint y: 176, distance: 111.0
click at [61, 193] on div "End" at bounding box center [38, 218] width 60 height 50
click at [163, 193] on h1 "[PERSON_NAME] Chrysler Dodge Jeep RAM of [GEOGRAPHIC_DATA]" at bounding box center [218, 213] width 300 height 40
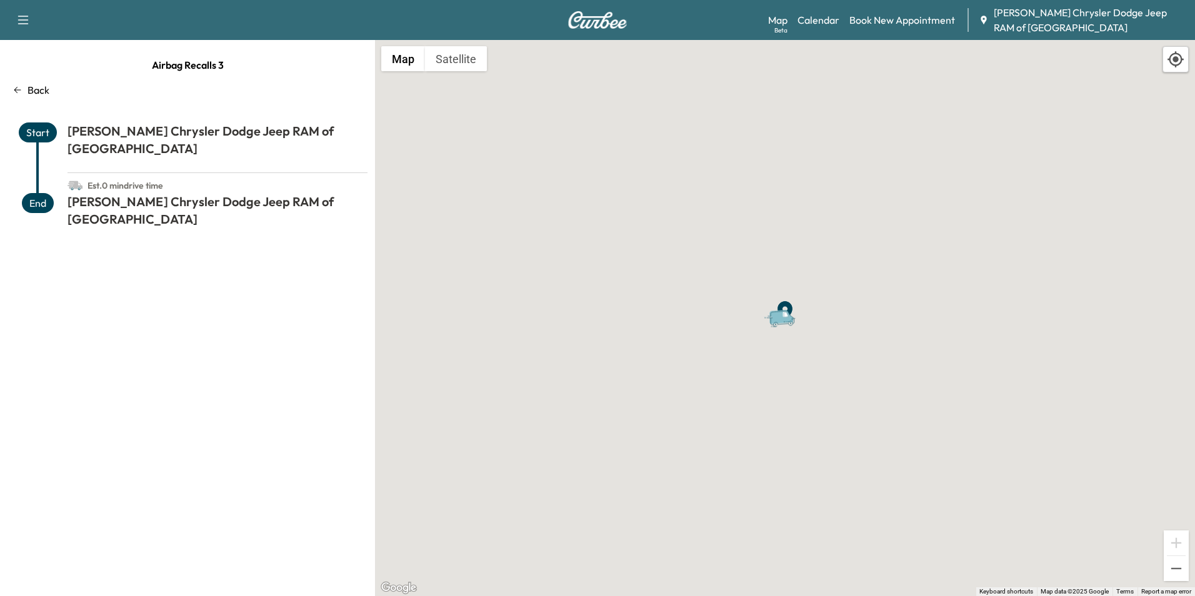
click at [196, 151] on div "[PERSON_NAME] Chrysler Dodge Jeep RAM of [GEOGRAPHIC_DATA]" at bounding box center [218, 148] width 300 height 50
click at [373, 130] on div "Airbag Recalls 3 Back Start [PERSON_NAME] Chrysler Dodge Jeep RAM of Anaheim Es…" at bounding box center [187, 318] width 375 height 556
click at [356, 173] on div "Est. 0 min drive time" at bounding box center [218, 183] width 300 height 20
click at [354, 193] on h1 "[PERSON_NAME] Chrysler Dodge Jeep RAM of [GEOGRAPHIC_DATA]" at bounding box center [218, 213] width 300 height 40
click at [897, 214] on div "To activate drag with keyboard, press Alt + Enter. Once in keyboard drag state,…" at bounding box center [785, 318] width 820 height 556
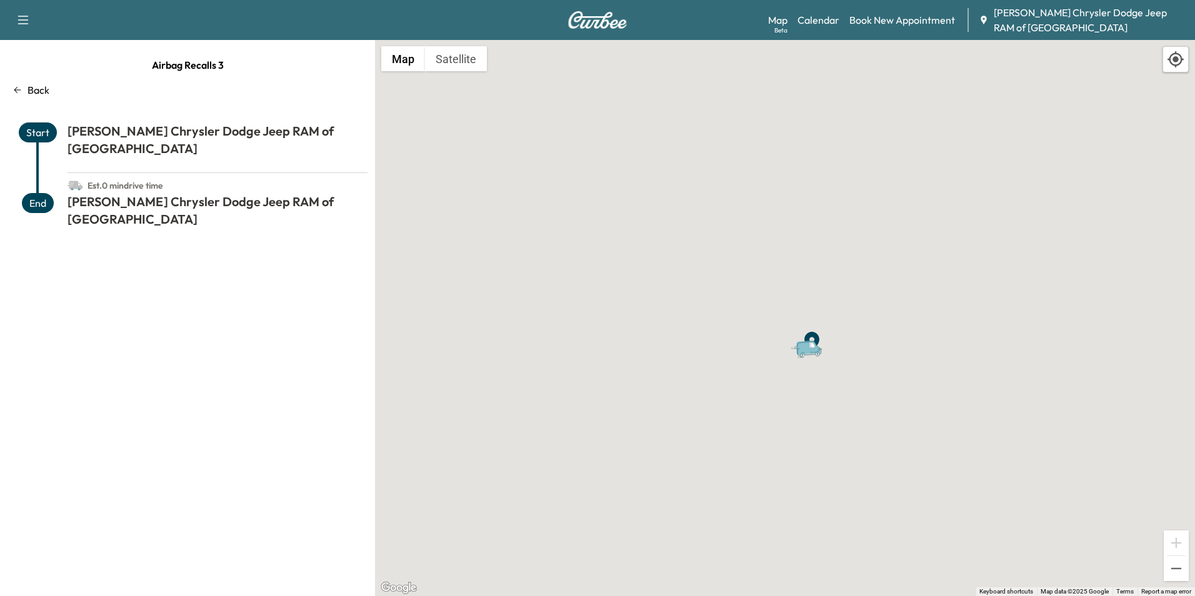
drag, startPoint x: 818, startPoint y: 334, endPoint x: 812, endPoint y: 435, distance: 101.5
click at [812, 435] on div "To activate drag with keyboard, press Alt + Enter. Once in keyboard drag state,…" at bounding box center [785, 318] width 820 height 556
click at [41, 100] on div "Airbag Recalls 3 Back Start [PERSON_NAME] Chrysler Dodge Jeep RAM of Anaheim Es…" at bounding box center [187, 318] width 375 height 556
click at [41, 95] on p "Back" at bounding box center [39, 90] width 22 height 15
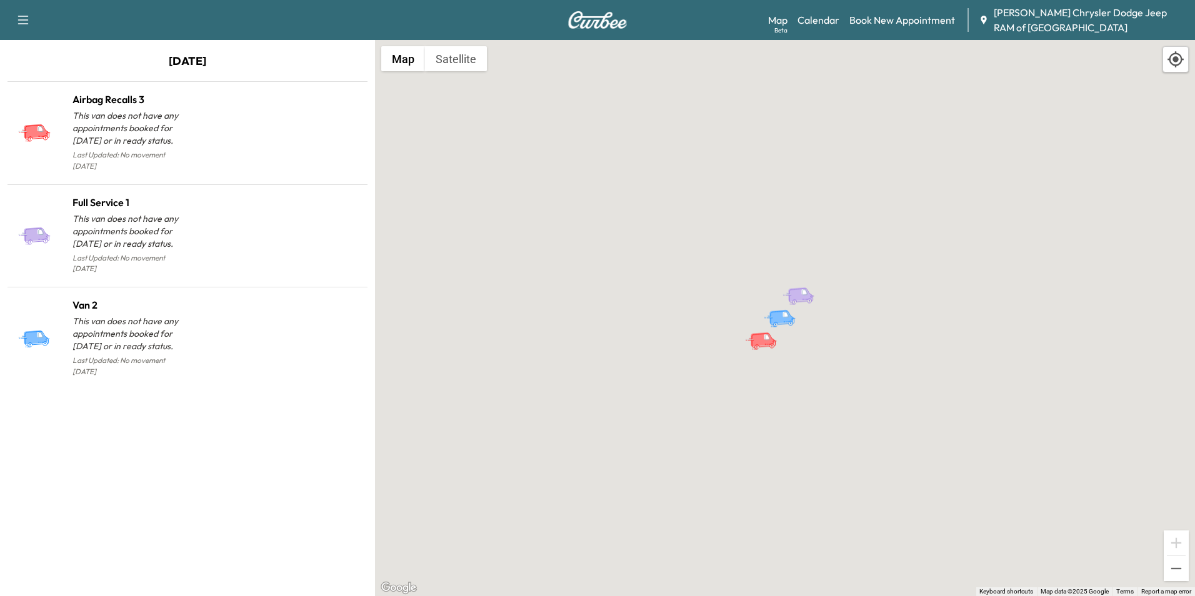
click at [37, 31] on div "Support Log Out Map Beta Calendar Book New Appointment [PERSON_NAME] Chrysler D…" at bounding box center [597, 20] width 1195 height 40
click at [34, 21] on button "button" at bounding box center [23, 20] width 26 height 20
click at [19, 11] on button "button" at bounding box center [23, 20] width 26 height 20
click at [621, 18] on img at bounding box center [598, 20] width 60 height 18
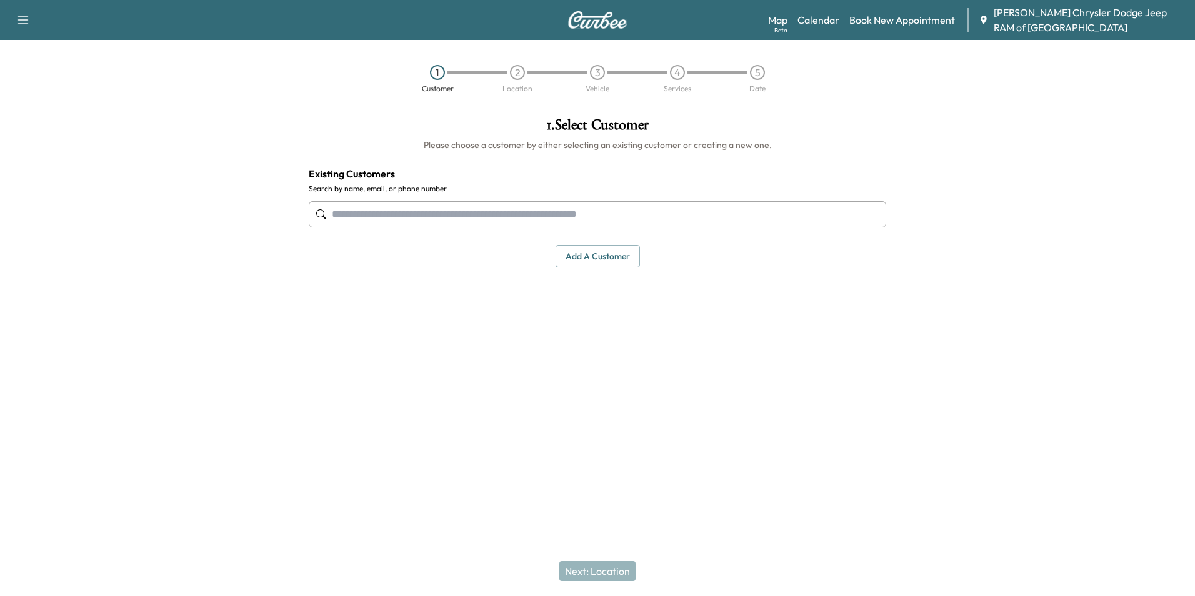
click at [597, 76] on div "3" at bounding box center [597, 72] width 15 height 15
click at [518, 86] on div "Location" at bounding box center [518, 89] width 30 height 8
click at [587, 134] on h1 "1 . Select Customer" at bounding box center [598, 128] width 578 height 21
click at [636, 156] on div "1 . Select Customer Please choose a customer by either selecting an existing cu…" at bounding box center [598, 193] width 598 height 170
click at [703, 151] on div "1 . Select Customer Please choose a customer by either selecting an existing cu…" at bounding box center [598, 193] width 598 height 170
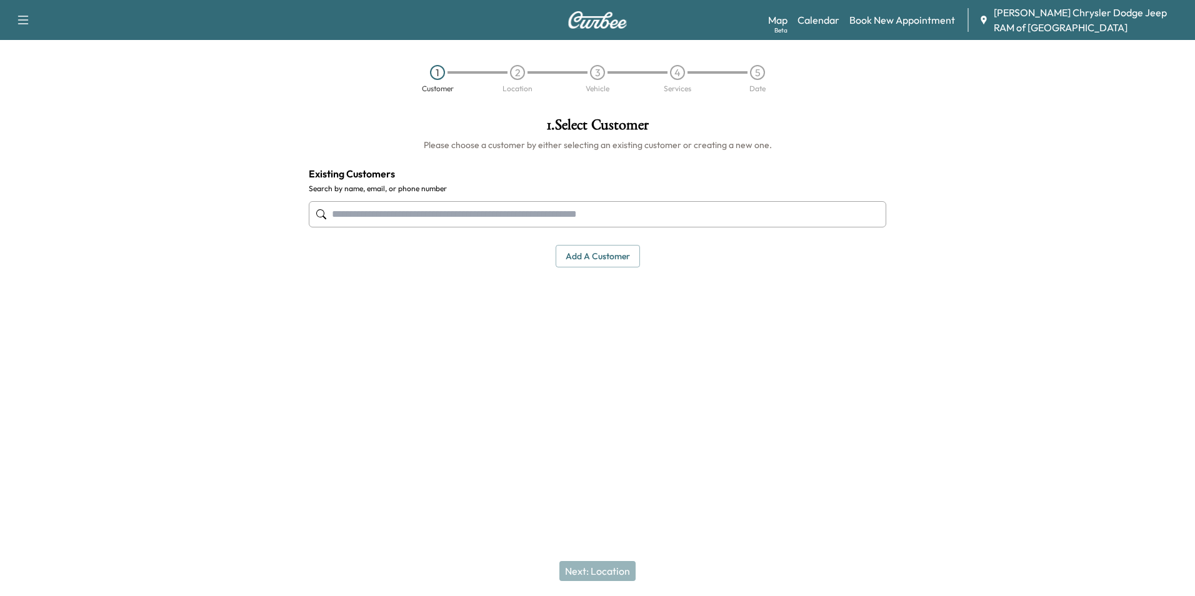
drag, startPoint x: 703, startPoint y: 151, endPoint x: 758, endPoint y: 165, distance: 56.7
click at [758, 165] on div "1 . Select Customer Please choose a customer by either selecting an existing cu…" at bounding box center [598, 193] width 598 height 170
click at [732, 228] on div at bounding box center [598, 214] width 578 height 41
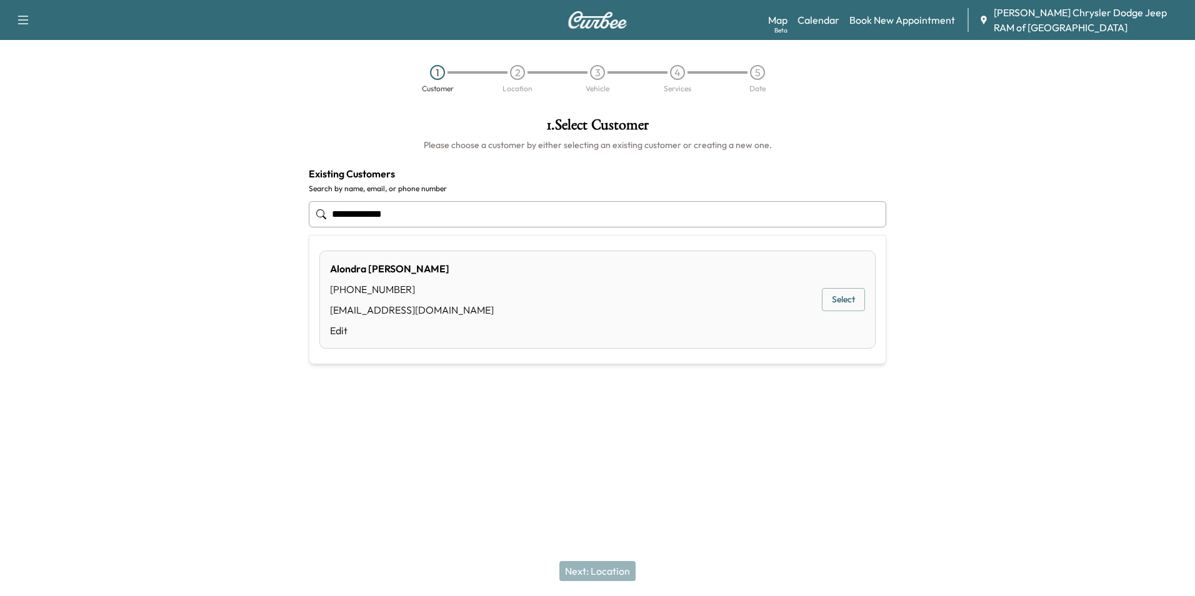
click at [524, 306] on div "[PERSON_NAME] [PHONE_NUMBER] [EMAIL_ADDRESS][DOMAIN_NAME] Edit Select" at bounding box center [597, 300] width 556 height 98
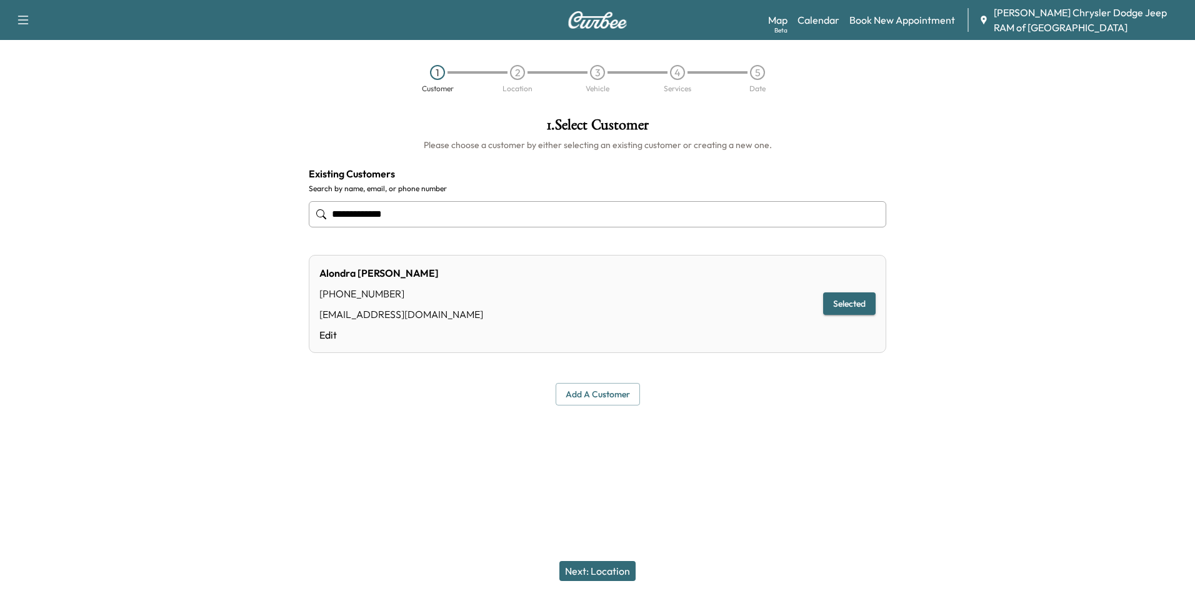
type input "**********"
click at [601, 571] on button "Next: Location" at bounding box center [598, 571] width 76 height 20
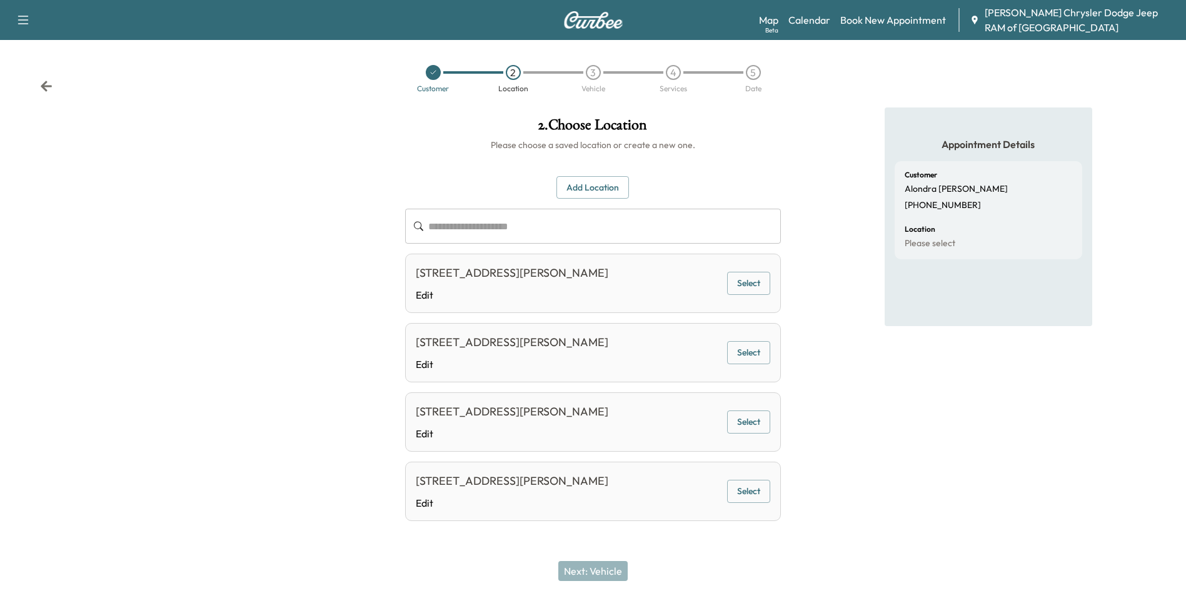
scroll to position [35, 0]
click at [741, 254] on div "[STREET_ADDRESS][PERSON_NAME] Edit Select" at bounding box center [592, 283] width 375 height 59
click at [746, 272] on button "Select" at bounding box center [748, 283] width 43 height 23
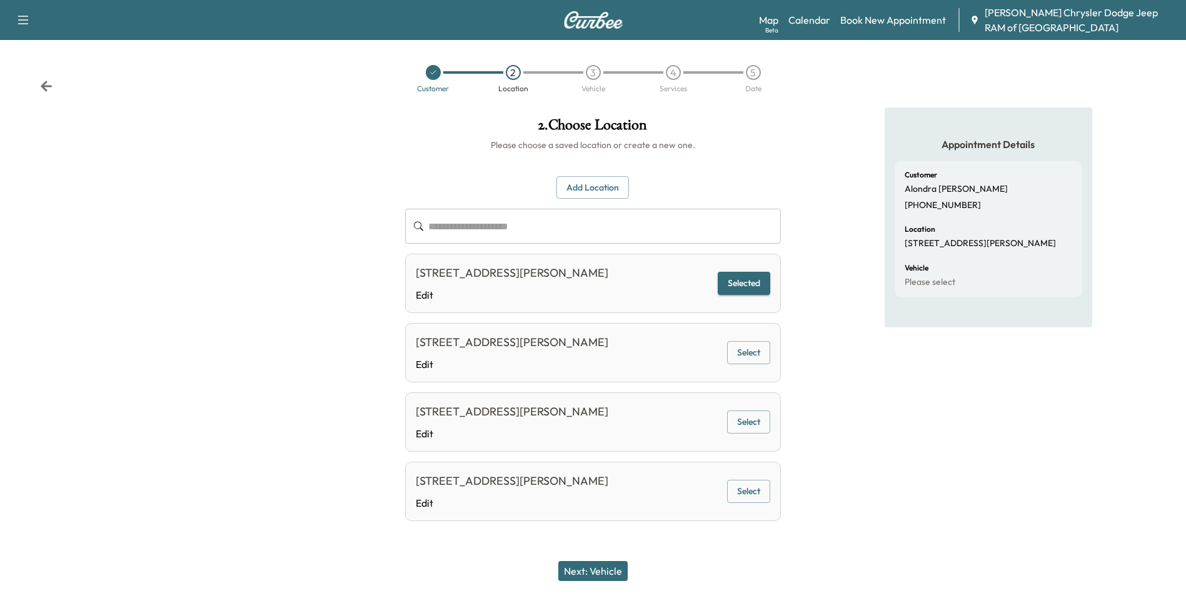
click at [630, 556] on div "Next: Vehicle" at bounding box center [593, 571] width 1186 height 50
click at [620, 567] on button "Next: Vehicle" at bounding box center [592, 571] width 69 height 20
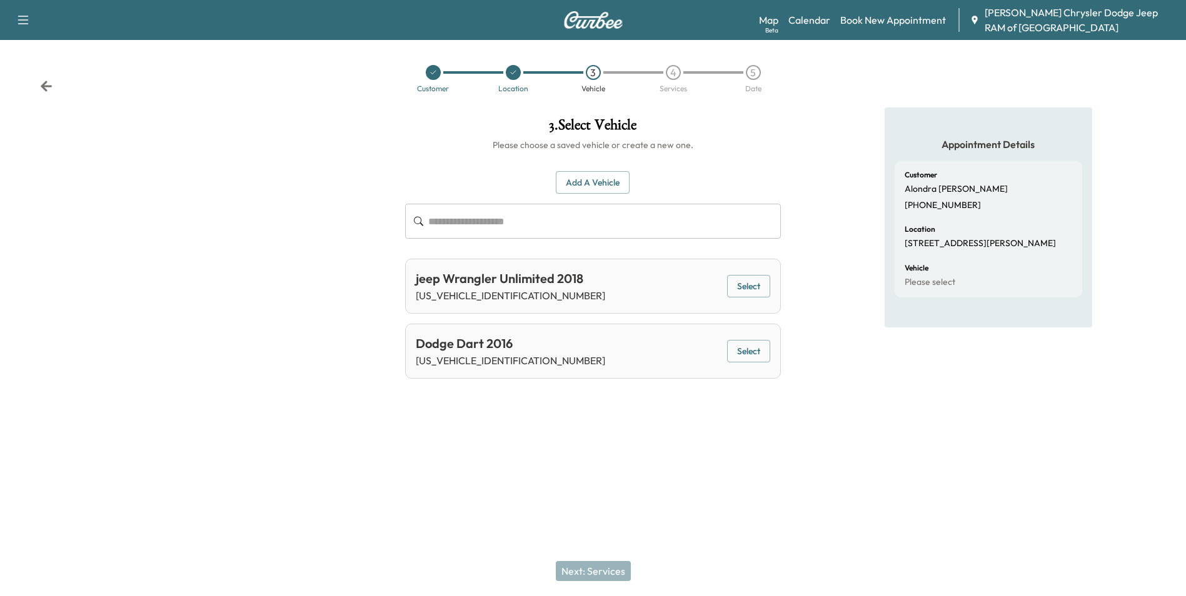
scroll to position [0, 0]
click at [746, 284] on button "Select" at bounding box center [754, 286] width 43 height 23
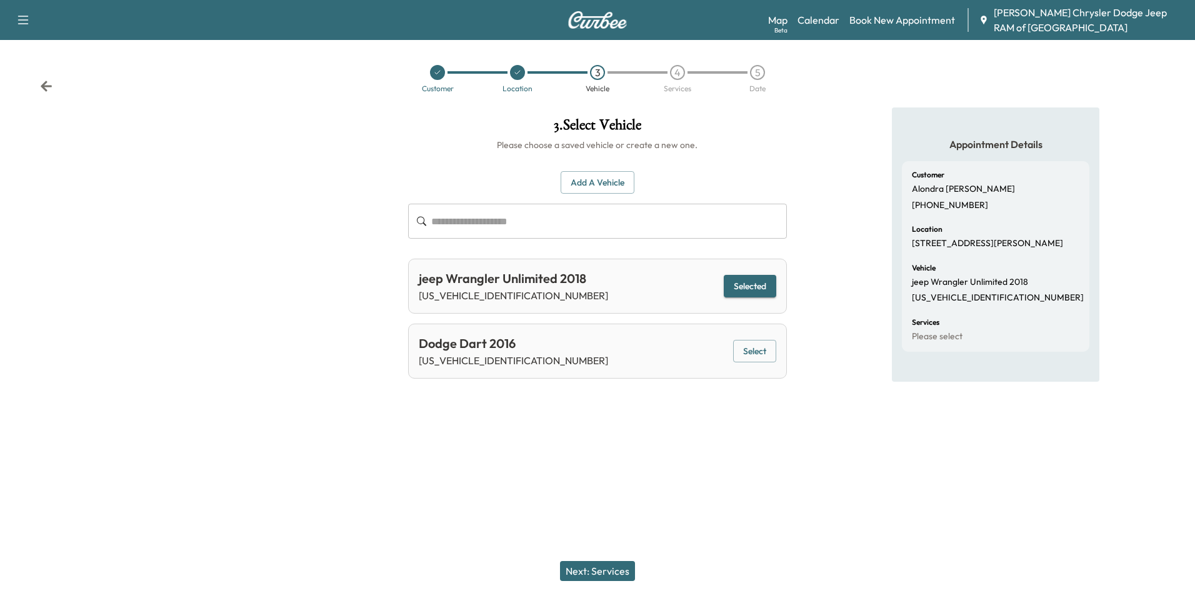
click at [580, 563] on button "Next: Services" at bounding box center [597, 571] width 75 height 20
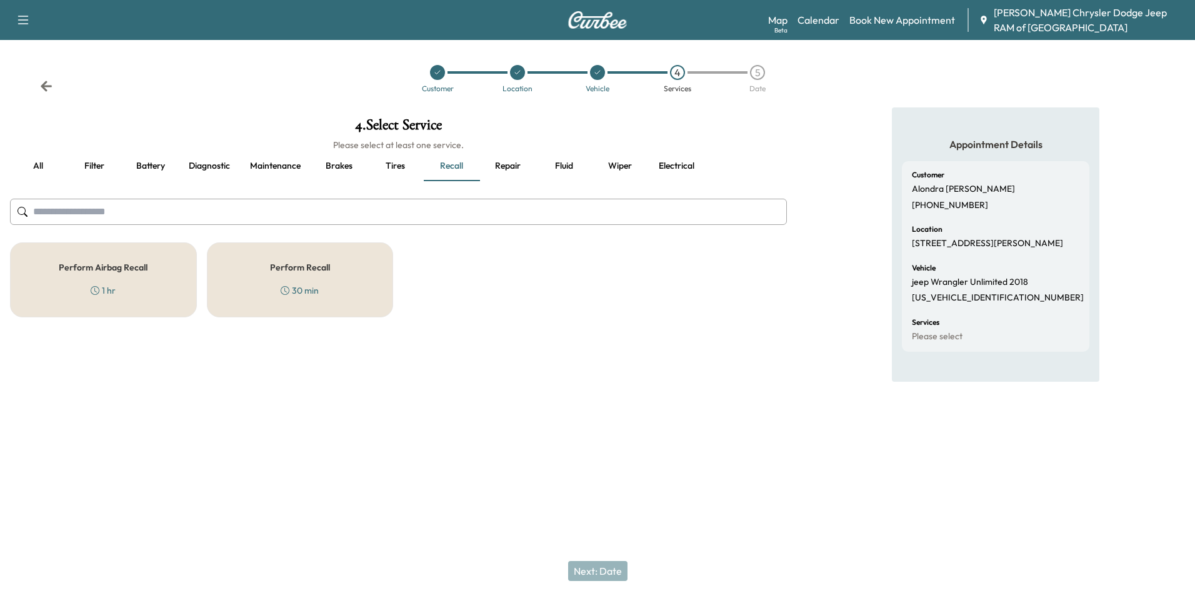
click at [395, 156] on button "Tires" at bounding box center [395, 166] width 56 height 30
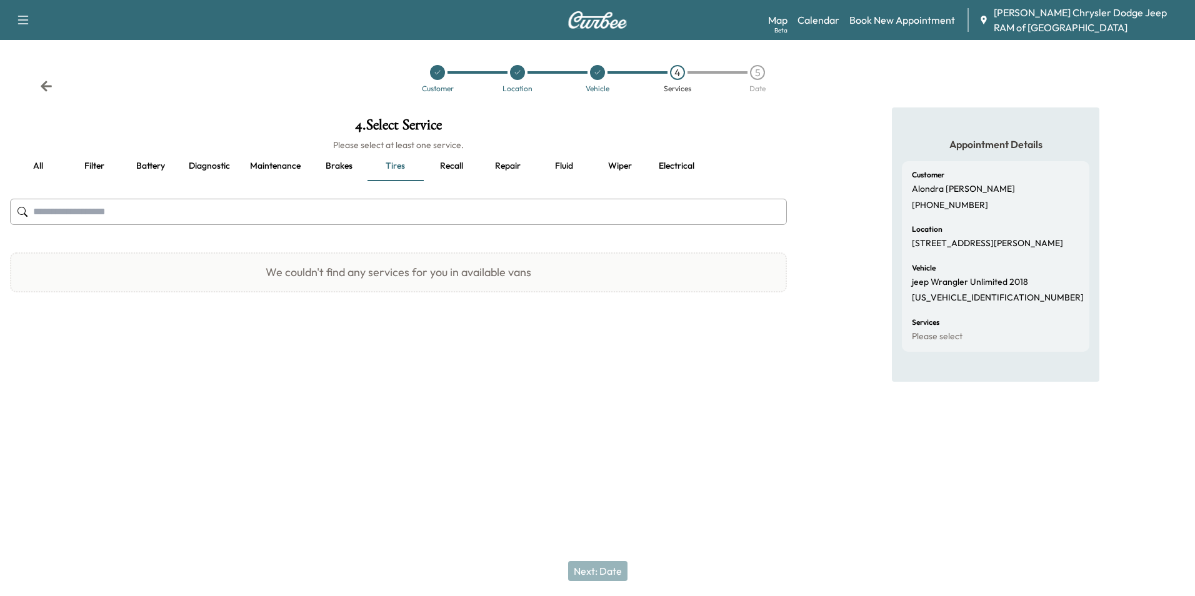
click at [445, 159] on button "Recall" at bounding box center [451, 166] width 56 height 30
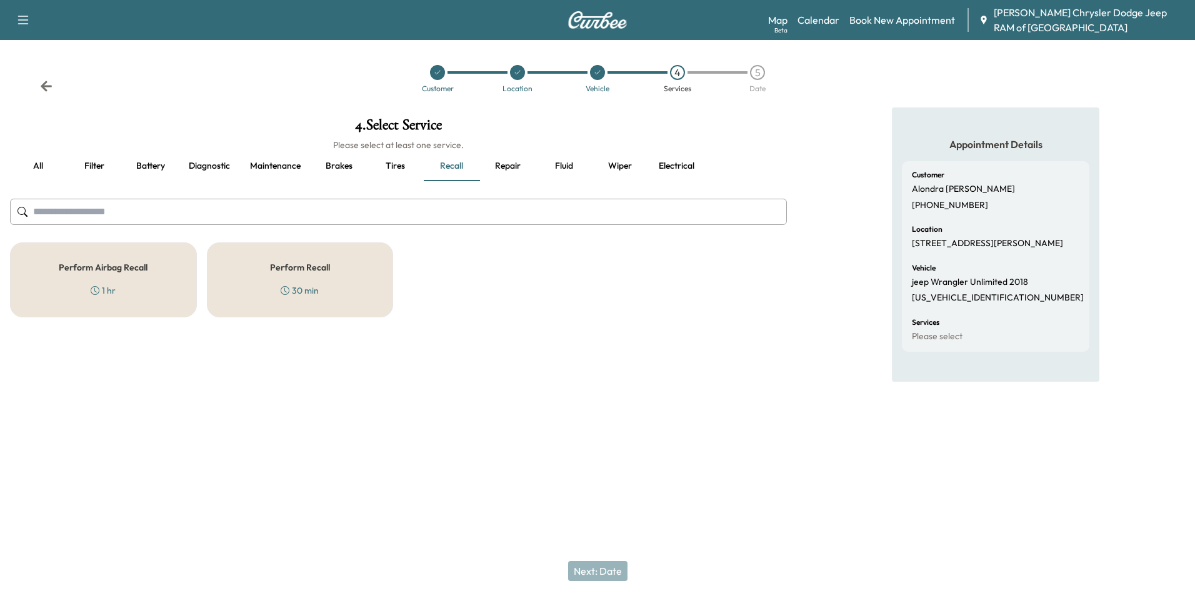
click at [688, 115] on div "4 . Select Service Please select at least one service. all Filter Battery Diagn…" at bounding box center [398, 218] width 797 height 220
click at [16, 167] on button "all" at bounding box center [38, 166] width 56 height 30
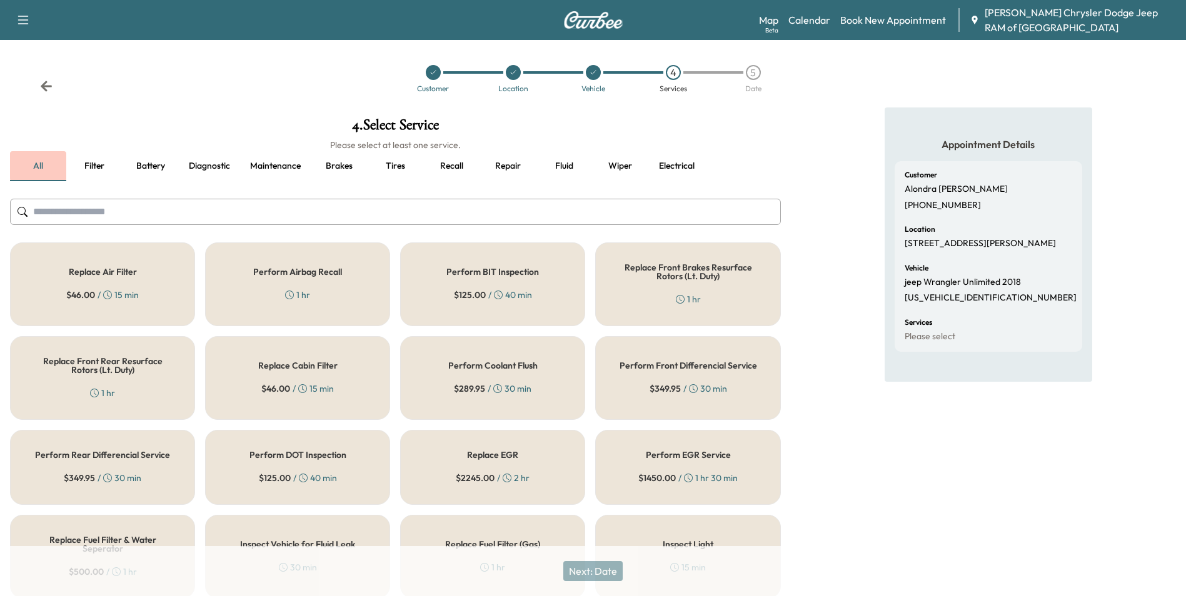
click at [33, 163] on button "all" at bounding box center [38, 166] width 56 height 30
click at [319, 272] on h5 "Perform Airbag Recall" at bounding box center [297, 272] width 89 height 9
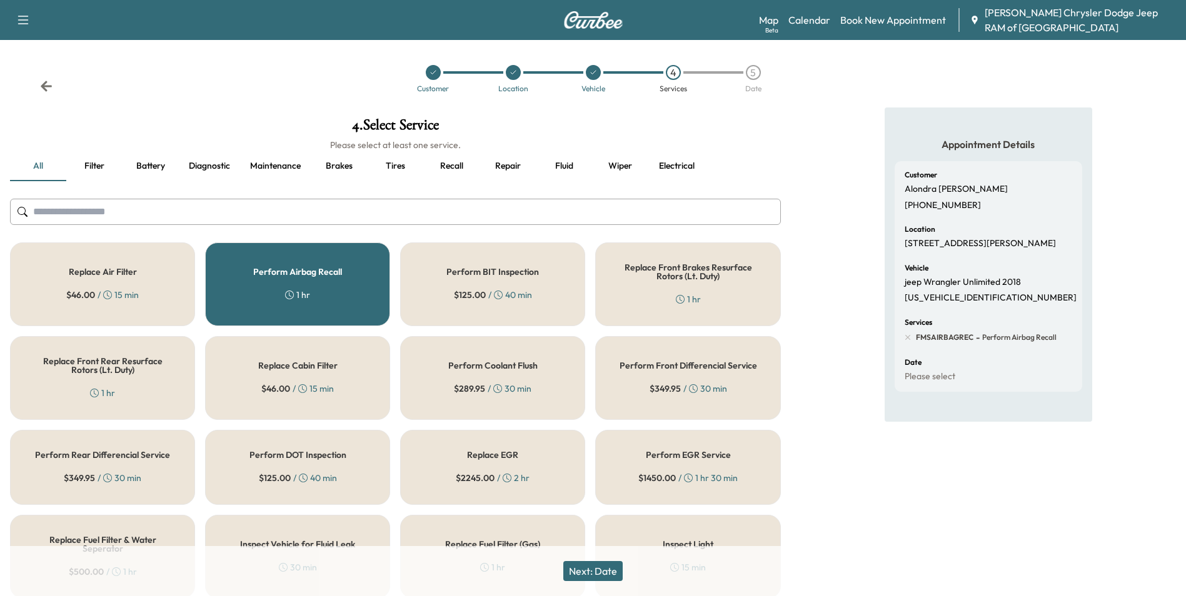
click at [608, 578] on button "Next: Date" at bounding box center [592, 571] width 59 height 20
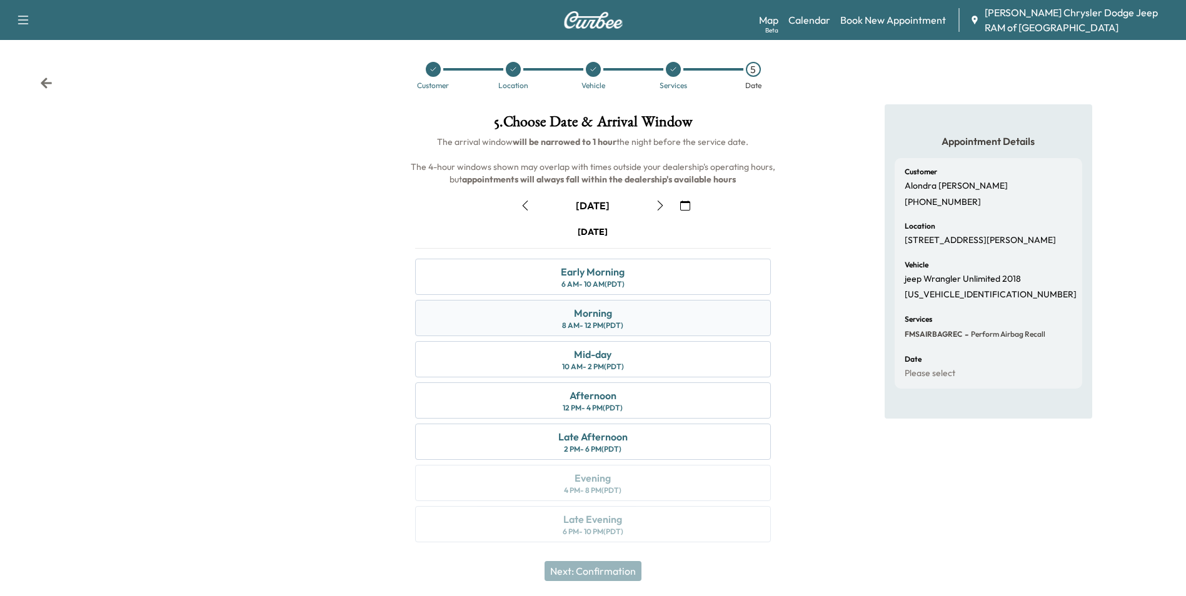
scroll to position [4, 0]
click at [593, 438] on div "Late Afternoon" at bounding box center [592, 435] width 69 height 15
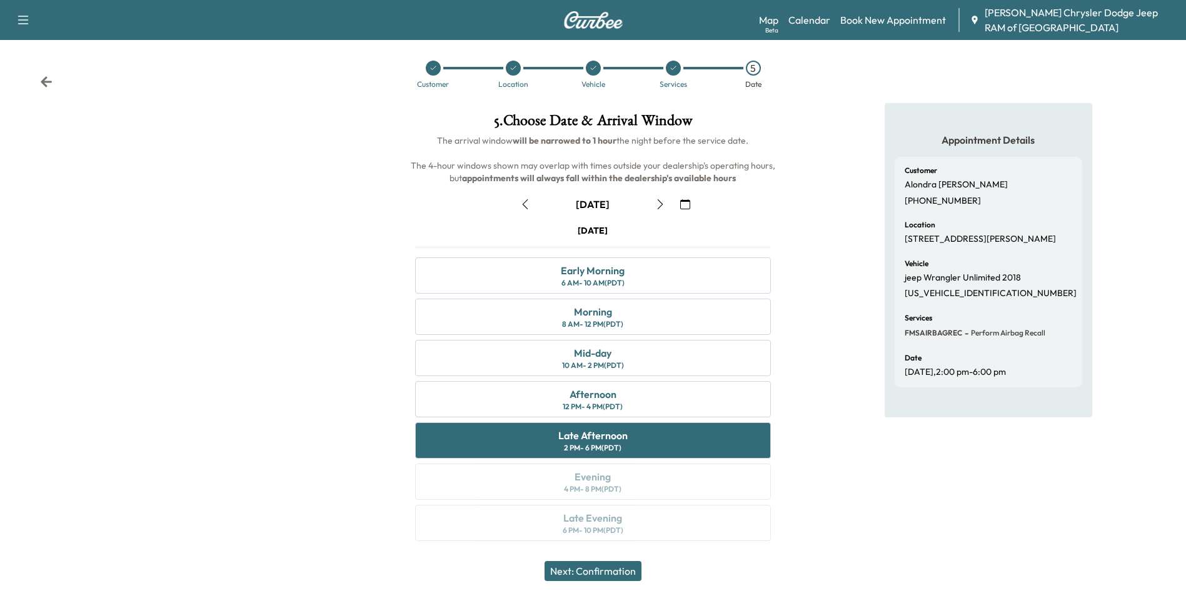
click at [666, 201] on button "button" at bounding box center [660, 204] width 21 height 20
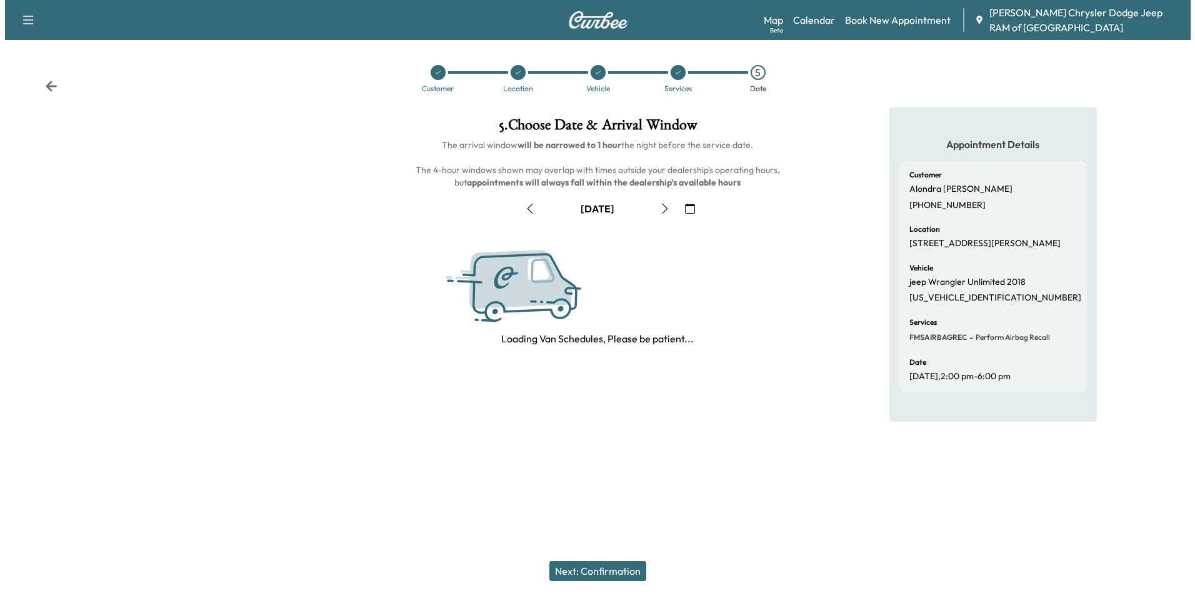
scroll to position [0, 0]
click at [520, 207] on button "button" at bounding box center [530, 209] width 21 height 20
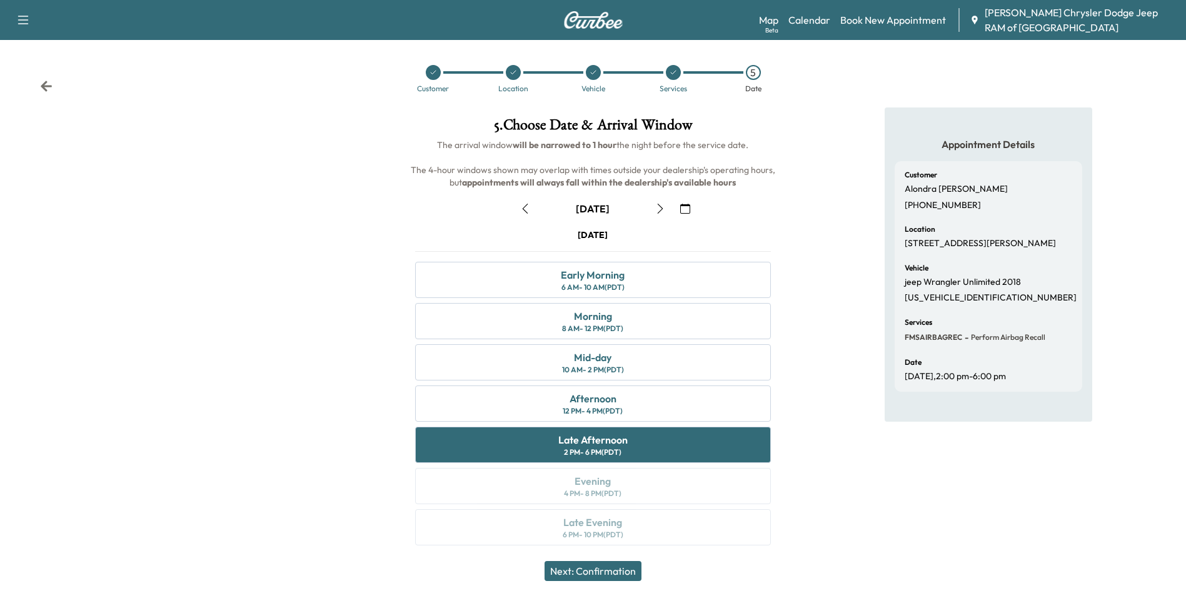
click at [639, 575] on button "Next: Confirmation" at bounding box center [593, 571] width 97 height 20
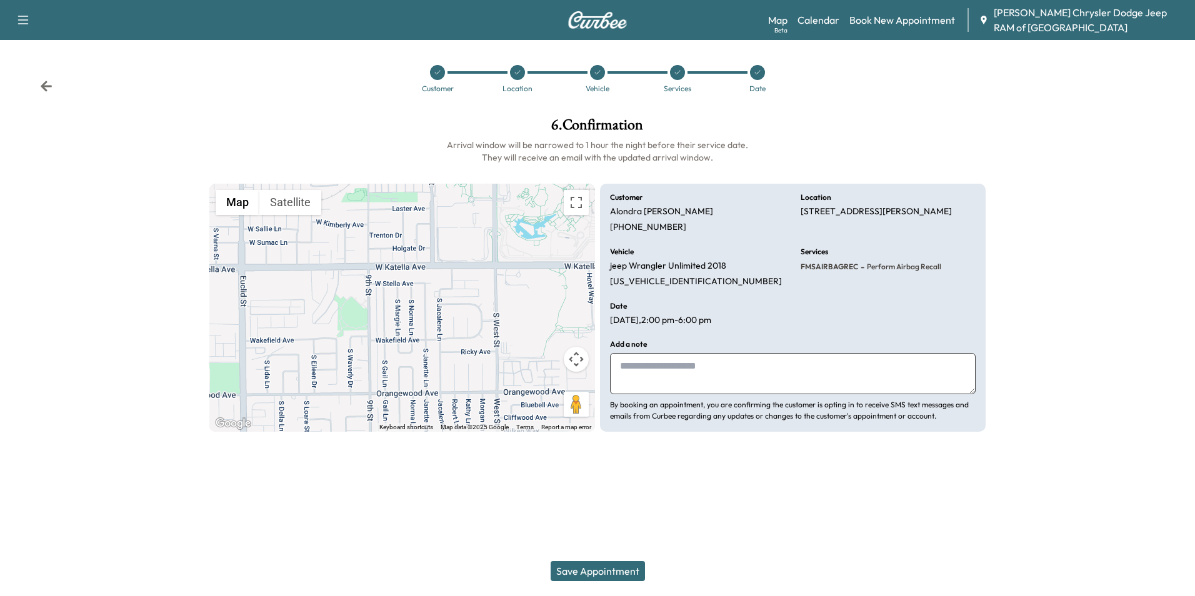
click at [51, 81] on icon at bounding box center [46, 86] width 13 height 13
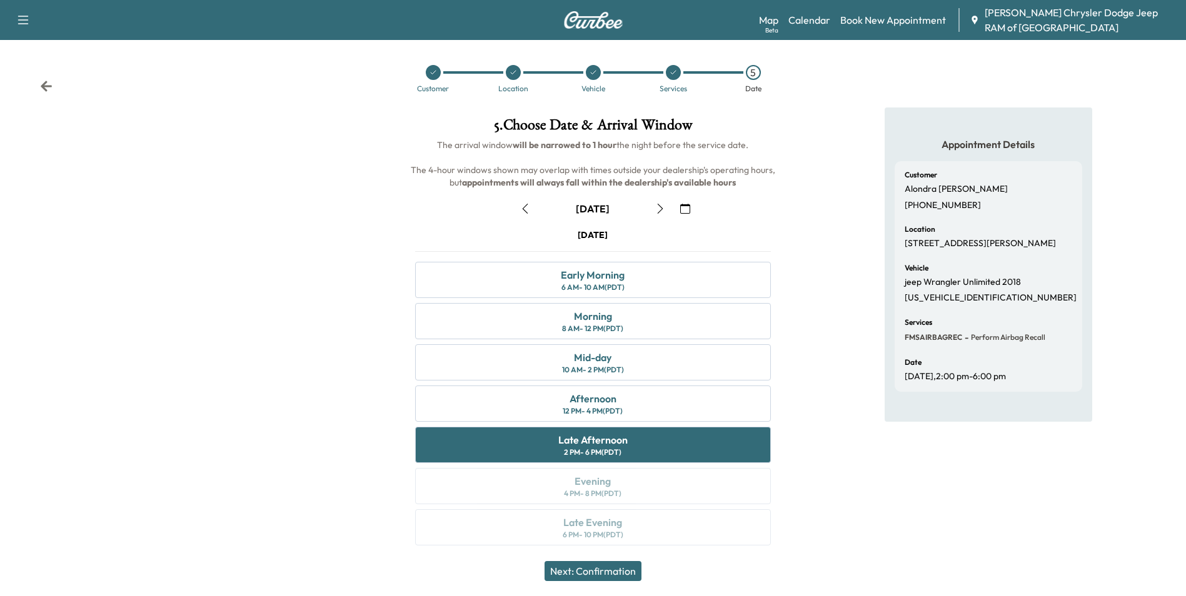
click at [51, 81] on icon at bounding box center [46, 86] width 13 height 13
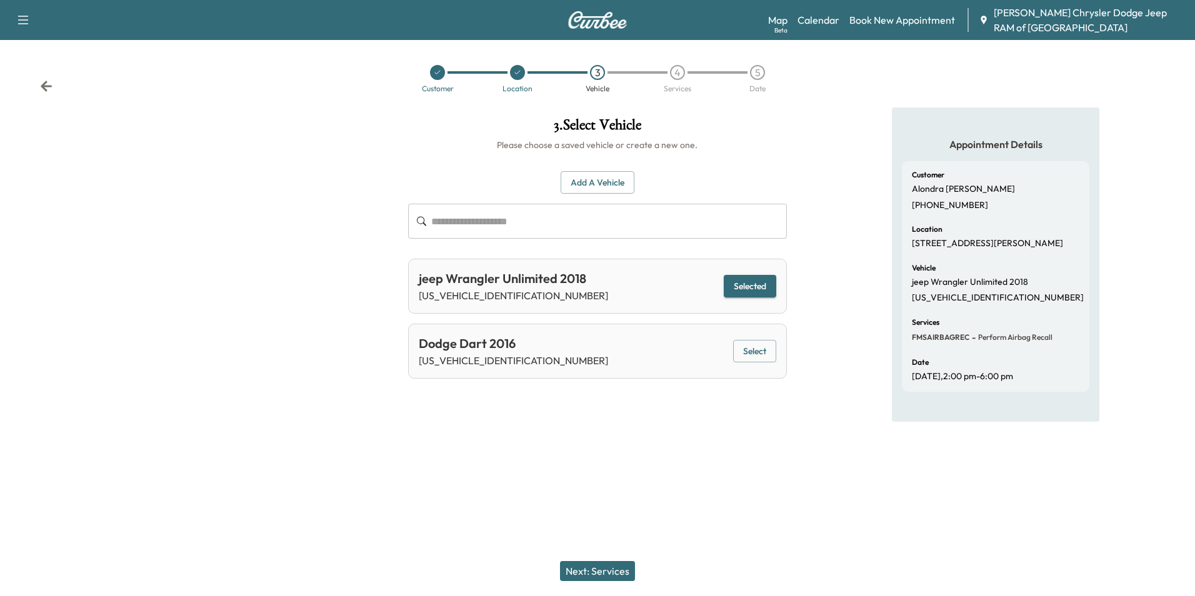
click at [51, 81] on icon at bounding box center [46, 86] width 13 height 13
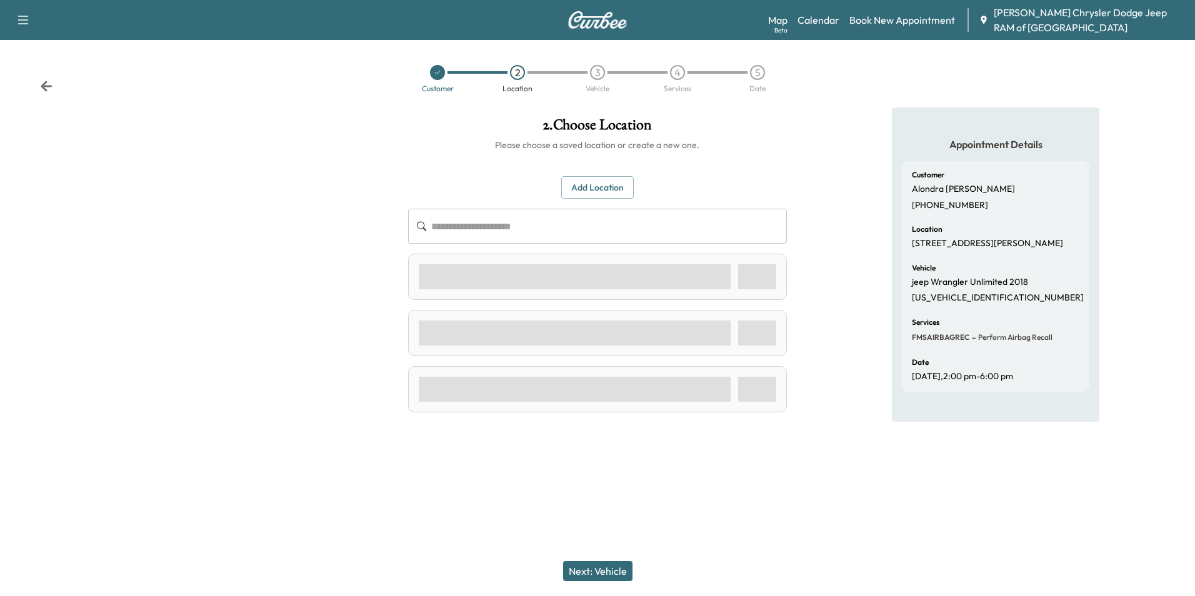
click at [51, 81] on icon at bounding box center [46, 86] width 13 height 13
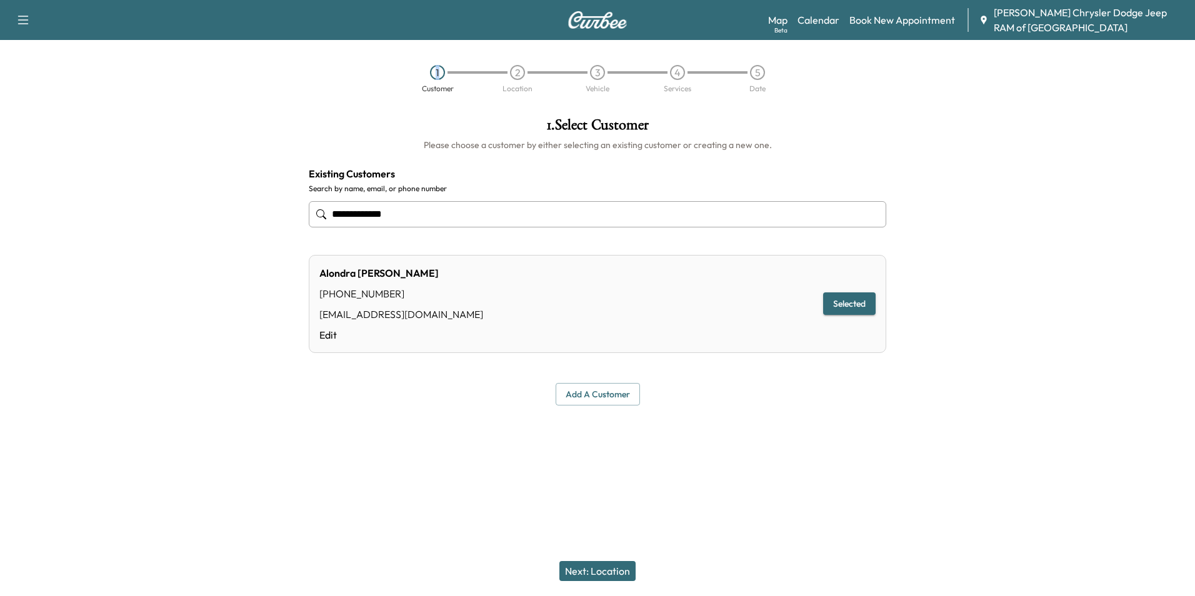
click at [51, 81] on div "1 Customer 2 Location 3 Vehicle 4 Services 5 Date" at bounding box center [597, 79] width 1195 height 58
click at [301, 106] on div "1 Customer 2 Location 3 Vehicle 4 Services 5 Date" at bounding box center [597, 79] width 1195 height 58
click at [591, 48] on div "1 Customer 2 Location 3 Vehicle 4 Services 5 Date" at bounding box center [597, 74] width 1195 height 68
drag, startPoint x: 631, startPoint y: 22, endPoint x: 633, endPoint y: 31, distance: 8.8
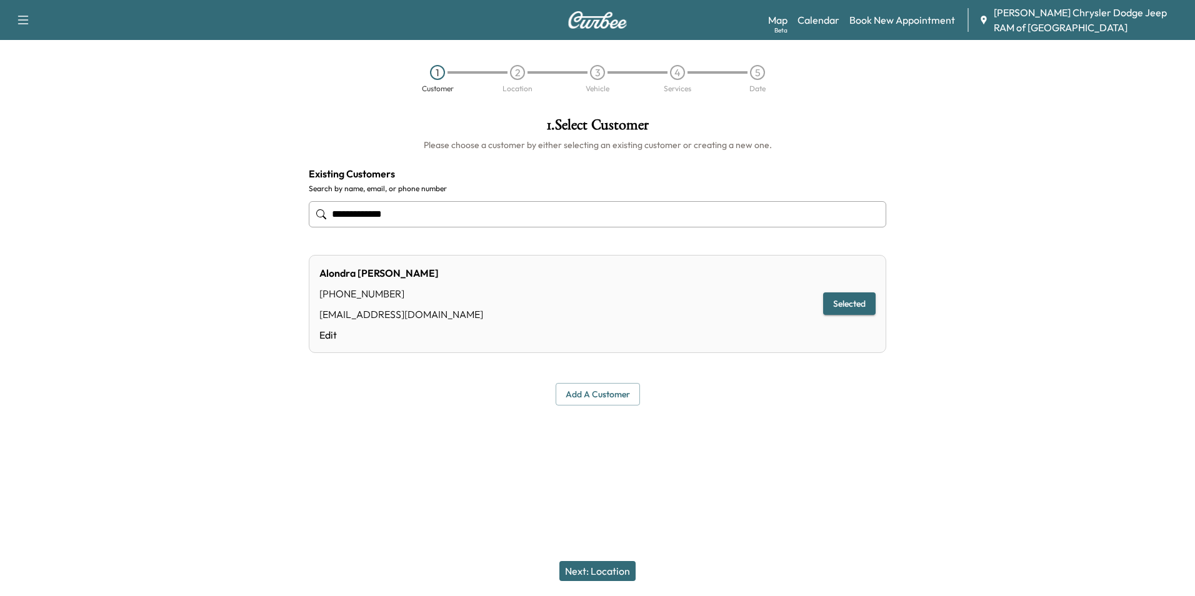
click at [633, 23] on div "Support Log Out Map Beta Calendar Book New Appointment [PERSON_NAME] Chrysler D…" at bounding box center [597, 20] width 1195 height 40
click at [615, 31] on div "Support Log Out Map Beta Calendar Book New Appointment [PERSON_NAME] Chrysler D…" at bounding box center [597, 20] width 1195 height 40
click at [615, 19] on img at bounding box center [598, 20] width 60 height 18
click at [321, 340] on link "Edit" at bounding box center [401, 335] width 164 height 15
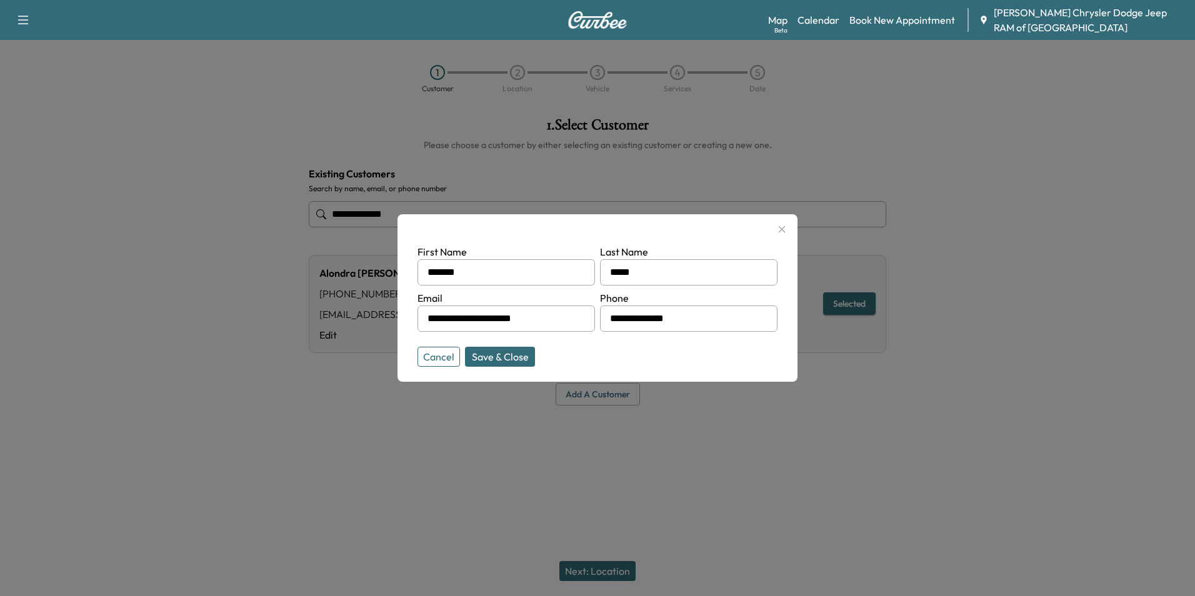
click at [440, 359] on button "Cancel" at bounding box center [439, 357] width 43 height 20
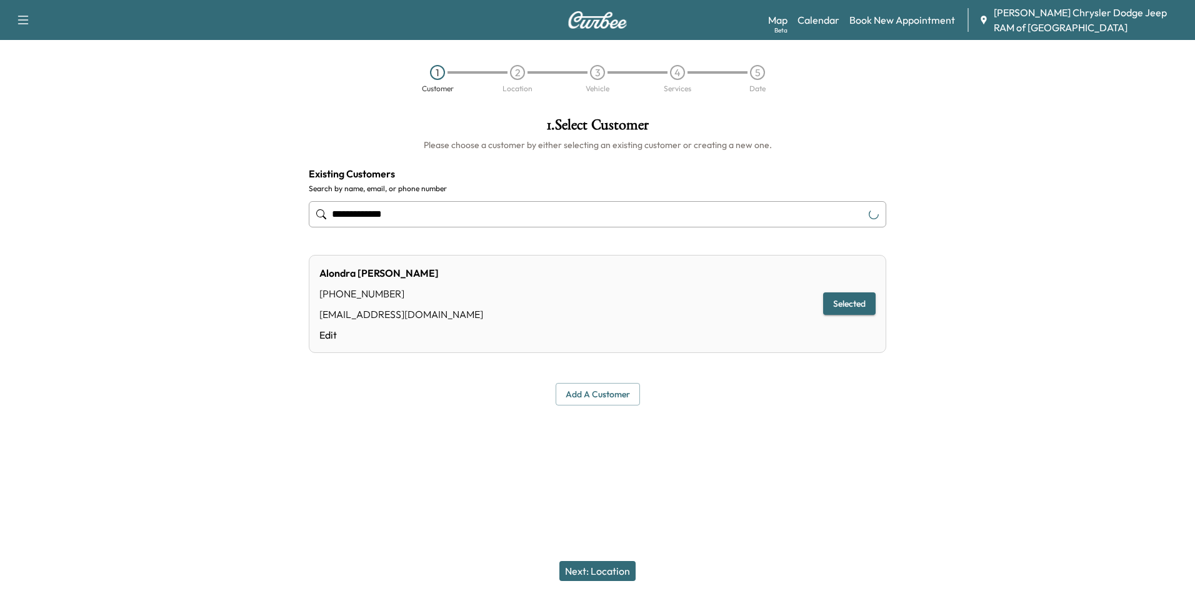
click at [450, 378] on div "**********" at bounding box center [598, 262] width 598 height 308
click at [424, 93] on div "Customer" at bounding box center [438, 89] width 32 height 8
click at [427, 78] on div "1" at bounding box center [438, 72] width 80 height 15
click at [441, 66] on div "1" at bounding box center [437, 72] width 15 height 15
click at [615, 18] on img at bounding box center [598, 20] width 60 height 18
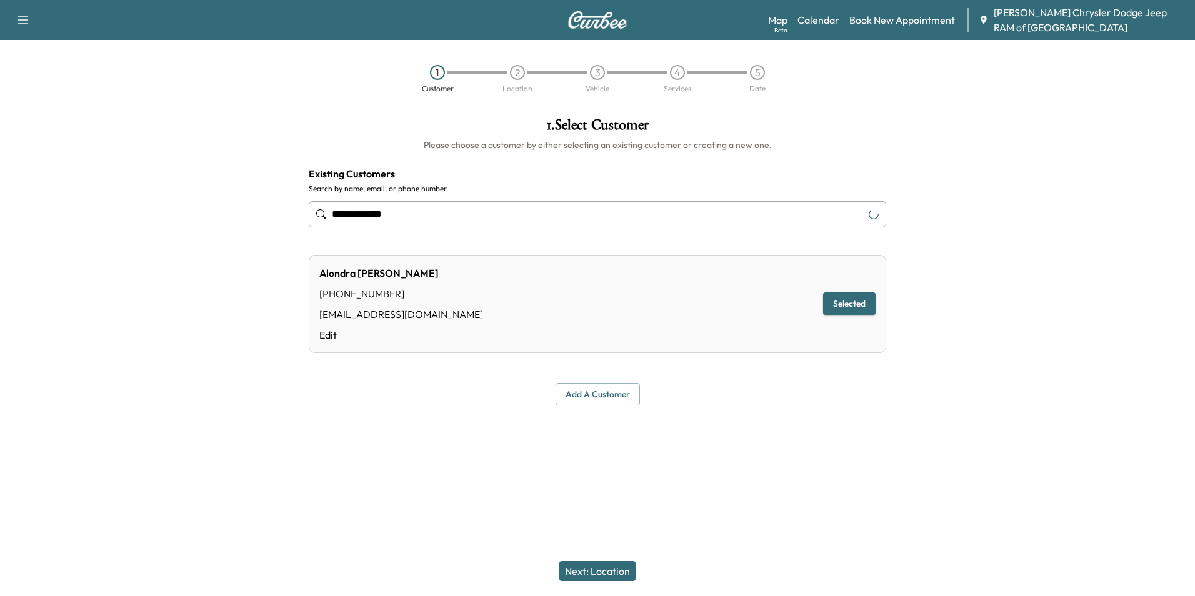
click at [615, 18] on img at bounding box center [598, 20] width 60 height 18
click at [757, 18] on div "Support Log Out Map Beta Calendar Book New Appointment [PERSON_NAME] Chrysler D…" at bounding box center [597, 20] width 1195 height 40
click at [771, 16] on link "Map Beta" at bounding box center [777, 20] width 19 height 15
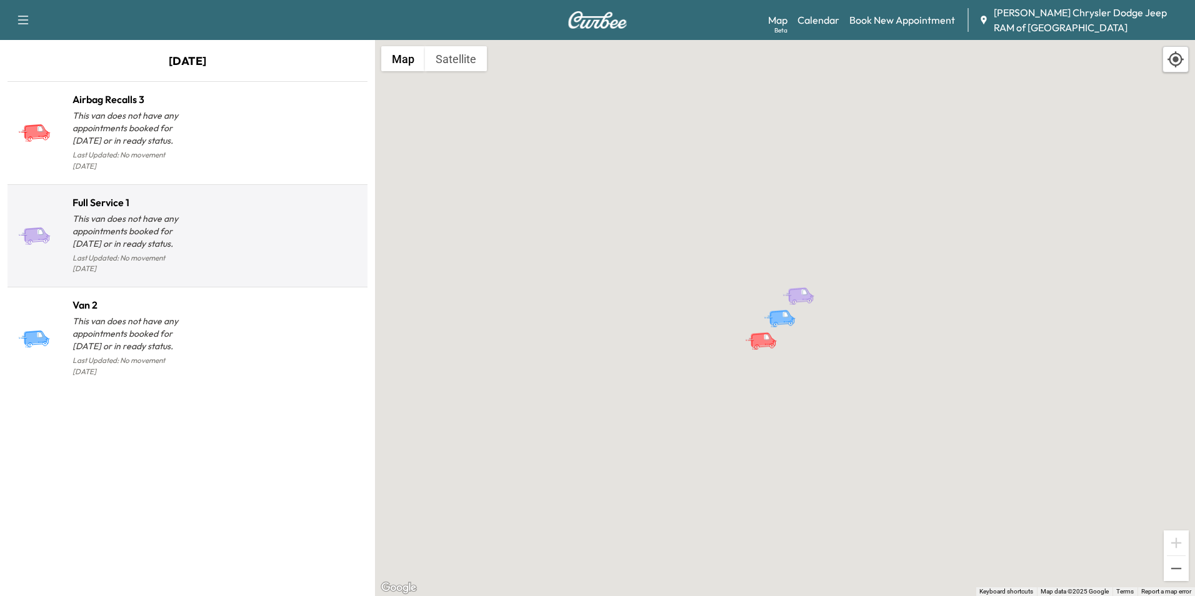
click at [146, 234] on p "This van does not have any appointments booked for [DATE] or in ready status." at bounding box center [130, 232] width 115 height 38
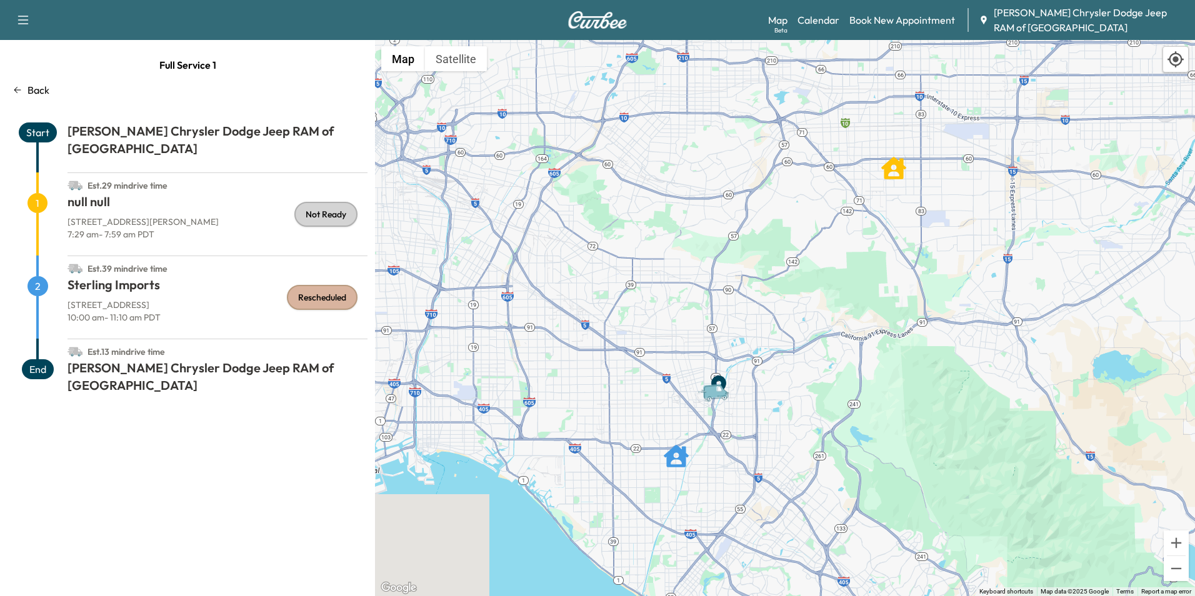
click at [21, 86] on icon at bounding box center [18, 90] width 10 height 10
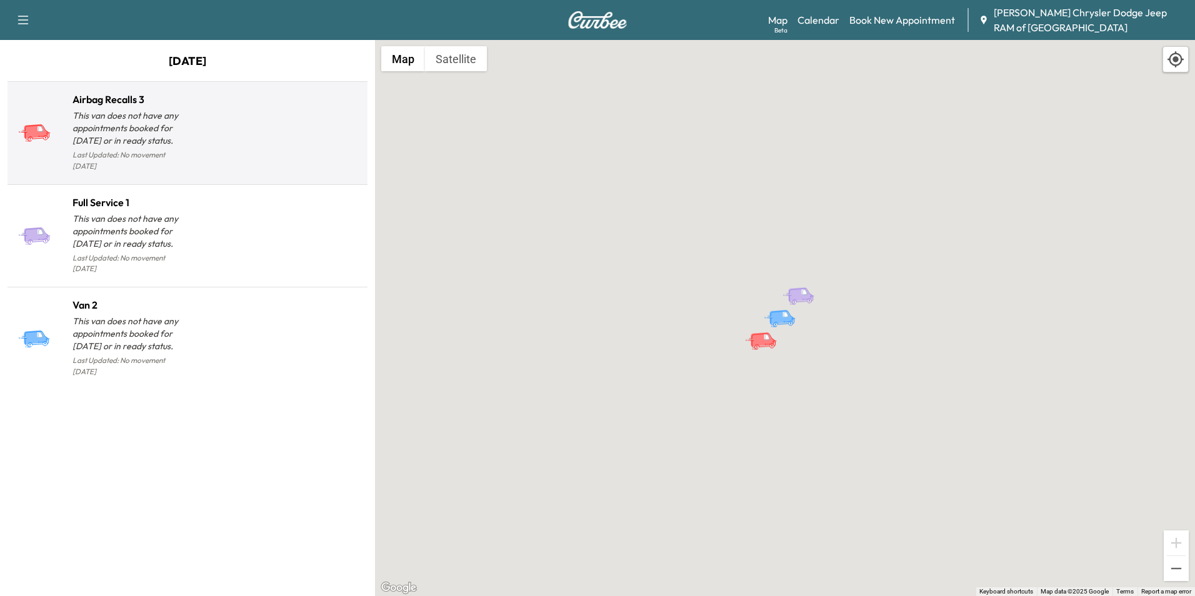
click at [183, 152] on p "Last Updated: No movement [DATE]" at bounding box center [130, 161] width 115 height 28
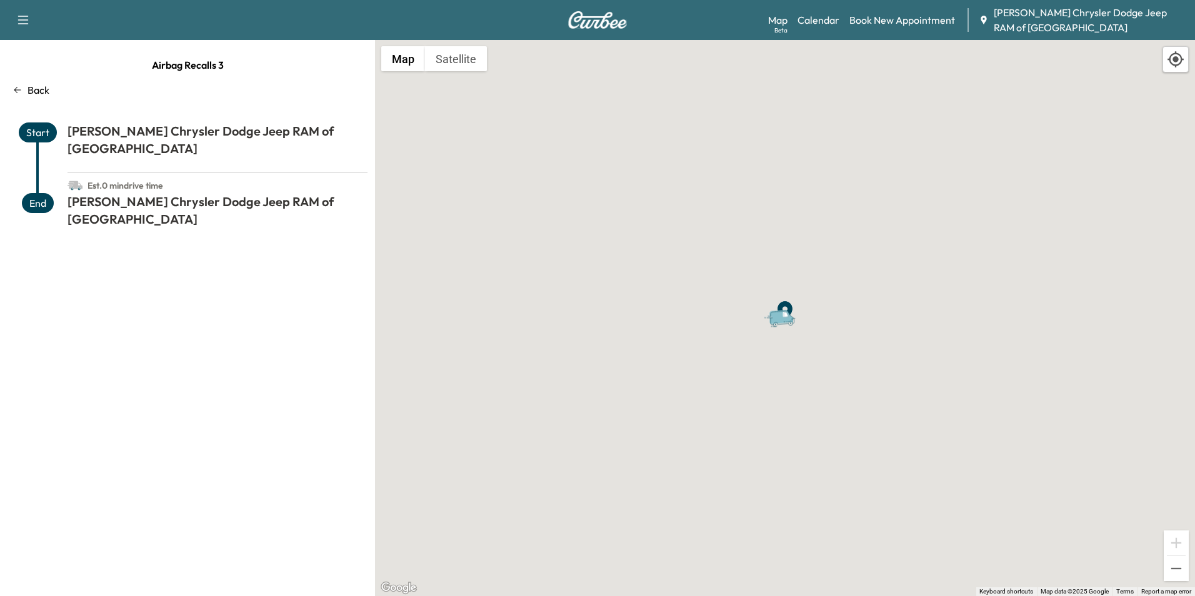
click at [46, 91] on p "Back" at bounding box center [39, 90] width 22 height 15
